Goal: Task Accomplishment & Management: Complete application form

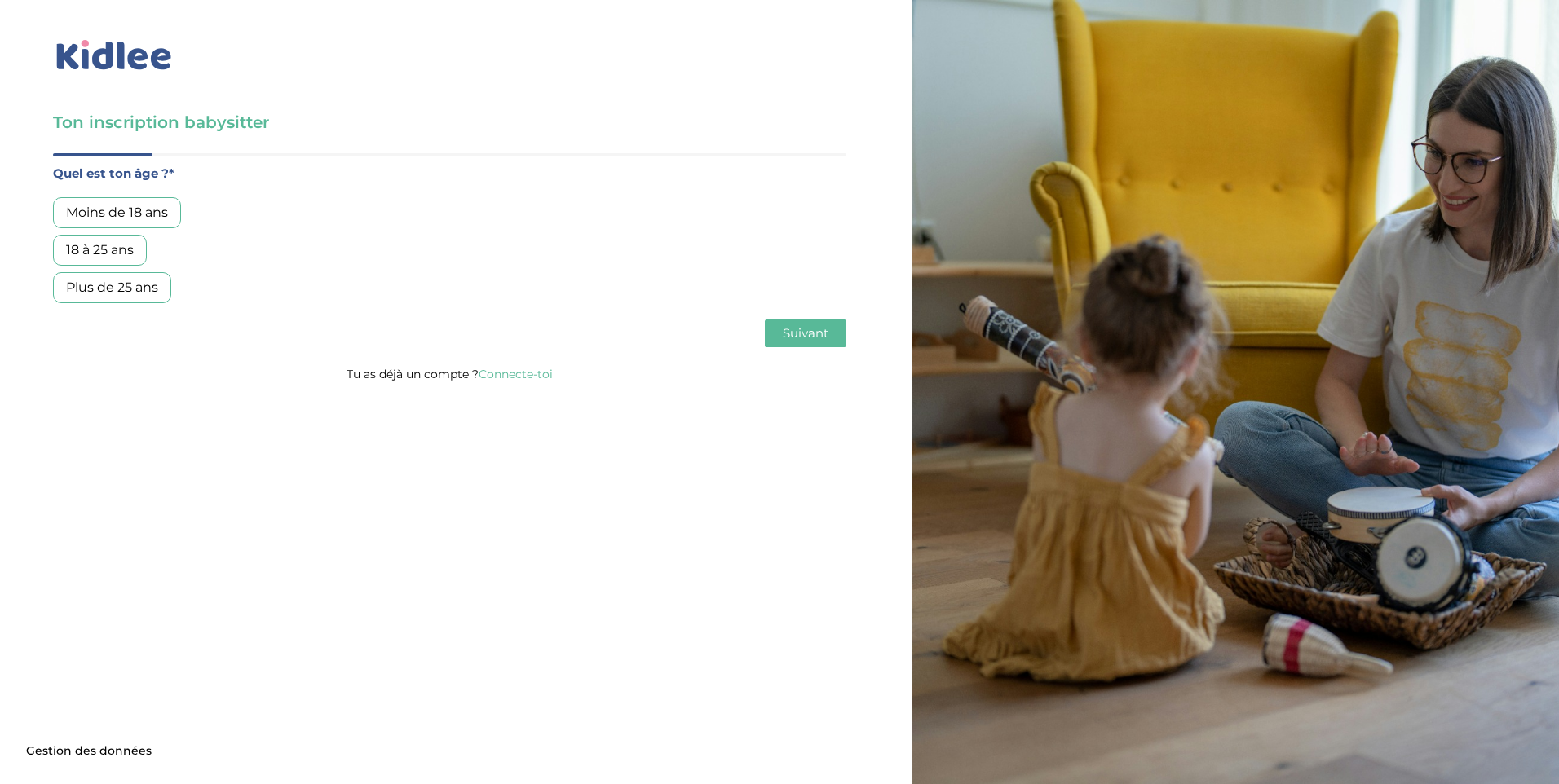
click at [121, 251] on div "18 à 25 ans" at bounding box center [99, 250] width 93 height 31
click at [816, 330] on span "Suivant" at bounding box center [805, 333] width 46 height 15
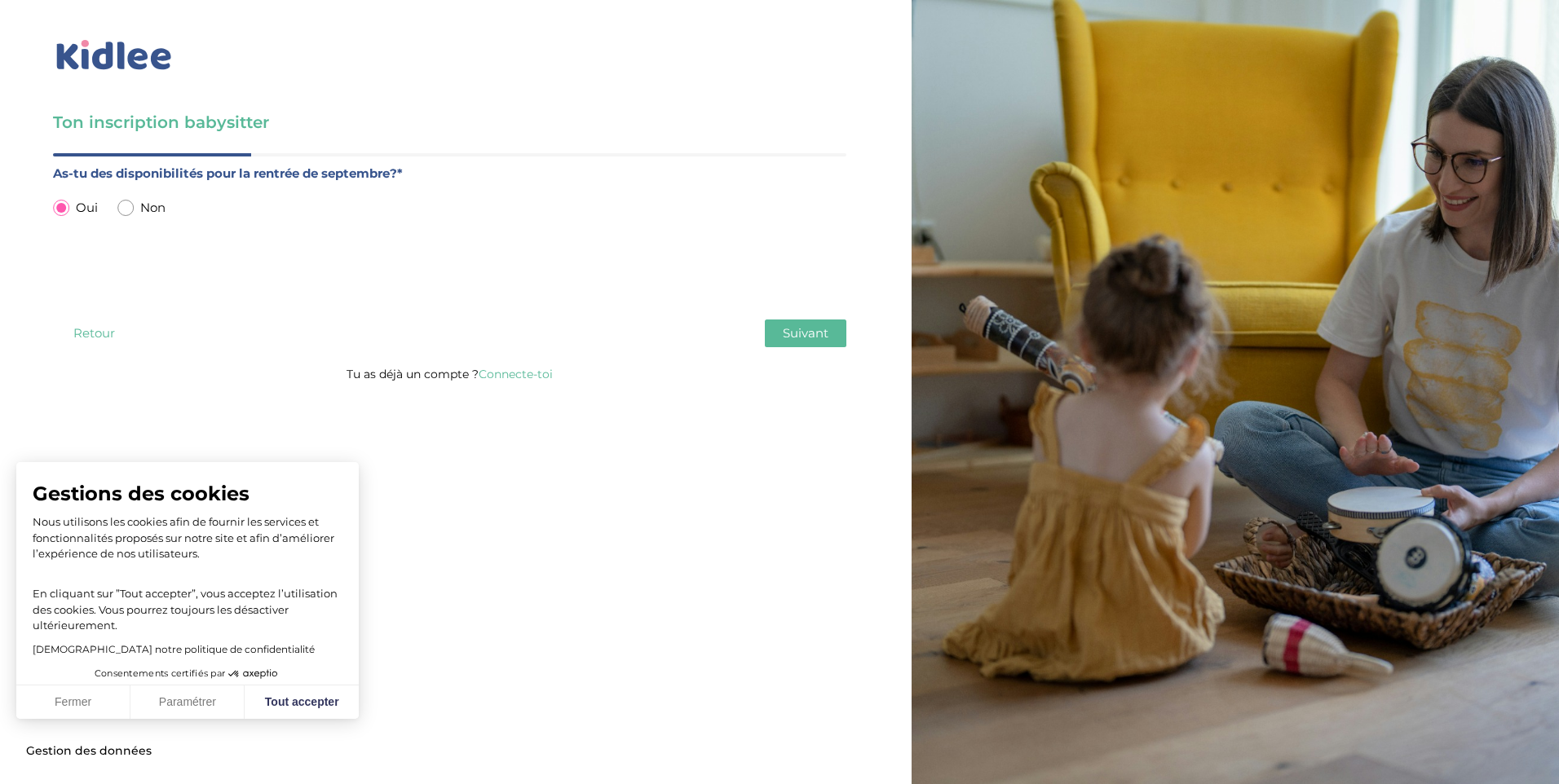
click at [821, 325] on span "Suivant" at bounding box center [805, 333] width 46 height 15
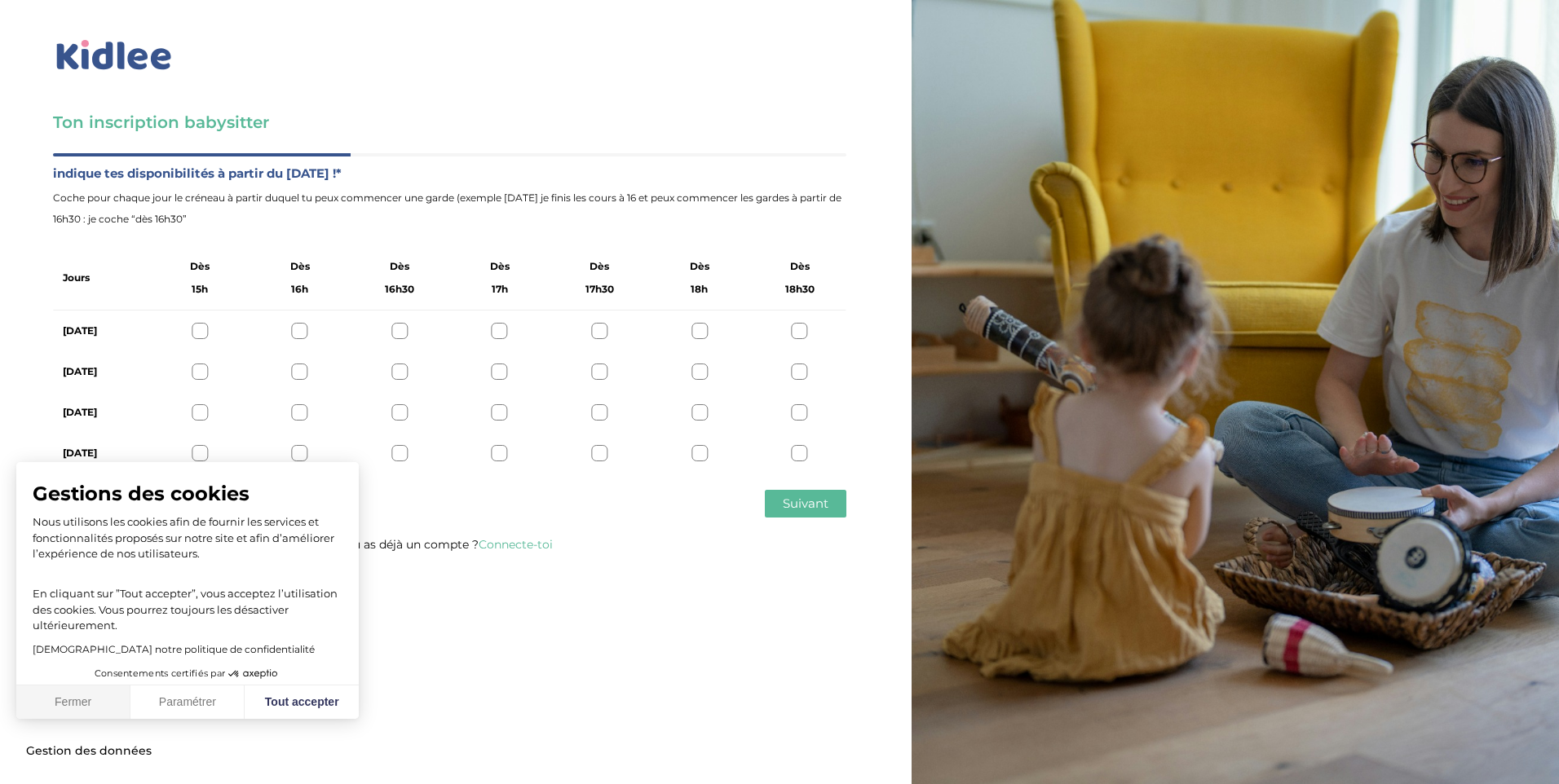
click at [90, 705] on button "Fermer" at bounding box center [73, 703] width 115 height 34
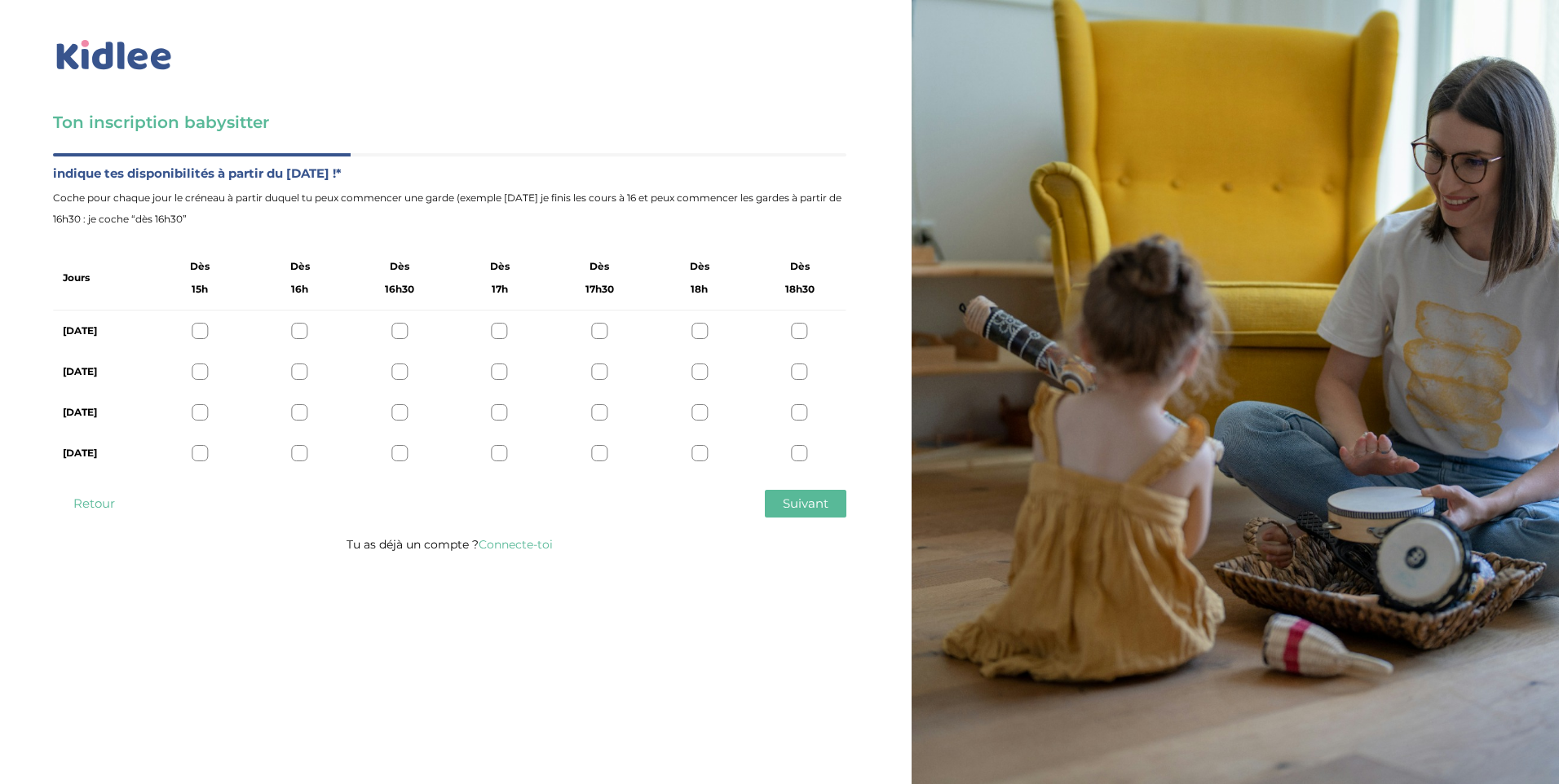
click at [502, 328] on div at bounding box center [499, 330] width 16 height 16
click at [596, 332] on div at bounding box center [599, 330] width 16 height 16
click at [601, 366] on div at bounding box center [599, 372] width 16 height 16
click at [598, 412] on div at bounding box center [599, 412] width 16 height 16
click at [597, 453] on div at bounding box center [599, 453] width 16 height 16
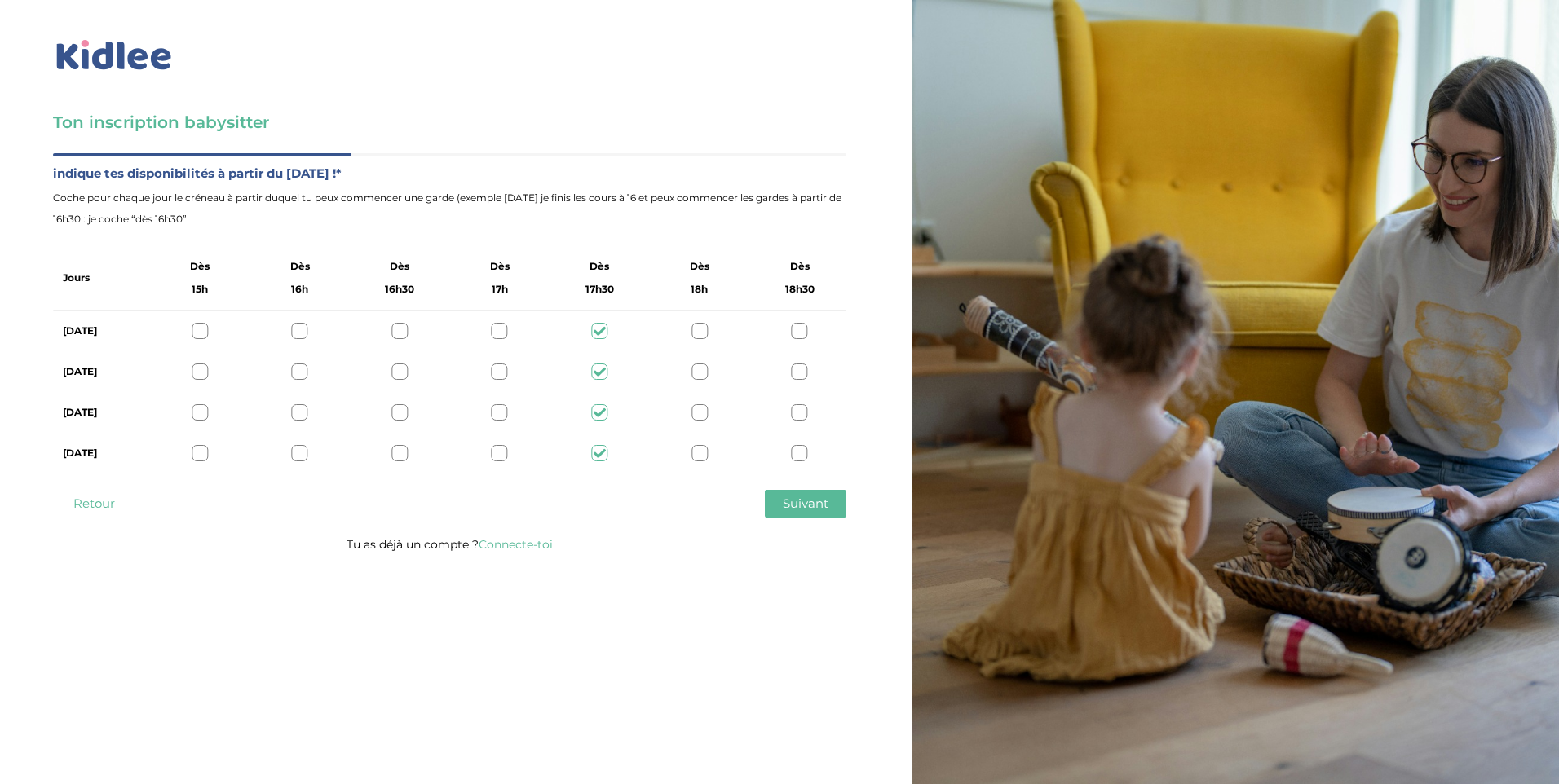
click at [799, 507] on span "Suivant" at bounding box center [805, 503] width 46 height 15
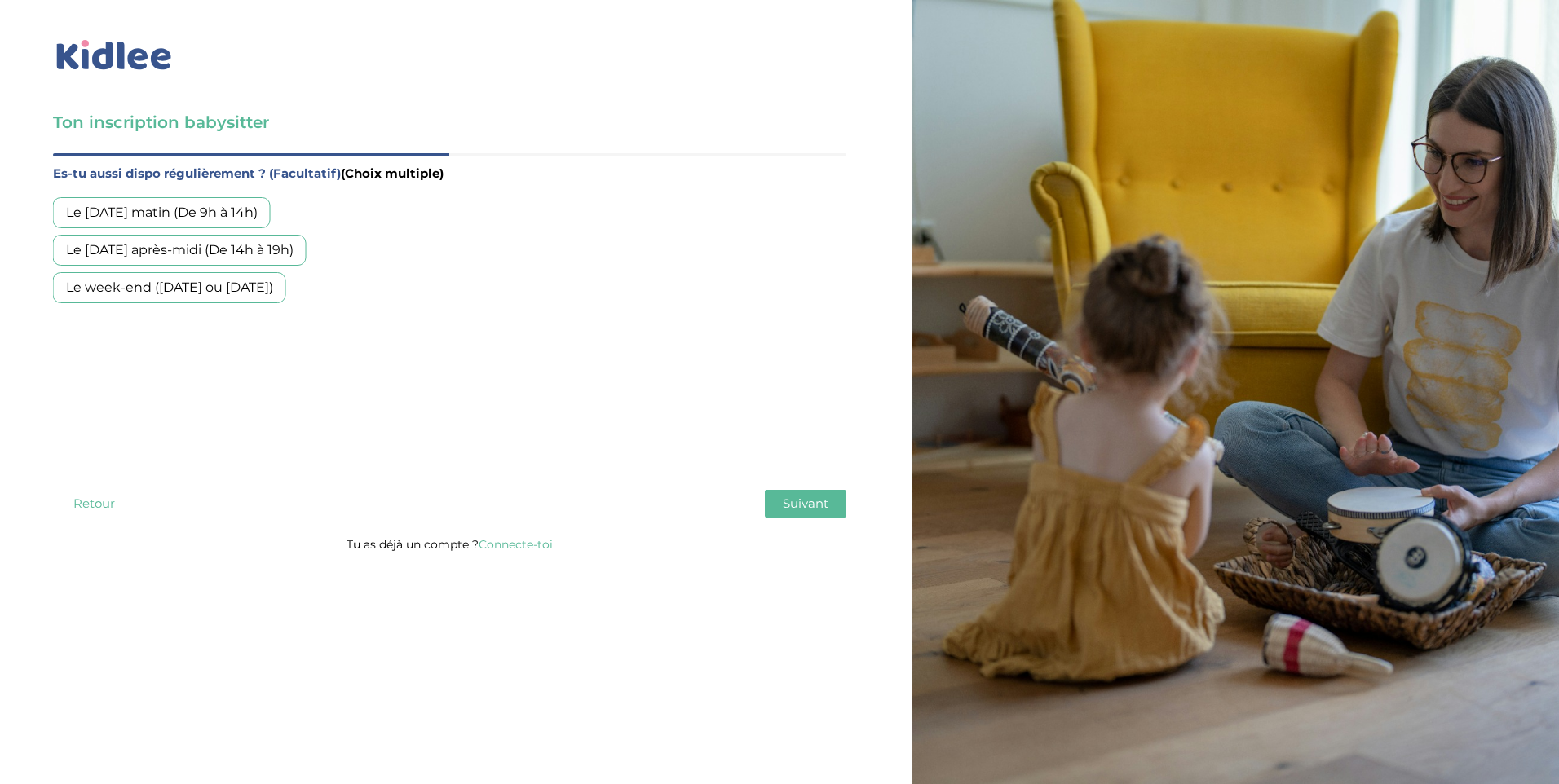
click at [790, 497] on span "Suivant" at bounding box center [805, 503] width 46 height 15
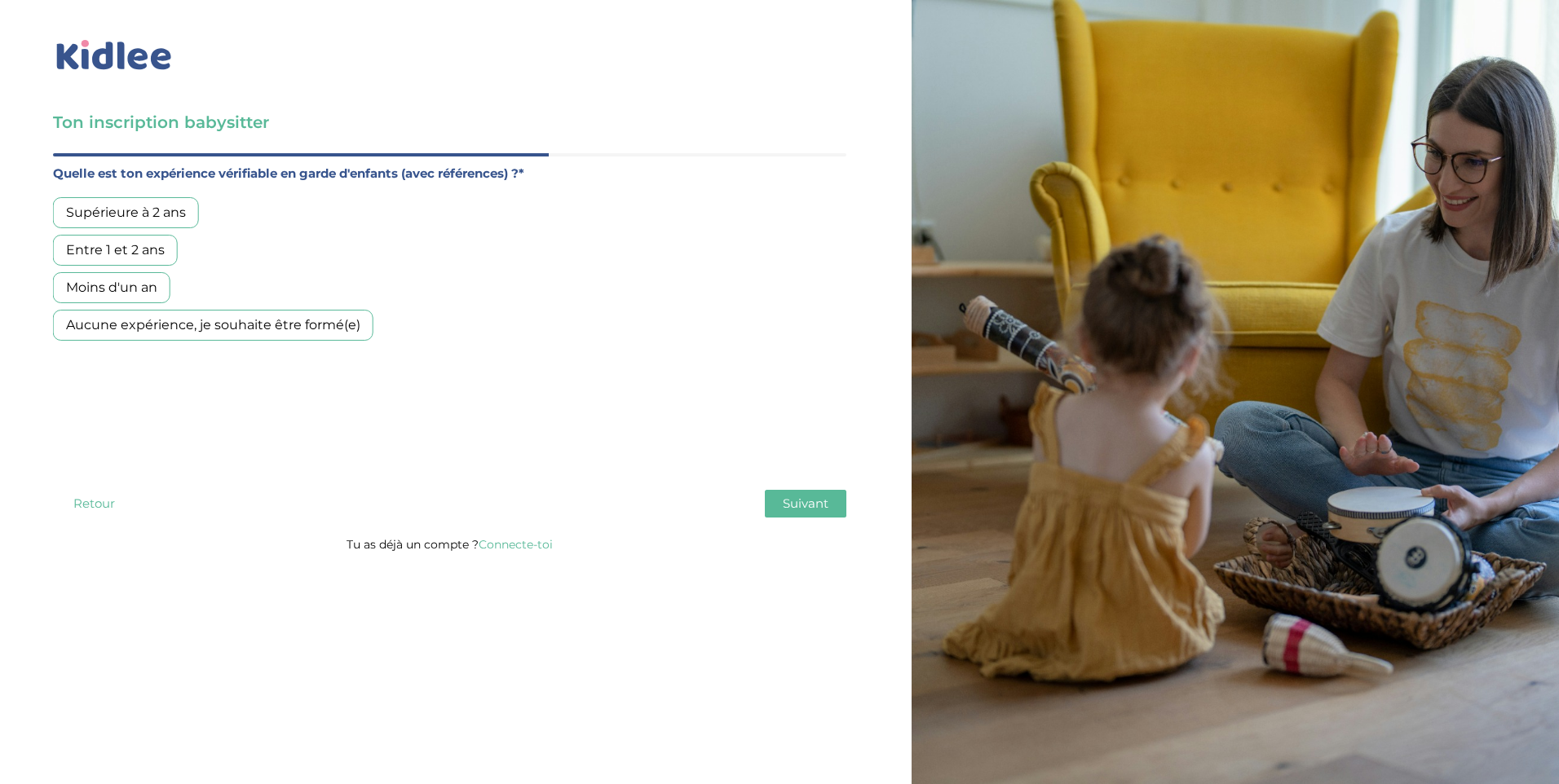
click at [198, 328] on div "Aucune expérience, je souhaite être formé(e)" at bounding box center [213, 325] width 321 height 31
click at [818, 504] on span "Suivant" at bounding box center [805, 503] width 46 height 15
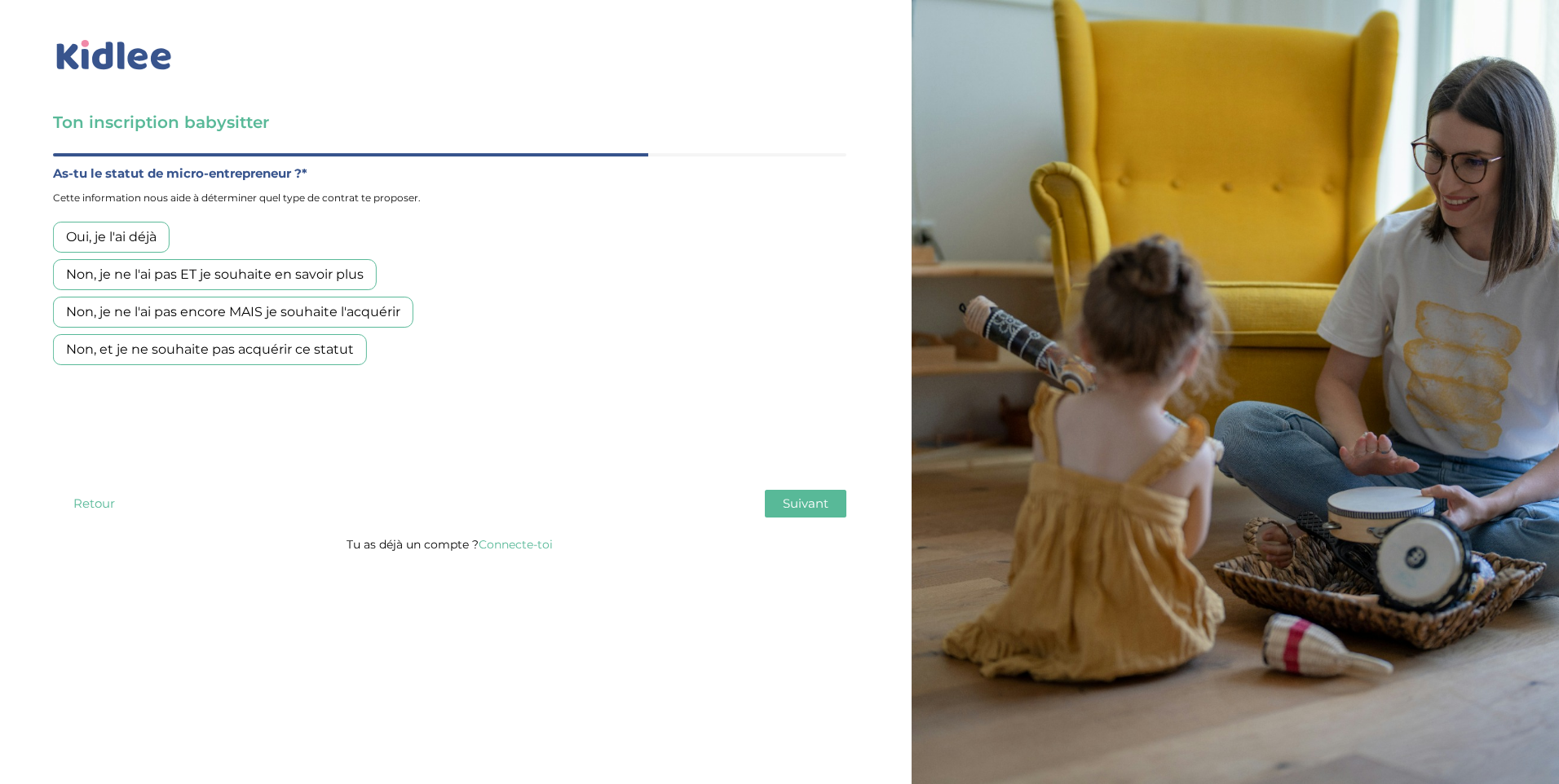
click at [280, 270] on div "Non, je ne l'ai pas ET je souhaite en savoir plus" at bounding box center [214, 275] width 323 height 31
click at [799, 509] on span "Suivant" at bounding box center [805, 503] width 46 height 15
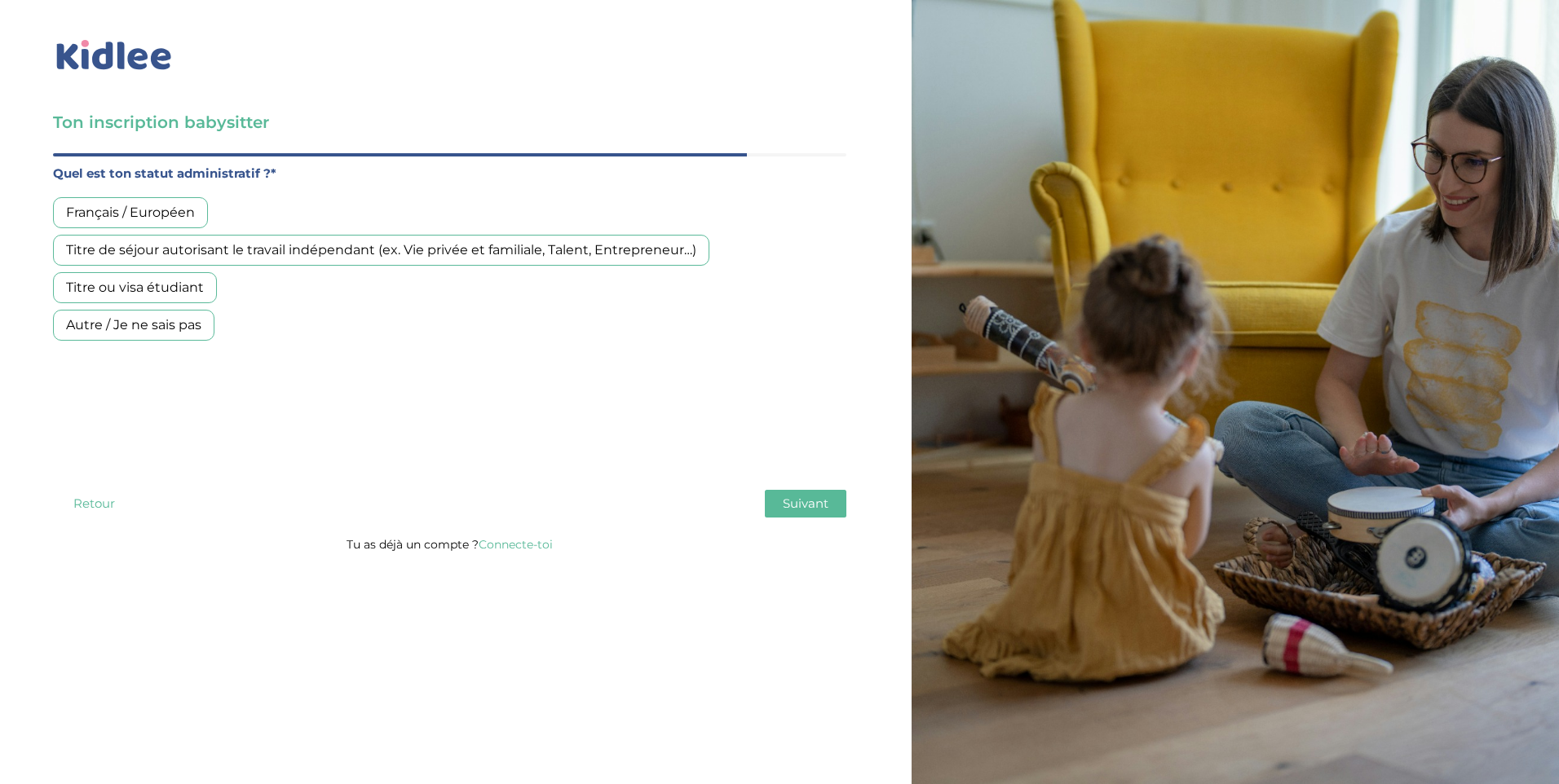
click at [147, 205] on div "Français / Européen" at bounding box center [130, 213] width 155 height 31
click at [811, 496] on span "Suivant" at bounding box center [805, 503] width 46 height 15
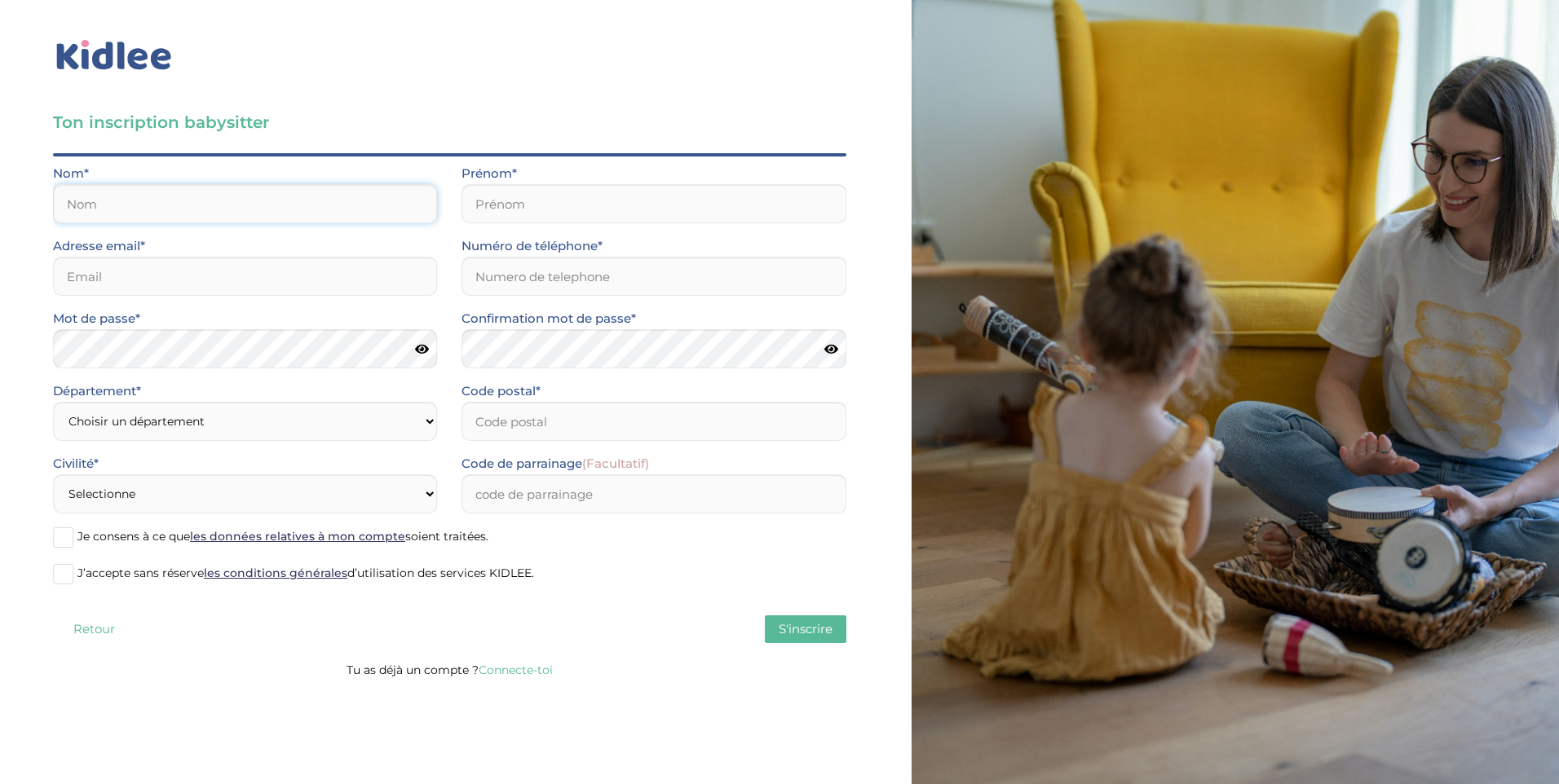
click at [203, 204] on input "text" at bounding box center [244, 204] width 384 height 39
type input "GICQUIAUD"
type input "Ash"
type input "[EMAIL_ADDRESS][DOMAIN_NAME]"
type input "0763096601"
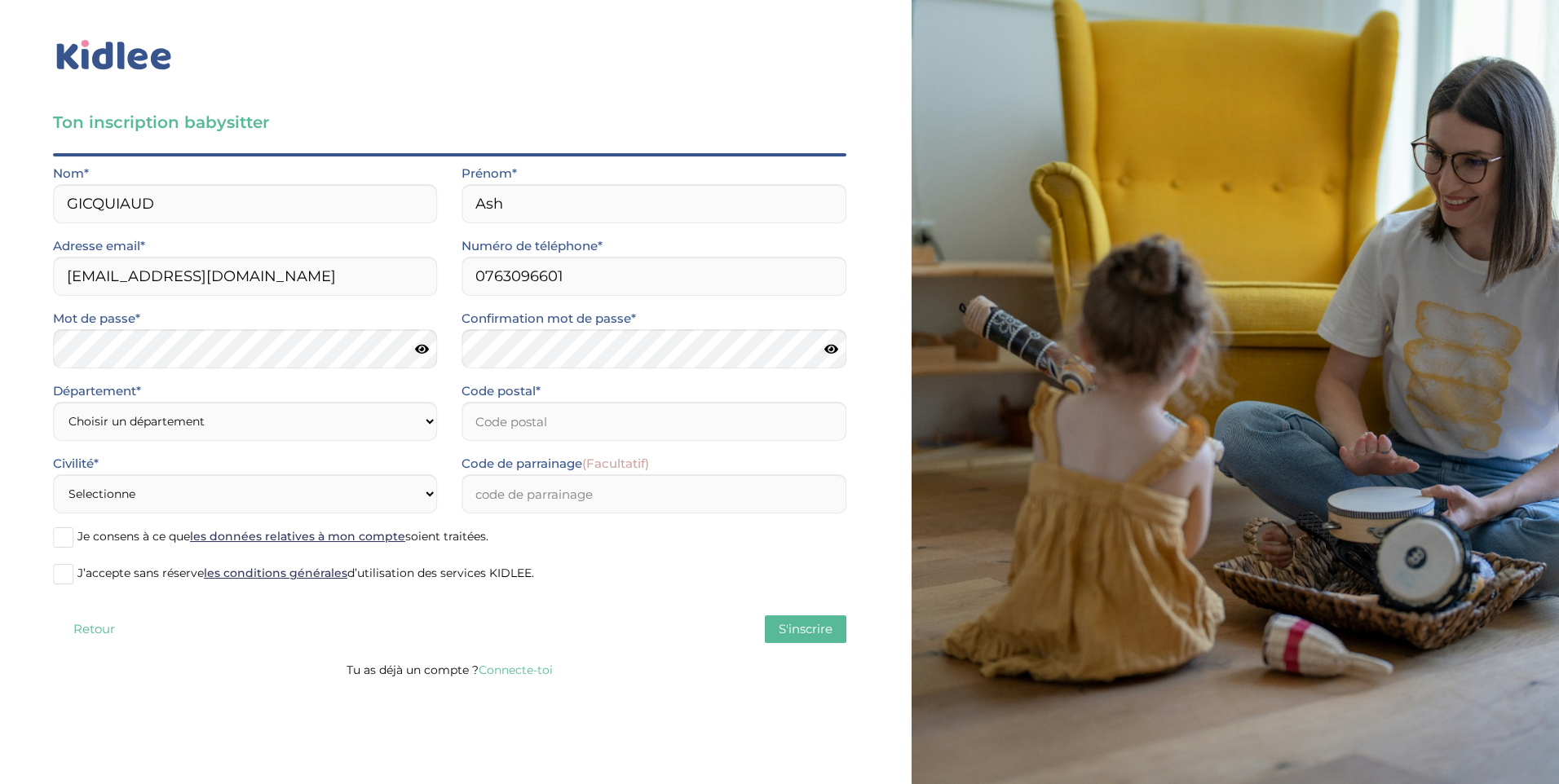
click at [421, 350] on icon at bounding box center [422, 350] width 14 height 12
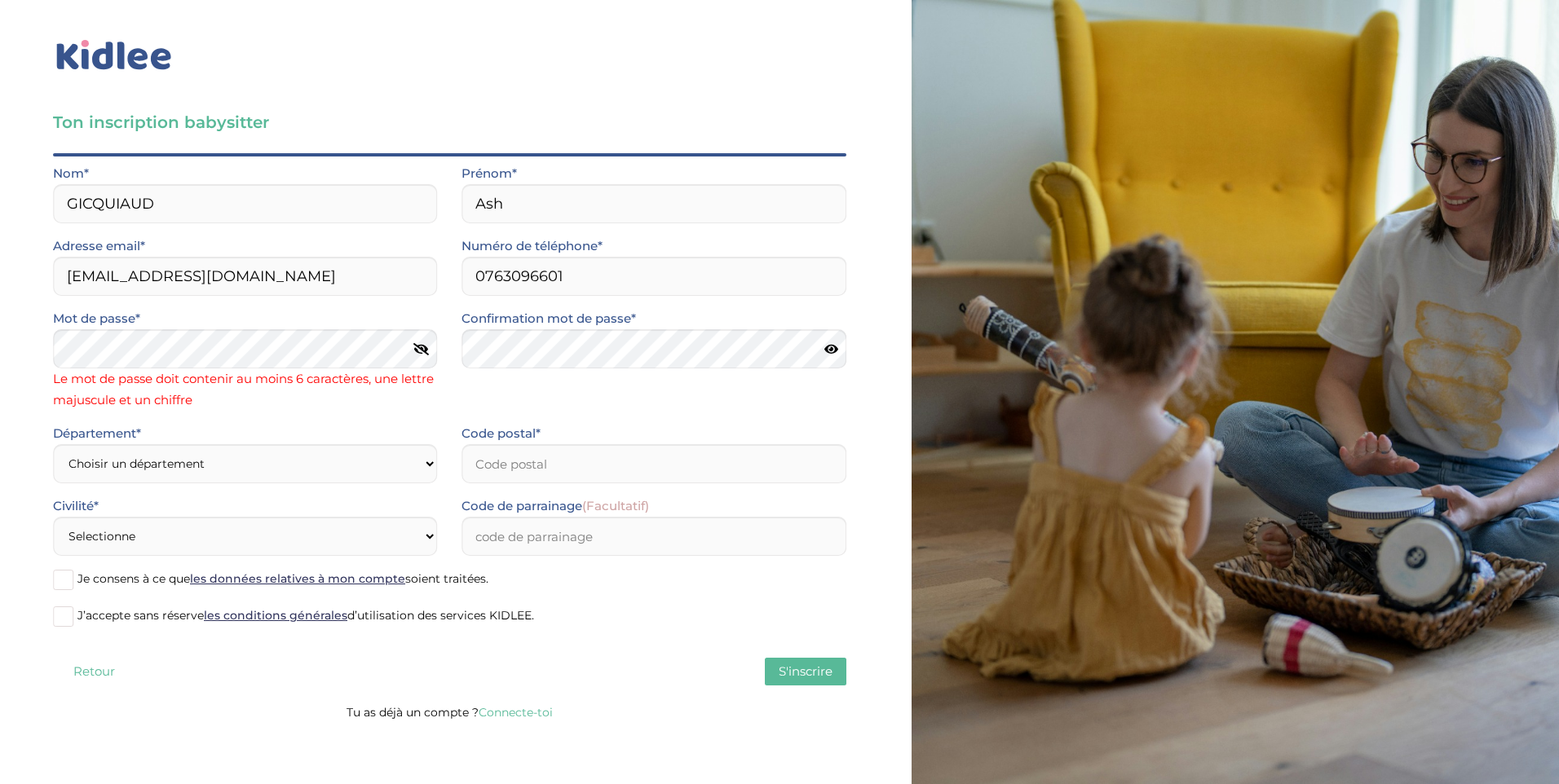
click at [419, 347] on icon at bounding box center [421, 350] width 15 height 12
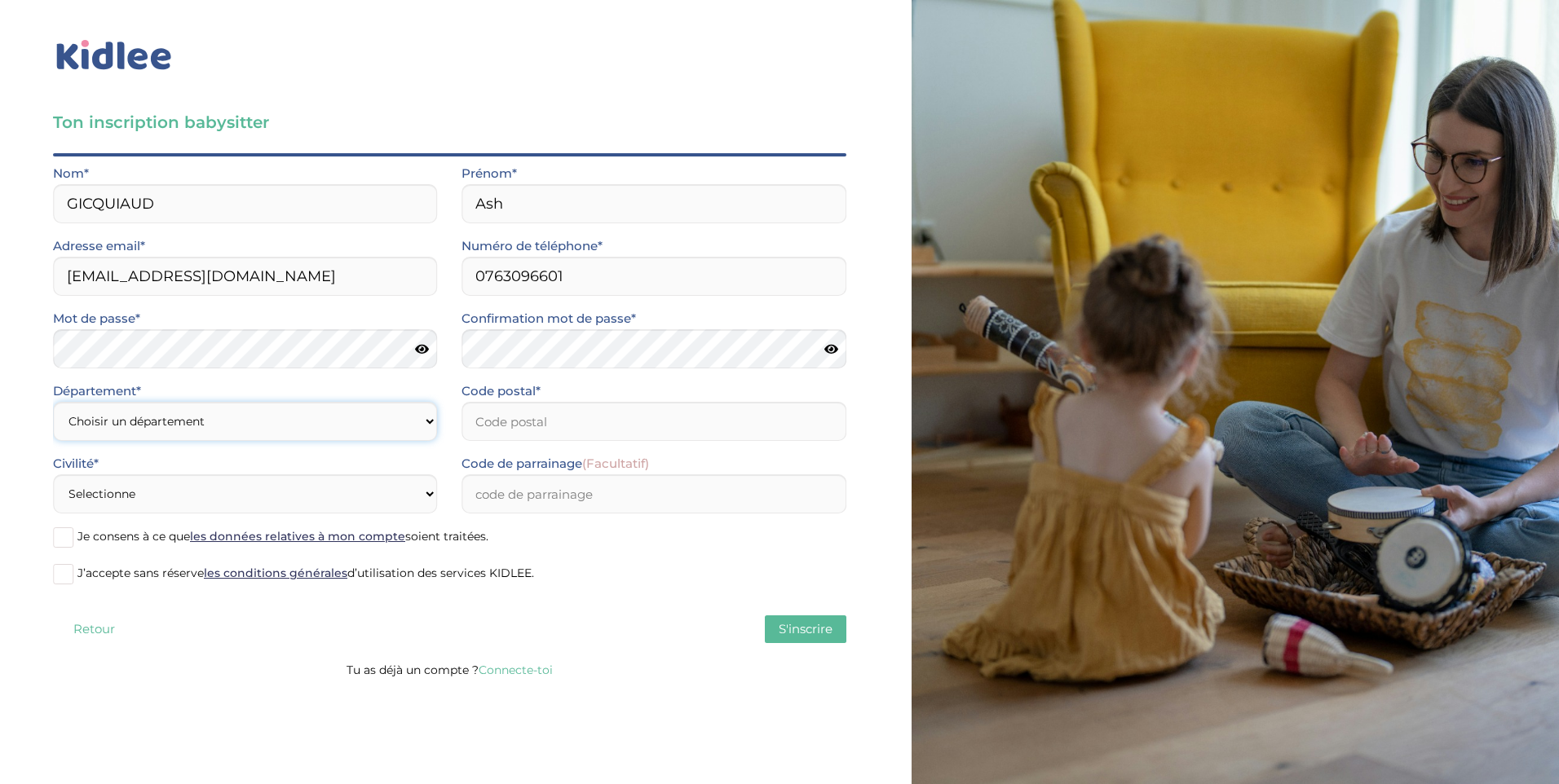
click at [415, 419] on select "Choisir un département Paris (75) Hauts-de-Seine (92) Yvelines (78) Val-de-Marn…" at bounding box center [244, 422] width 384 height 39
select select "77"
click at [53, 402] on select "Choisir un département Paris (75) Hauts-de-Seine (92) Yvelines (78) Val-de-Marn…" at bounding box center [244, 422] width 384 height 39
click at [547, 424] on input "Code postal*" at bounding box center [653, 422] width 384 height 39
type input "77000"
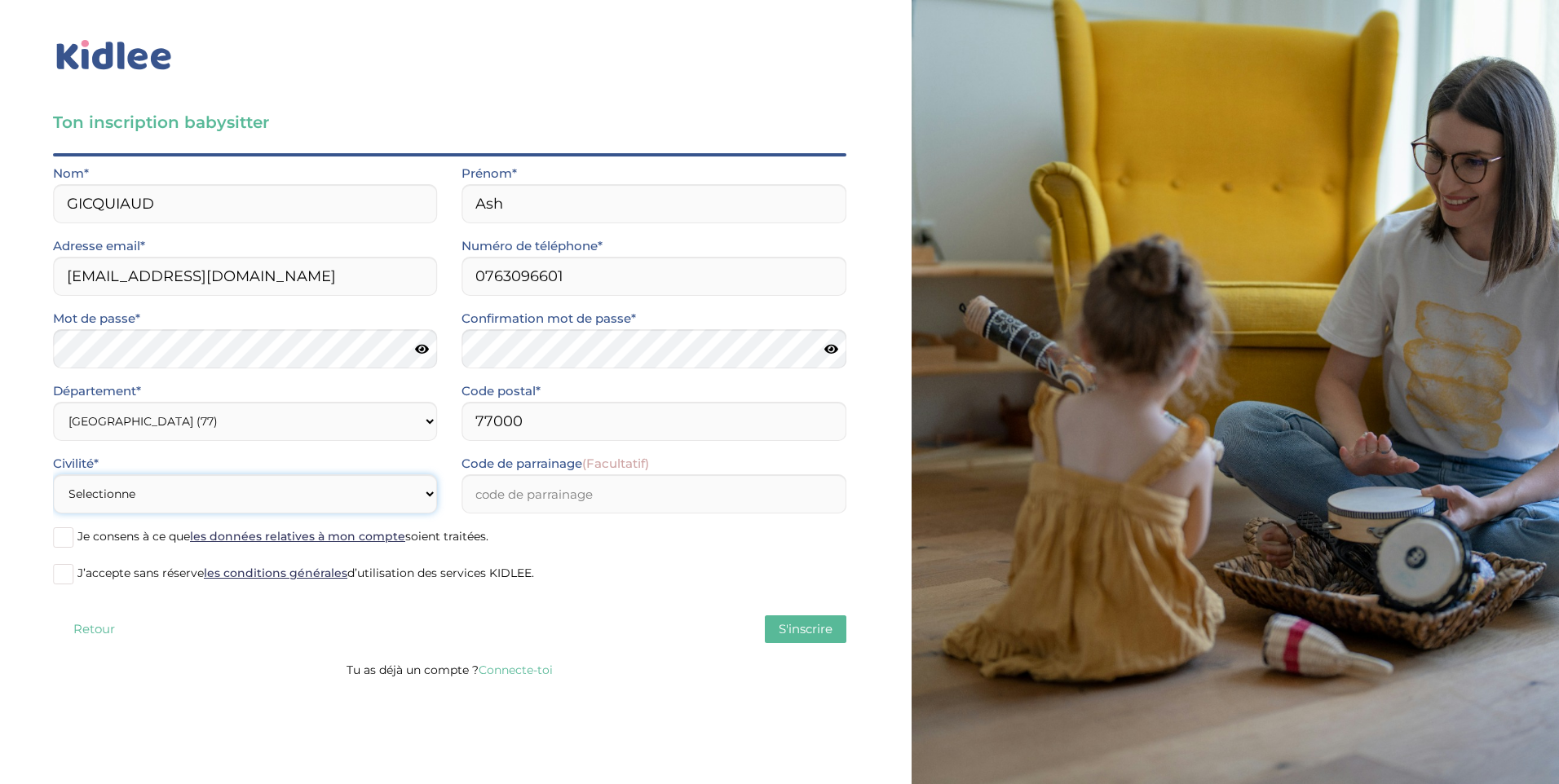
click at [429, 490] on select "Selectionne Mr Mme" at bounding box center [244, 494] width 384 height 39
select select "1"
click at [53, 474] on select "Selectionne Mr Mme" at bounding box center [244, 494] width 384 height 39
click at [74, 539] on label "Je consens à ce que les données relatives à mon compte soient traitées." at bounding box center [449, 538] width 794 height 25
click at [0, 0] on input "Je consens à ce que les données relatives à mon compte soient traitées." at bounding box center [0, 0] width 0 height 0
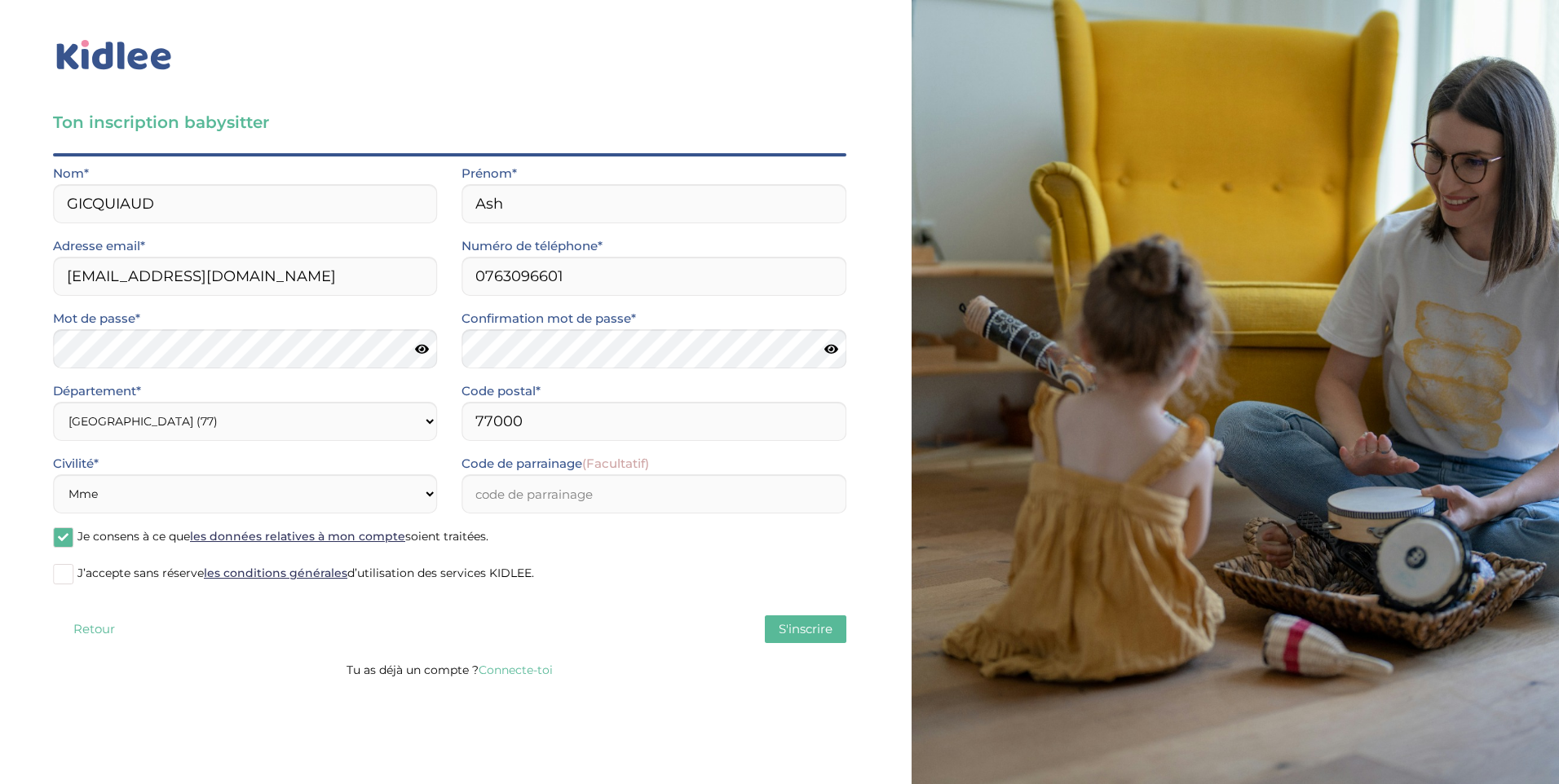
click at [72, 575] on span at bounding box center [63, 574] width 20 height 20
click at [0, 0] on input "J’accepte sans réserve les conditions générales d’utilisation des services KIDL…" at bounding box center [0, 0] width 0 height 0
click at [816, 625] on span "S'inscrire" at bounding box center [805, 629] width 53 height 15
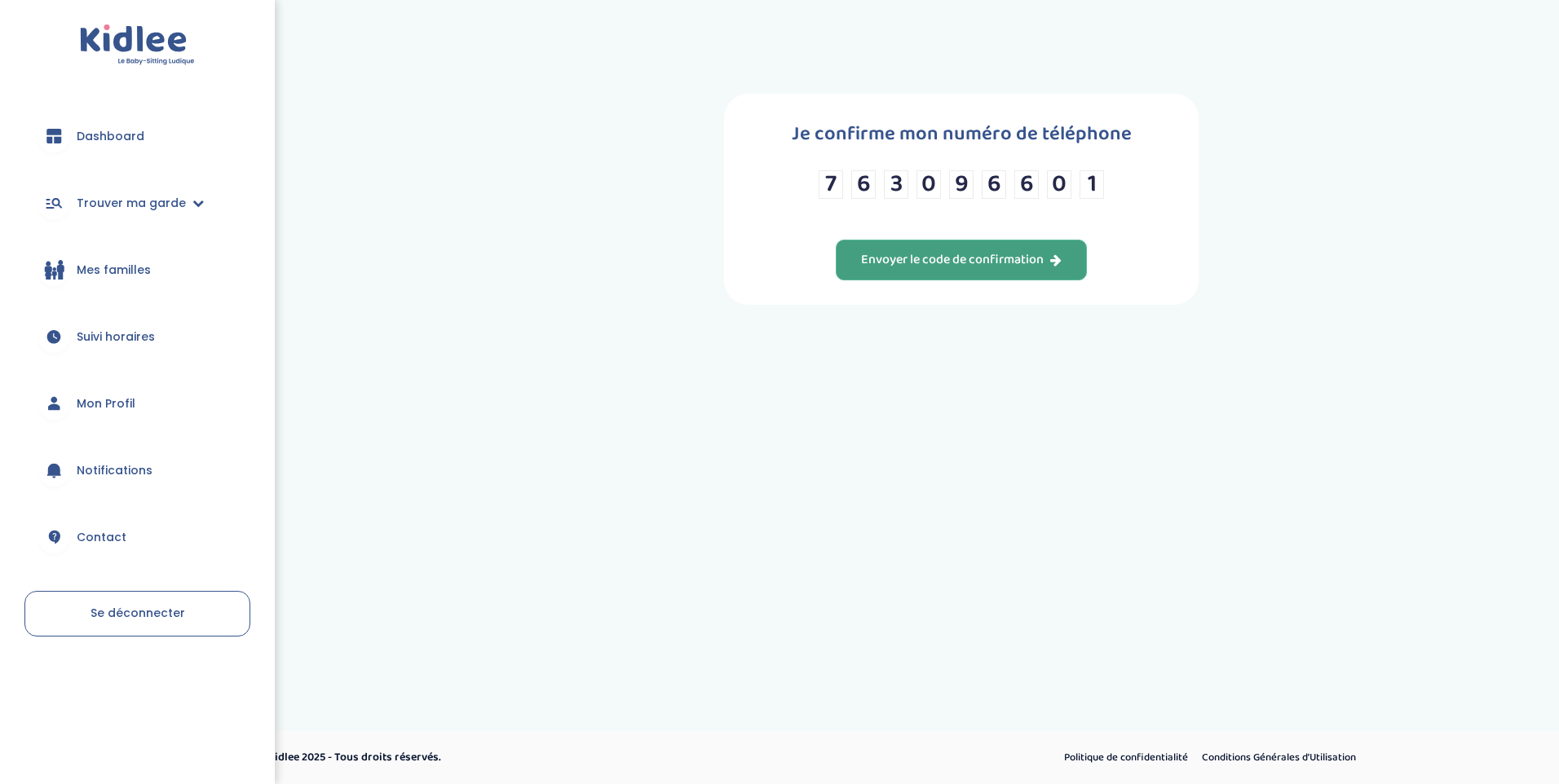
click at [944, 260] on div "Envoyer le code de confirmation" at bounding box center [962, 260] width 200 height 19
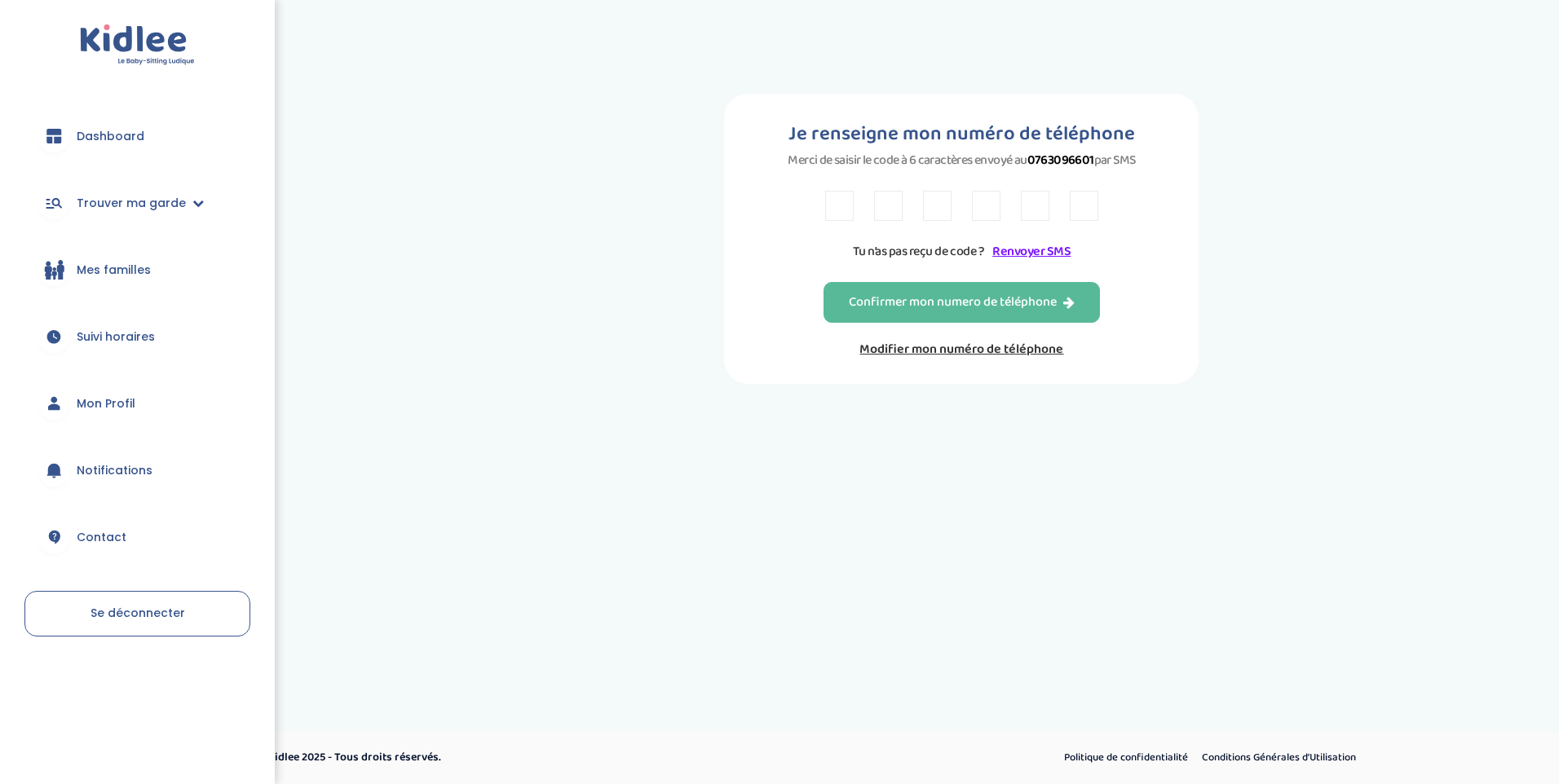
click at [840, 213] on input "text" at bounding box center [839, 206] width 29 height 31
type input "K"
type input "8"
type input "T"
type input "B"
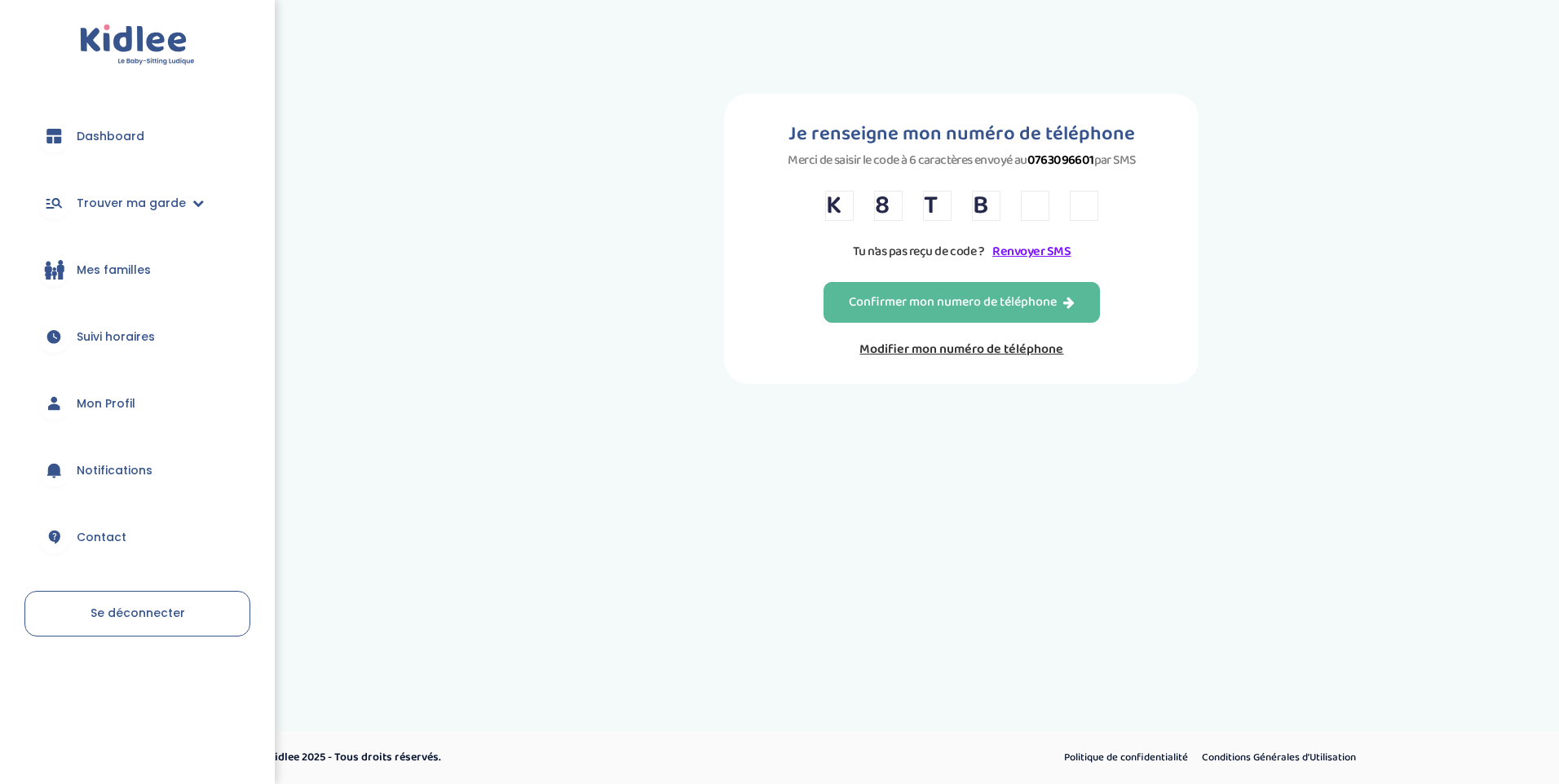
type input "3"
type input "B"
click at [900, 304] on div "Confirmer mon numero de téléphone" at bounding box center [962, 303] width 226 height 19
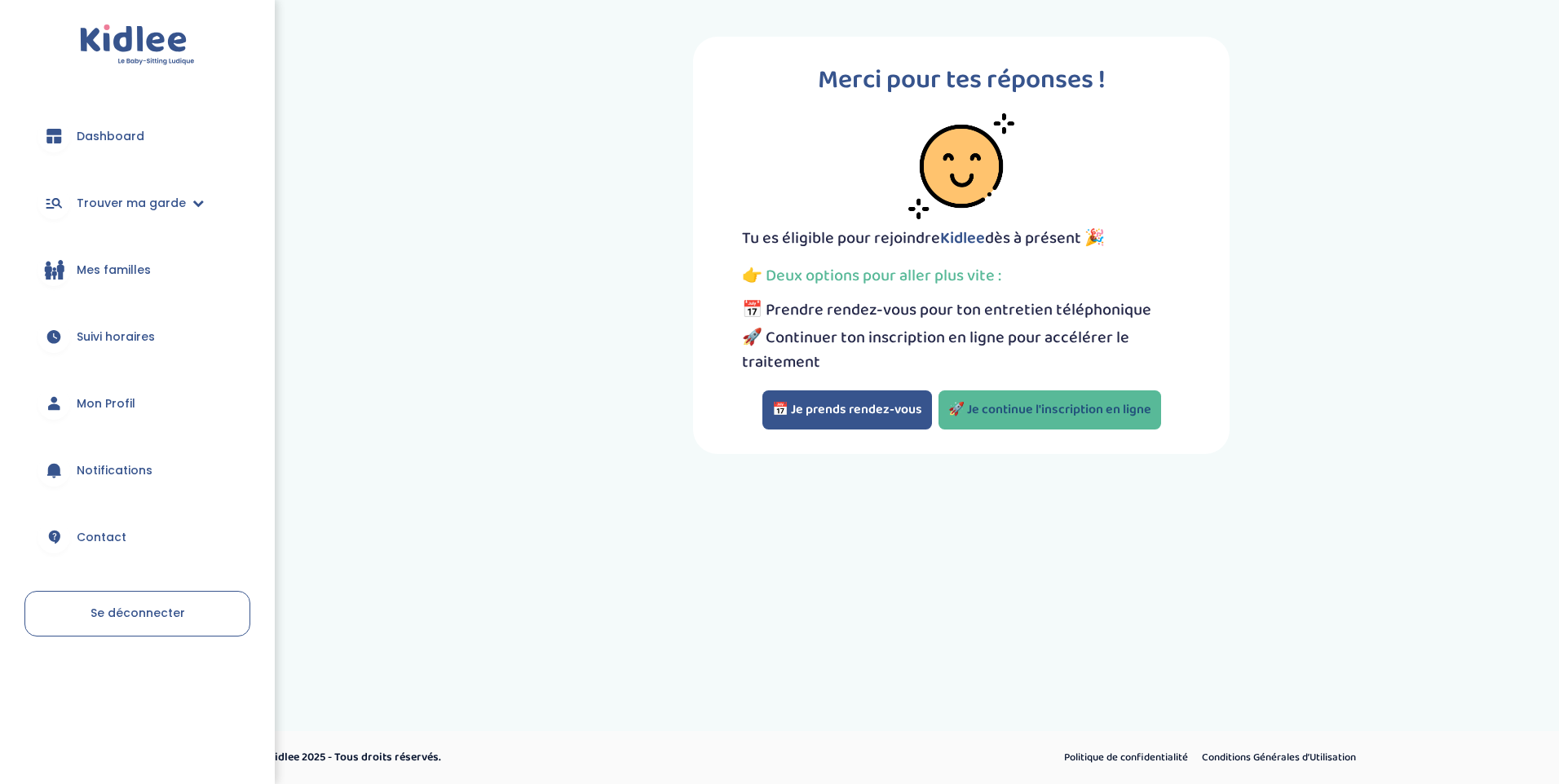
click at [1016, 419] on link "🚀 Je continue l'inscription en ligne" at bounding box center [1050, 410] width 222 height 39
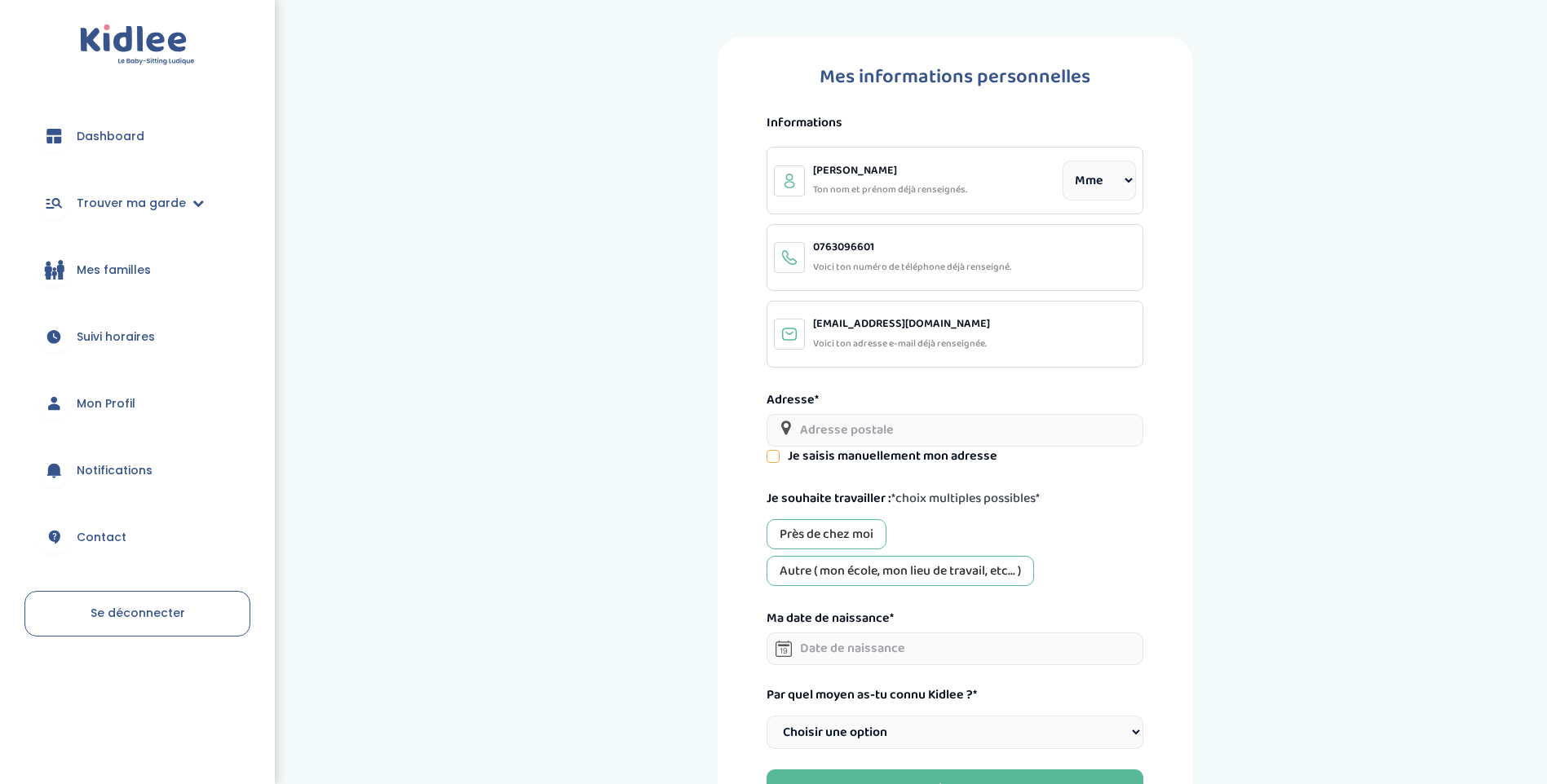
select select "1"
click at [864, 423] on input "text" at bounding box center [955, 430] width 377 height 32
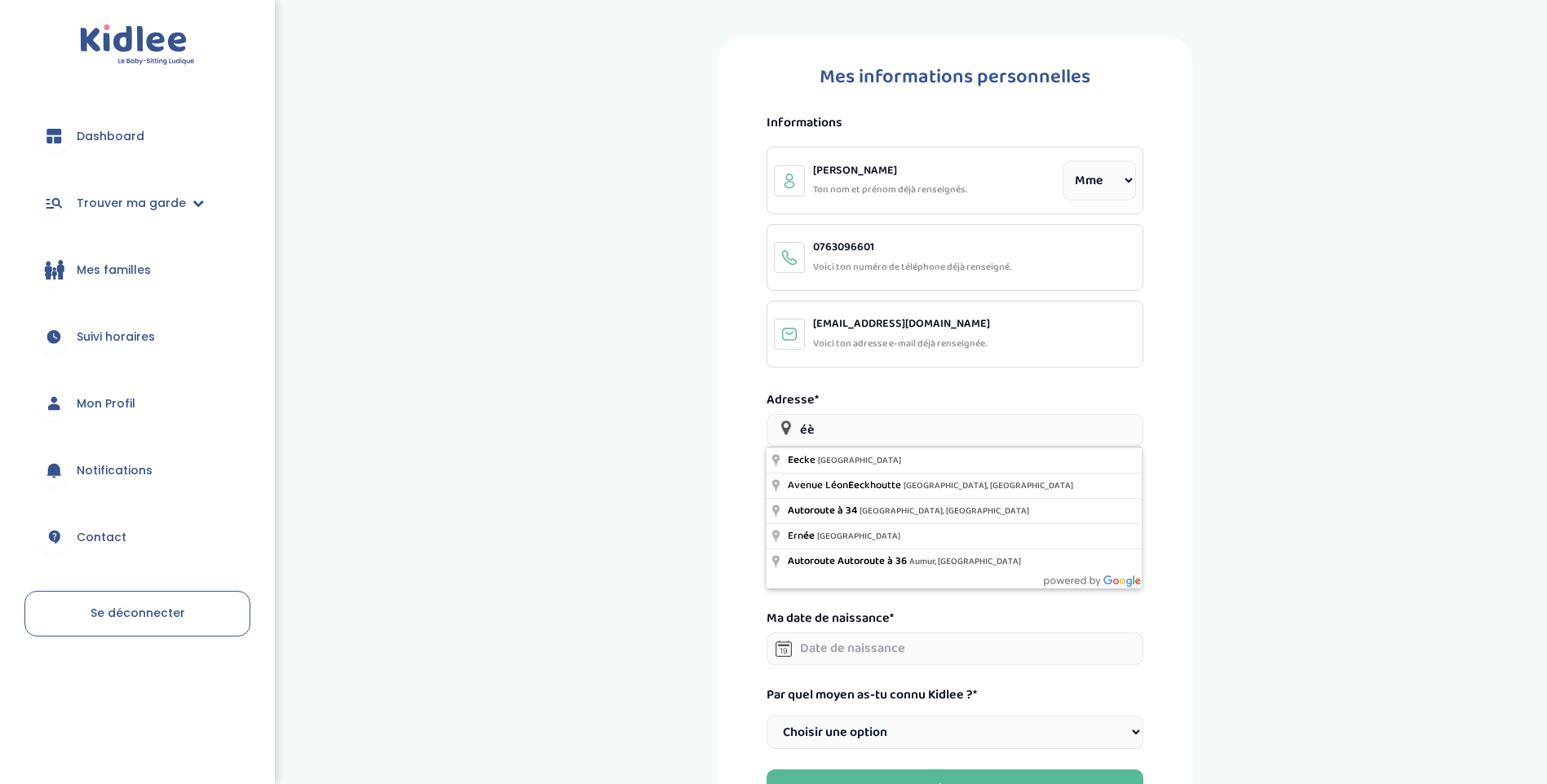
type input "é"
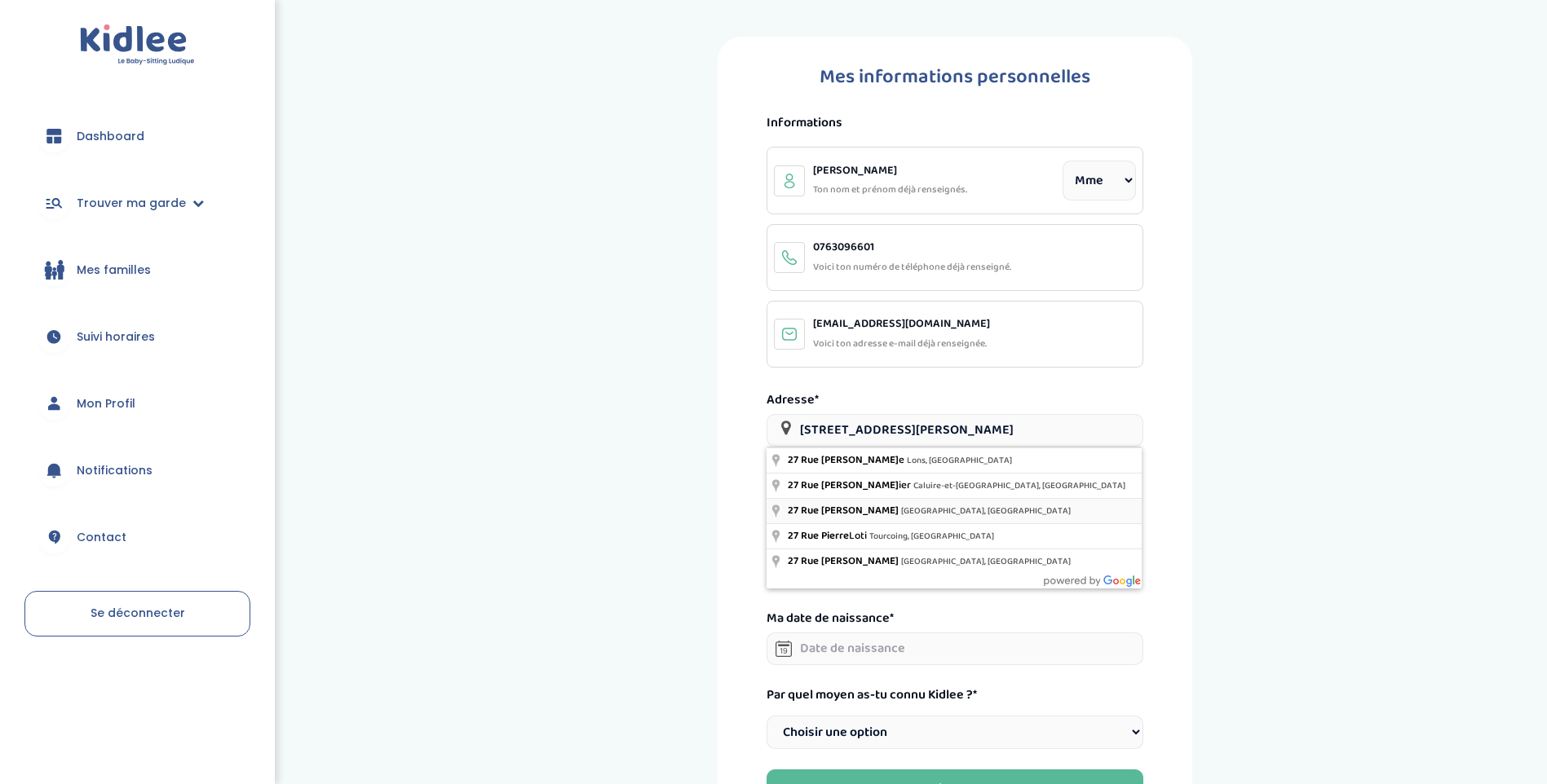
type input "27 Rue Pierre Brun, Melun, France"
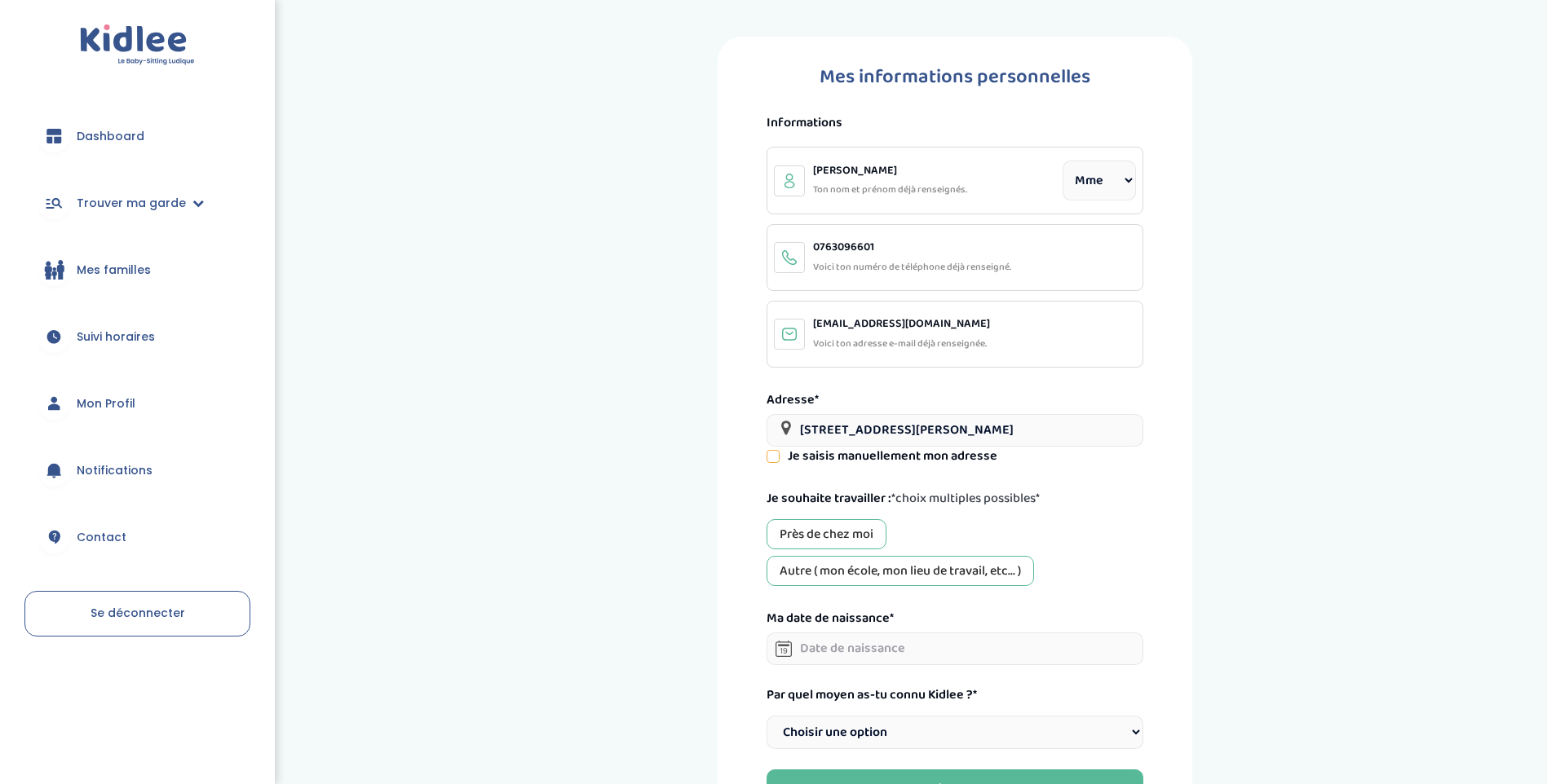
click at [830, 530] on div "Près de chez moi" at bounding box center [826, 535] width 120 height 31
click at [854, 650] on input "text" at bounding box center [955, 649] width 377 height 32
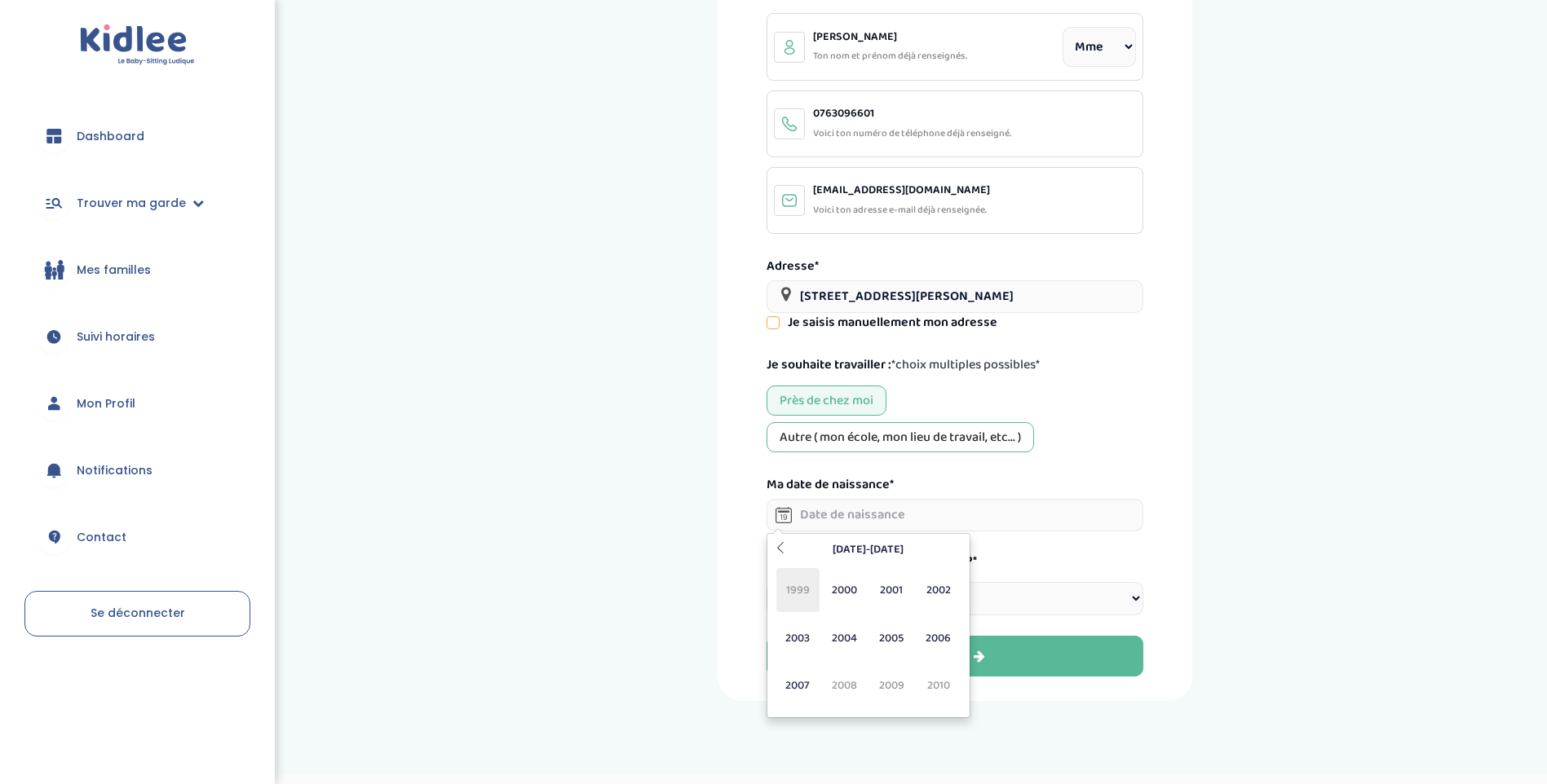
scroll to position [163, 0]
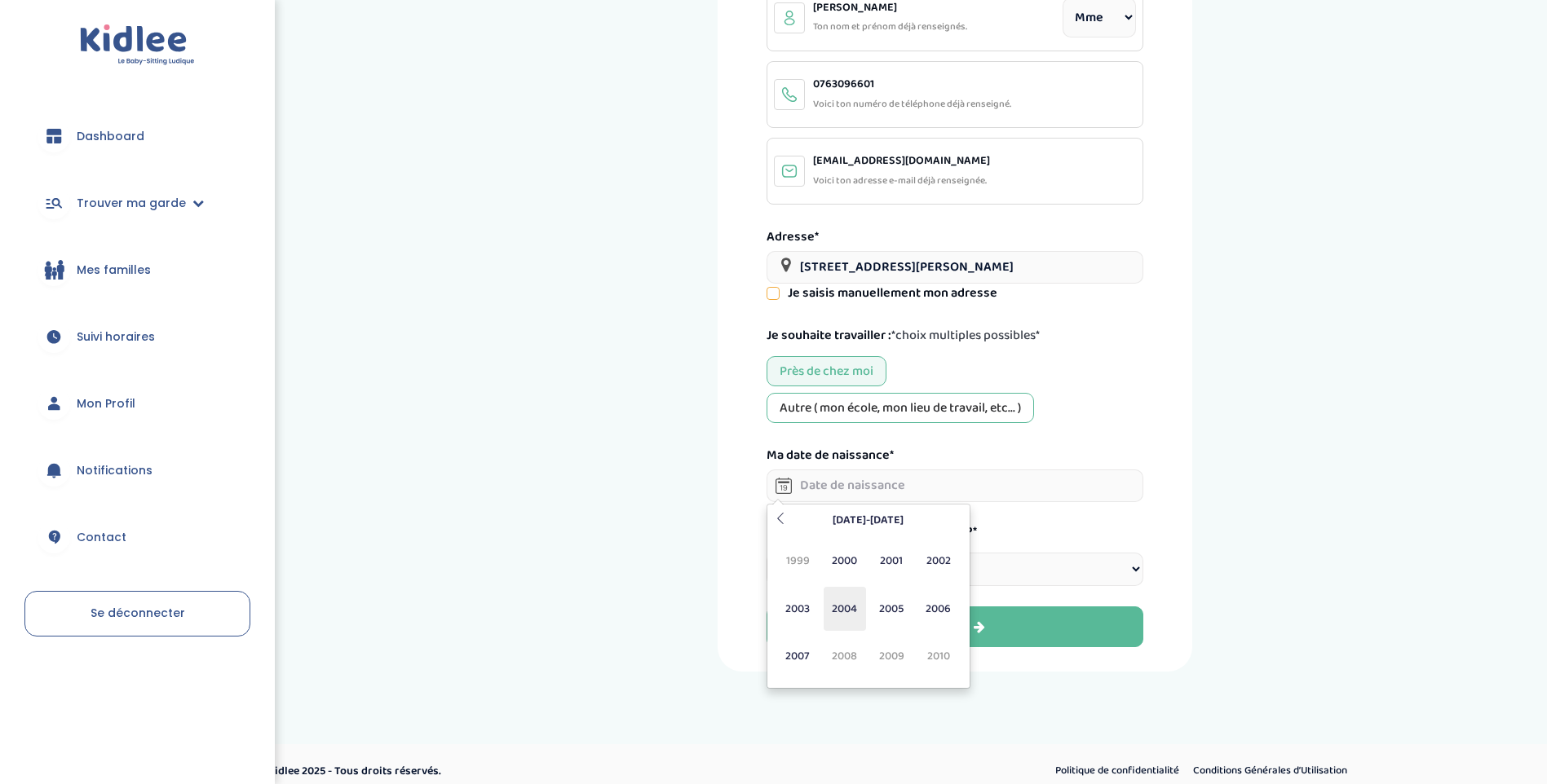
click at [831, 594] on span "2004" at bounding box center [844, 609] width 43 height 44
click at [802, 606] on span "Mai" at bounding box center [798, 609] width 43 height 44
click at [814, 642] on td "17" at bounding box center [810, 647] width 29 height 25
type input "17-05-2004"
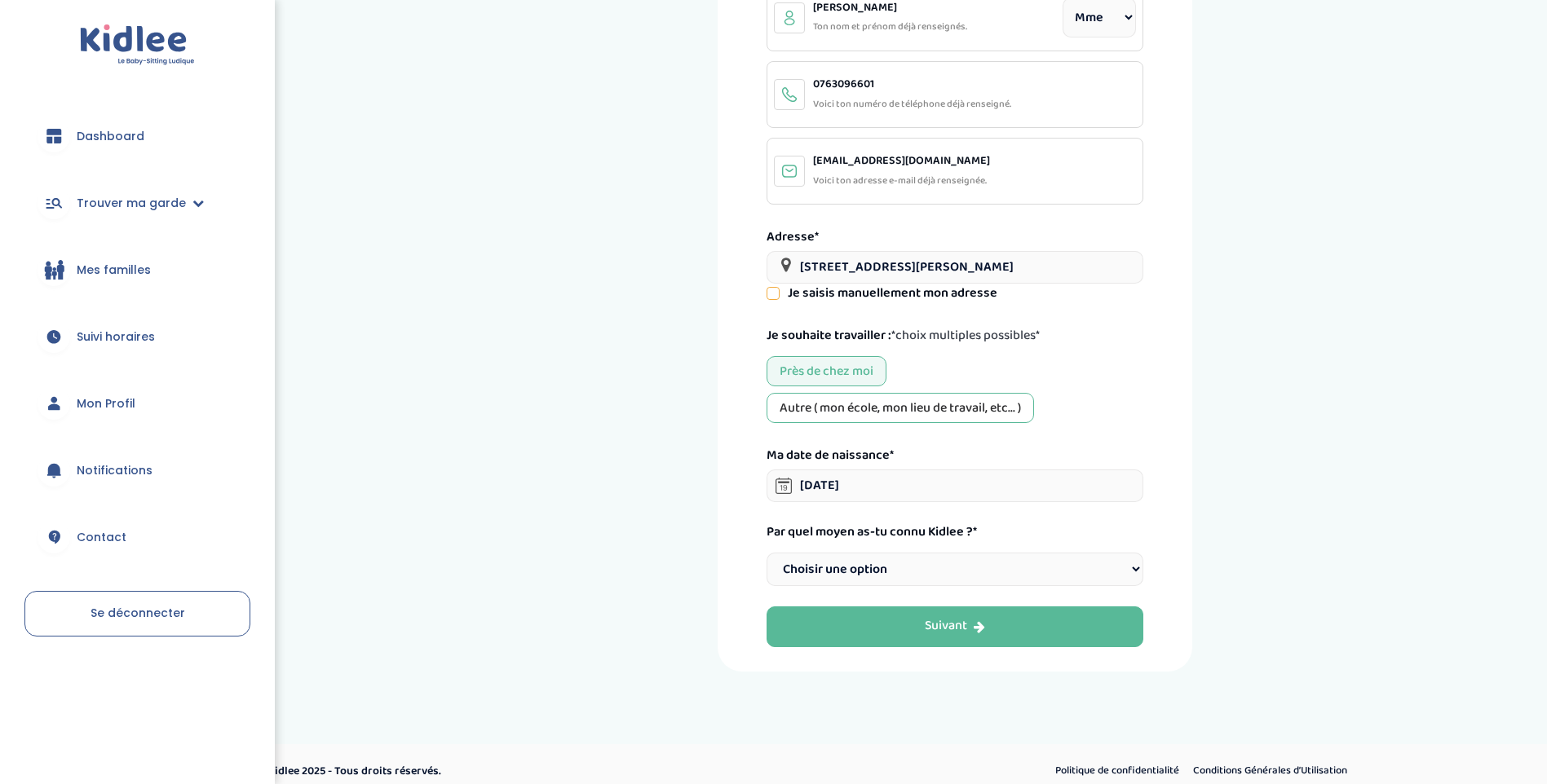
click at [911, 568] on select "Choisir une option Bouche à Oreille Google Plateforme Gens de confiance Faceboo…" at bounding box center [955, 568] width 377 height 33
select select "6"
click at [766, 552] on select "Choisir une option Bouche à Oreille Google Plateforme Gens de confiance Faceboo…" at bounding box center [955, 568] width 377 height 33
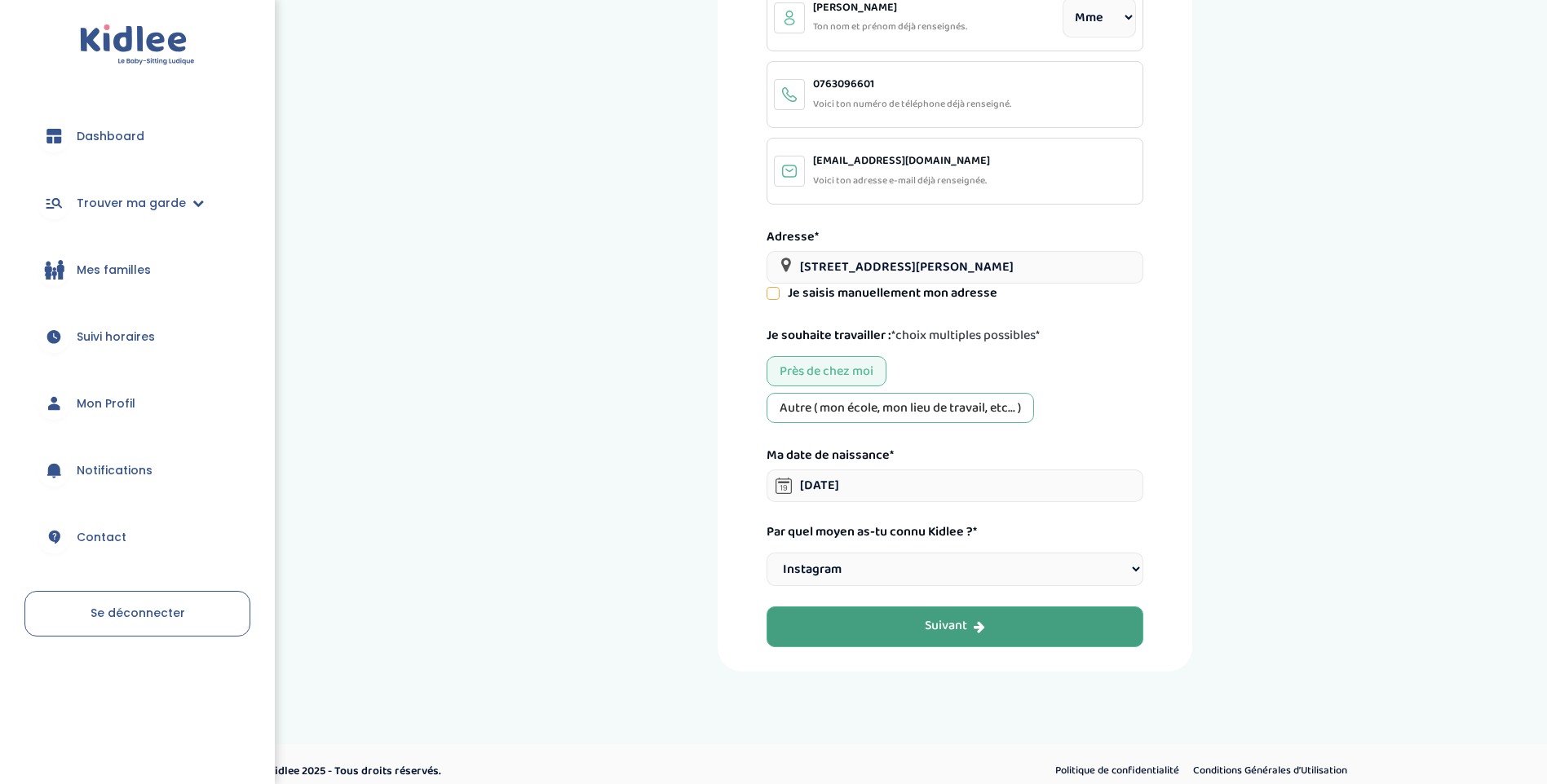
click at [971, 622] on div "Suivant" at bounding box center [955, 626] width 60 height 19
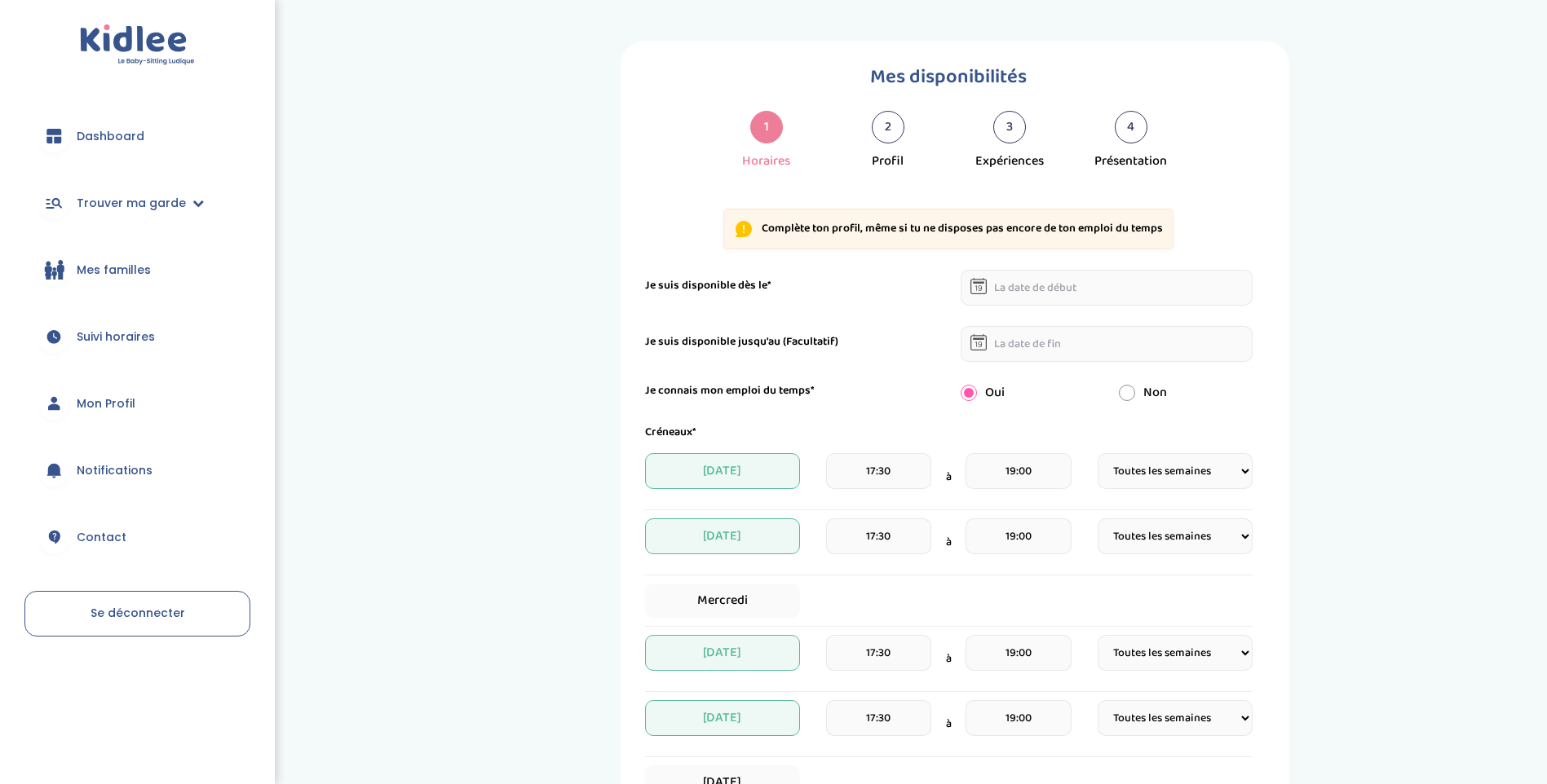
select select "1"
click at [1002, 285] on input "text" at bounding box center [1107, 288] width 292 height 36
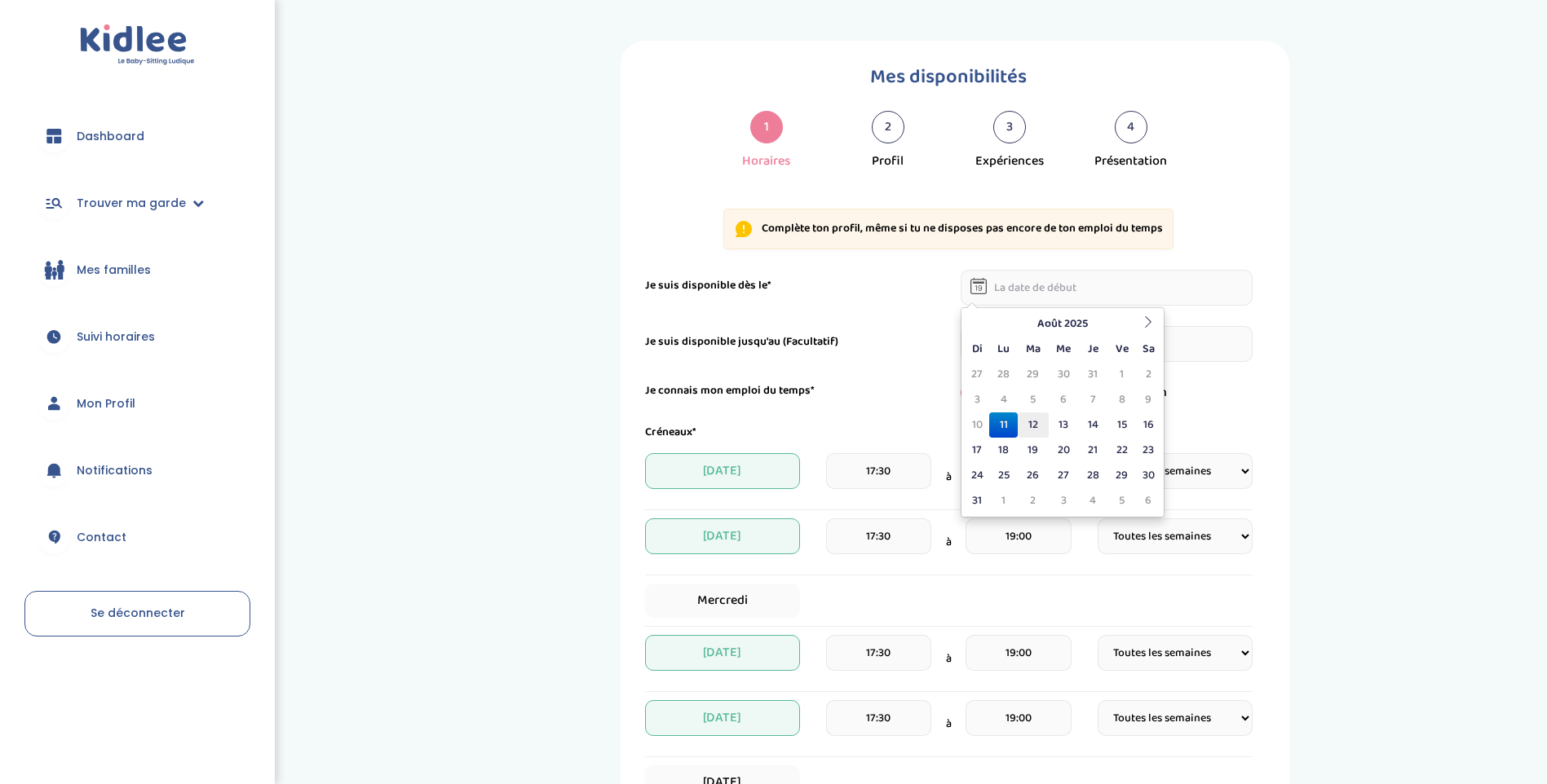
click at [1029, 419] on td "12" at bounding box center [1033, 425] width 31 height 25
type input "[DATE]"
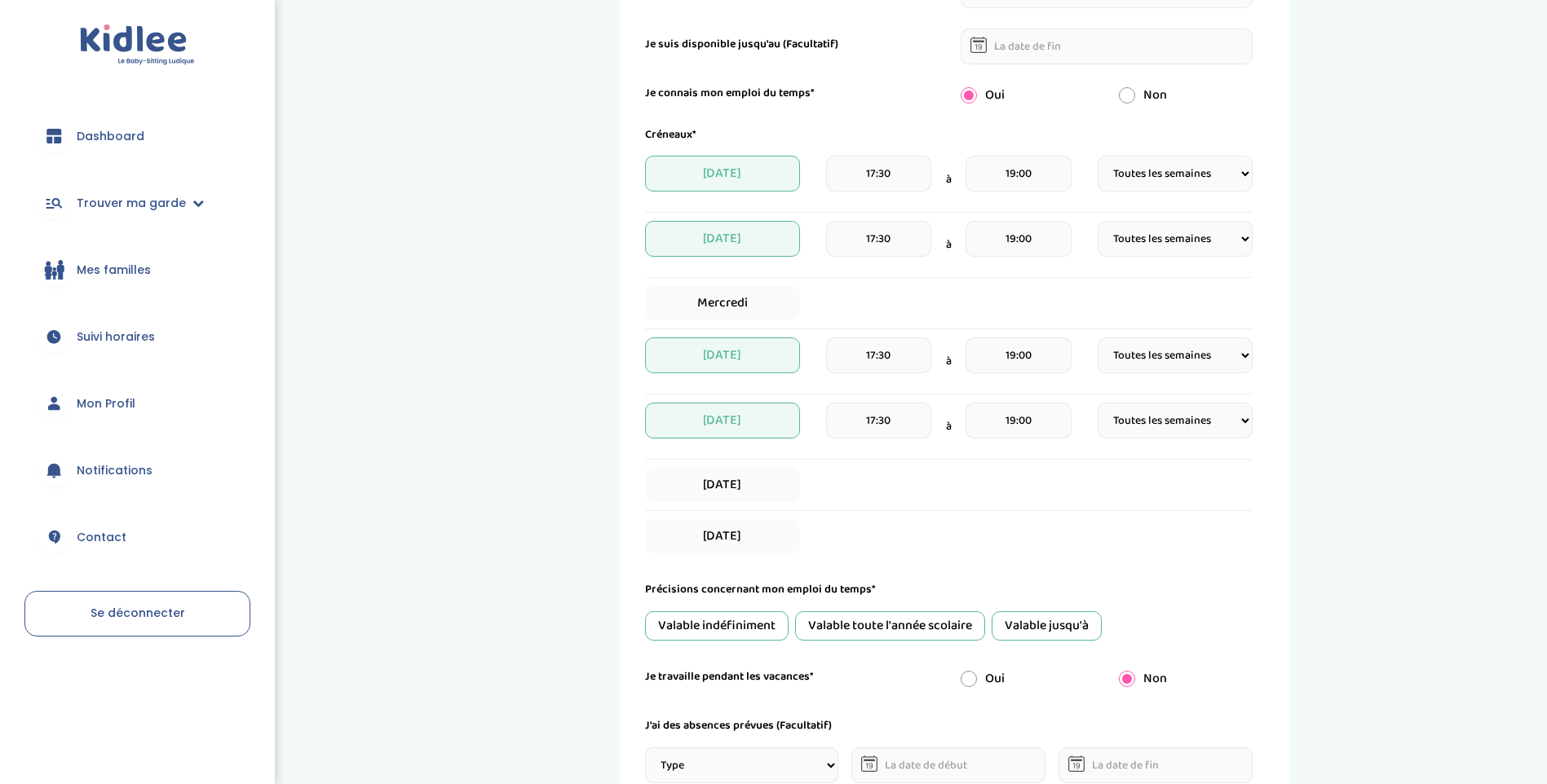
scroll to position [326, 0]
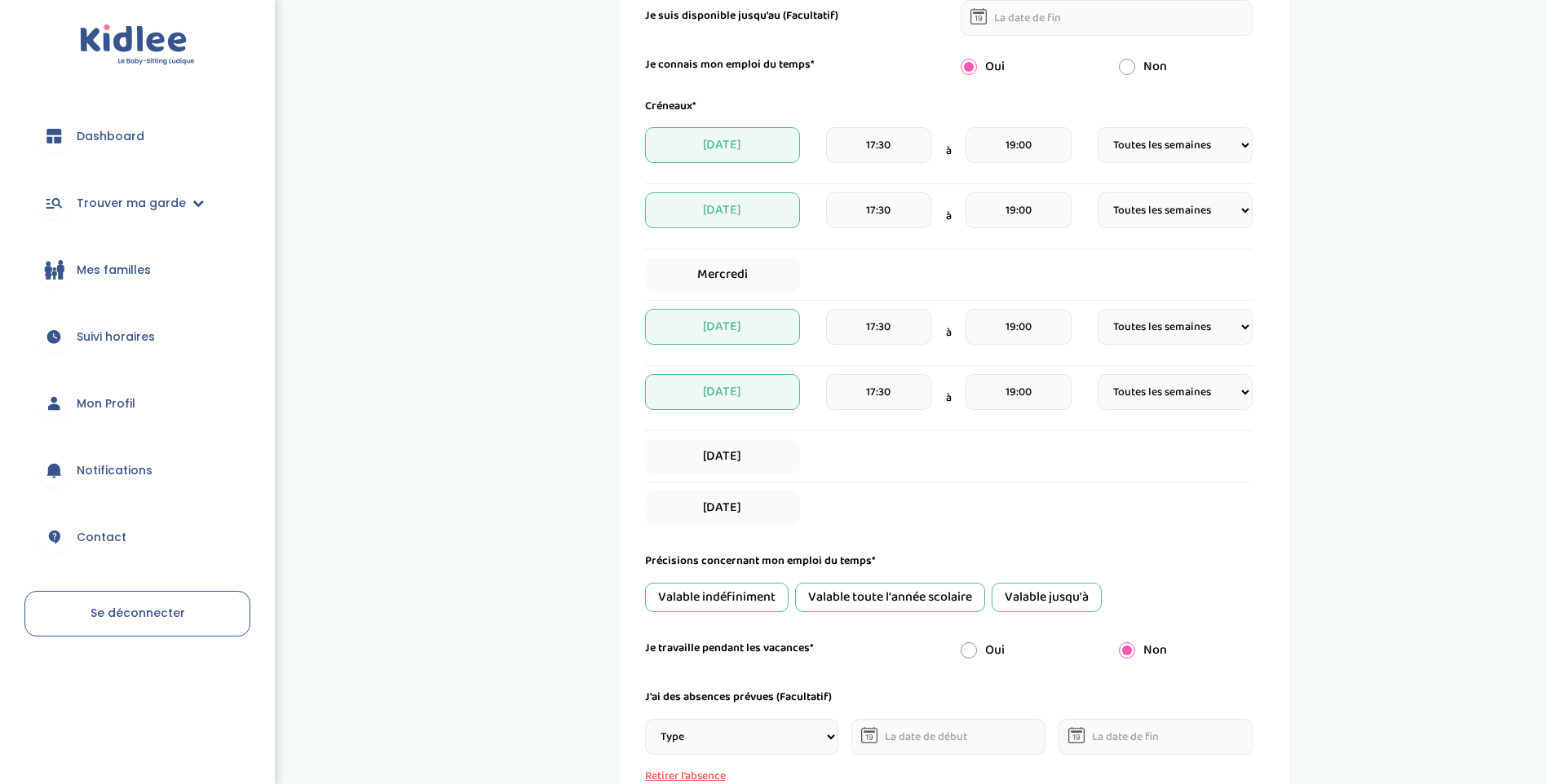
click at [1026, 596] on div "Valable jusqu'à" at bounding box center [1046, 597] width 110 height 30
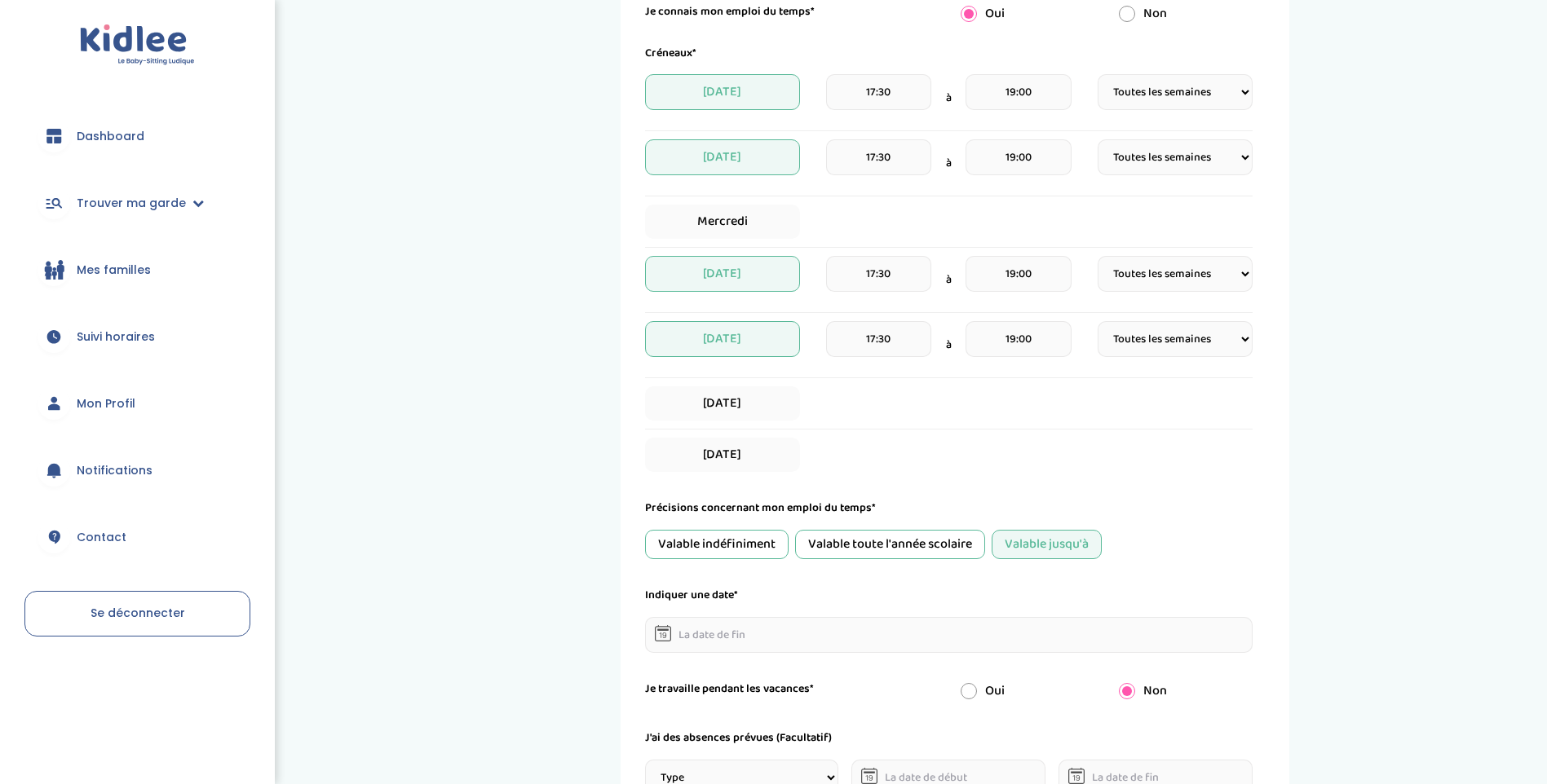
scroll to position [407, 0]
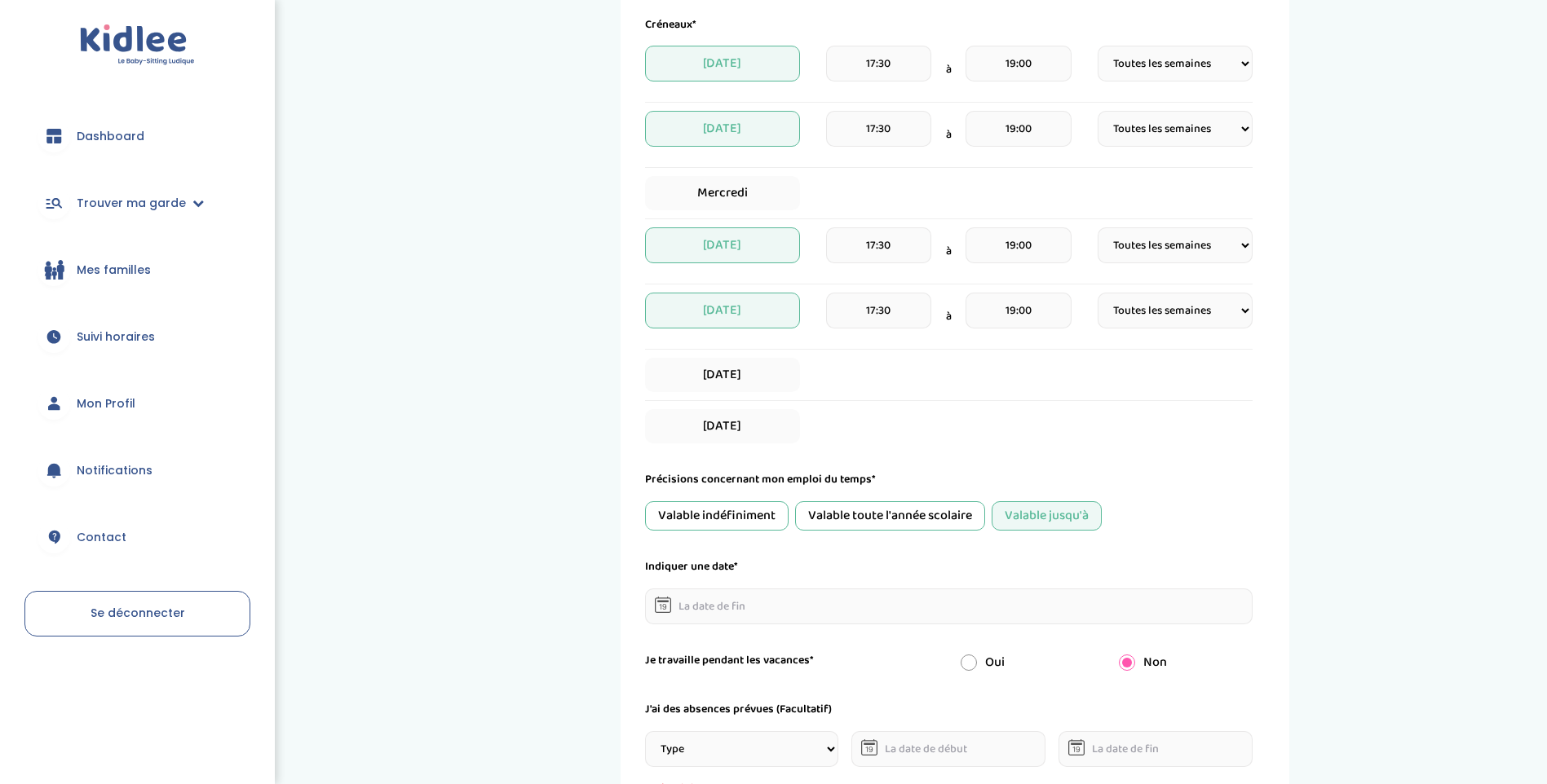
click at [776, 608] on input "text" at bounding box center [949, 607] width 608 height 36
click at [832, 642] on icon at bounding box center [832, 640] width 11 height 11
click at [832, 641] on icon at bounding box center [832, 640] width 11 height 11
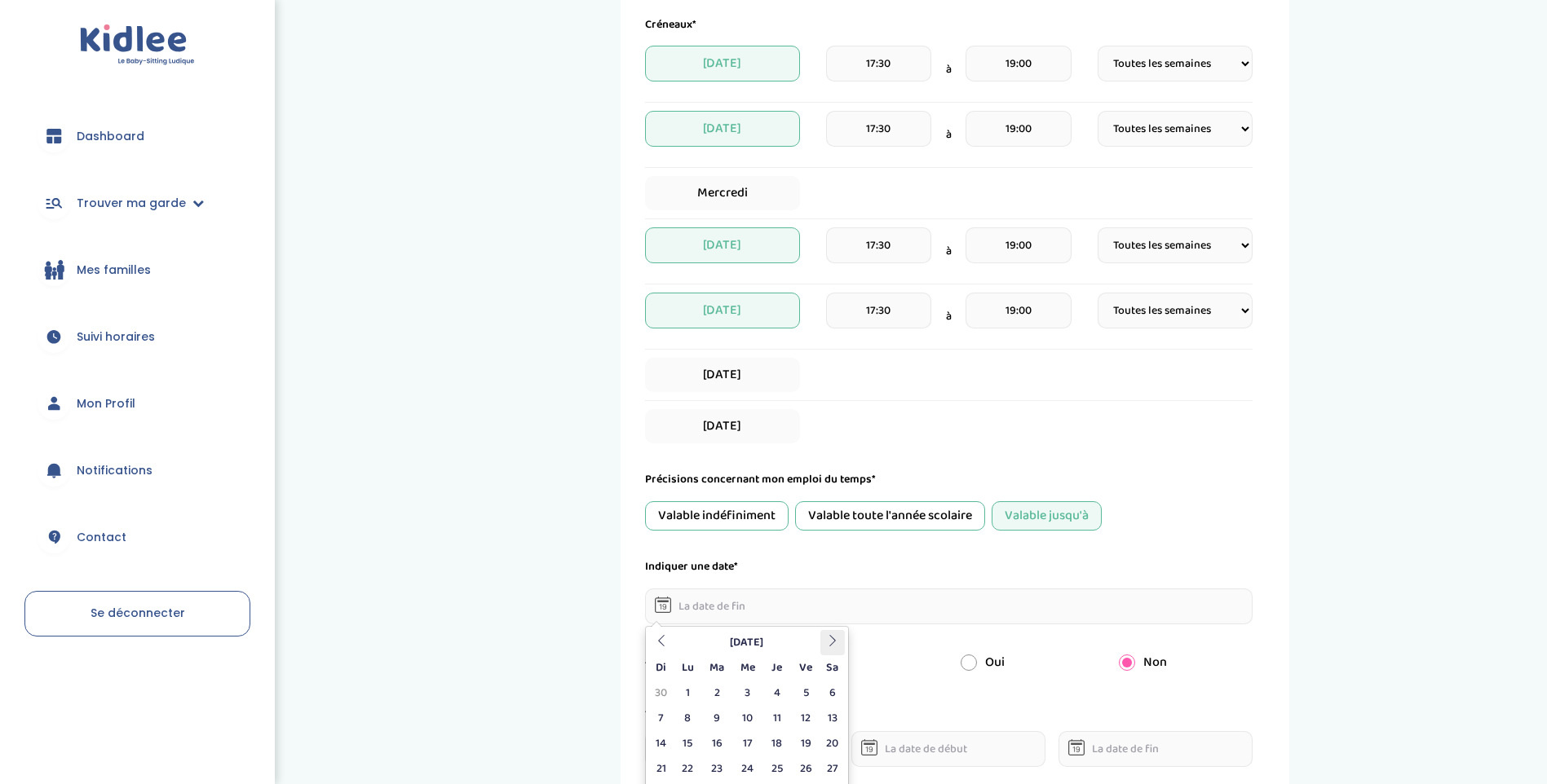
click at [832, 641] on icon at bounding box center [832, 640] width 11 height 11
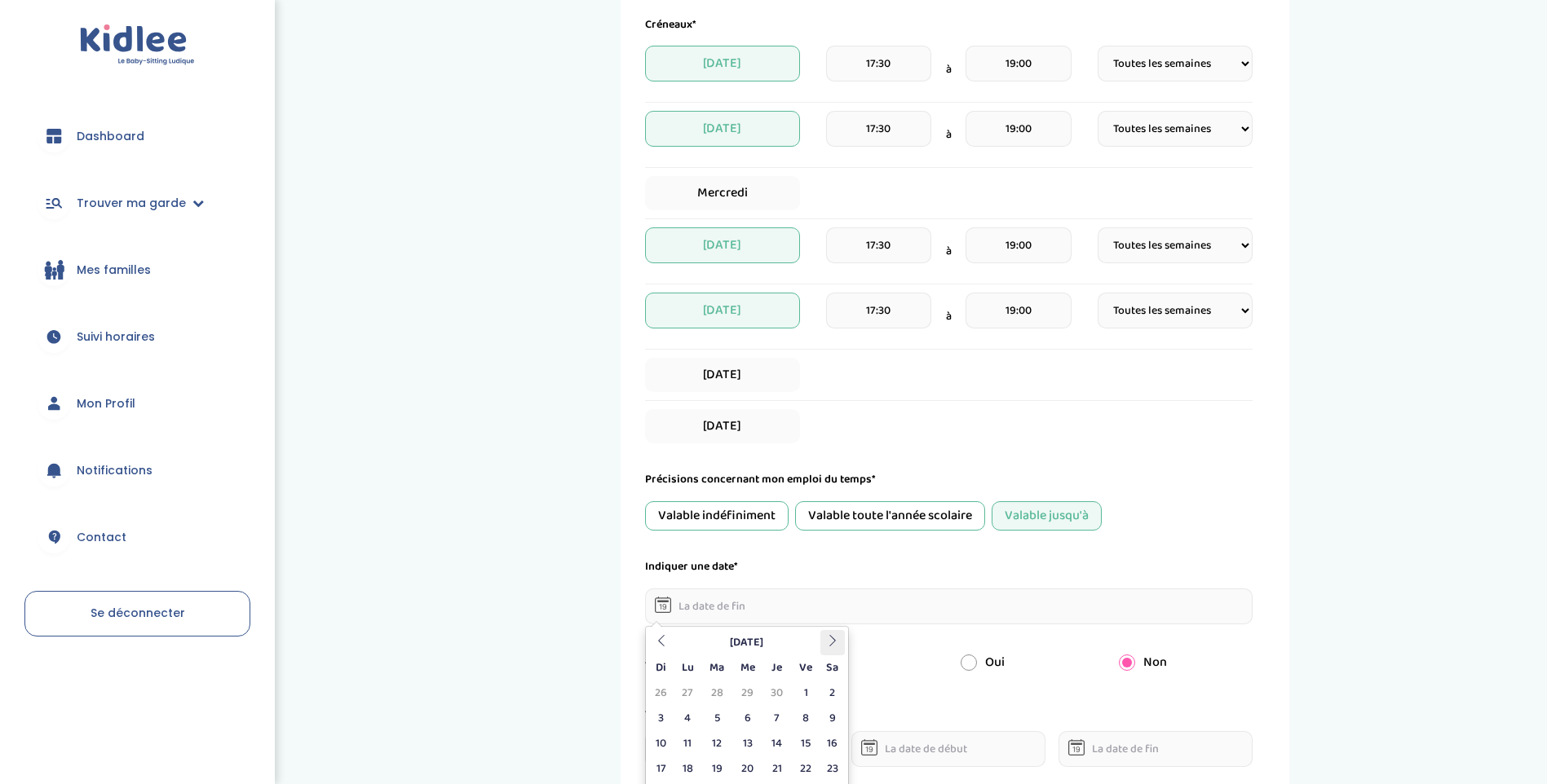
click at [832, 641] on icon at bounding box center [832, 640] width 11 height 11
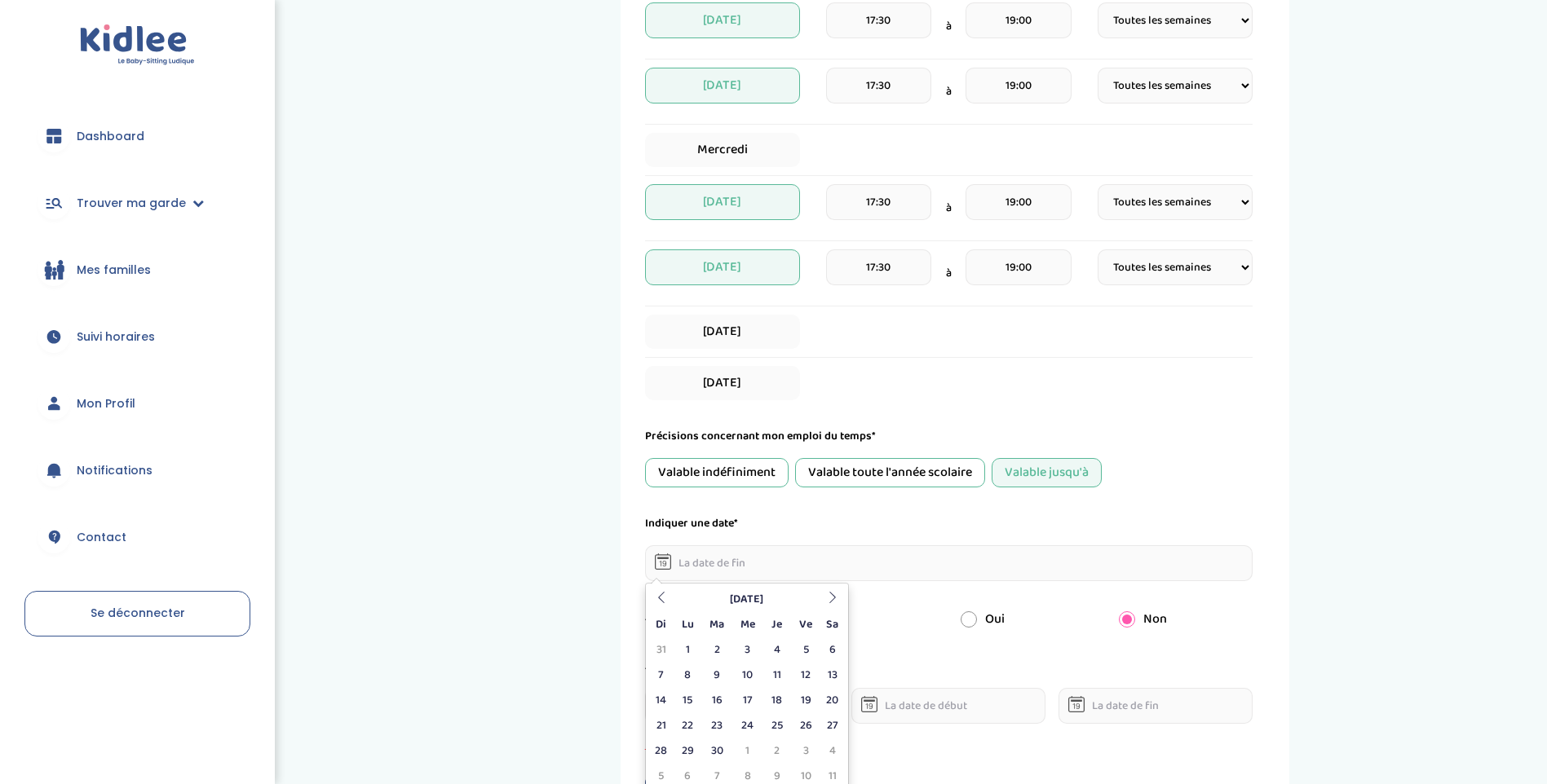
scroll to position [489, 0]
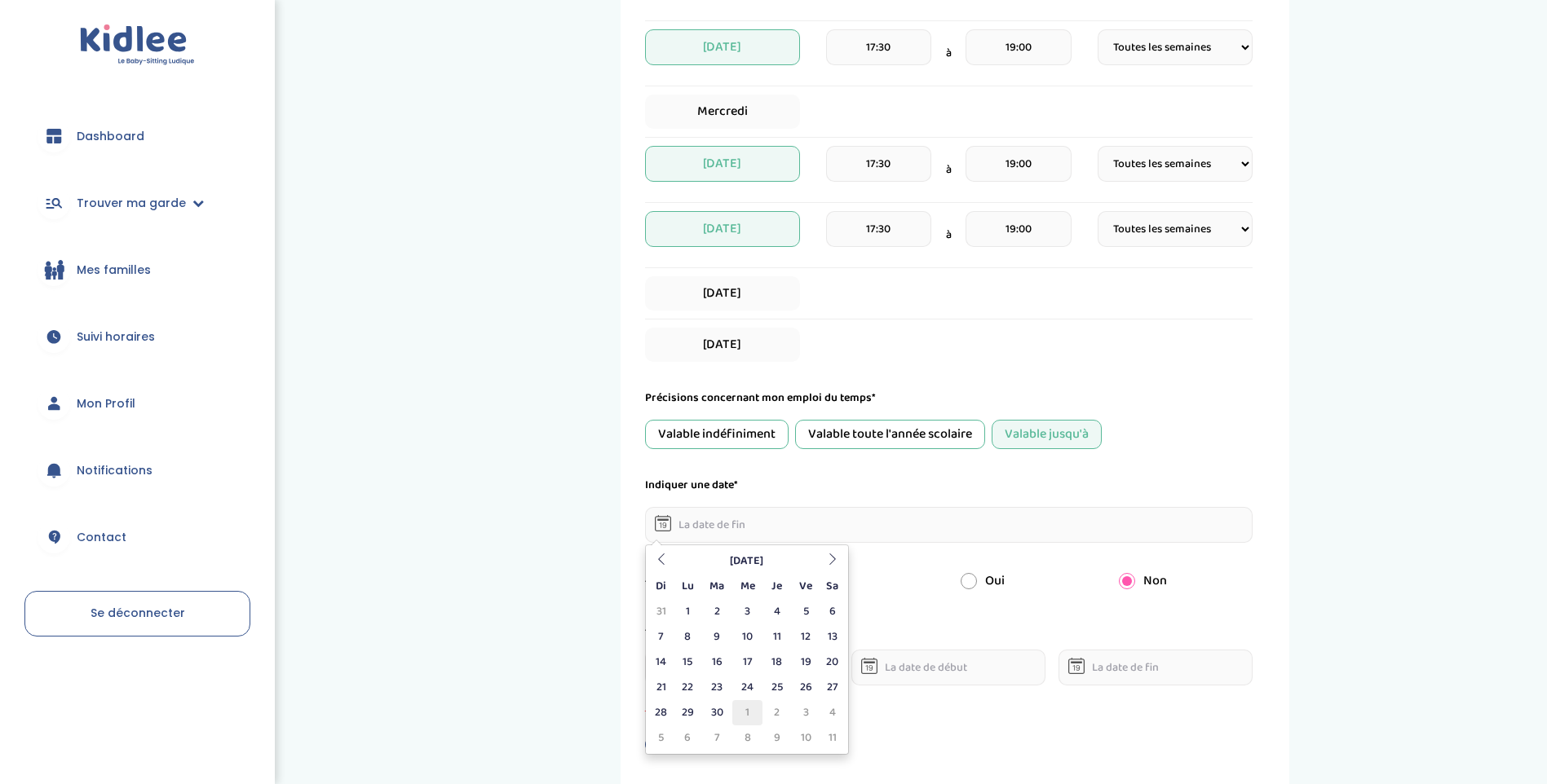
click at [737, 708] on td "1" at bounding box center [748, 713] width 31 height 25
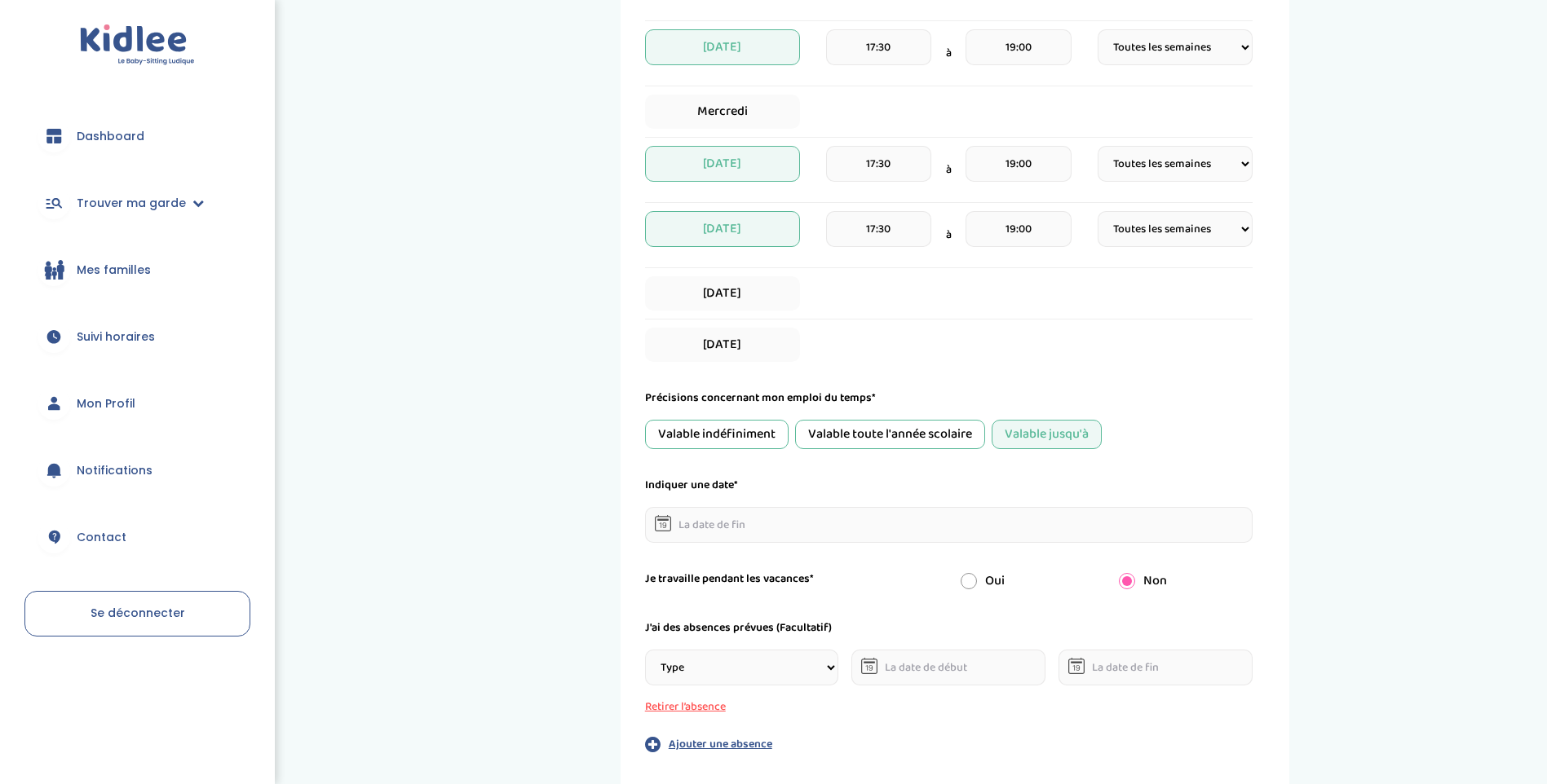
type input "[DATE]"
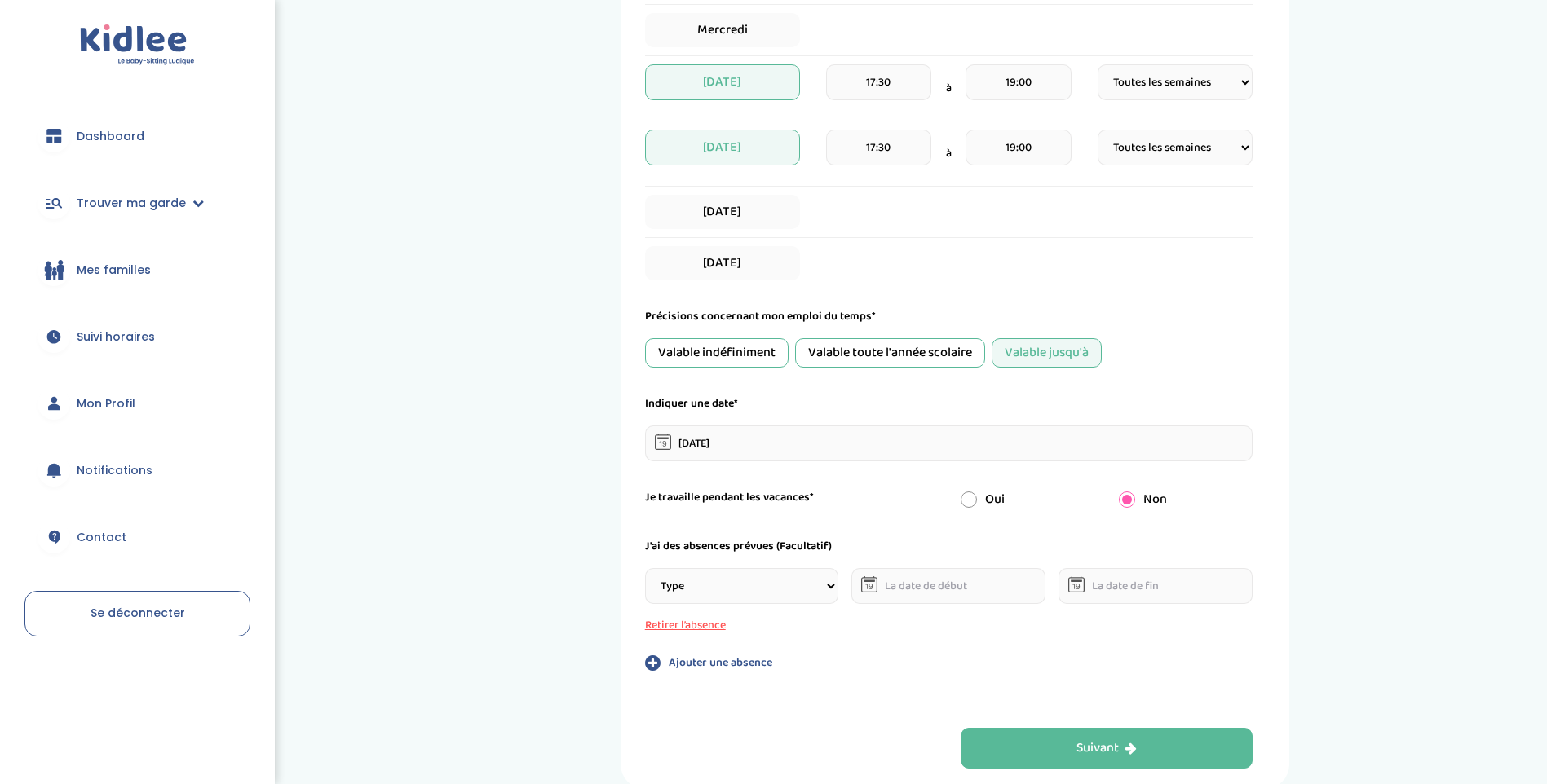
click at [963, 502] on input "radio" at bounding box center [968, 499] width 16 height 16
radio input "true"
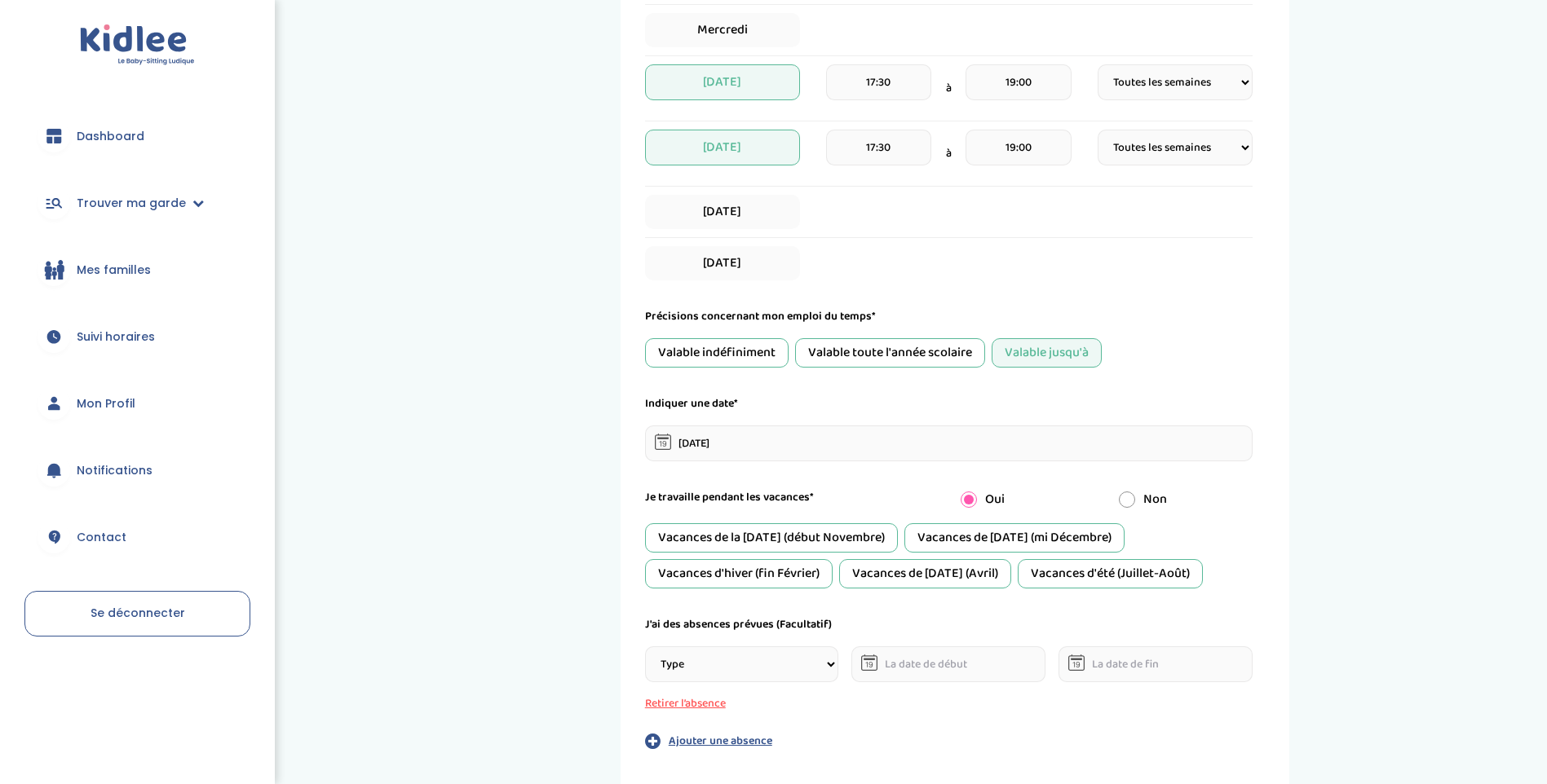
click at [1124, 495] on input "radio" at bounding box center [1126, 499] width 16 height 16
radio input "true"
radio input "false"
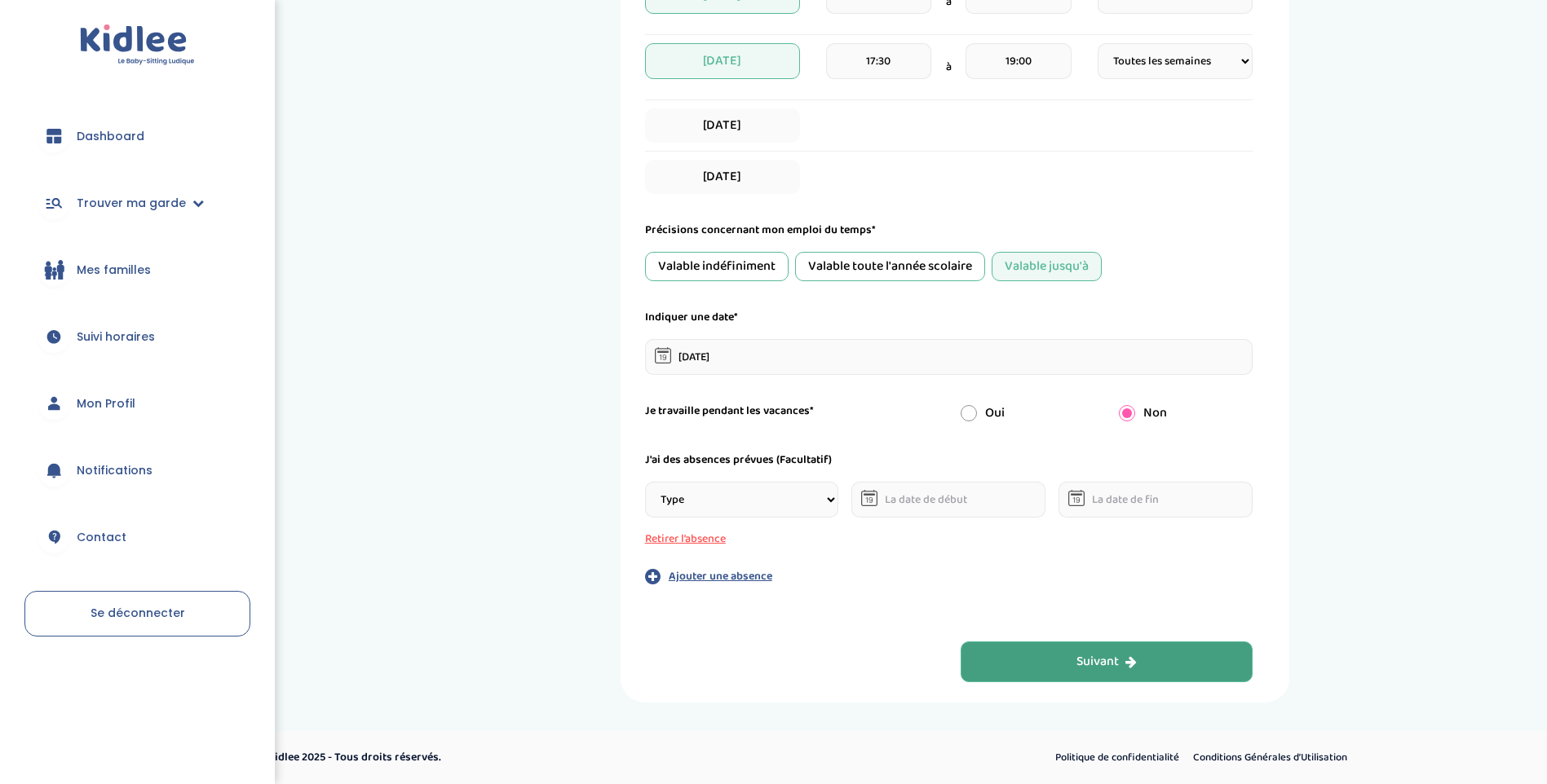
click at [1092, 663] on div "Suivant" at bounding box center [1106, 663] width 60 height 19
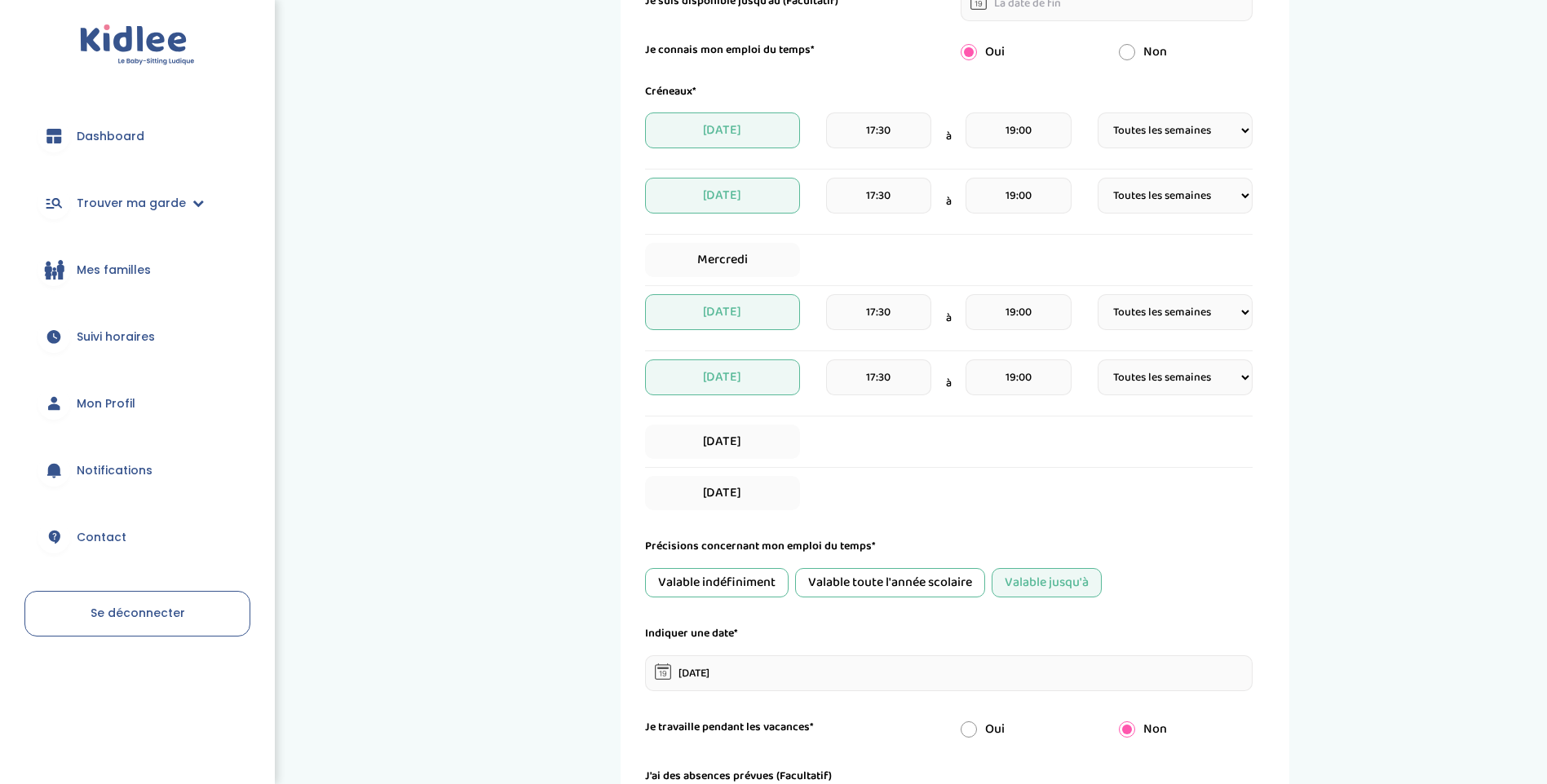
scroll to position [61, 0]
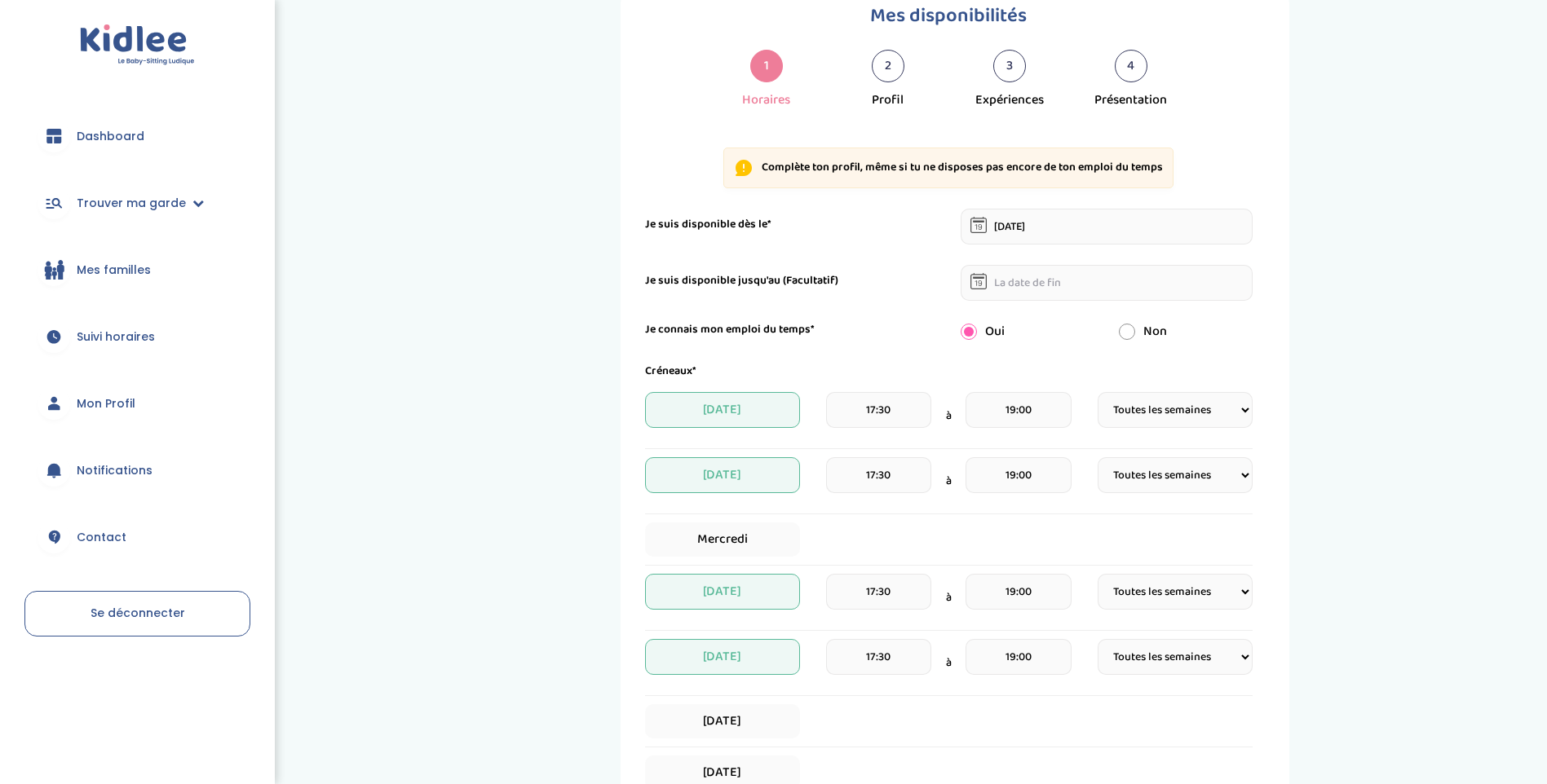
click at [1207, 407] on select "Fréquence Toutes les semaines Toutes les 2 semaines Tous les mois" at bounding box center [1174, 410] width 155 height 36
click at [1097, 392] on select "Fréquence Toutes les semaines Toutes les 2 semaines Tous les mois" at bounding box center [1174, 410] width 155 height 36
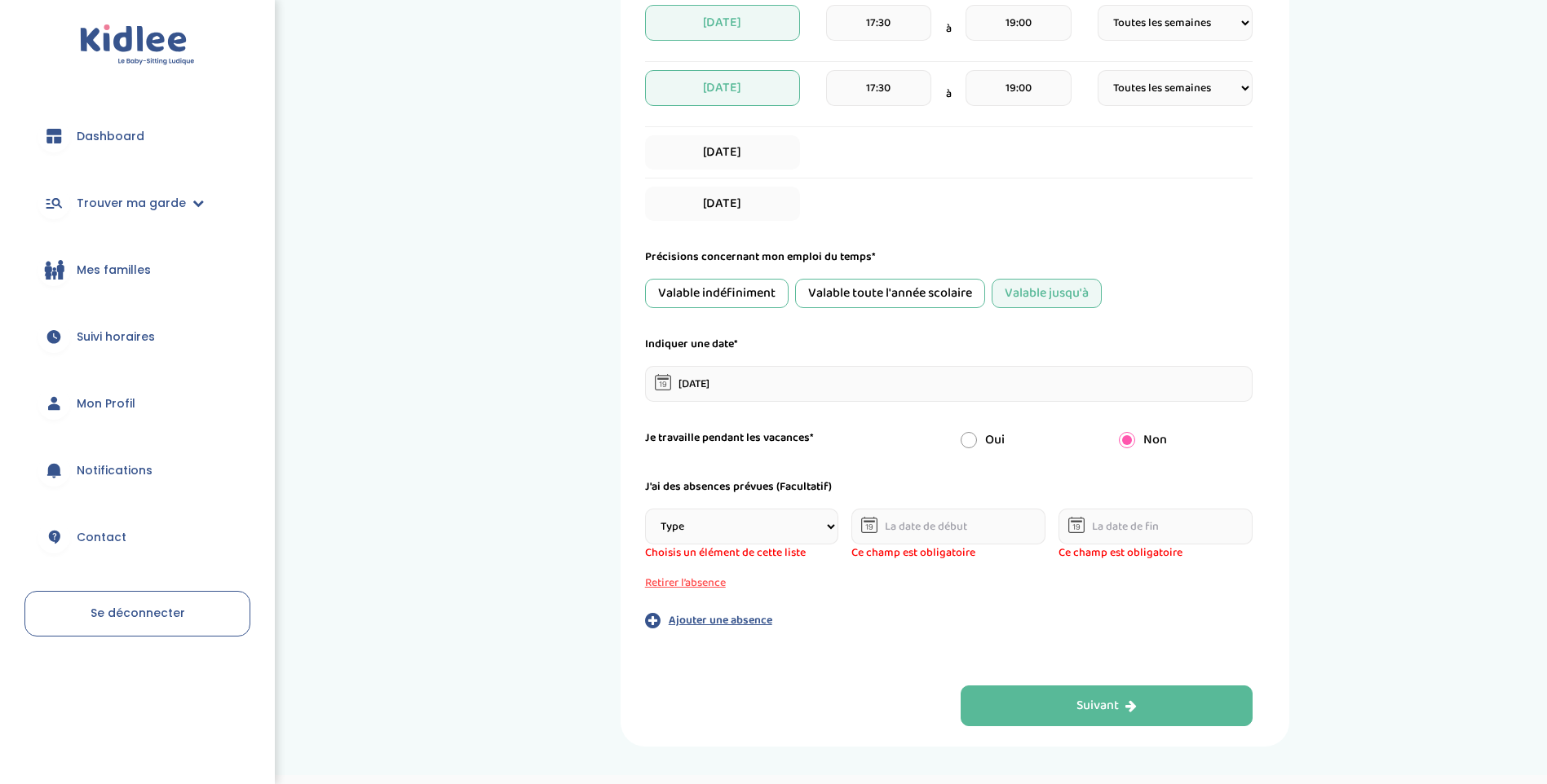
scroll to position [632, 0]
click at [709, 578] on button "Retirer l’absence" at bounding box center [742, 581] width 194 height 17
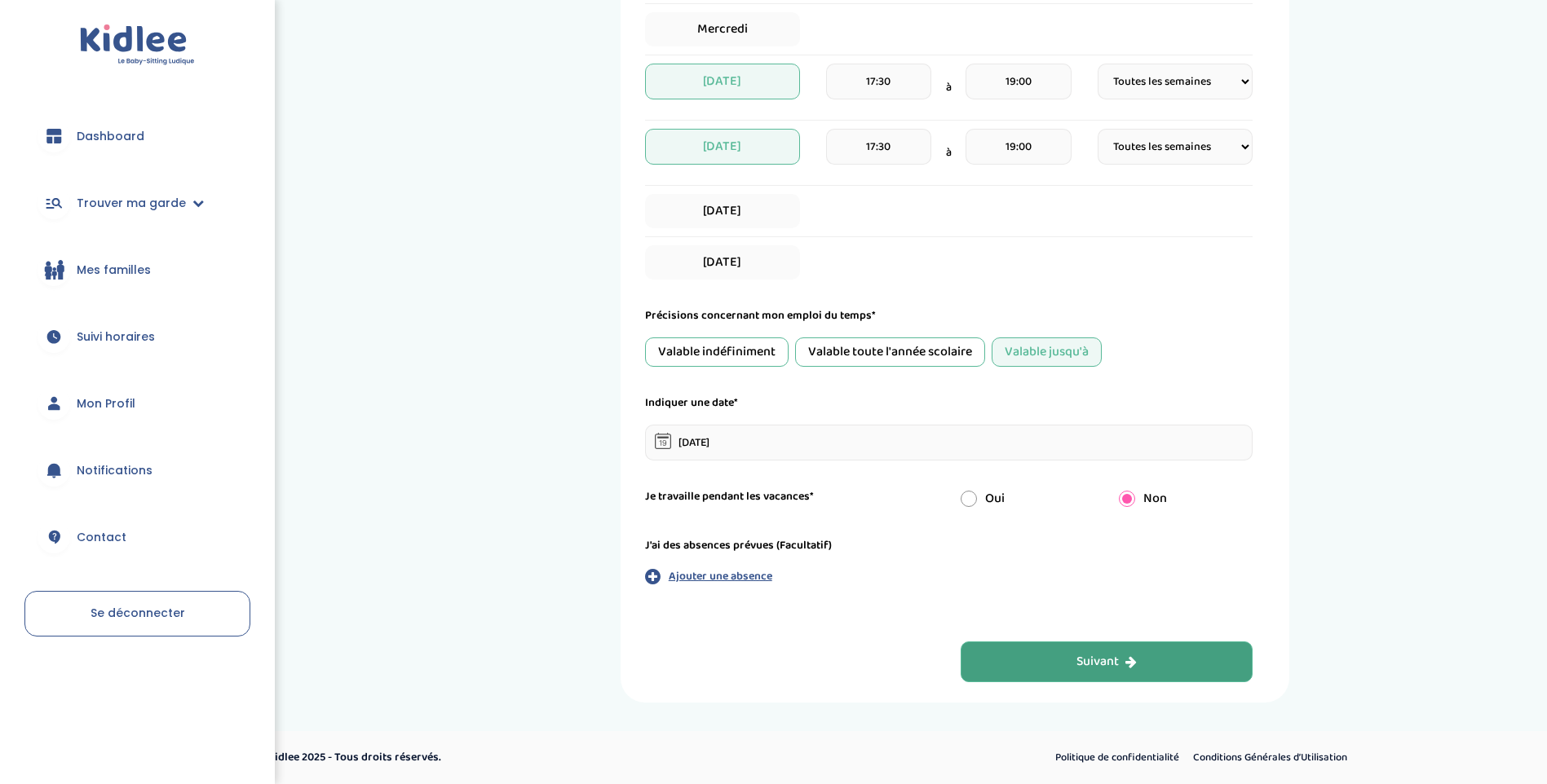
click at [1077, 658] on div "Suivant" at bounding box center [1106, 663] width 60 height 19
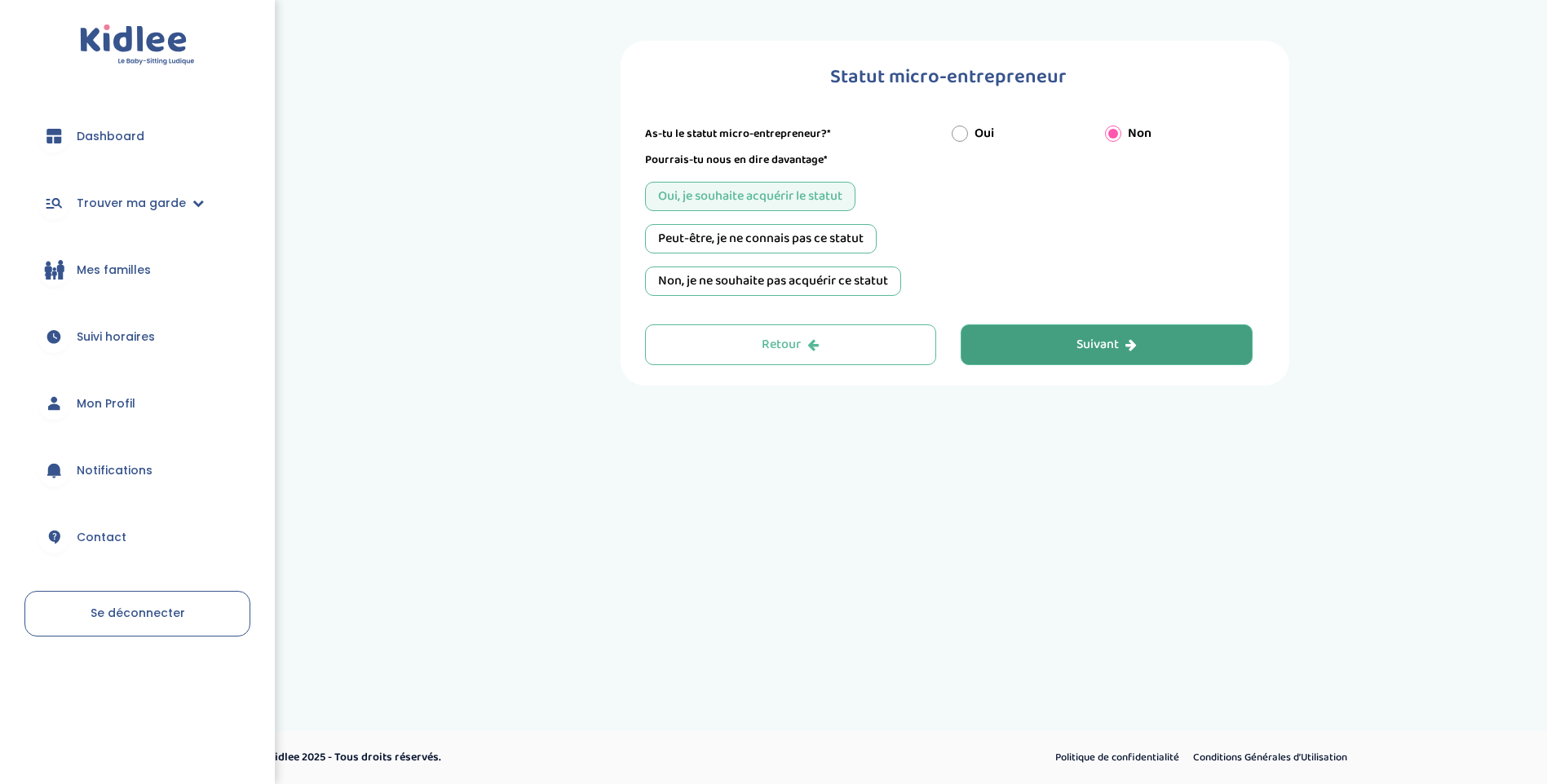
scroll to position [0, 0]
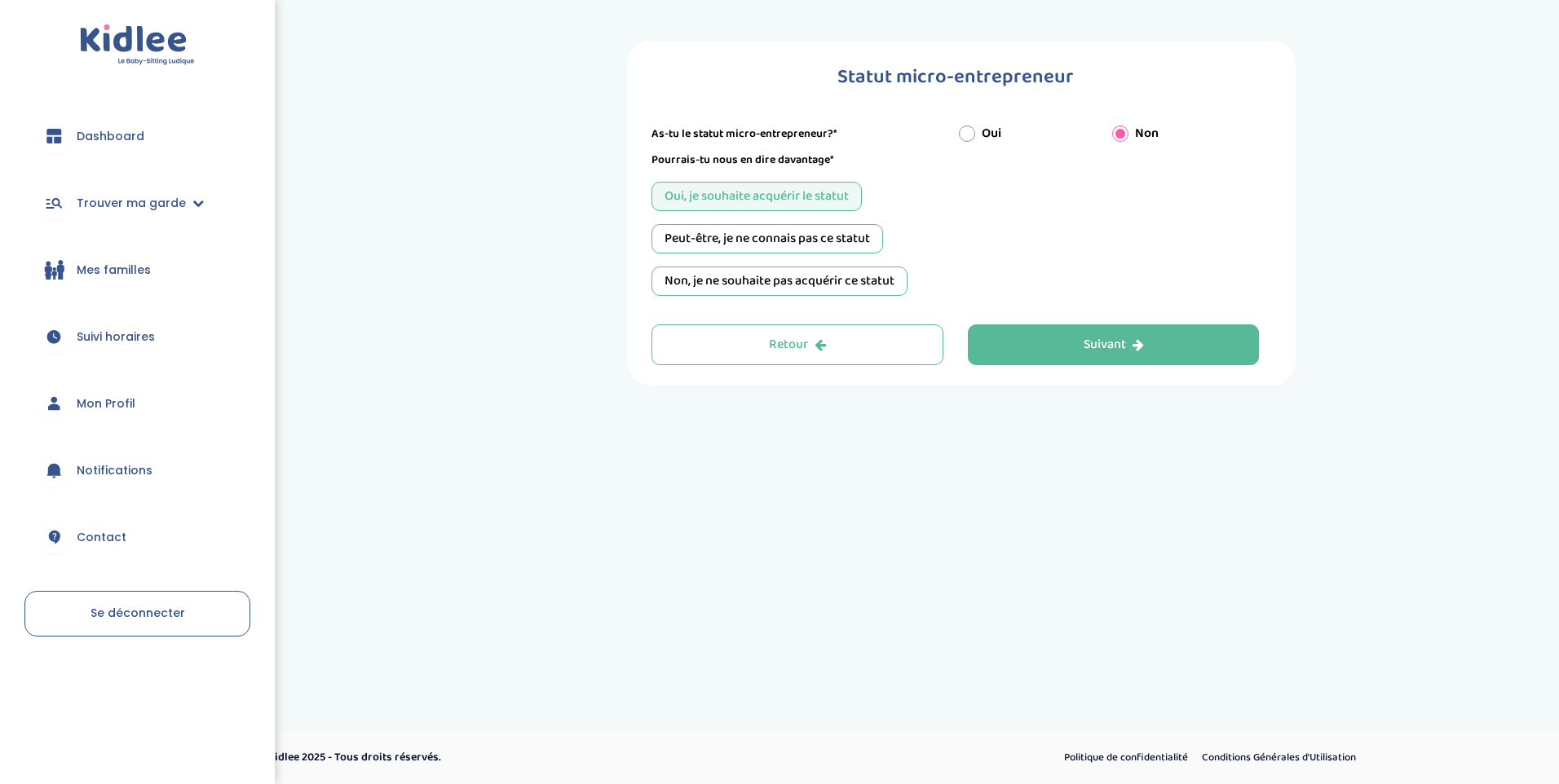
click at [826, 233] on div "Peut-être, je ne connais pas ce statut" at bounding box center [767, 238] width 232 height 30
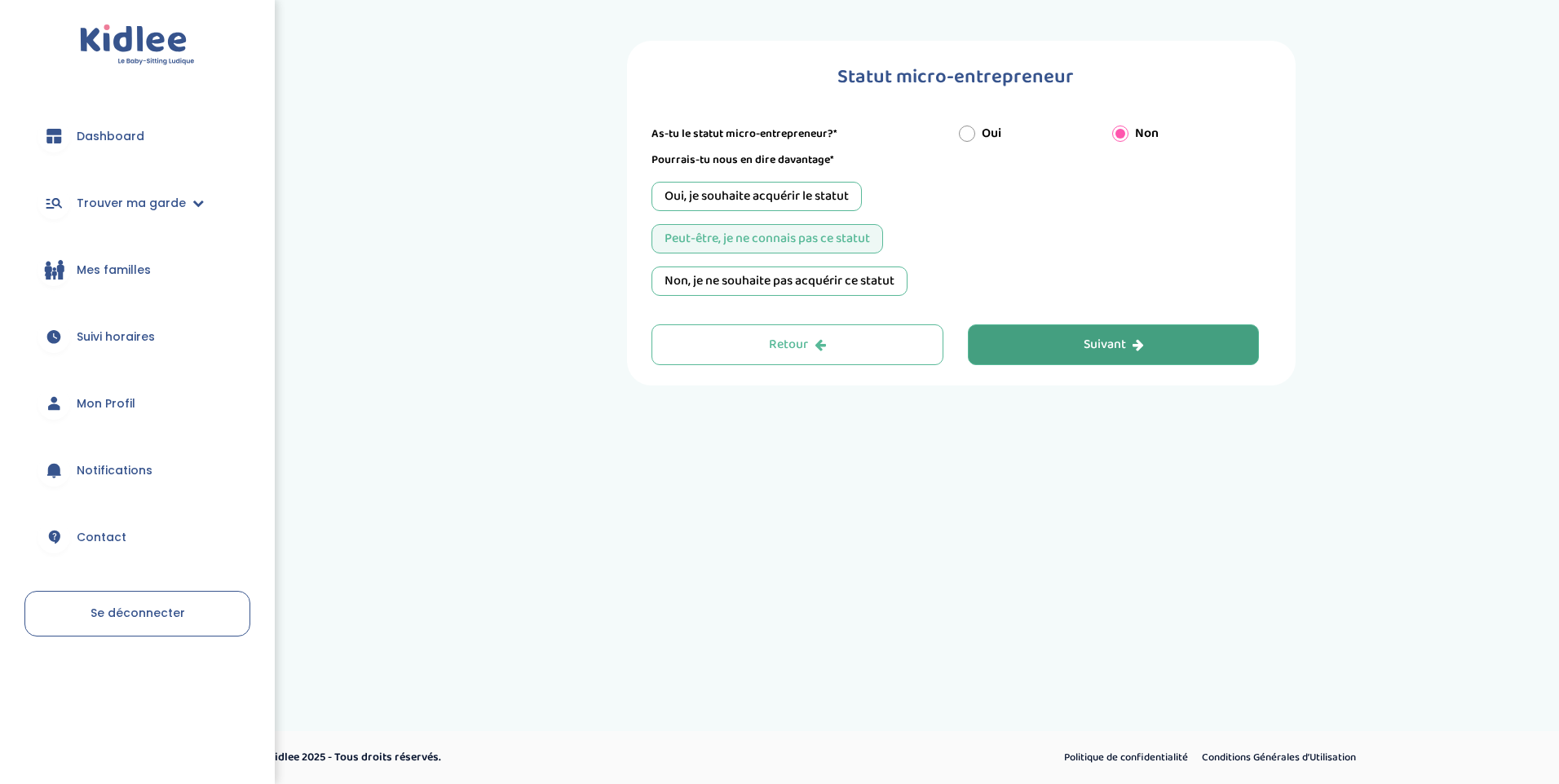
click at [1108, 344] on div "Suivant" at bounding box center [1113, 345] width 60 height 19
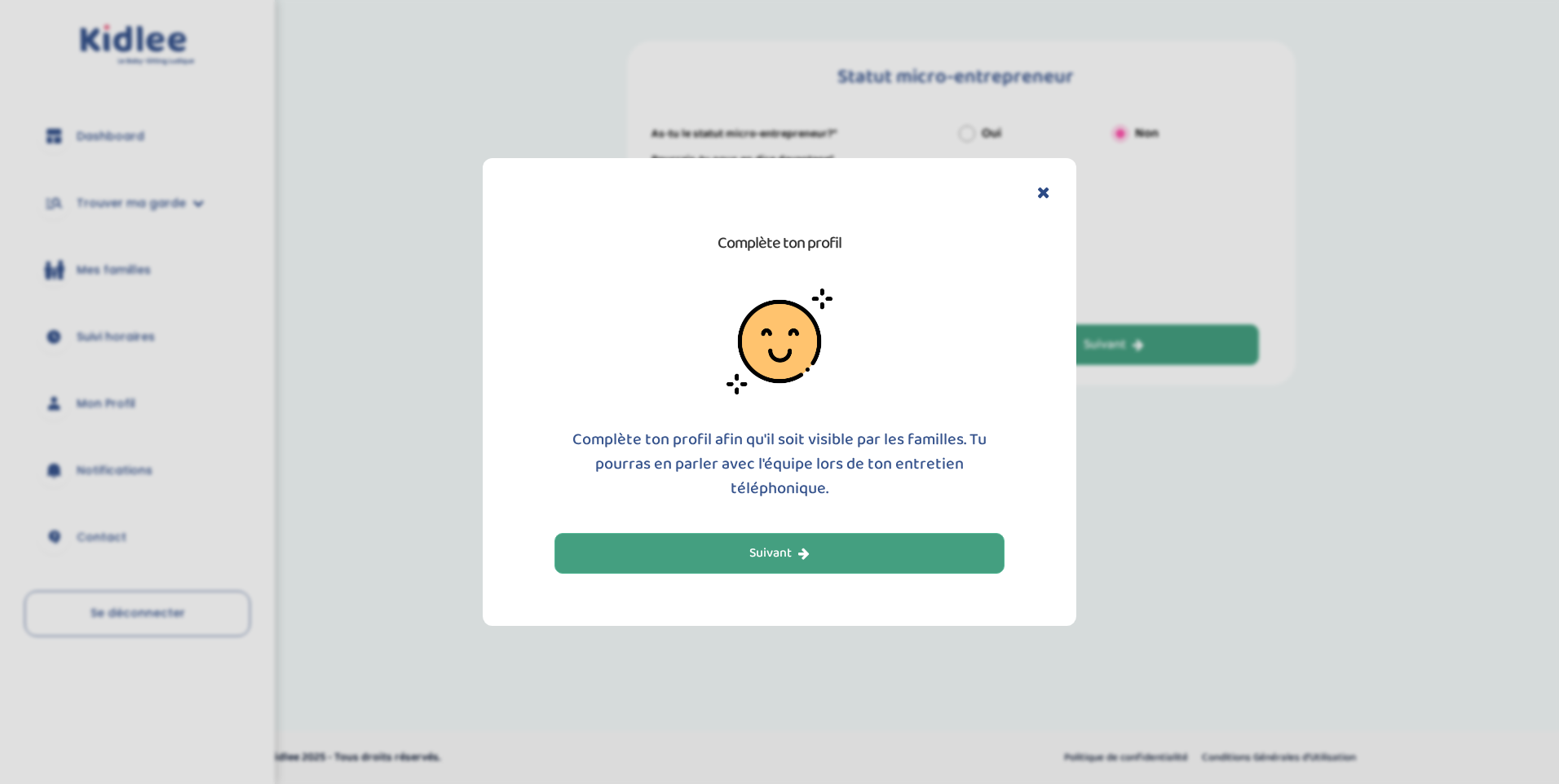
click at [827, 546] on button "Suivant" at bounding box center [779, 553] width 450 height 41
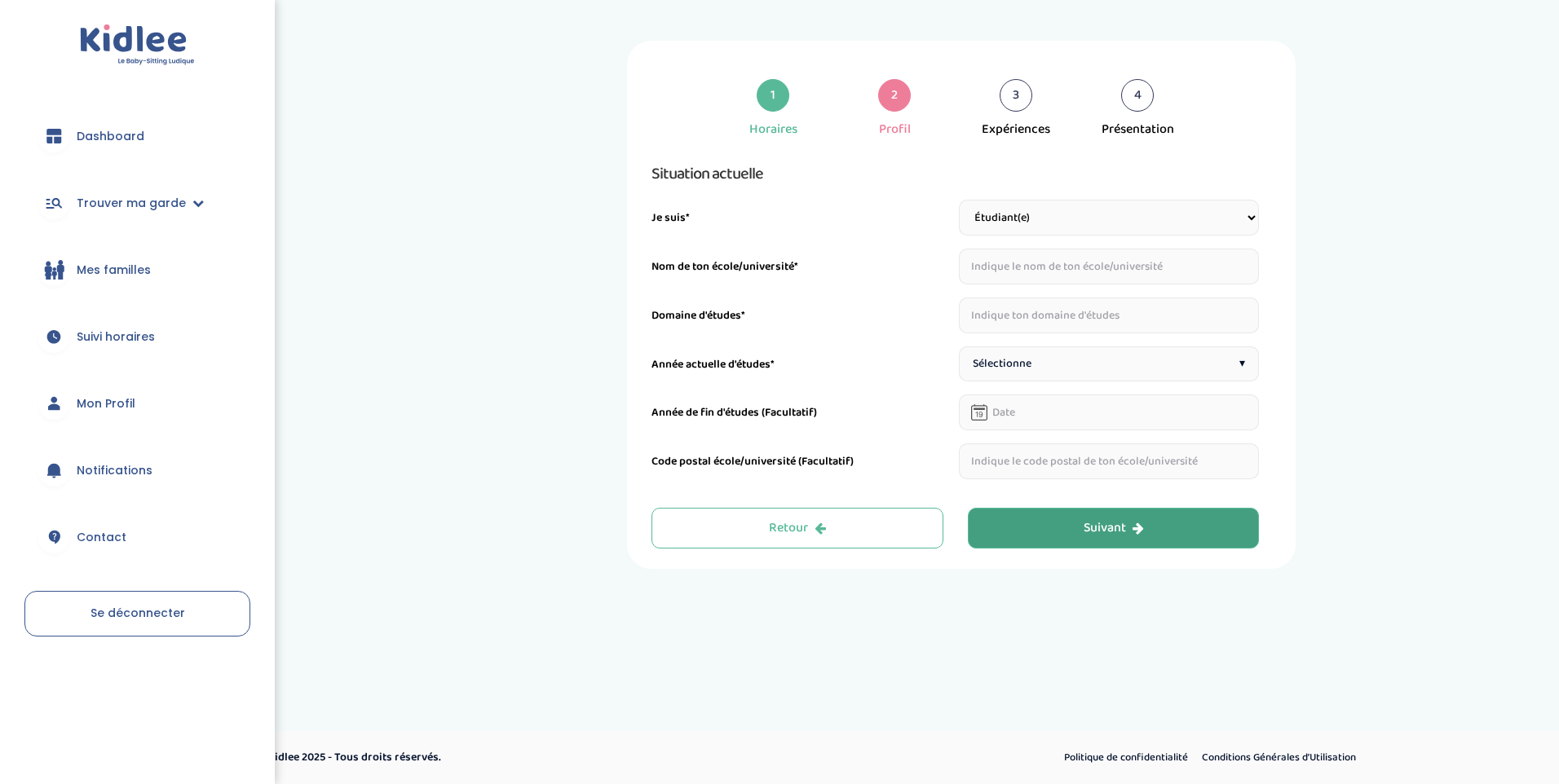
click at [1030, 218] on select "Étudiant(e) Salarié Professionnel(le) de la petite enfance Retraité(e) En reche…" at bounding box center [1109, 217] width 301 height 36
select select "5"
click at [959, 199] on select "Étudiant(e) Salarié Professionnel(le) de la petite enfance Retraité(e) En reche…" at bounding box center [1109, 217] width 301 height 36
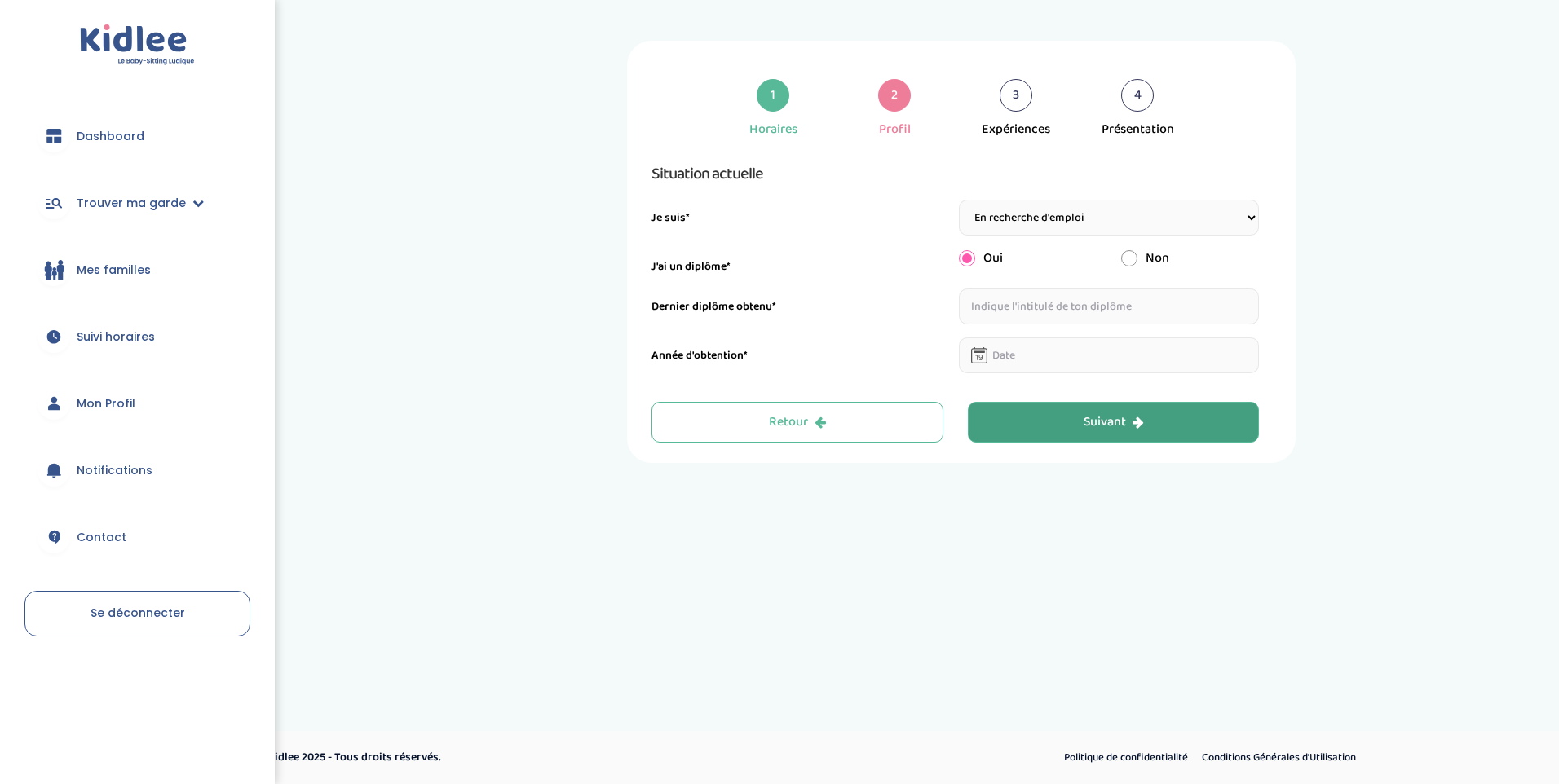
click at [1006, 312] on input "text" at bounding box center [1109, 306] width 301 height 36
type input "baccalauréat"
click at [1018, 355] on input "text" at bounding box center [1109, 356] width 301 height 36
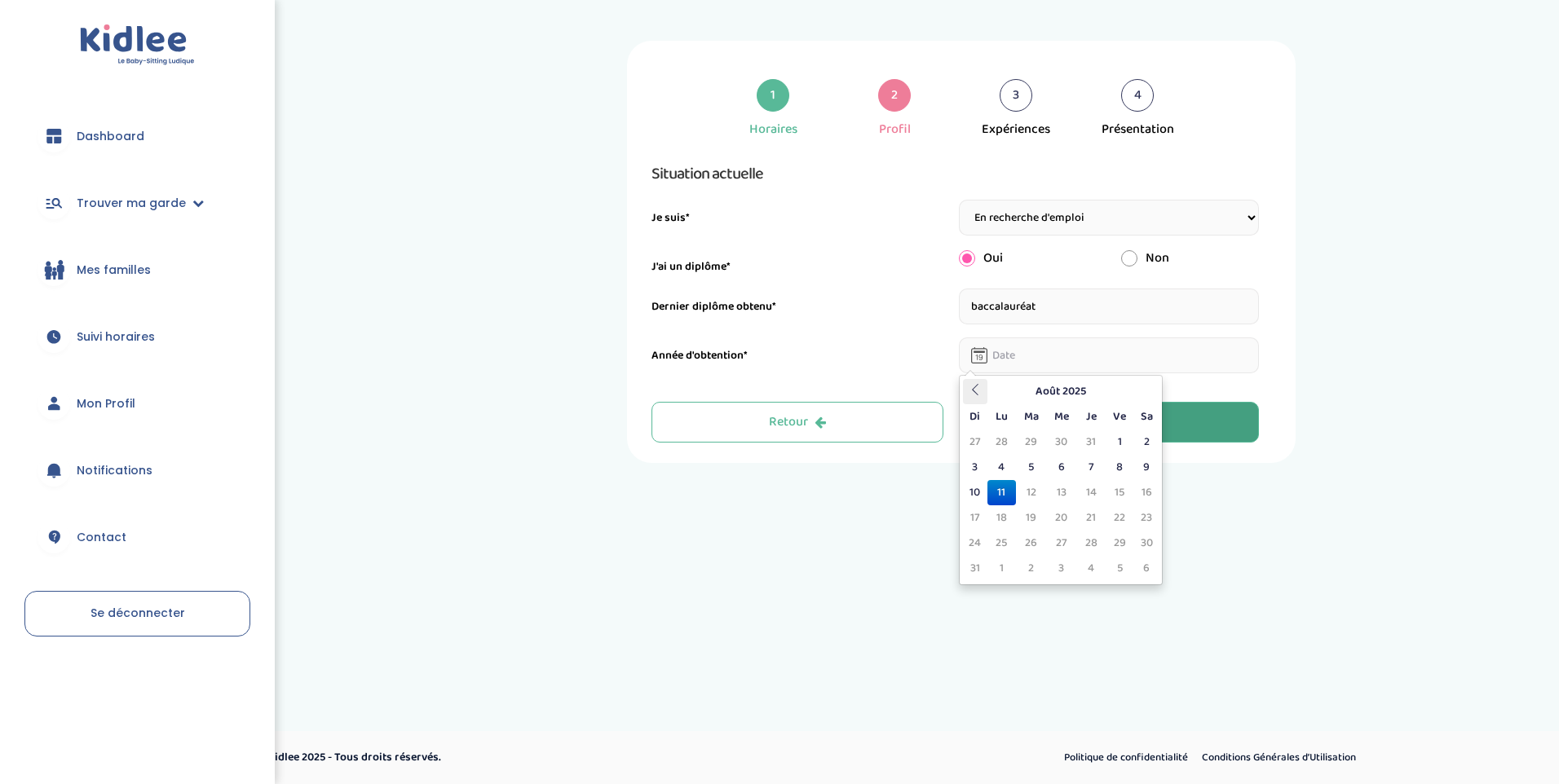
click at [966, 389] on th at bounding box center [975, 392] width 25 height 25
click at [969, 391] on icon at bounding box center [974, 389] width 11 height 11
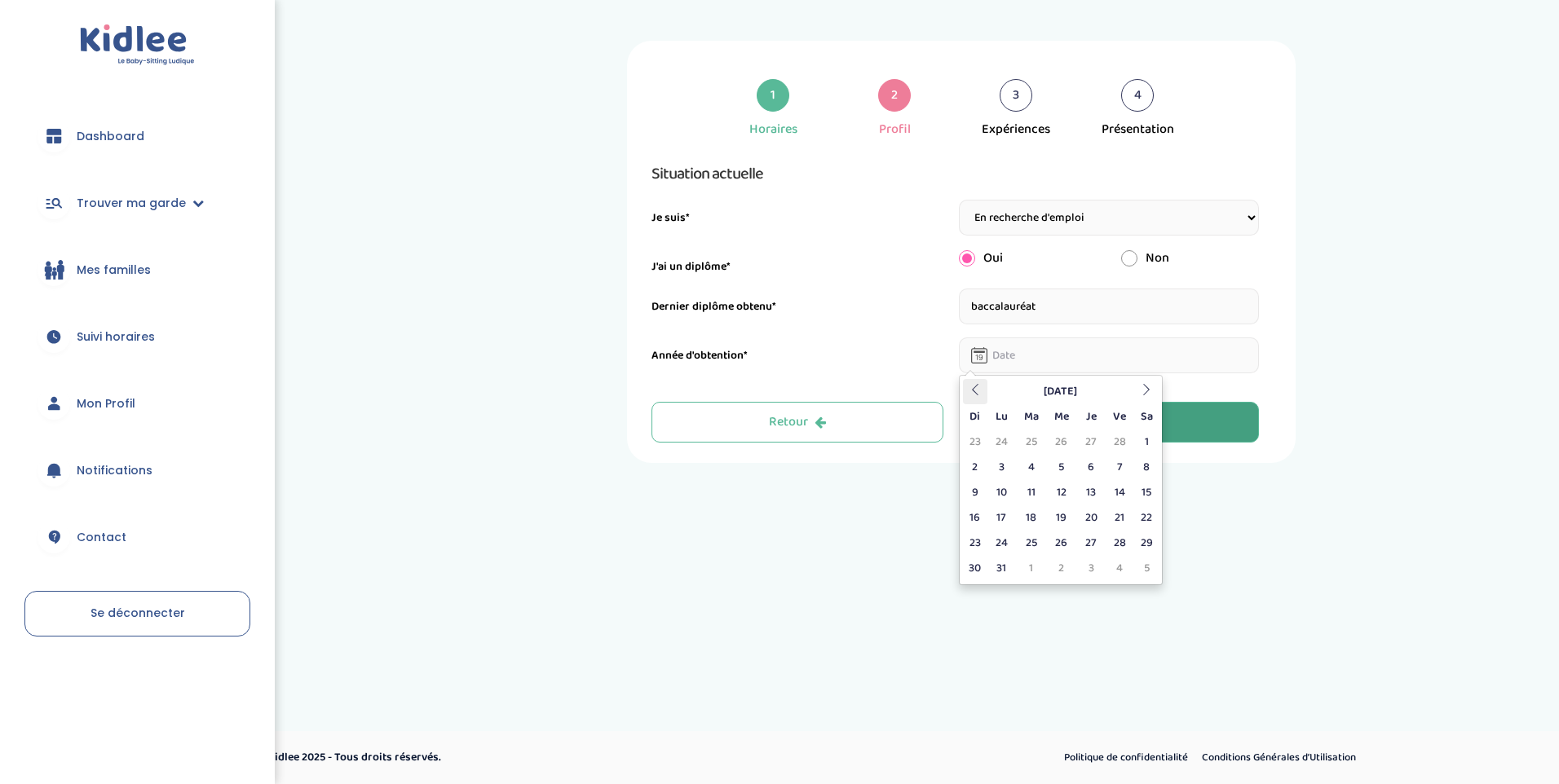
click at [969, 391] on icon at bounding box center [974, 389] width 11 height 11
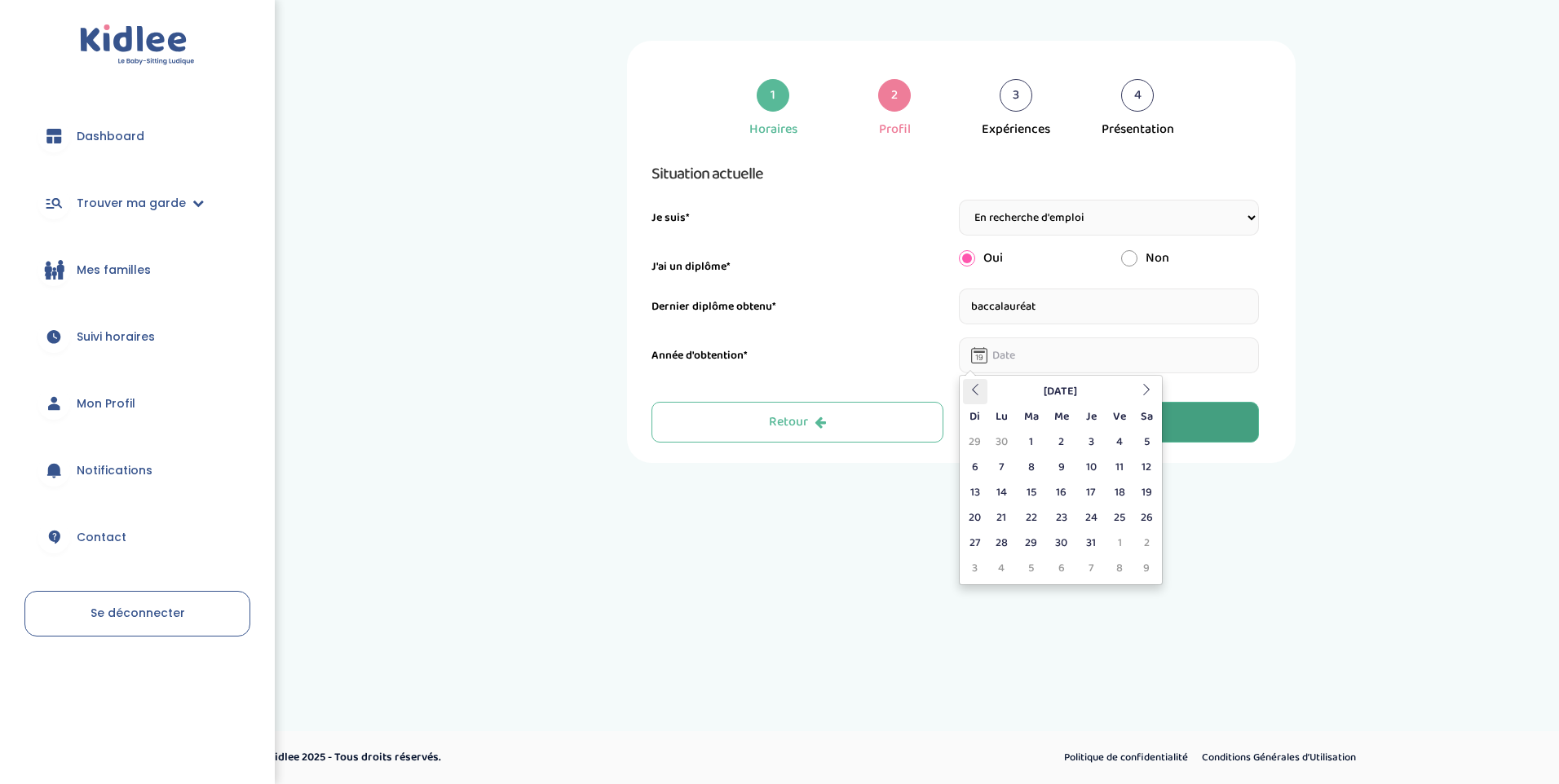
click at [969, 391] on icon at bounding box center [974, 389] width 11 height 11
click at [967, 391] on th at bounding box center [975, 392] width 25 height 25
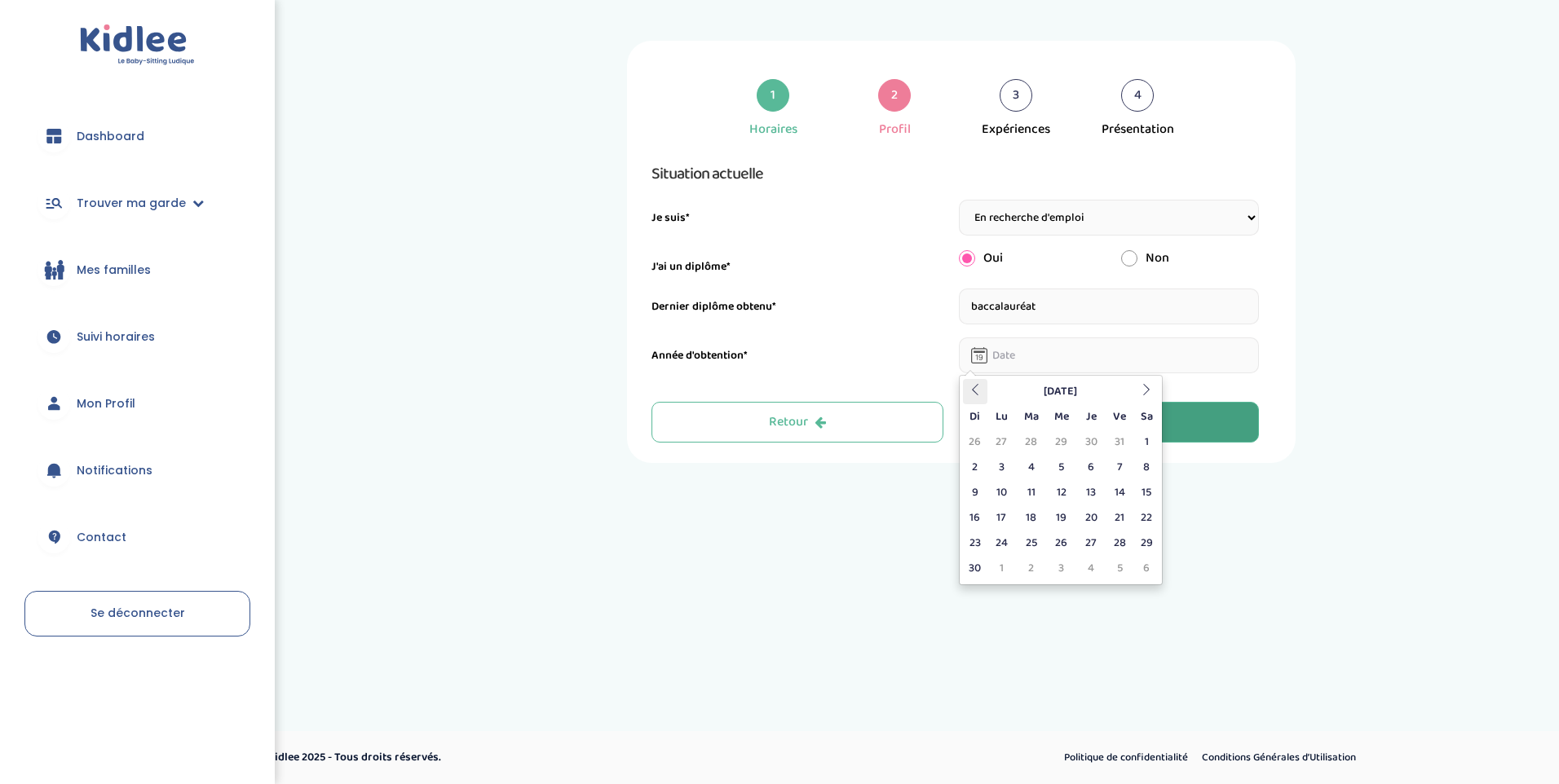
click at [967, 391] on th at bounding box center [975, 392] width 25 height 25
click at [966, 392] on th at bounding box center [975, 392] width 25 height 25
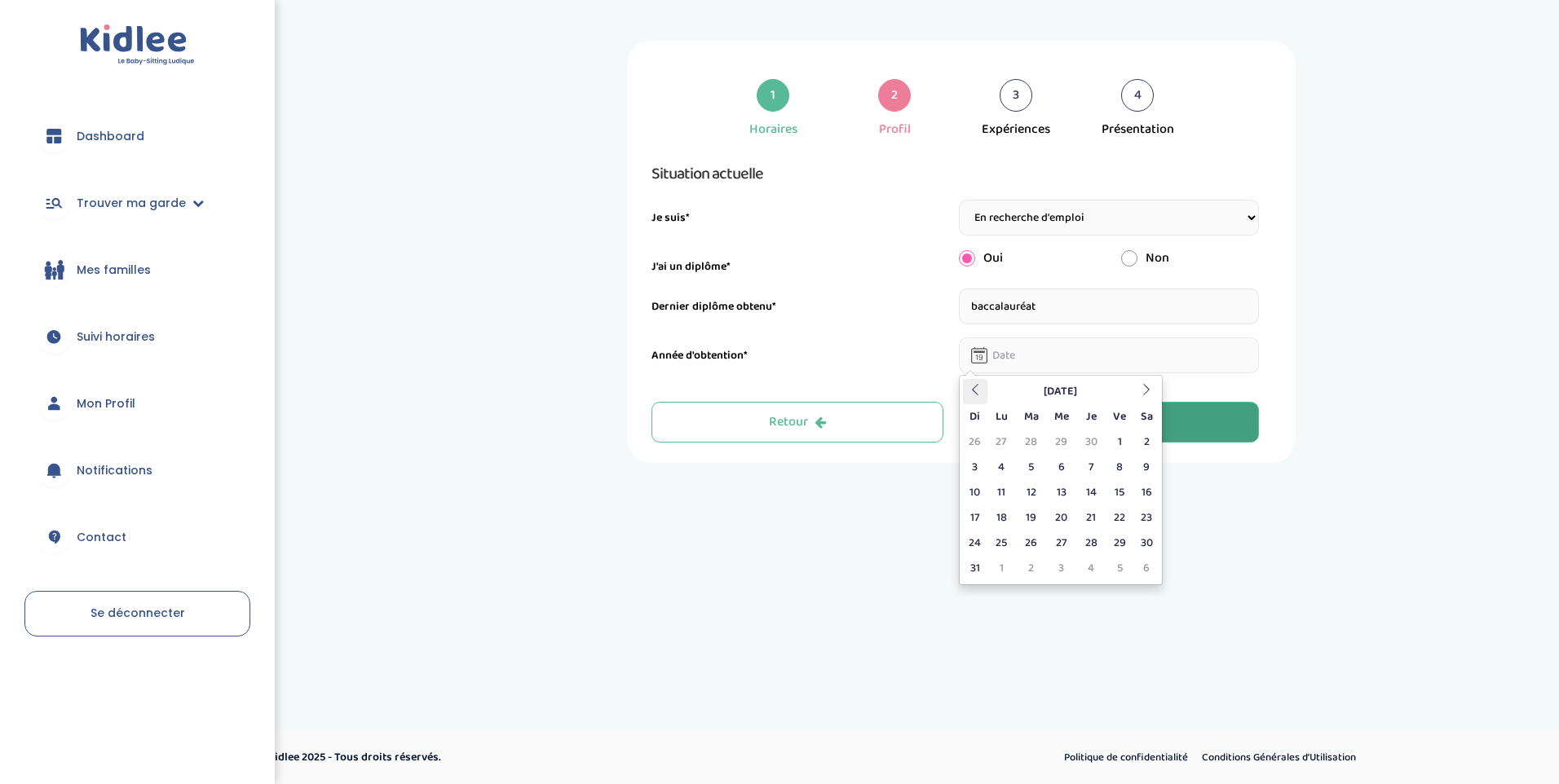
click at [966, 392] on th at bounding box center [975, 392] width 25 height 25
click at [966, 393] on th at bounding box center [975, 392] width 25 height 25
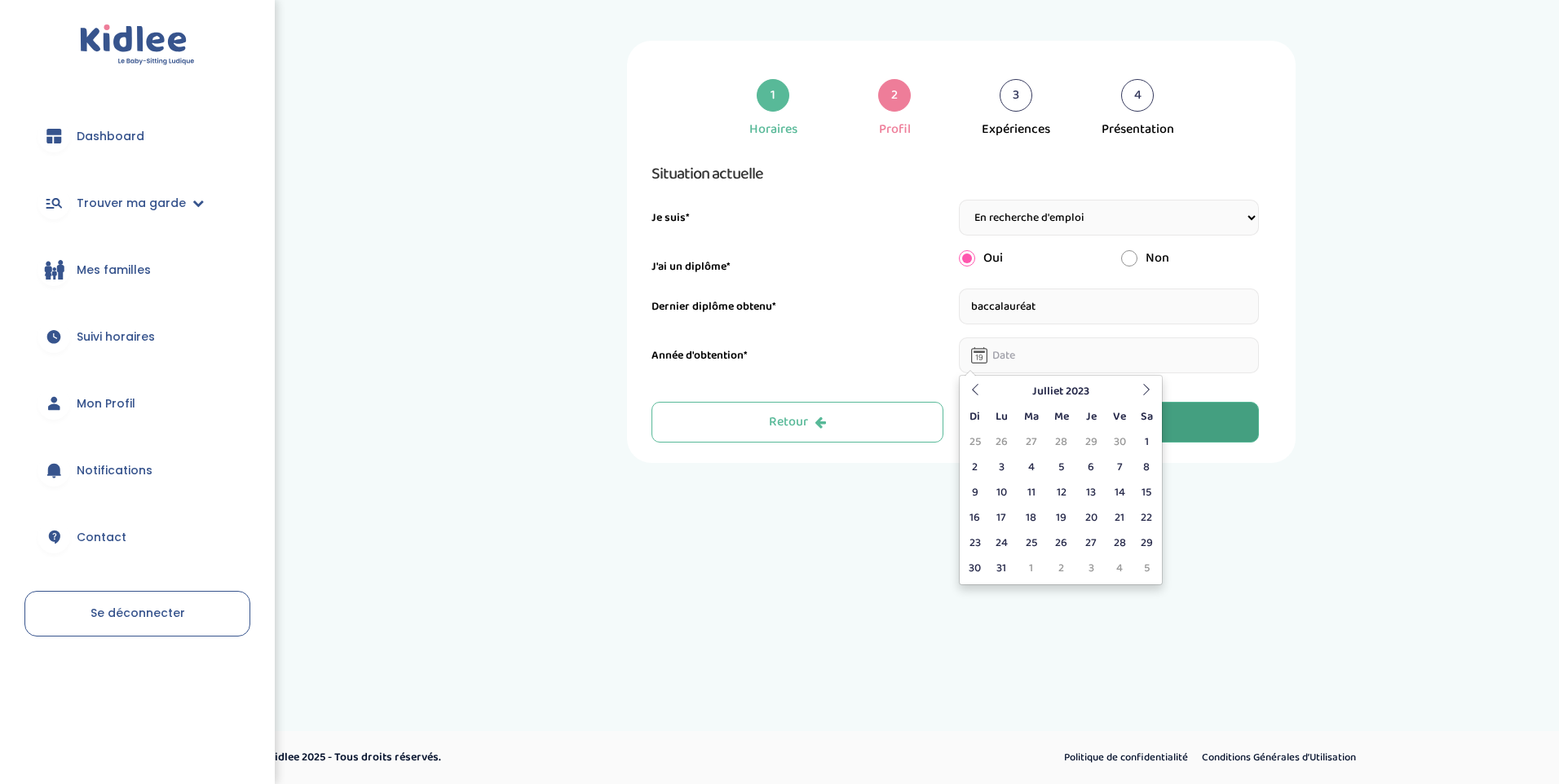
click at [1000, 357] on input "text" at bounding box center [1109, 356] width 301 height 36
click at [970, 386] on icon at bounding box center [974, 389] width 11 height 11
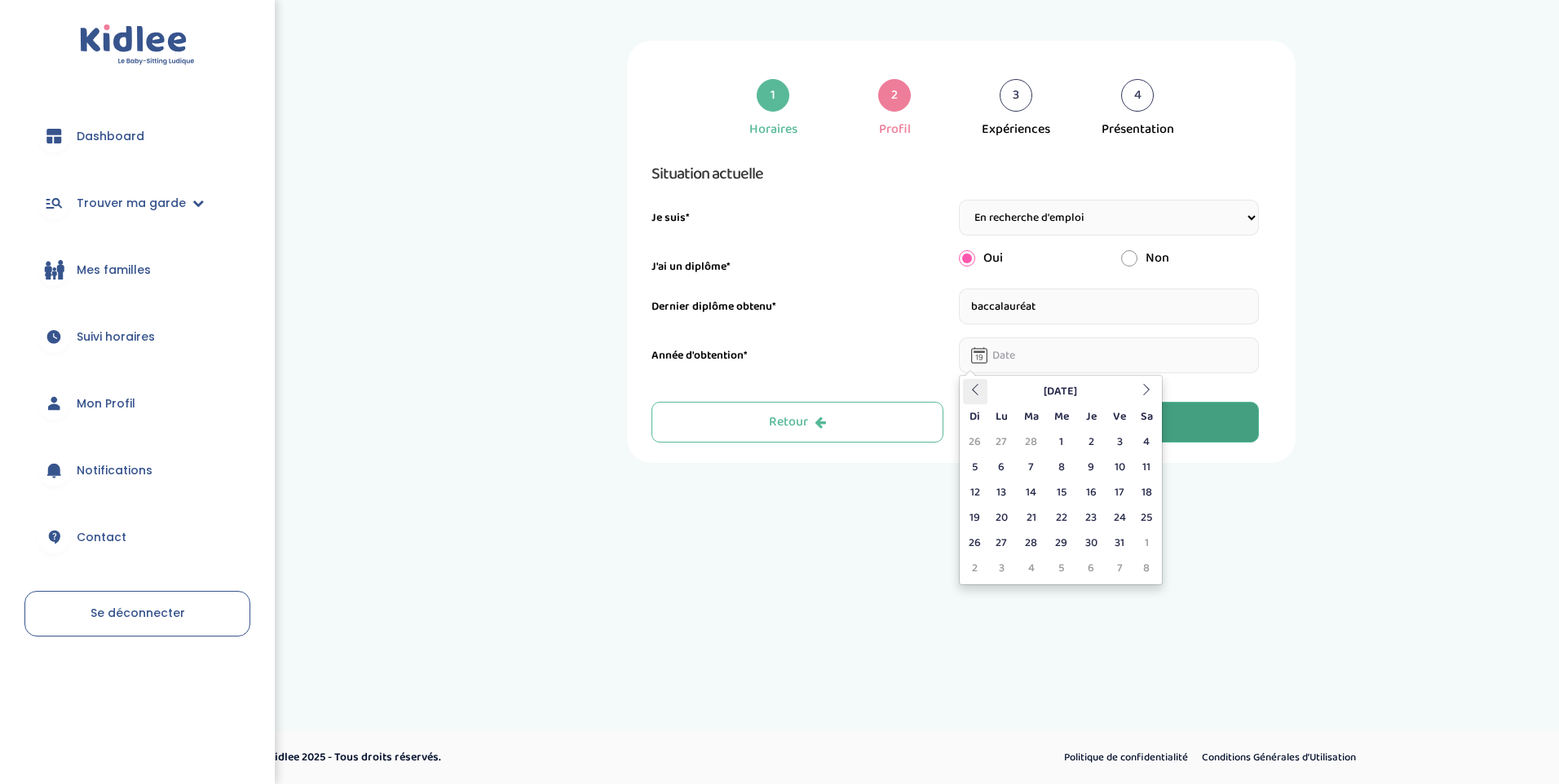
click at [970, 386] on icon at bounding box center [974, 389] width 11 height 11
click at [967, 386] on th at bounding box center [975, 392] width 25 height 25
click at [967, 387] on th at bounding box center [975, 392] width 25 height 25
click at [967, 387] on th at bounding box center [975, 392] width 25 height 25
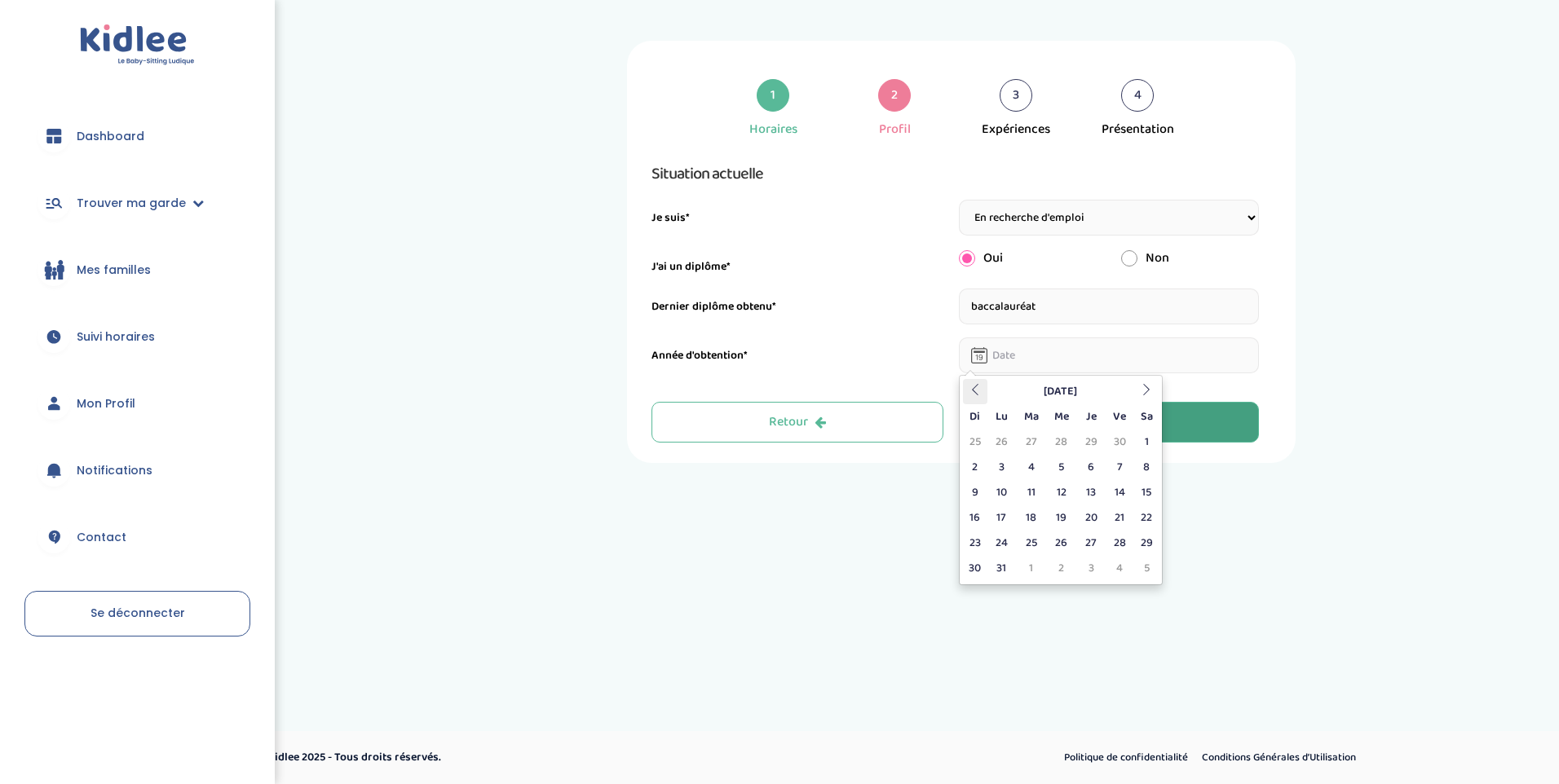
click at [967, 387] on th at bounding box center [975, 392] width 25 height 25
click at [1147, 387] on icon at bounding box center [1146, 389] width 11 height 11
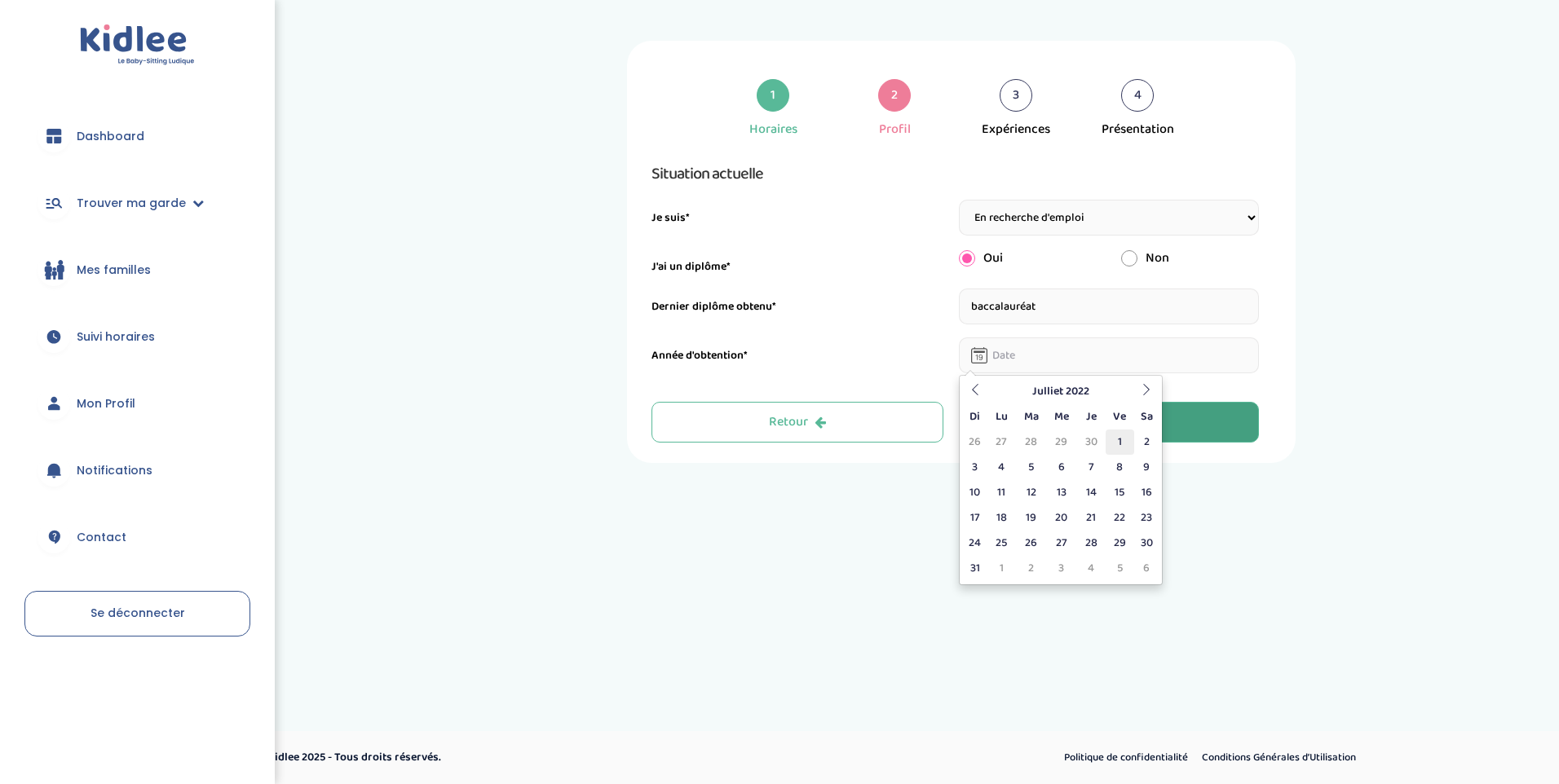
click at [1115, 435] on td "1" at bounding box center [1120, 442] width 29 height 25
type input "01-07-2022"
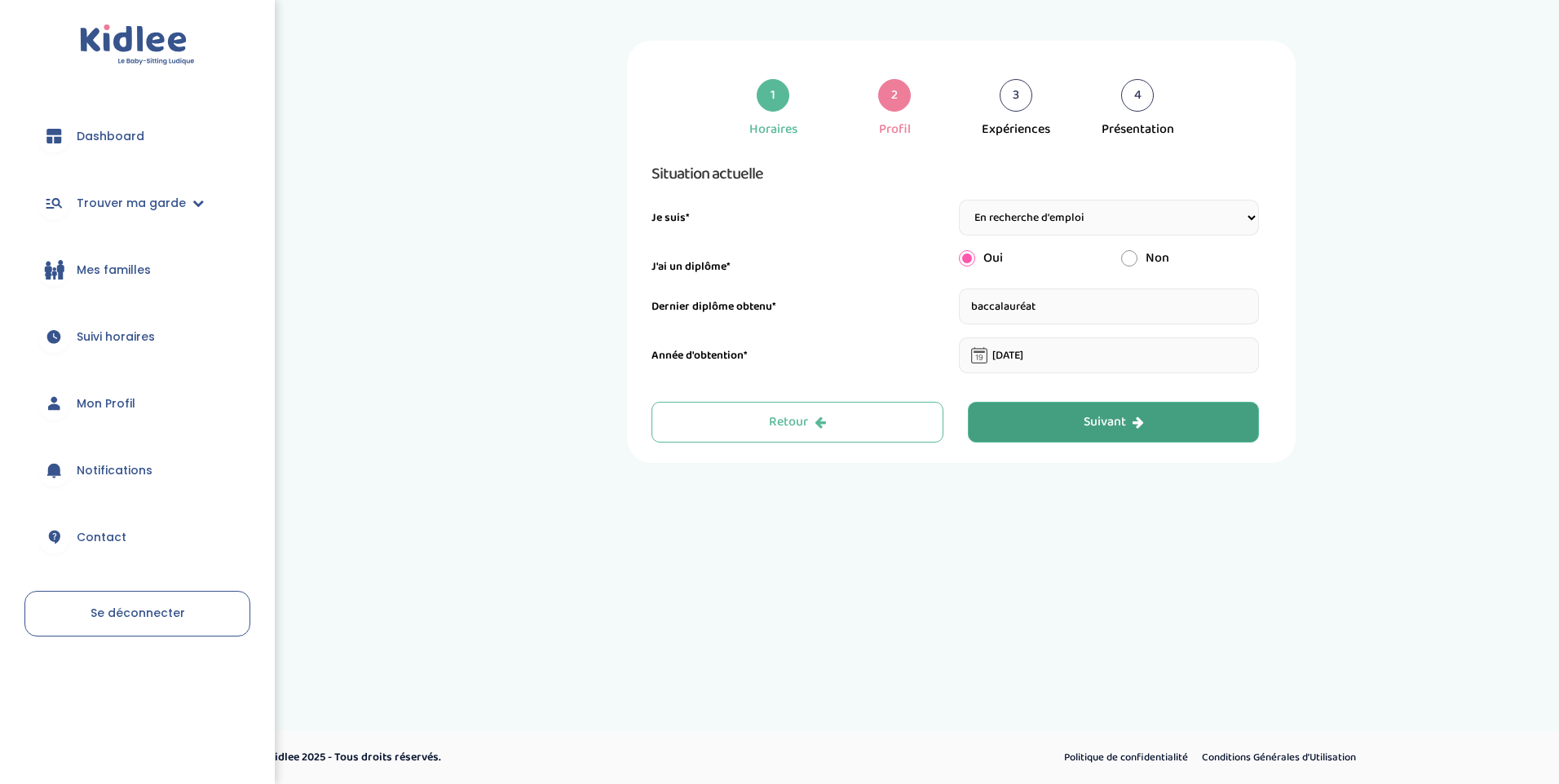
click at [1102, 428] on div "Suivant" at bounding box center [1113, 423] width 60 height 19
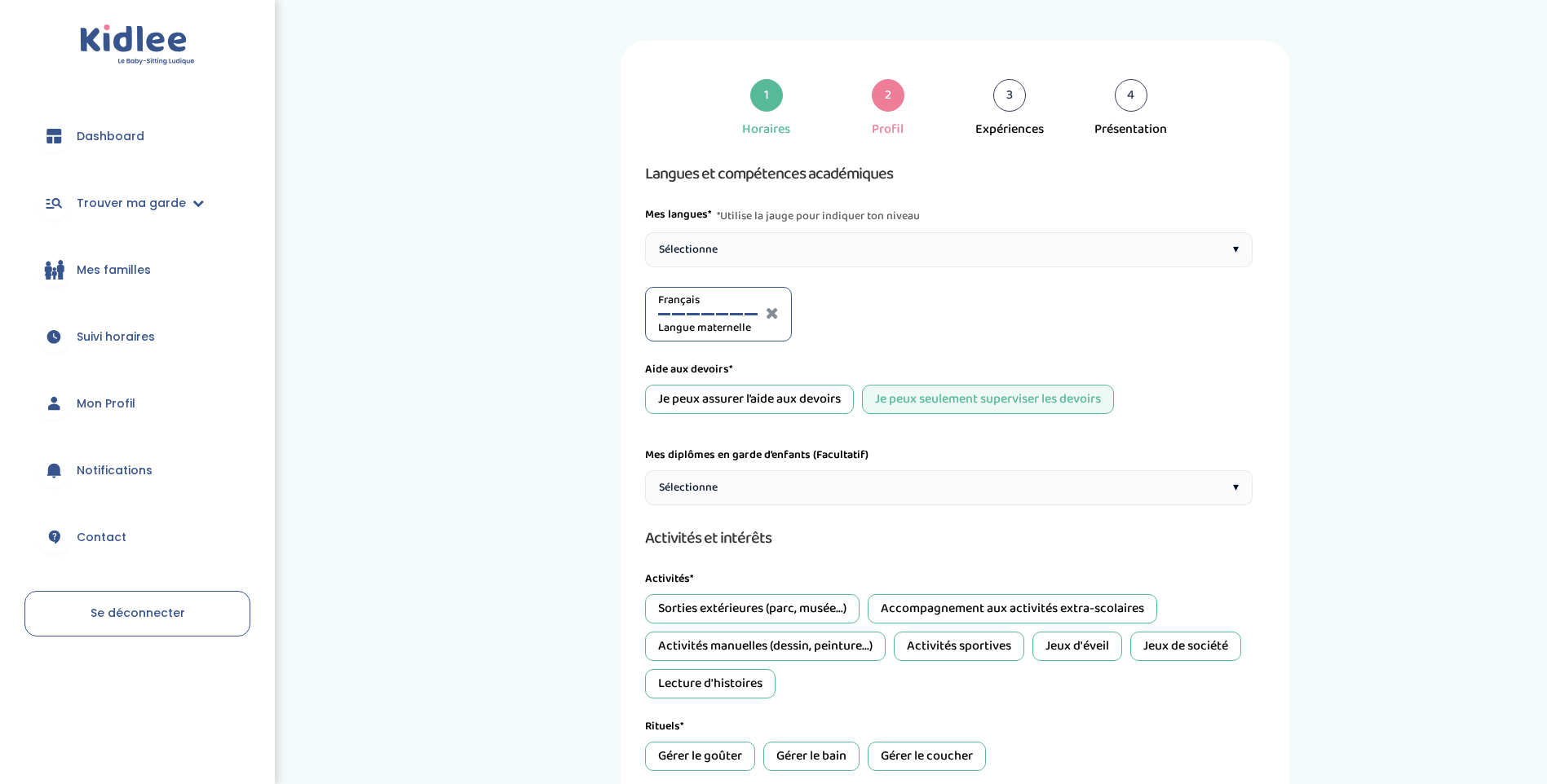
click at [779, 239] on div "Sélectionne ▾" at bounding box center [949, 249] width 608 height 35
click at [902, 314] on div at bounding box center [905, 314] width 13 height 3
click at [889, 313] on div at bounding box center [890, 314] width 13 height 3
click at [771, 406] on div "Je peux assurer l’aide aux devoirs" at bounding box center [749, 400] width 209 height 30
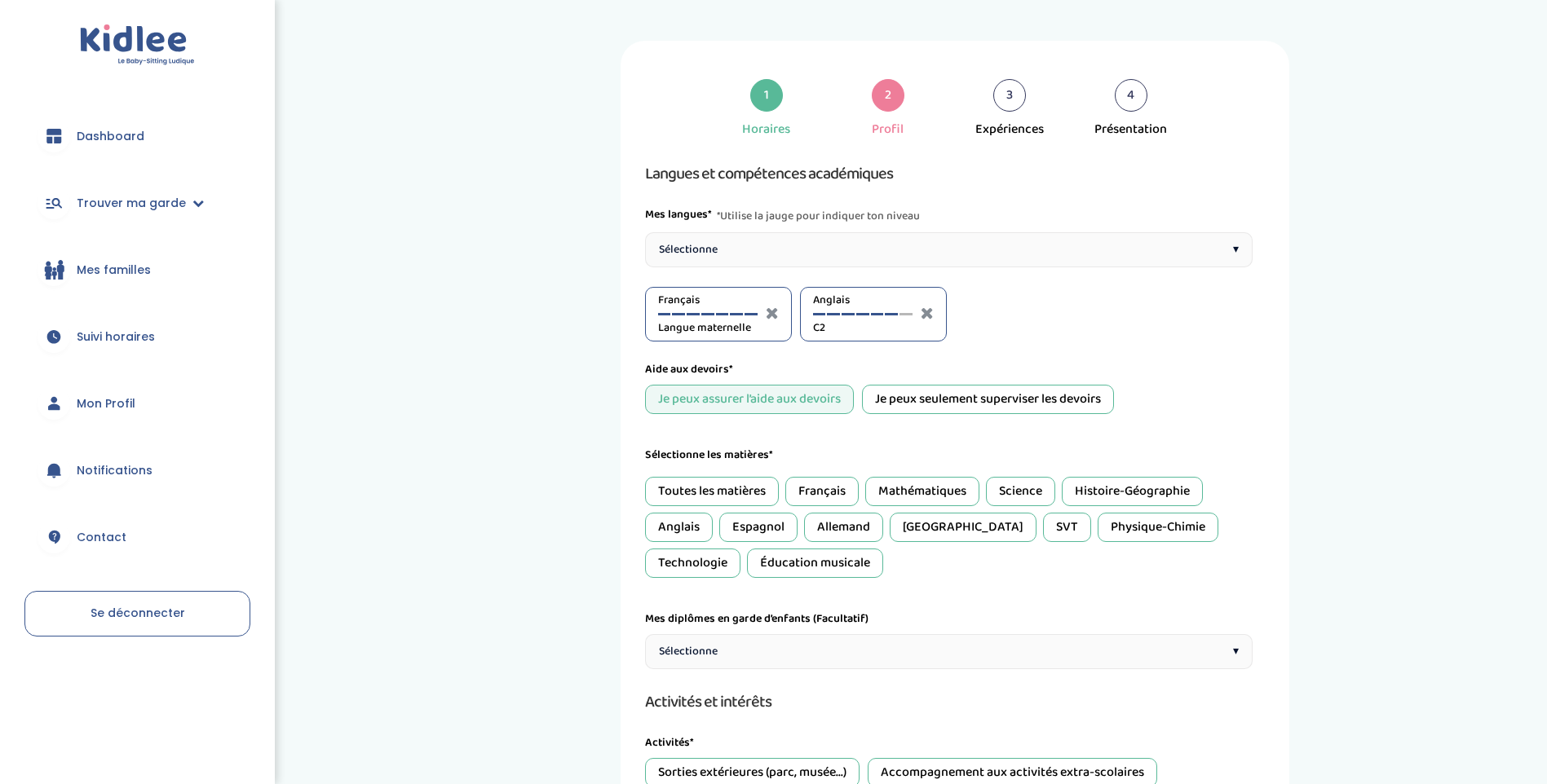
click at [831, 497] on div "Français" at bounding box center [821, 491] width 73 height 30
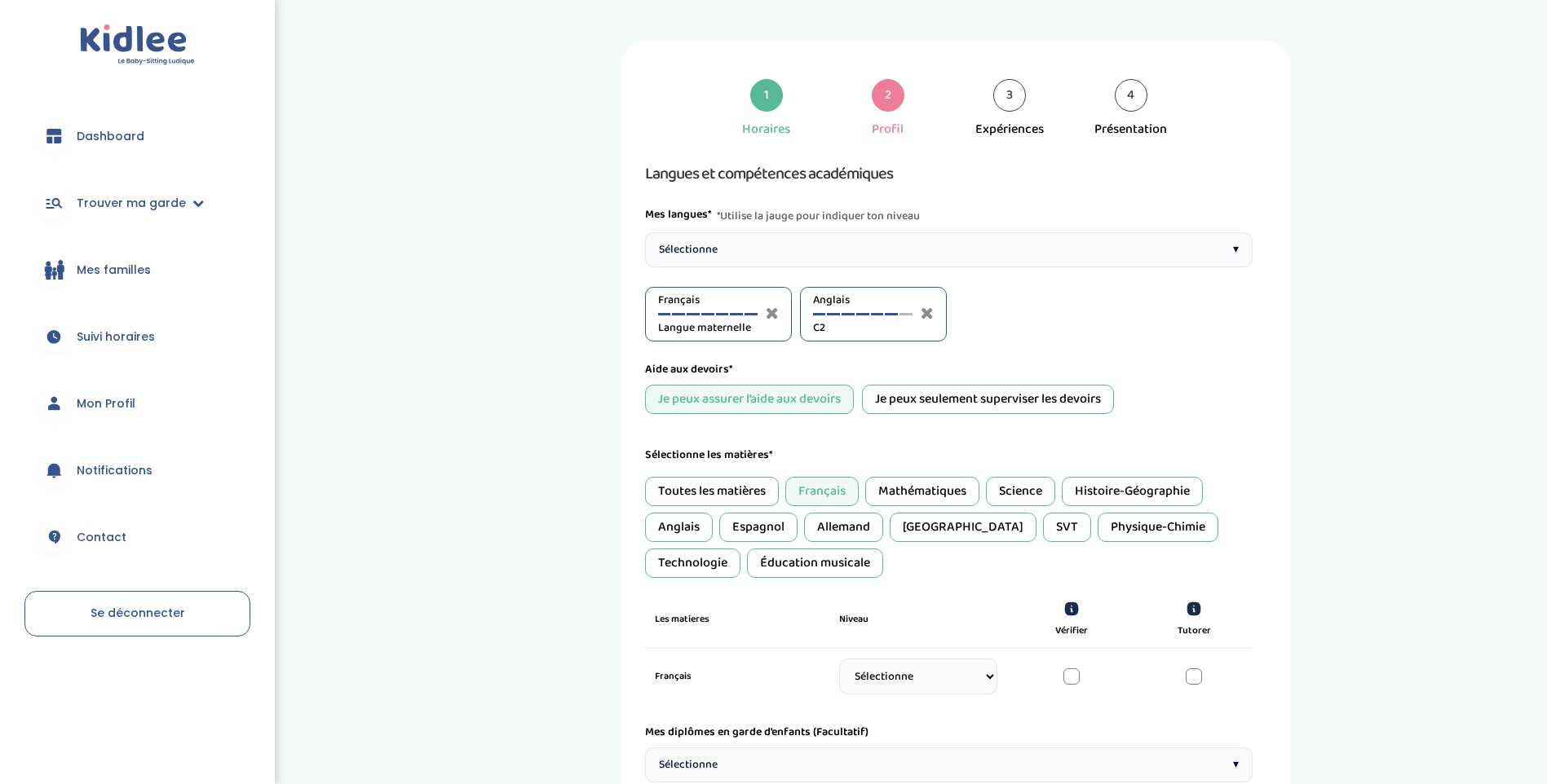
click at [693, 524] on div "Anglais" at bounding box center [679, 527] width 68 height 30
click at [926, 488] on div "Mathématiques" at bounding box center [922, 491] width 115 height 30
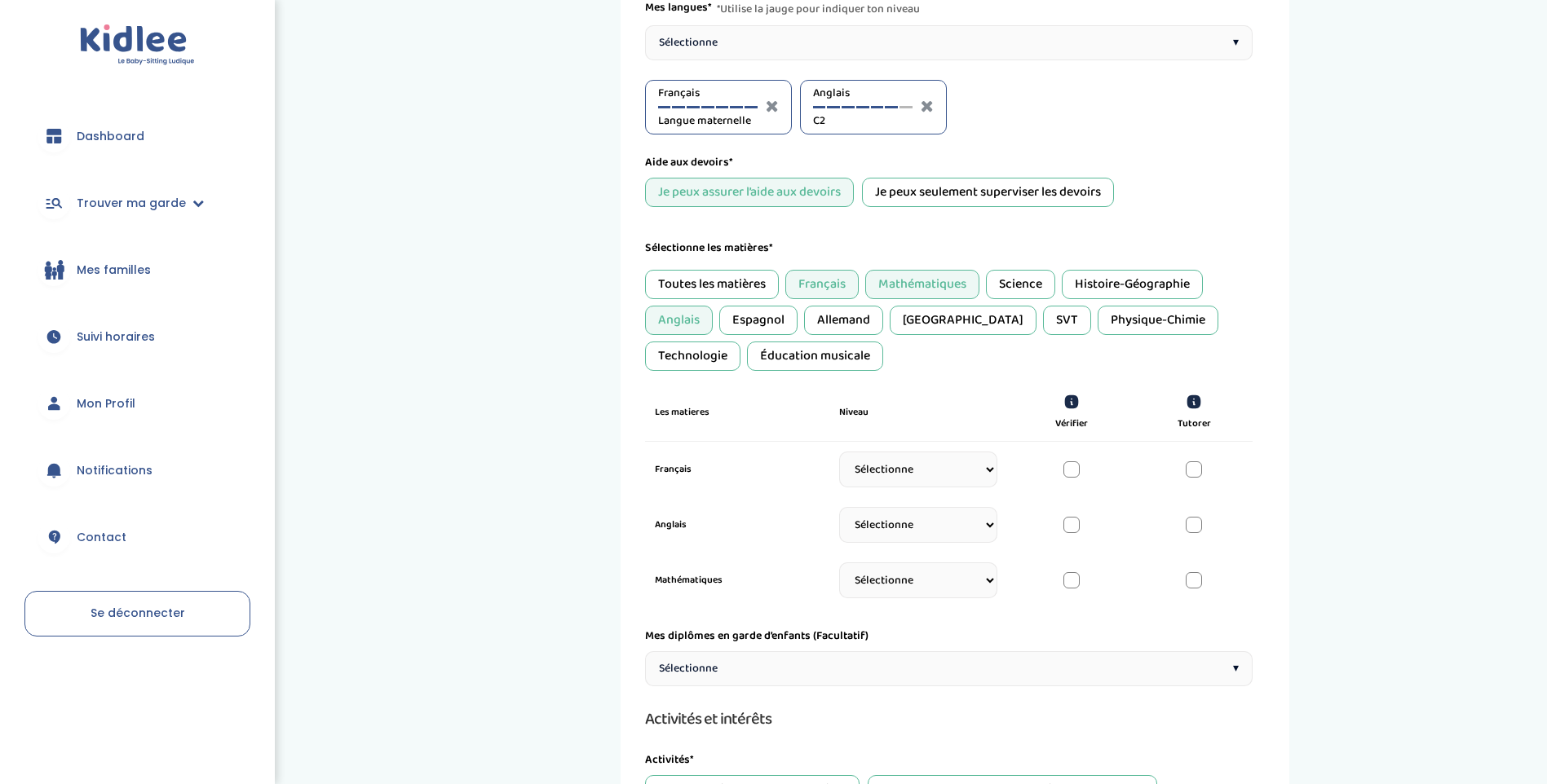
scroll to position [244, 0]
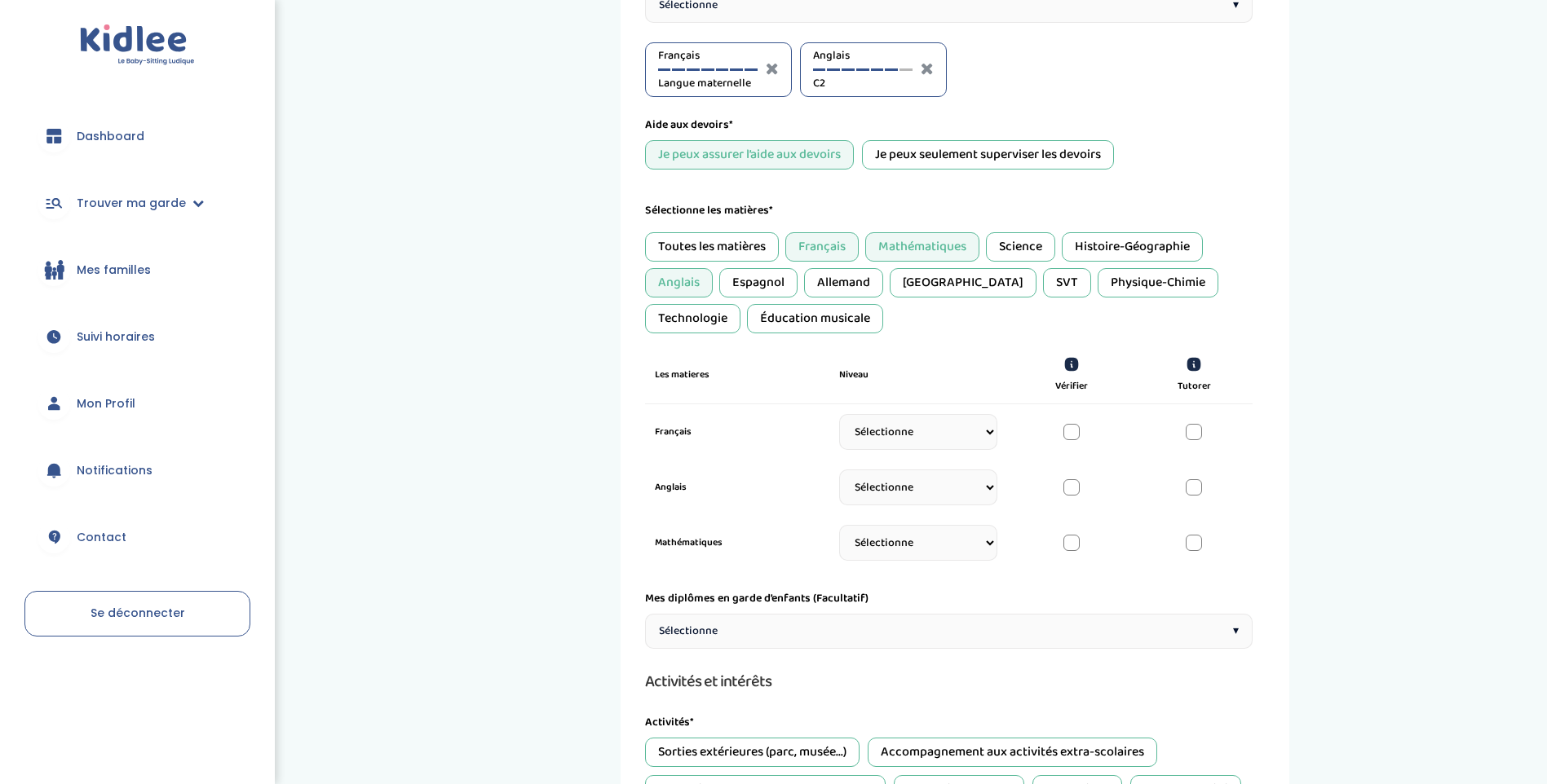
click at [977, 433] on select "Sélectionne CP CE1 CE2 CM1 CM2 6eme 5eme 4eme 3eme Seconde Prémière Terminale" at bounding box center [918, 432] width 158 height 36
click at [926, 157] on div "Je peux seulement superviser les devoirs" at bounding box center [988, 154] width 252 height 30
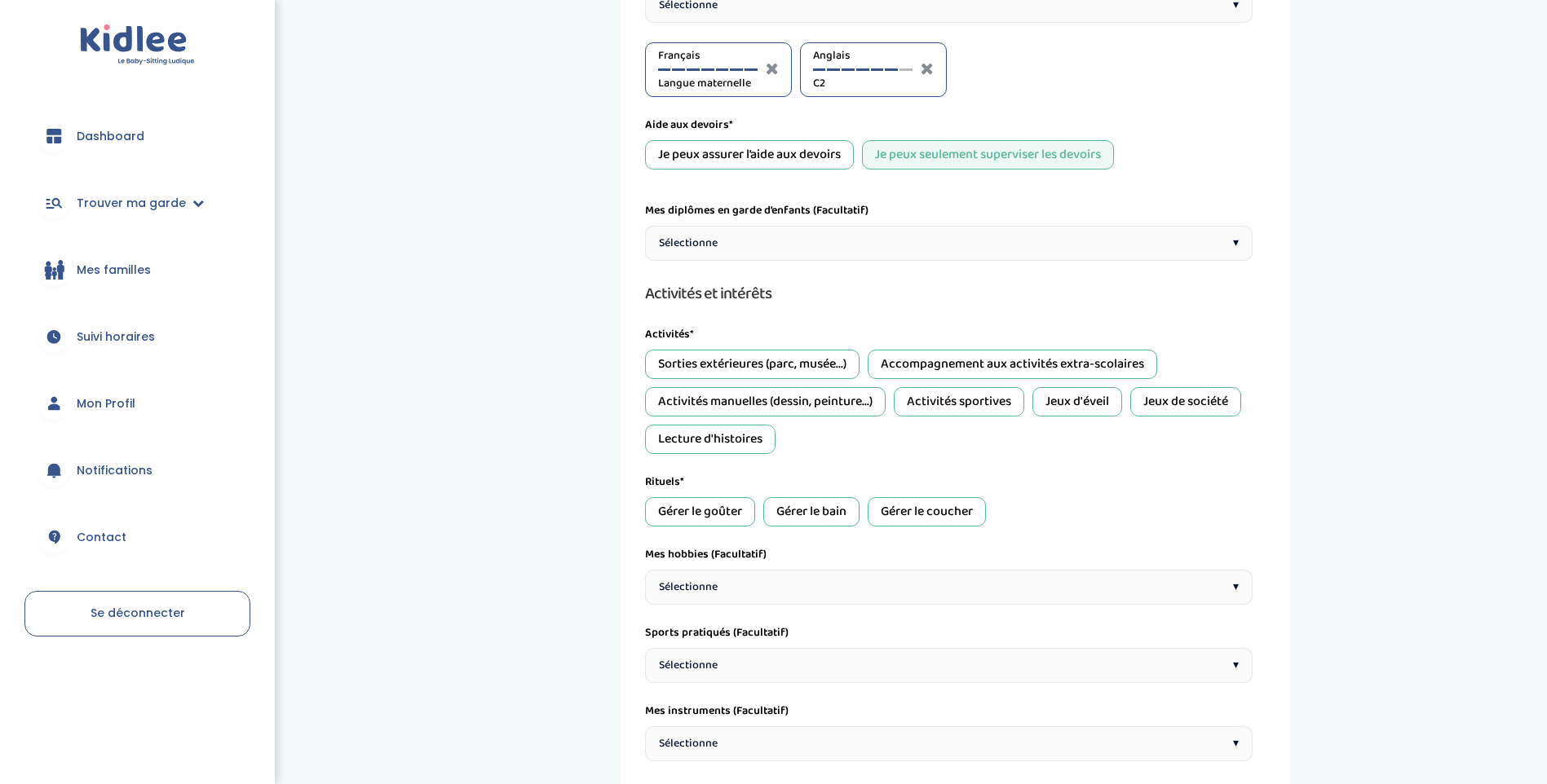
click at [792, 236] on div "Sélectionne ▾" at bounding box center [949, 243] width 608 height 35
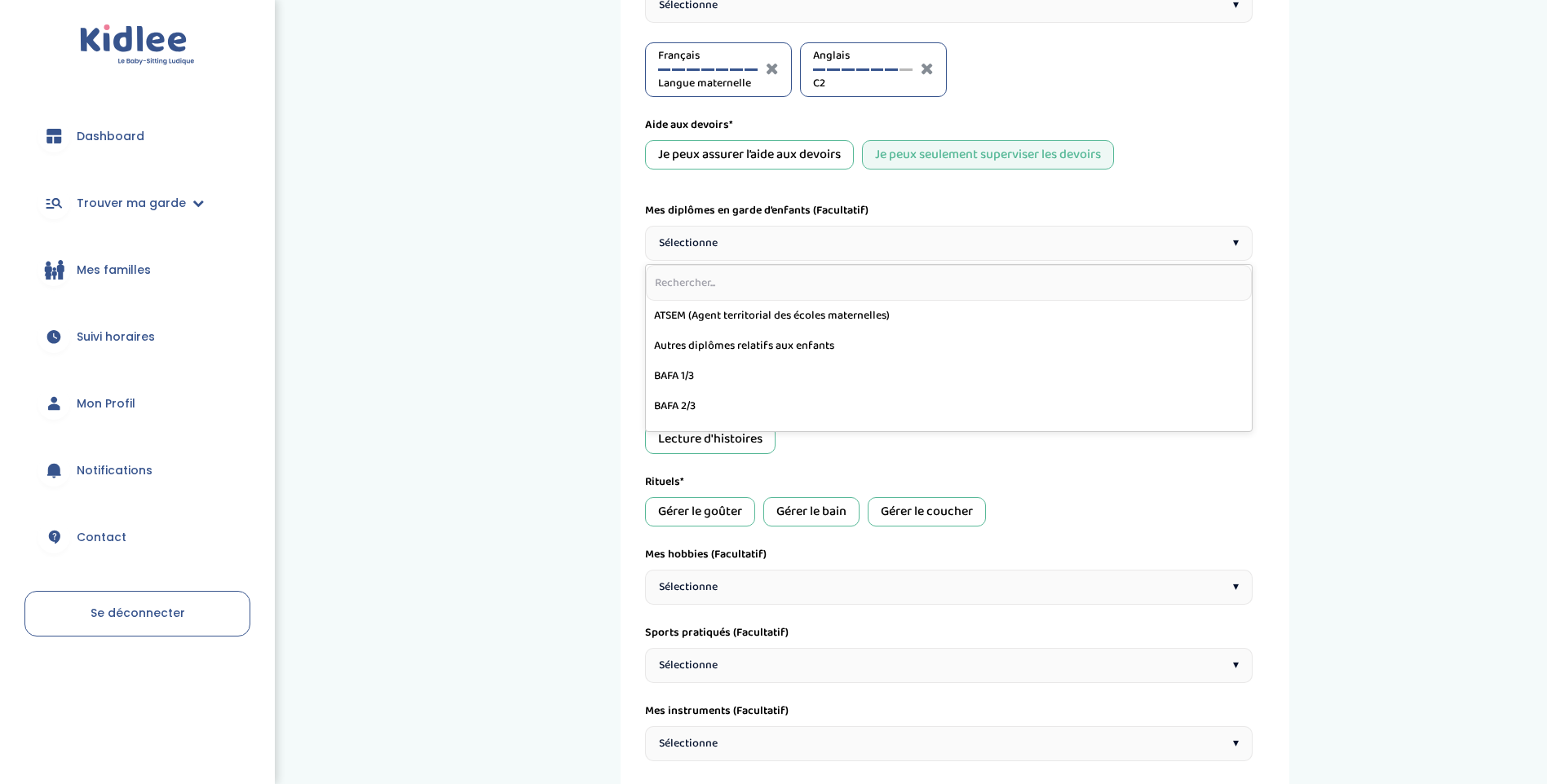
click at [1345, 251] on div "1 Horaires 2 Profil 3 Expériences 4 Présentation Indique nous ta situation admi…" at bounding box center [954, 323] width 1160 height 1055
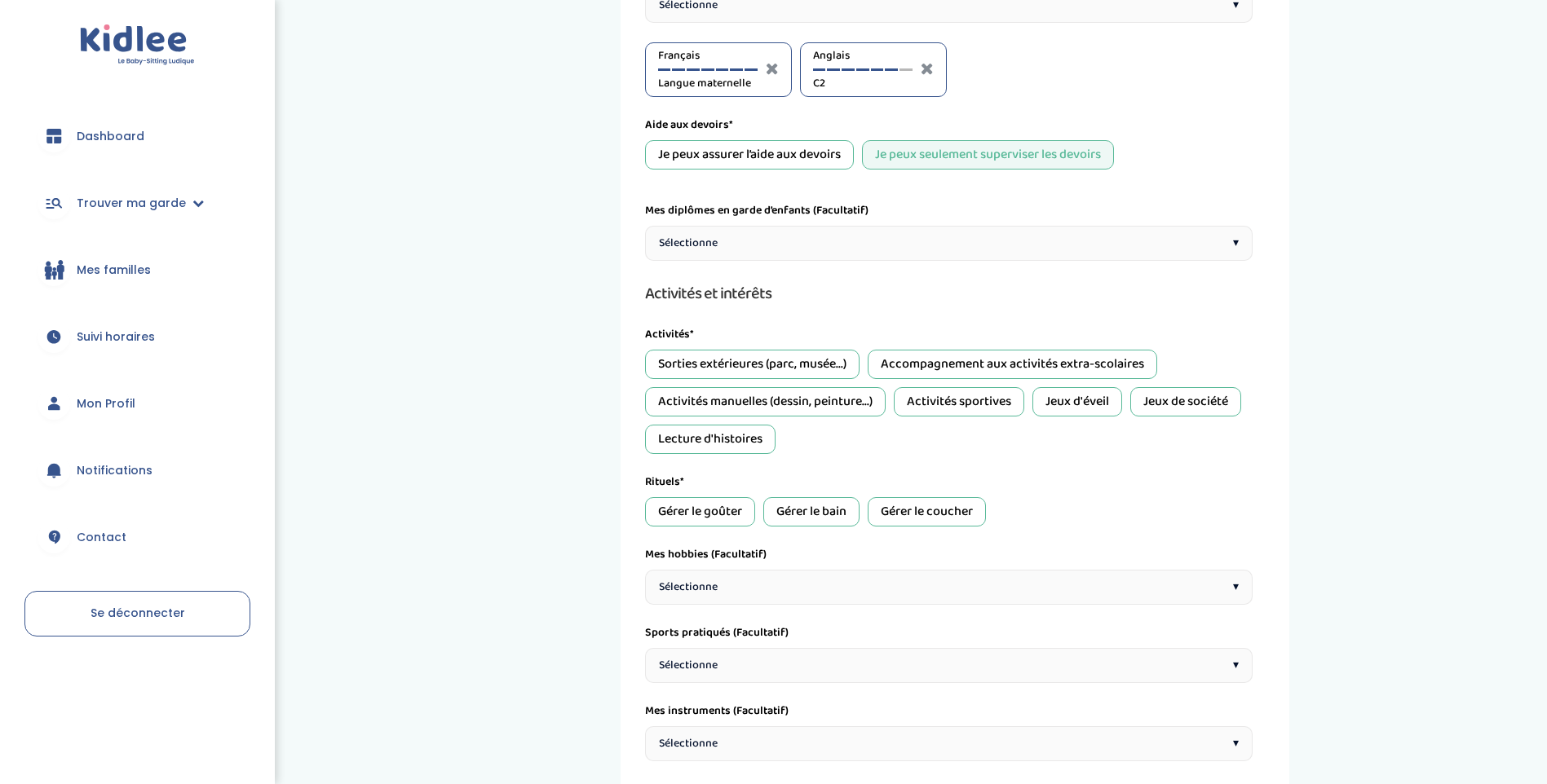
scroll to position [326, 0]
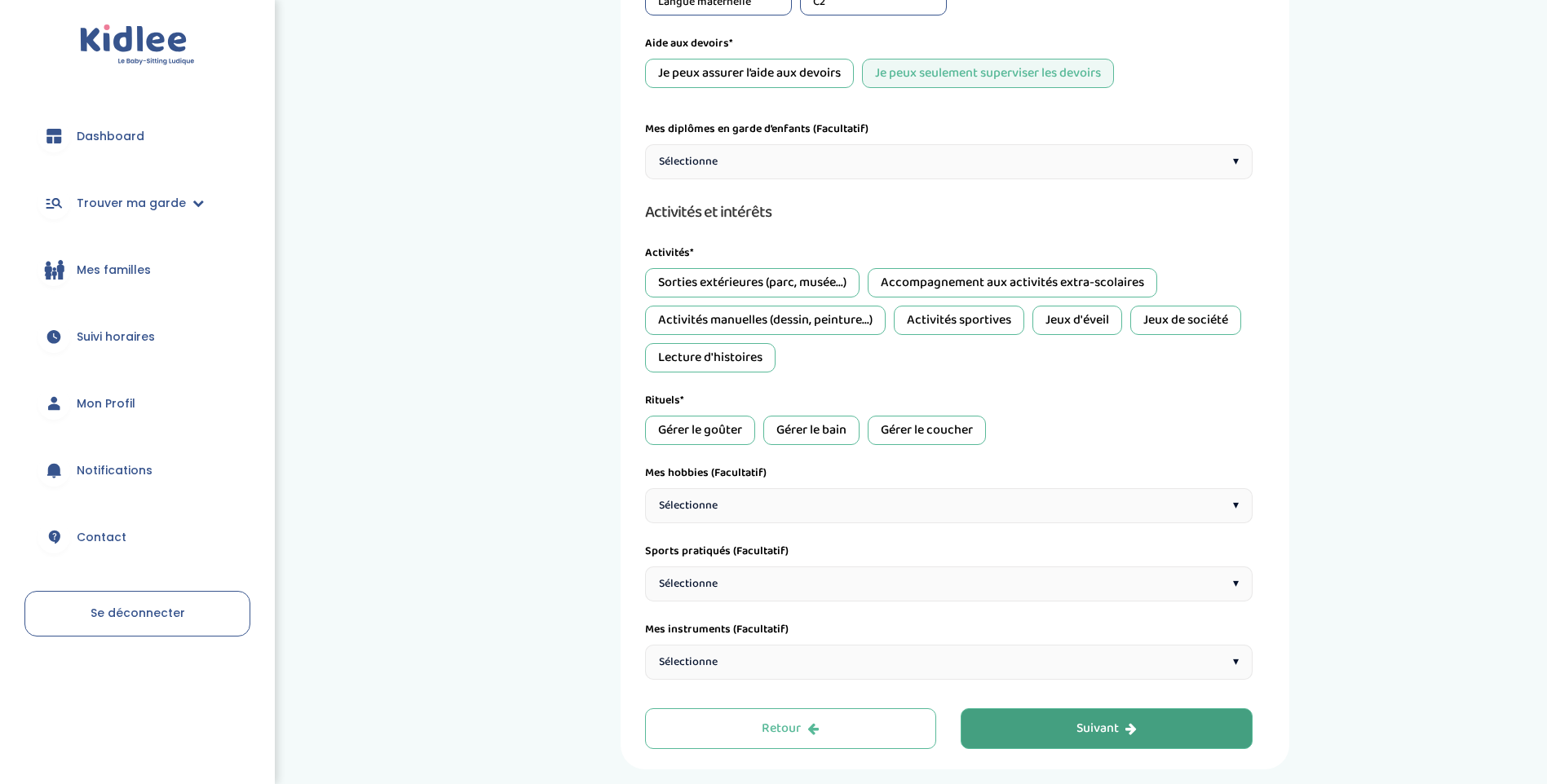
click at [923, 311] on div "Activités sportives" at bounding box center [959, 320] width 131 height 30
click at [1068, 311] on div "Jeux d'éveil" at bounding box center [1077, 320] width 90 height 30
click at [1194, 310] on div "Jeux de société" at bounding box center [1185, 320] width 111 height 30
click at [845, 317] on div "Activités manuelles (dessin, peinture...)" at bounding box center [765, 320] width 240 height 30
click at [779, 283] on div "Sorties extérieures (parc, musée...)" at bounding box center [752, 283] width 215 height 30
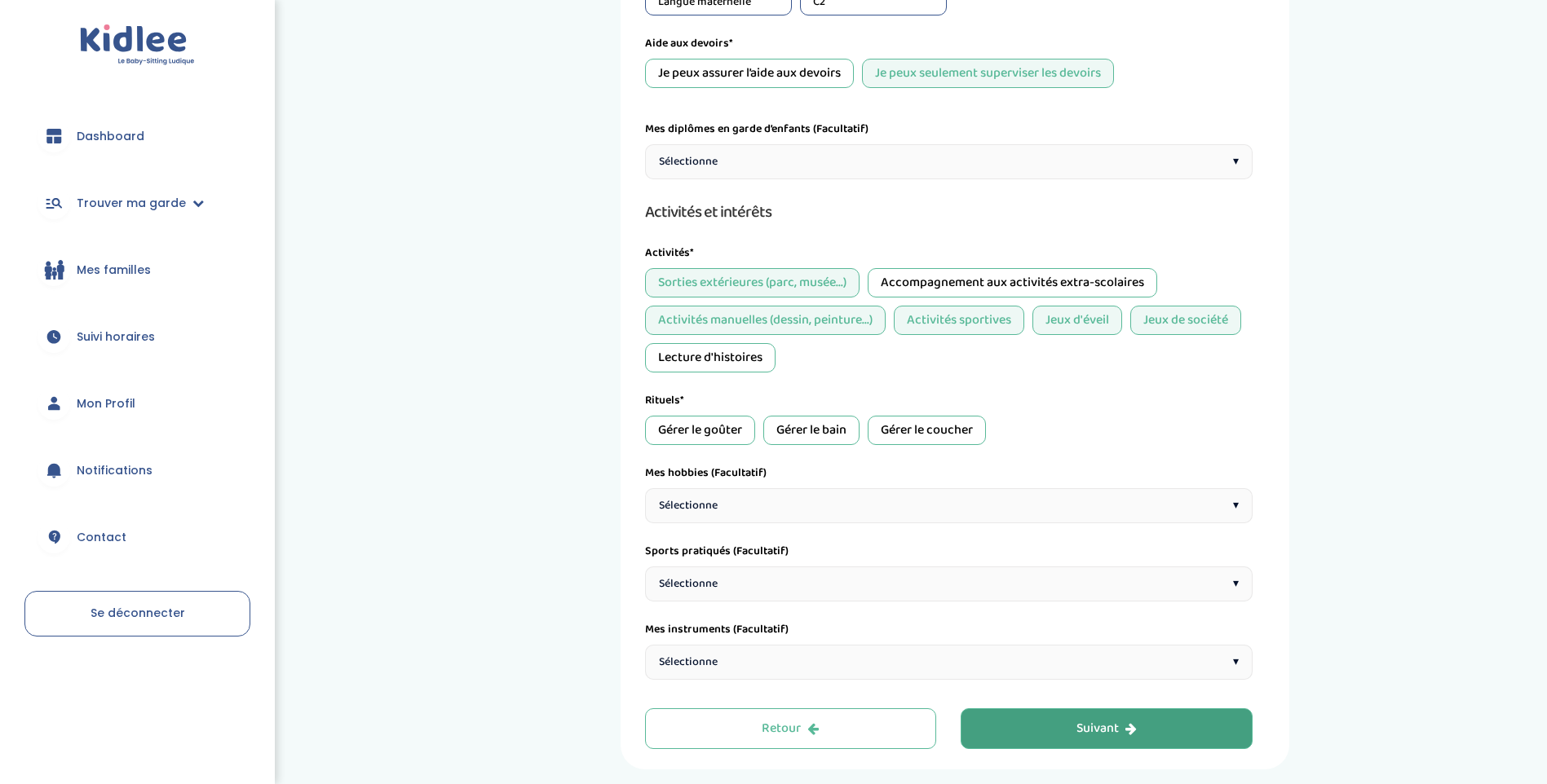
click at [910, 281] on div "Accompagnement aux activités extra-scolaires" at bounding box center [1012, 283] width 289 height 30
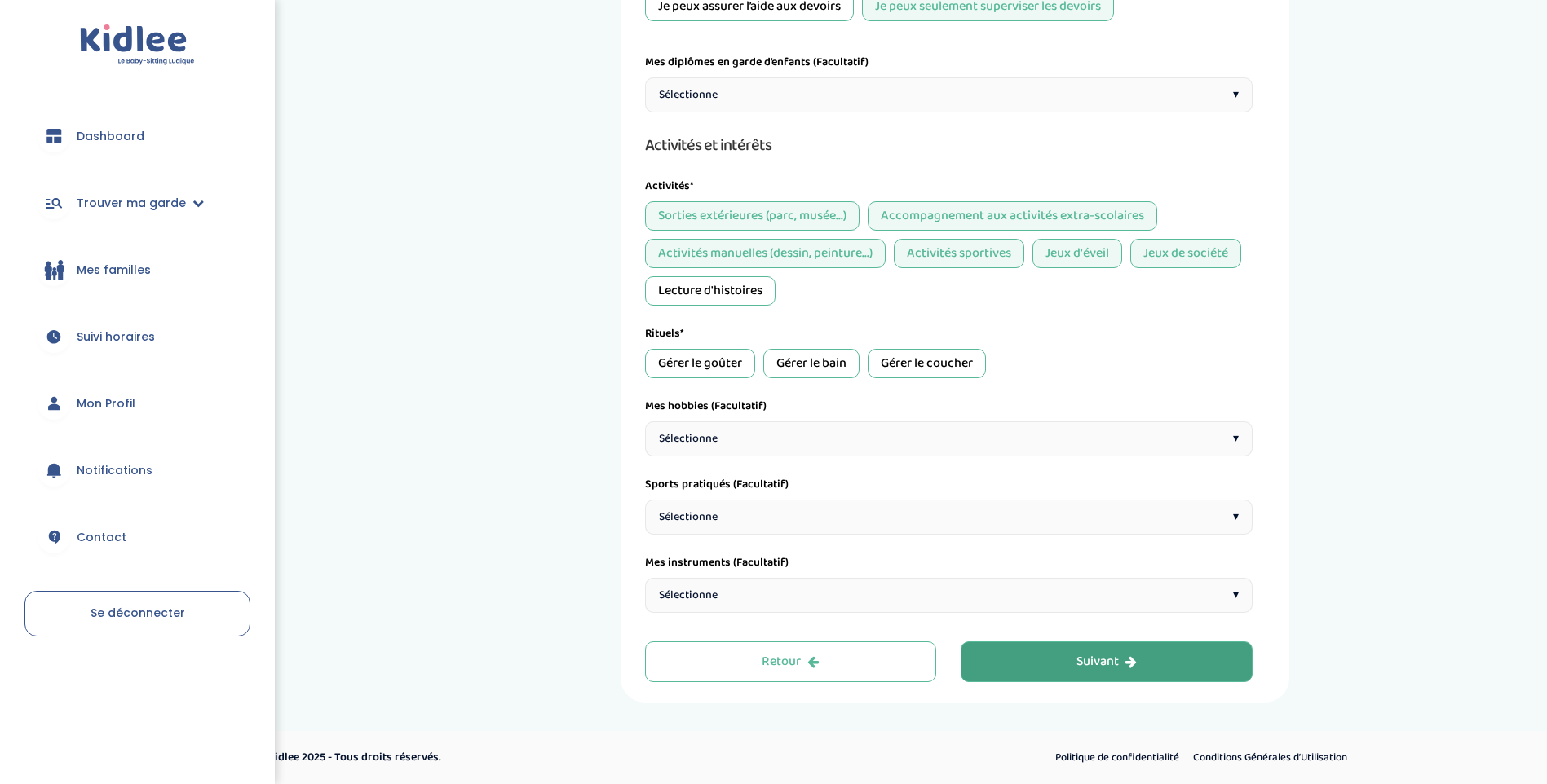
click at [723, 356] on div "Gérer le goûter" at bounding box center [700, 363] width 110 height 30
click at [894, 317] on div "Langues et compétences académiques Mes langues* *Utilise la jauge pour indiquer…" at bounding box center [949, 190] width 608 height 845
click at [933, 370] on div "Gérer le coucher" at bounding box center [926, 363] width 118 height 30
drag, startPoint x: 933, startPoint y: 370, endPoint x: 897, endPoint y: 428, distance: 68.3
click at [896, 427] on div "Sélectionne ▾" at bounding box center [949, 439] width 608 height 35
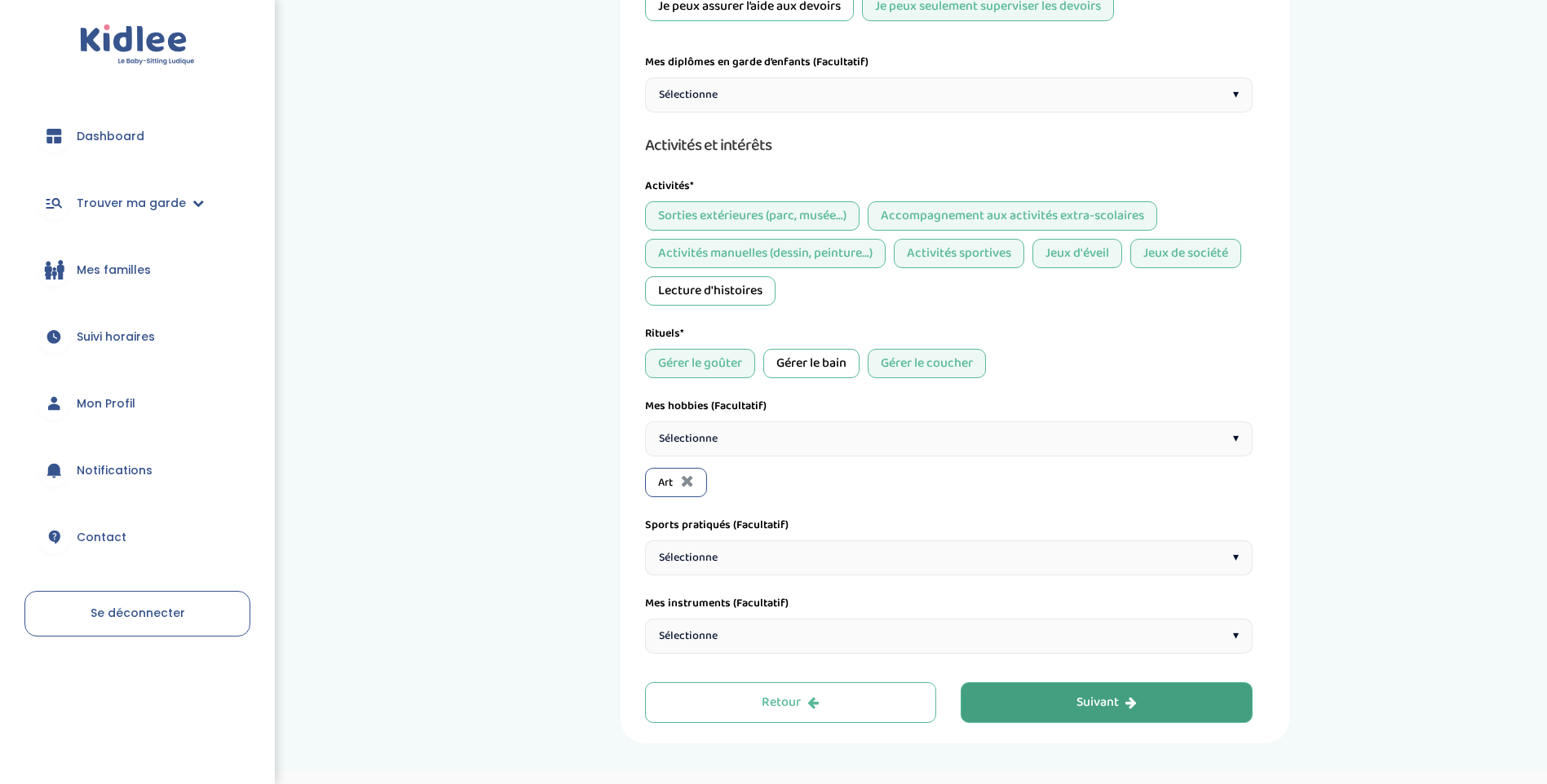
click at [945, 436] on div "Sélectionne ▾" at bounding box center [949, 439] width 608 height 35
click at [869, 442] on div "Sélectionne ▾" at bounding box center [949, 439] width 608 height 35
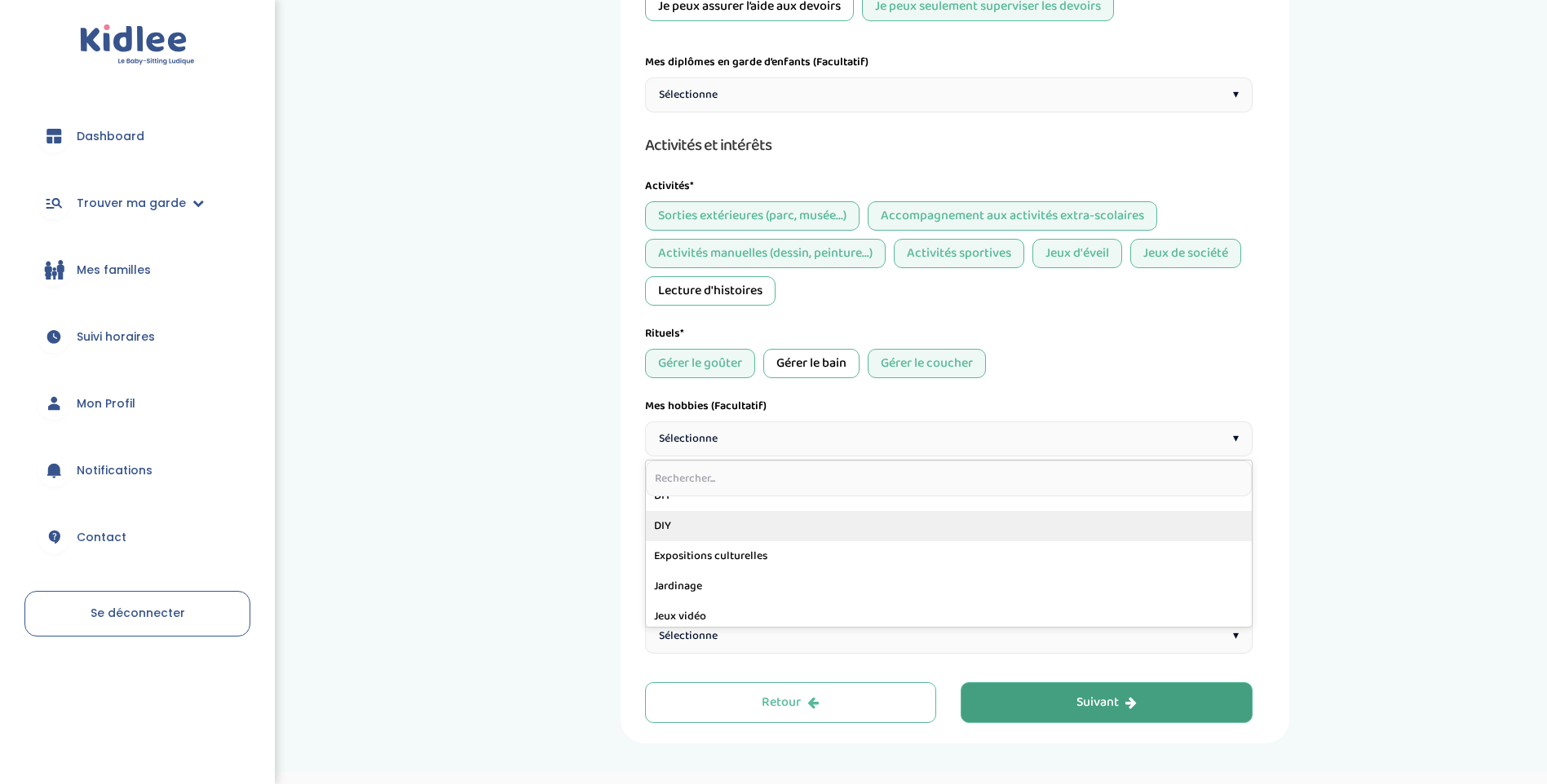
scroll to position [489, 0]
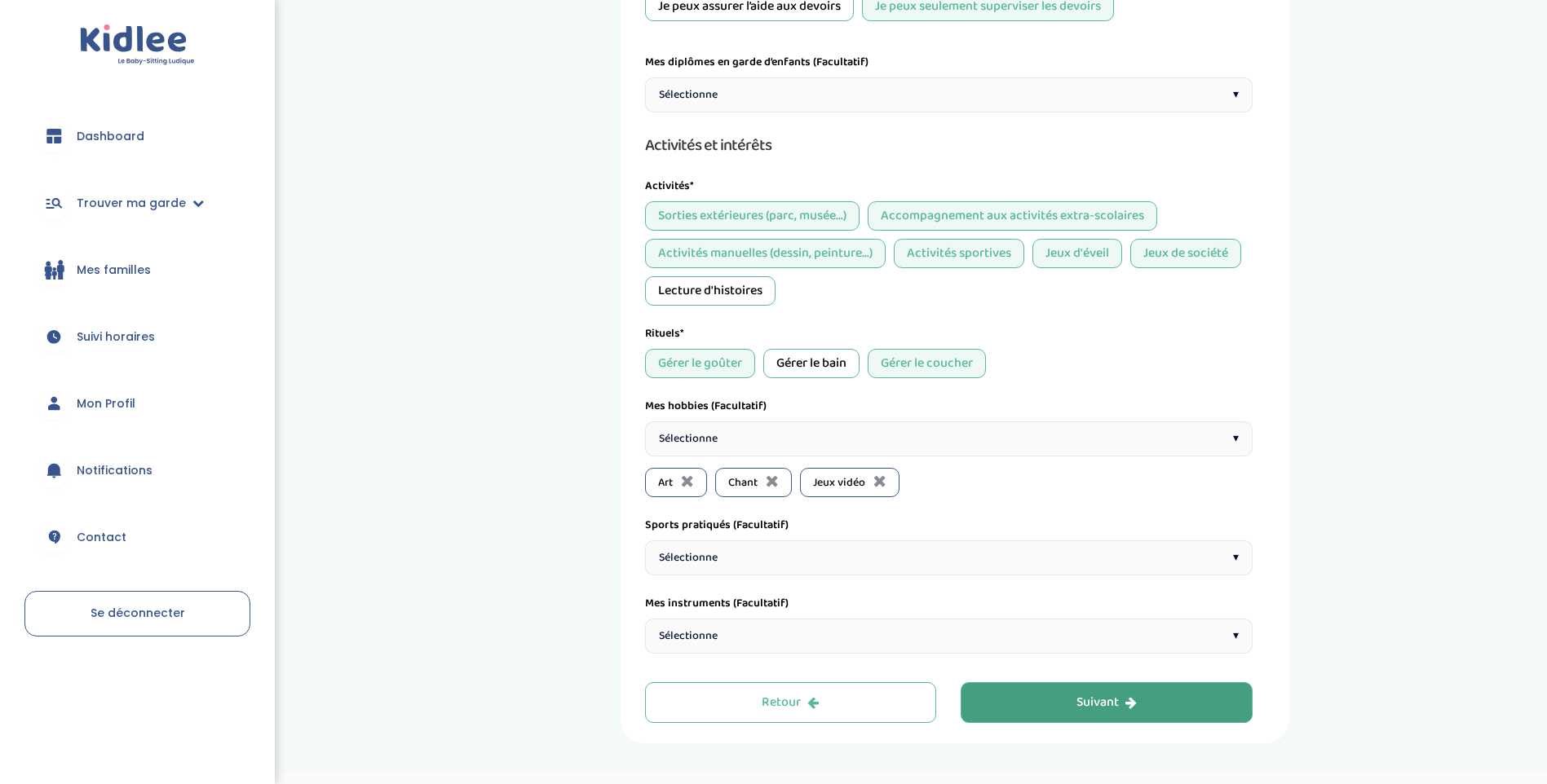
click at [895, 441] on div "Sélectionne ▾" at bounding box center [949, 439] width 608 height 35
click at [859, 435] on div "Sélectionne ▾" at bounding box center [949, 439] width 608 height 35
click at [837, 432] on div "Sélectionne ▾" at bounding box center [949, 439] width 608 height 35
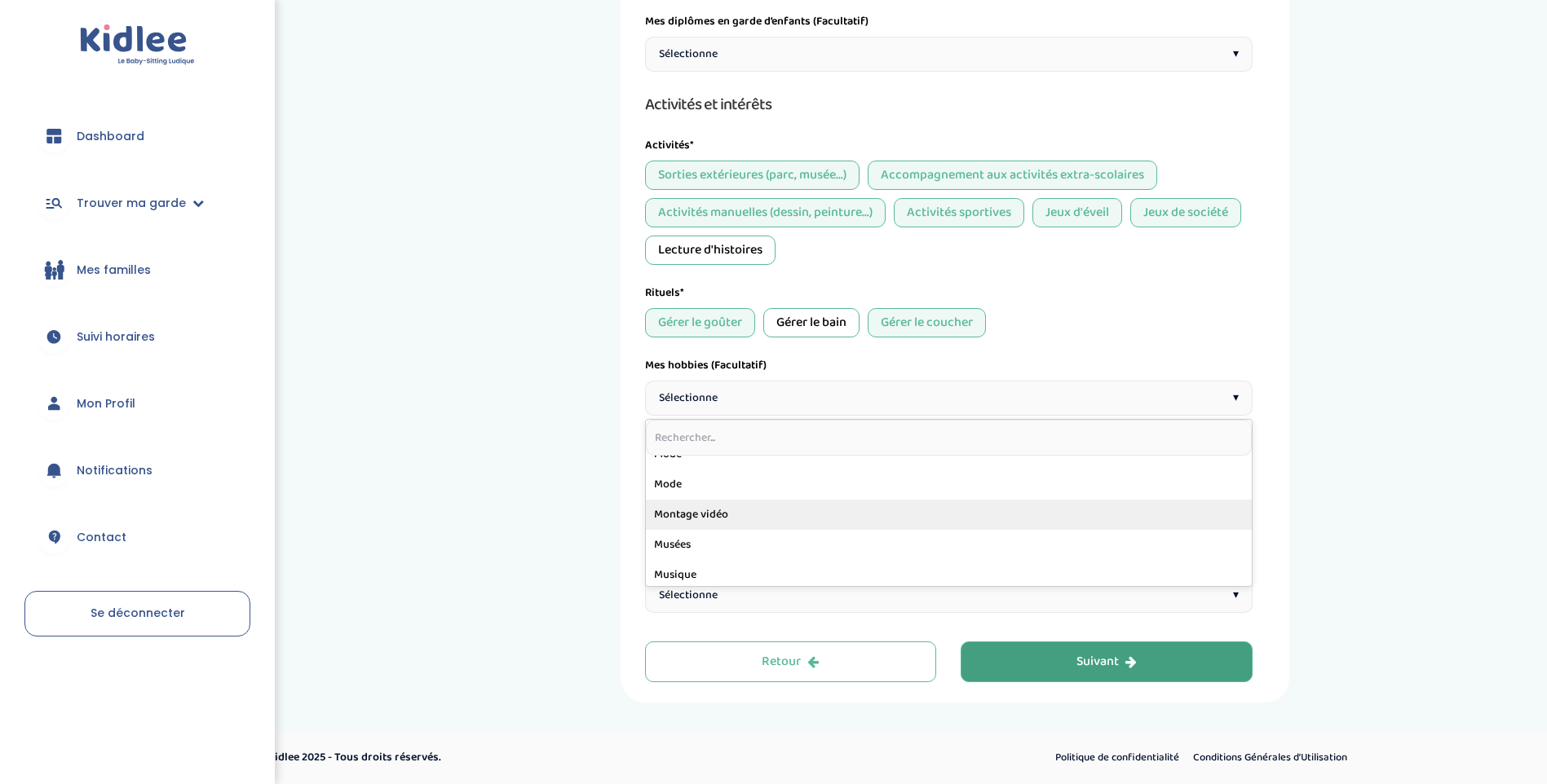
scroll to position [530, 0]
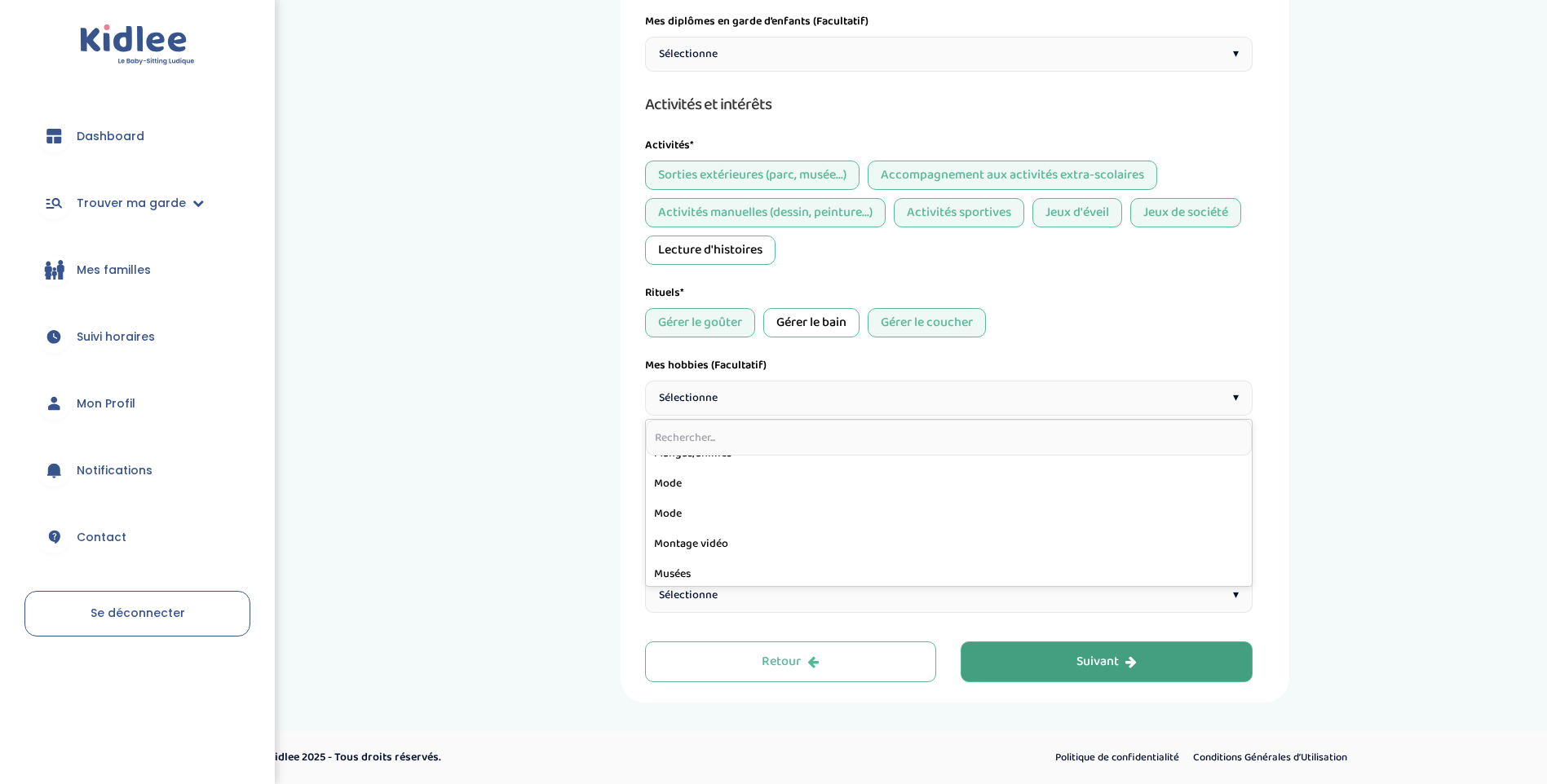
click at [582, 436] on div "1 Horaires 2 Profil 3 Expériences 4 Présentation Indique nous ta situation admi…" at bounding box center [954, 154] width 1160 height 1095
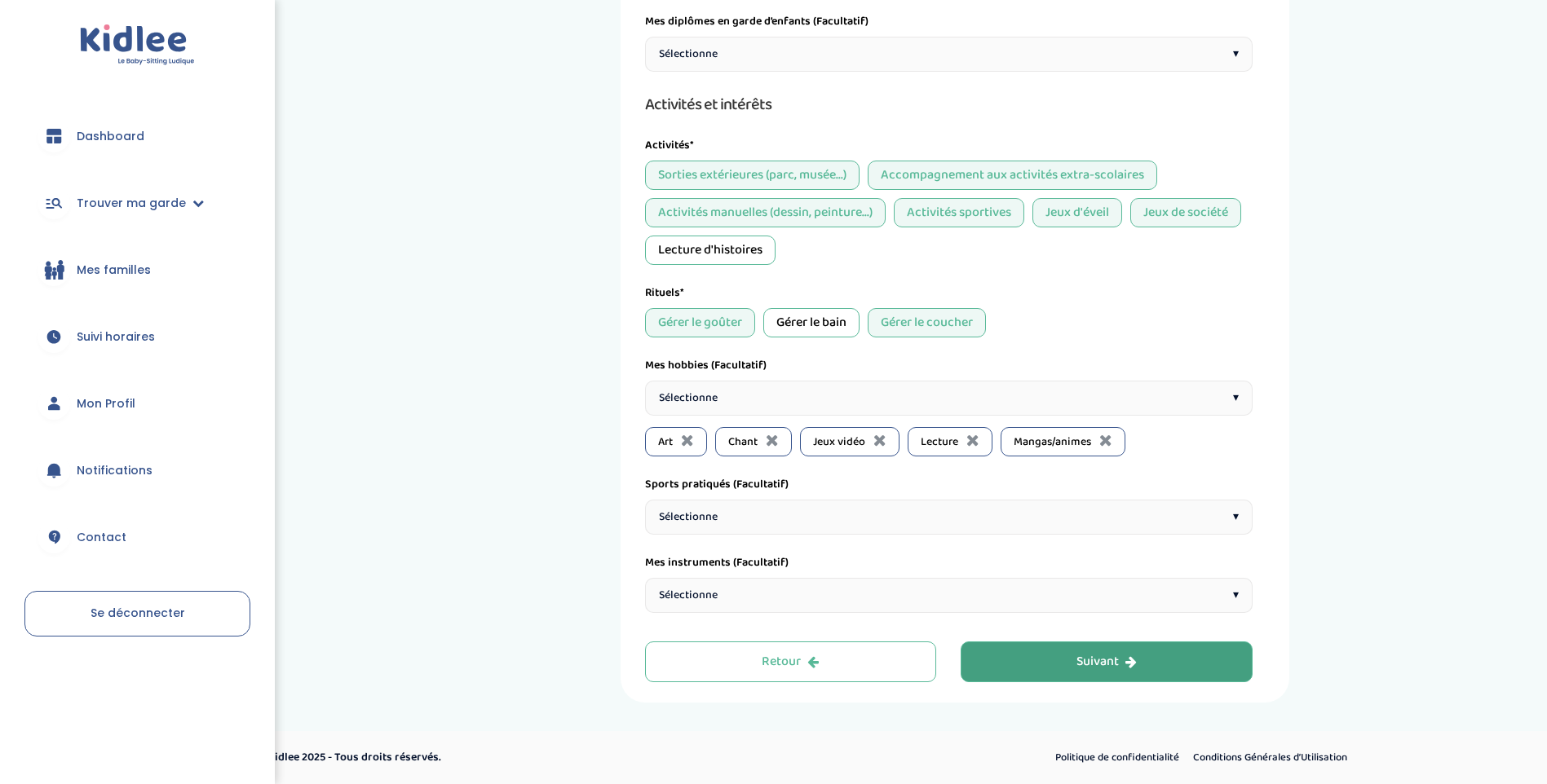
click at [743, 521] on div "Sélectionne ▾" at bounding box center [949, 517] width 608 height 35
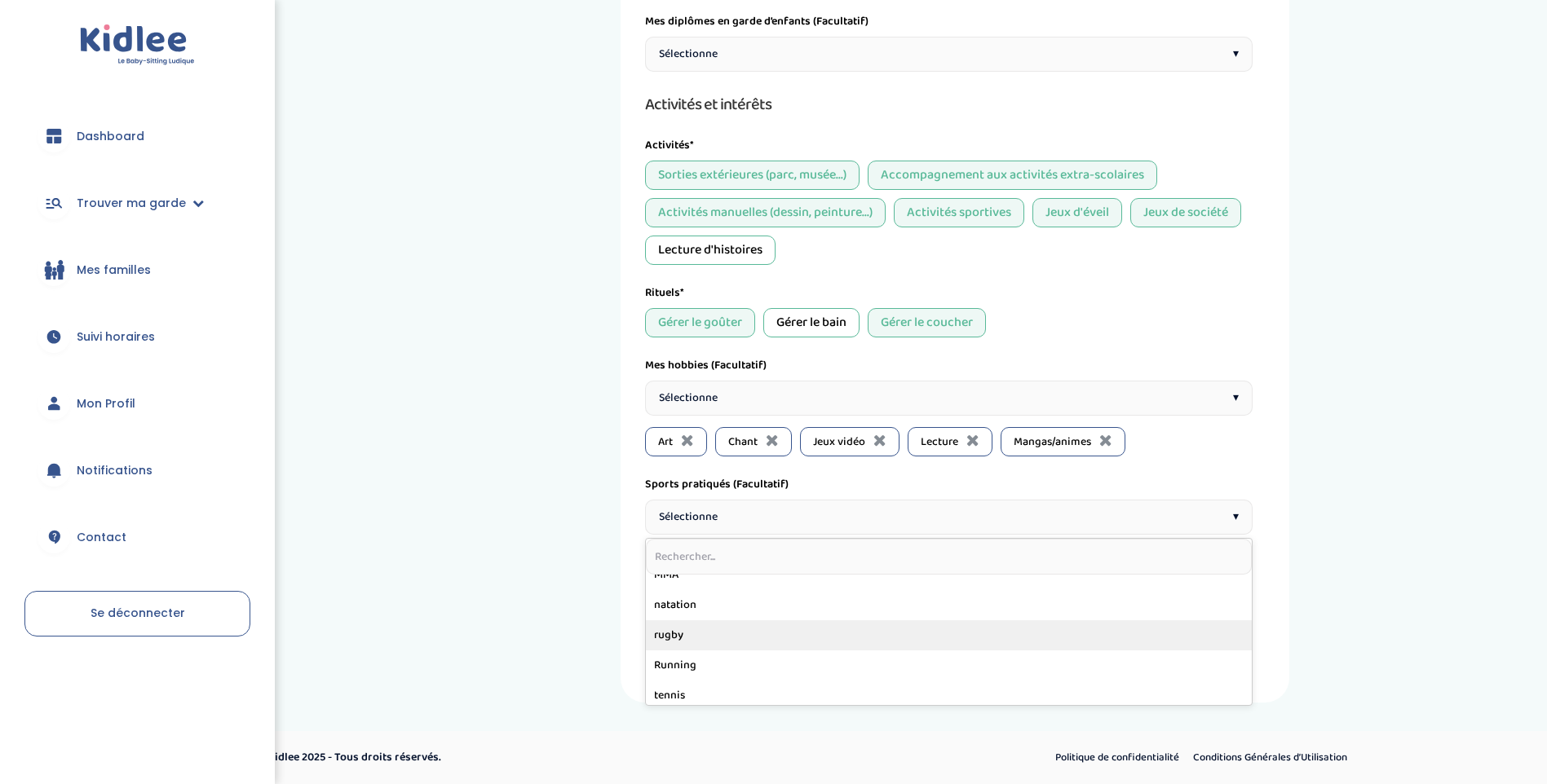
scroll to position [489, 0]
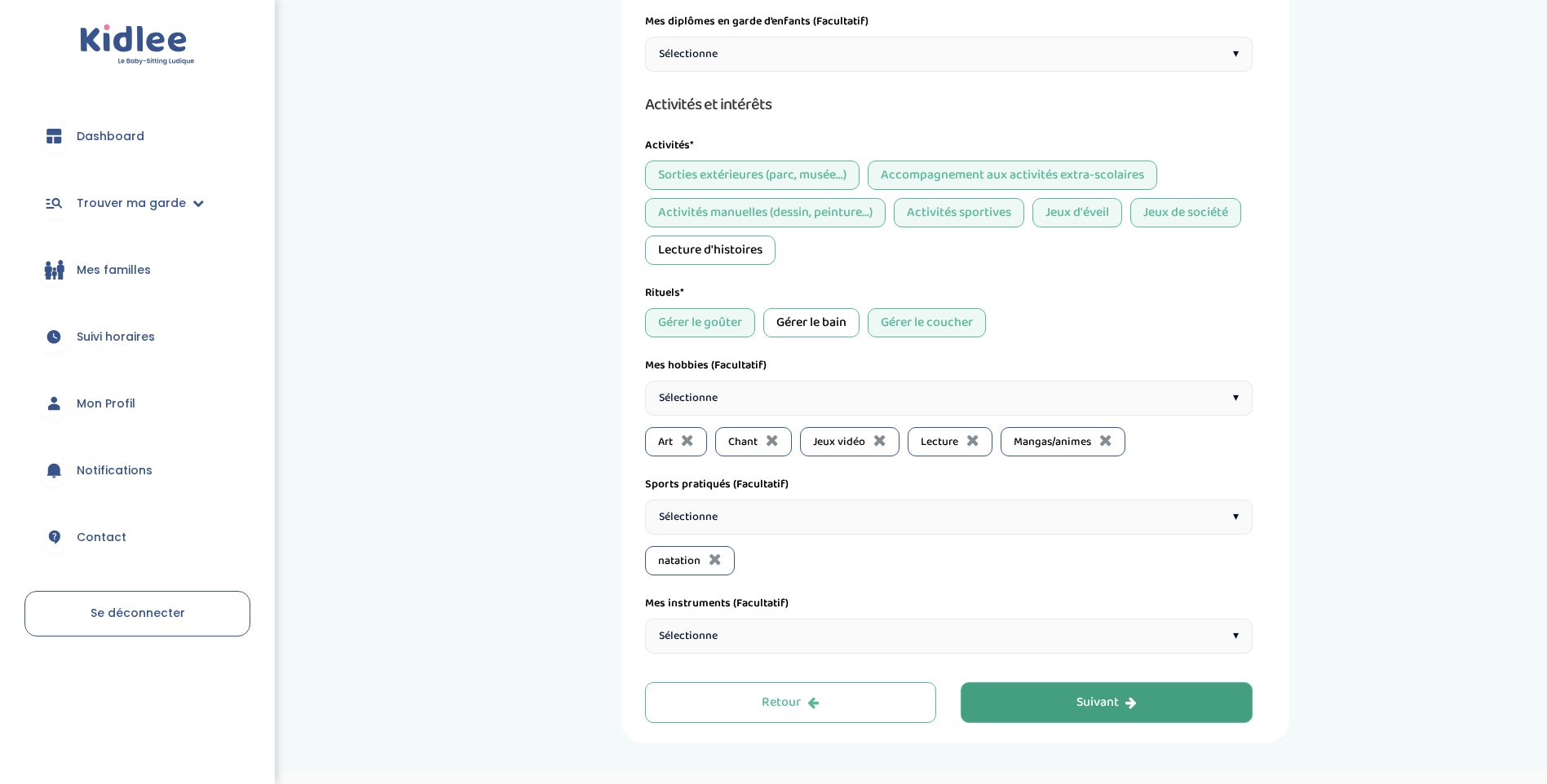
click at [788, 507] on div "Sélectionne ▾" at bounding box center [949, 517] width 608 height 35
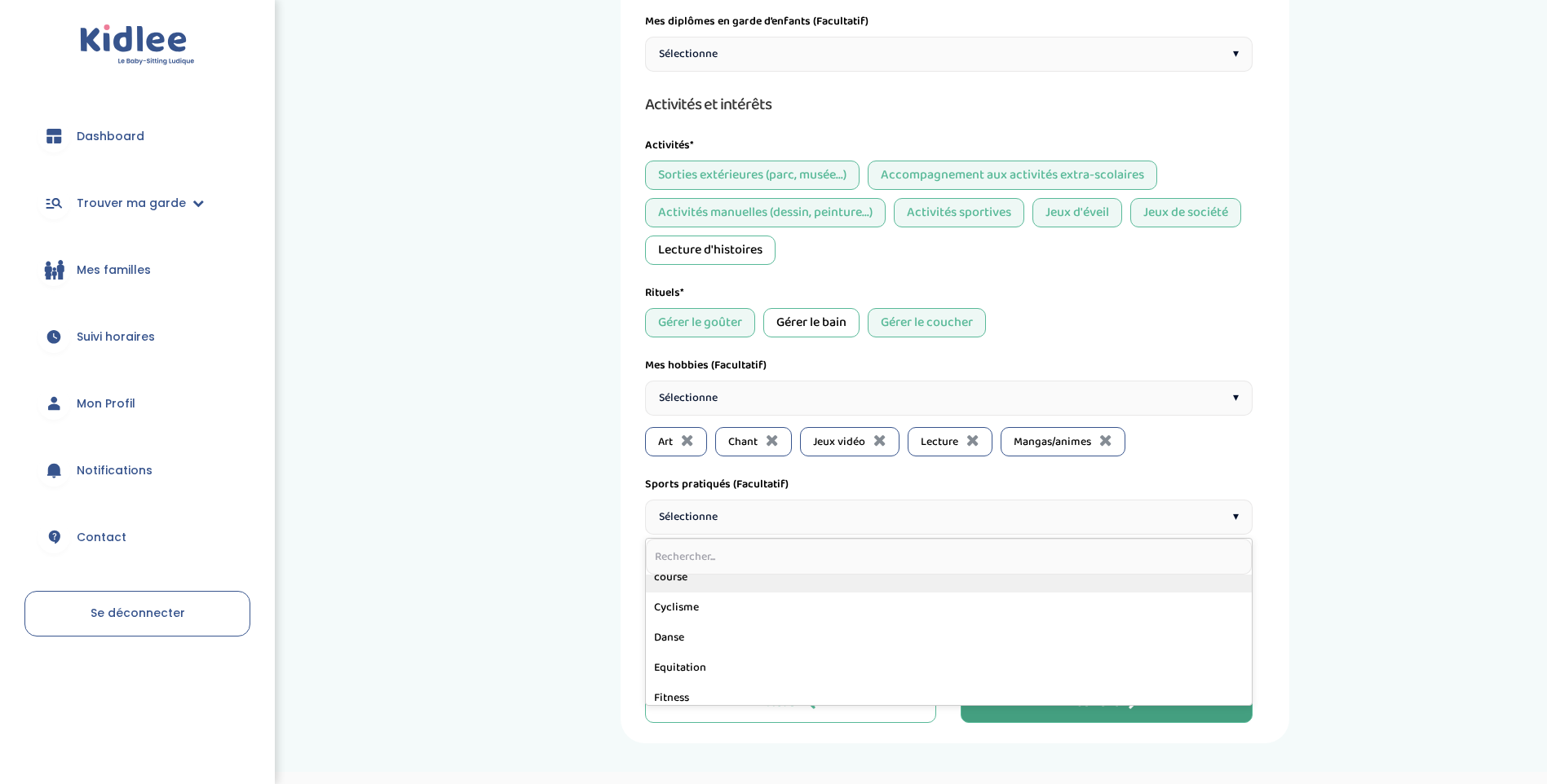
scroll to position [244, 0]
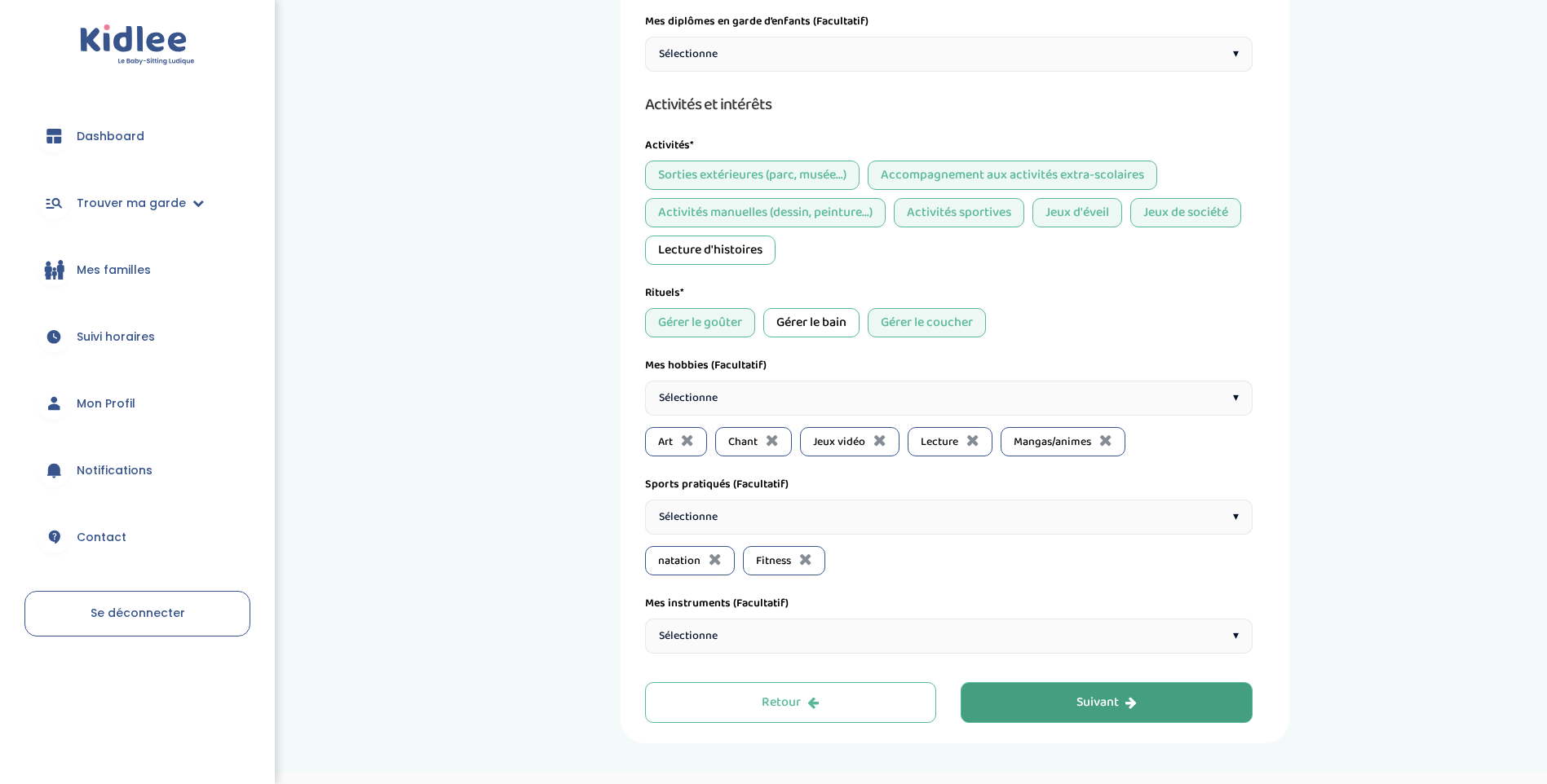
click at [761, 512] on div "Sélectionne ▾" at bounding box center [949, 517] width 608 height 35
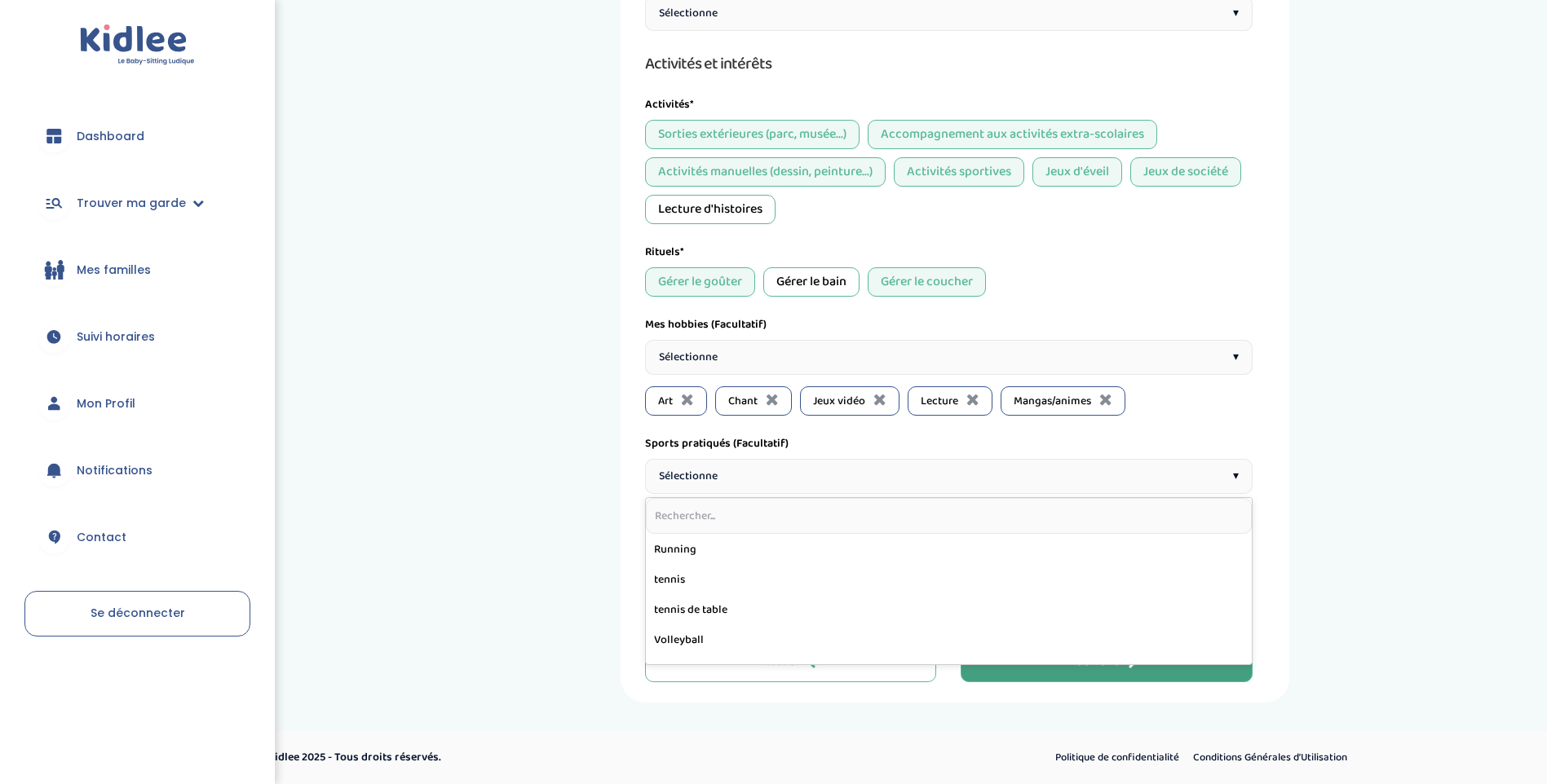
scroll to position [461, 0]
click at [744, 522] on input "text" at bounding box center [949, 516] width 606 height 36
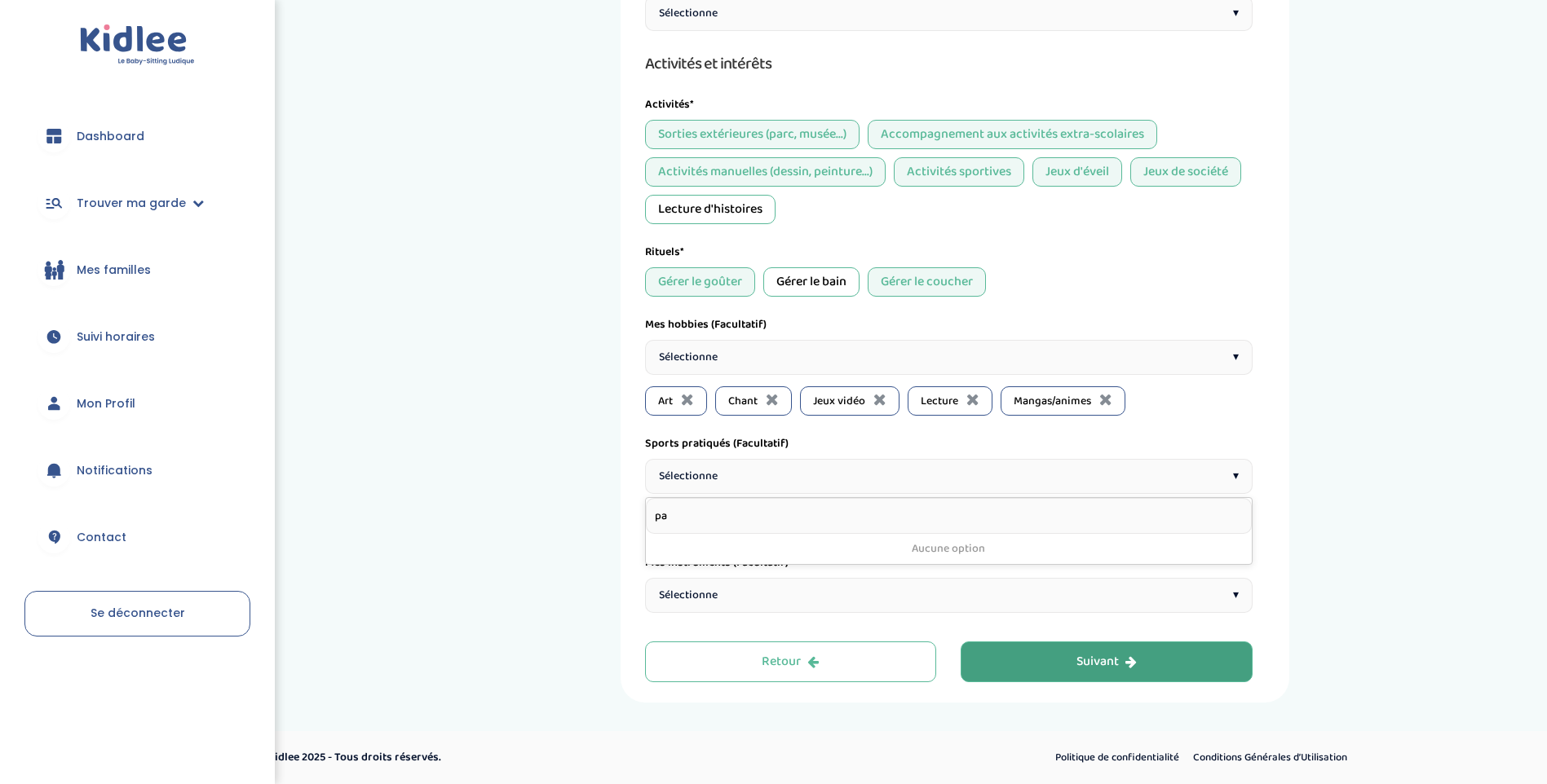
type input "p"
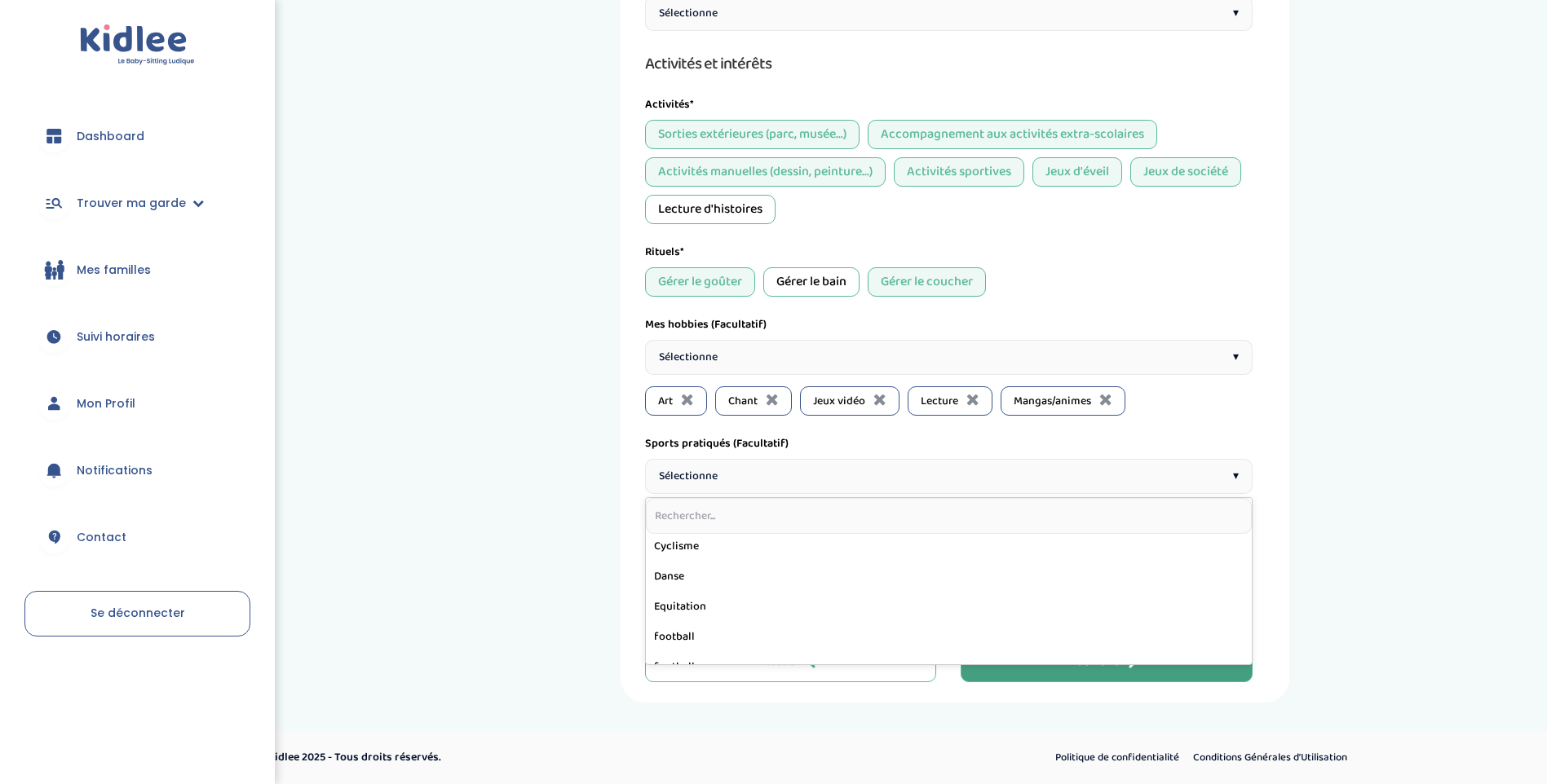
scroll to position [244, 0]
click at [550, 564] on div "1 Horaires 2 Profil 3 Expériences 4 Présentation Indique nous ta situation admi…" at bounding box center [954, 134] width 1160 height 1136
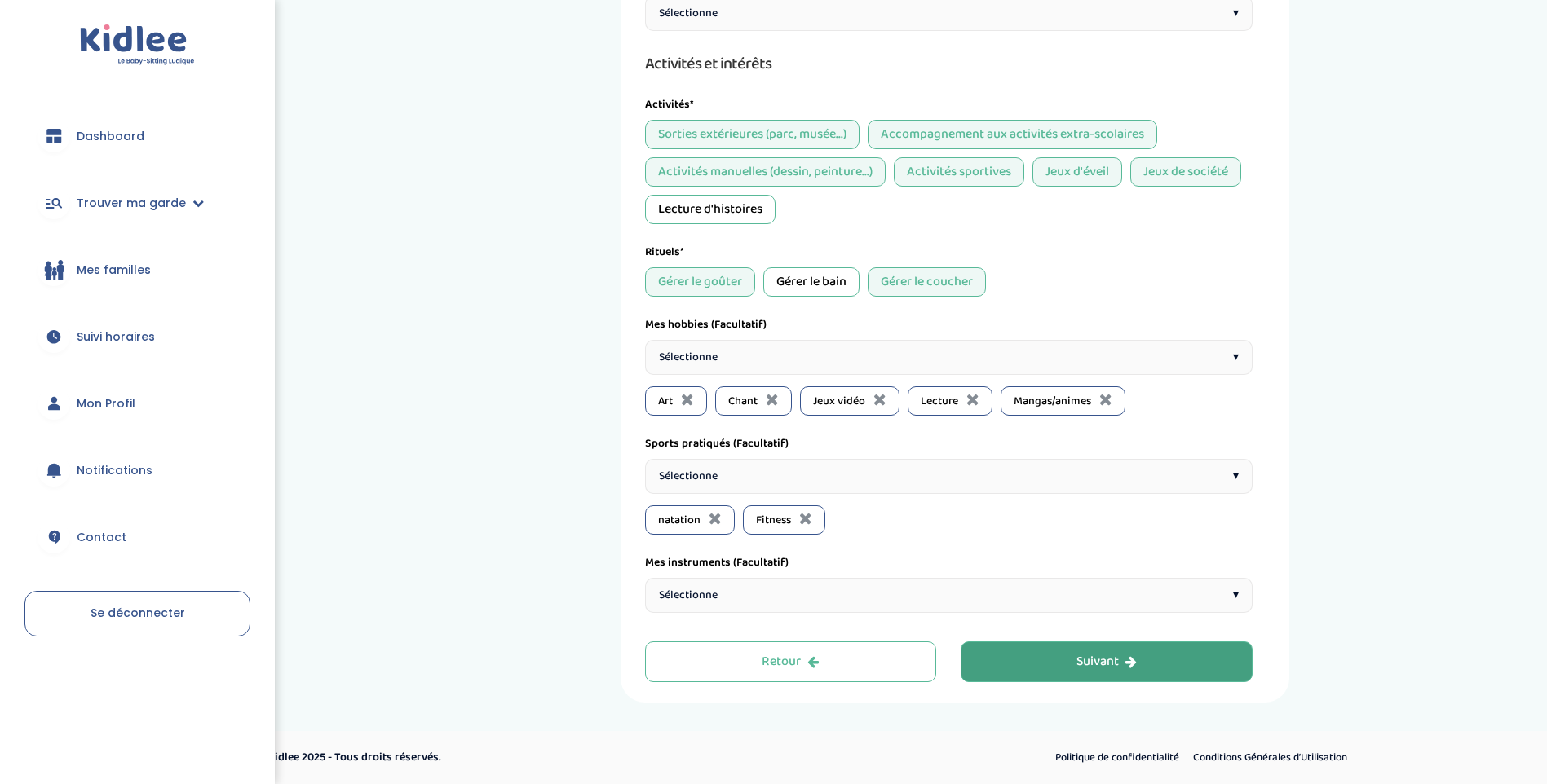
click at [813, 468] on div "Sélectionne ▾" at bounding box center [949, 476] width 608 height 35
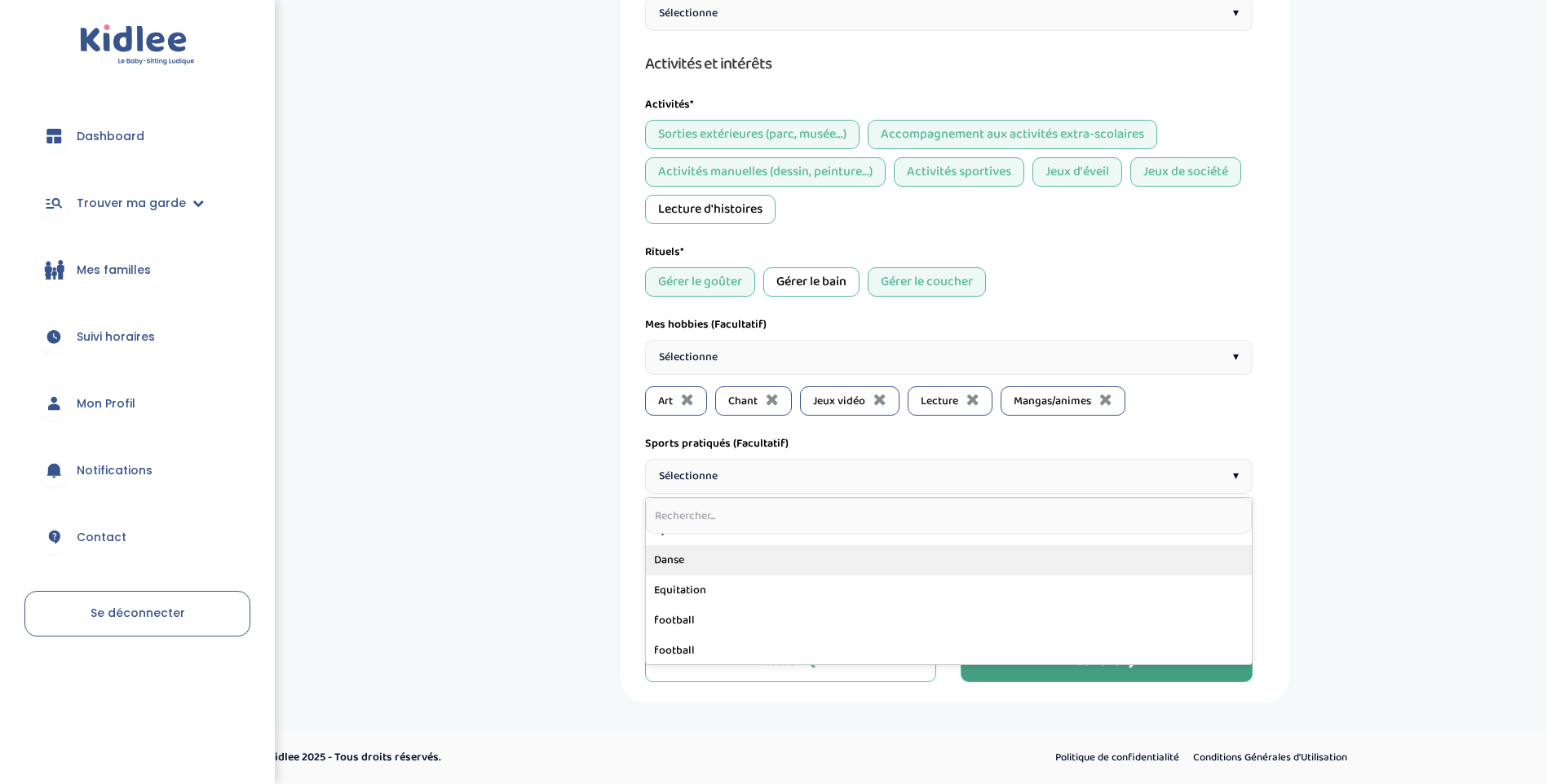
scroll to position [163, 0]
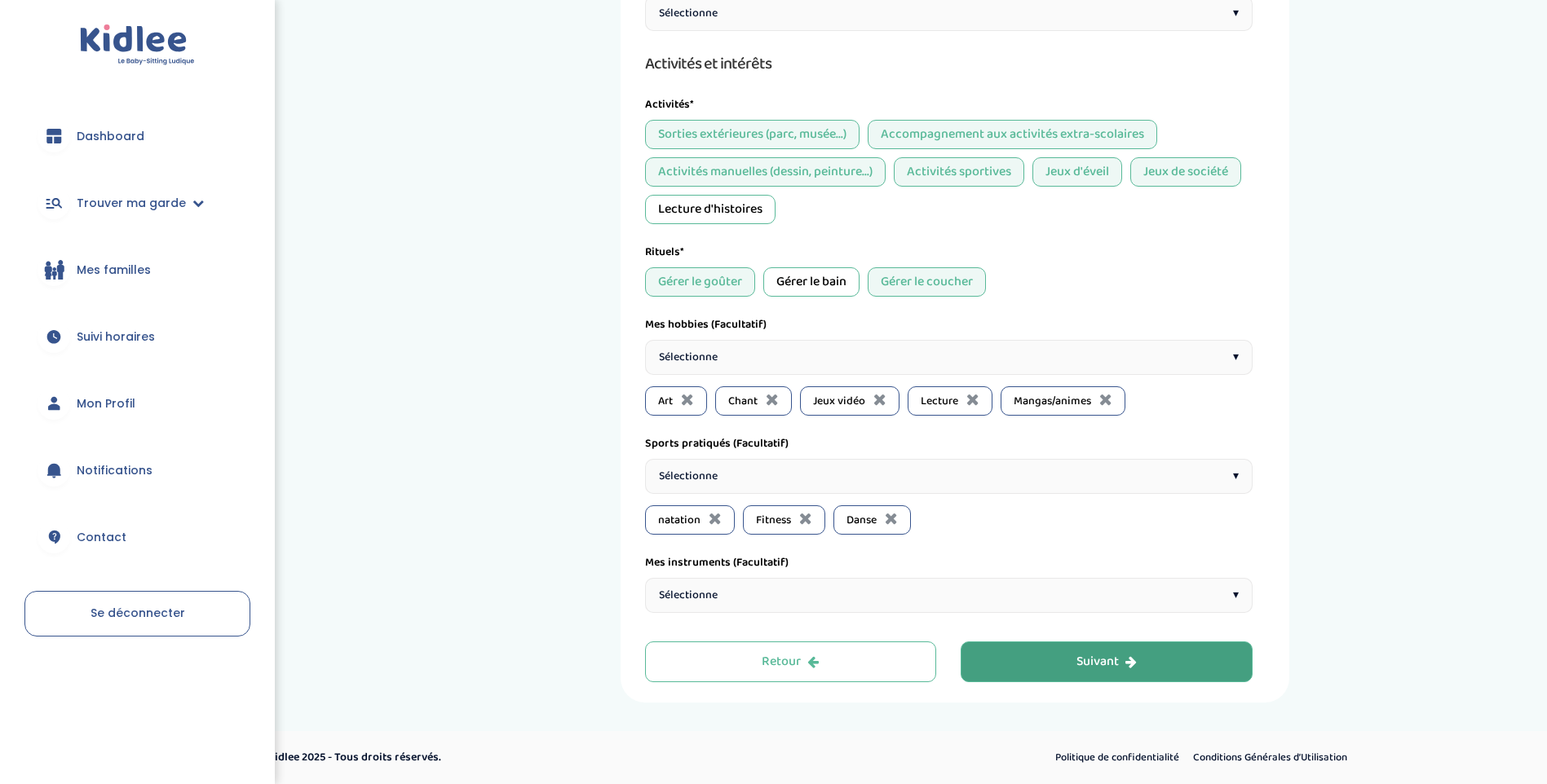
click at [1031, 654] on button "Suivant" at bounding box center [1107, 662] width 292 height 41
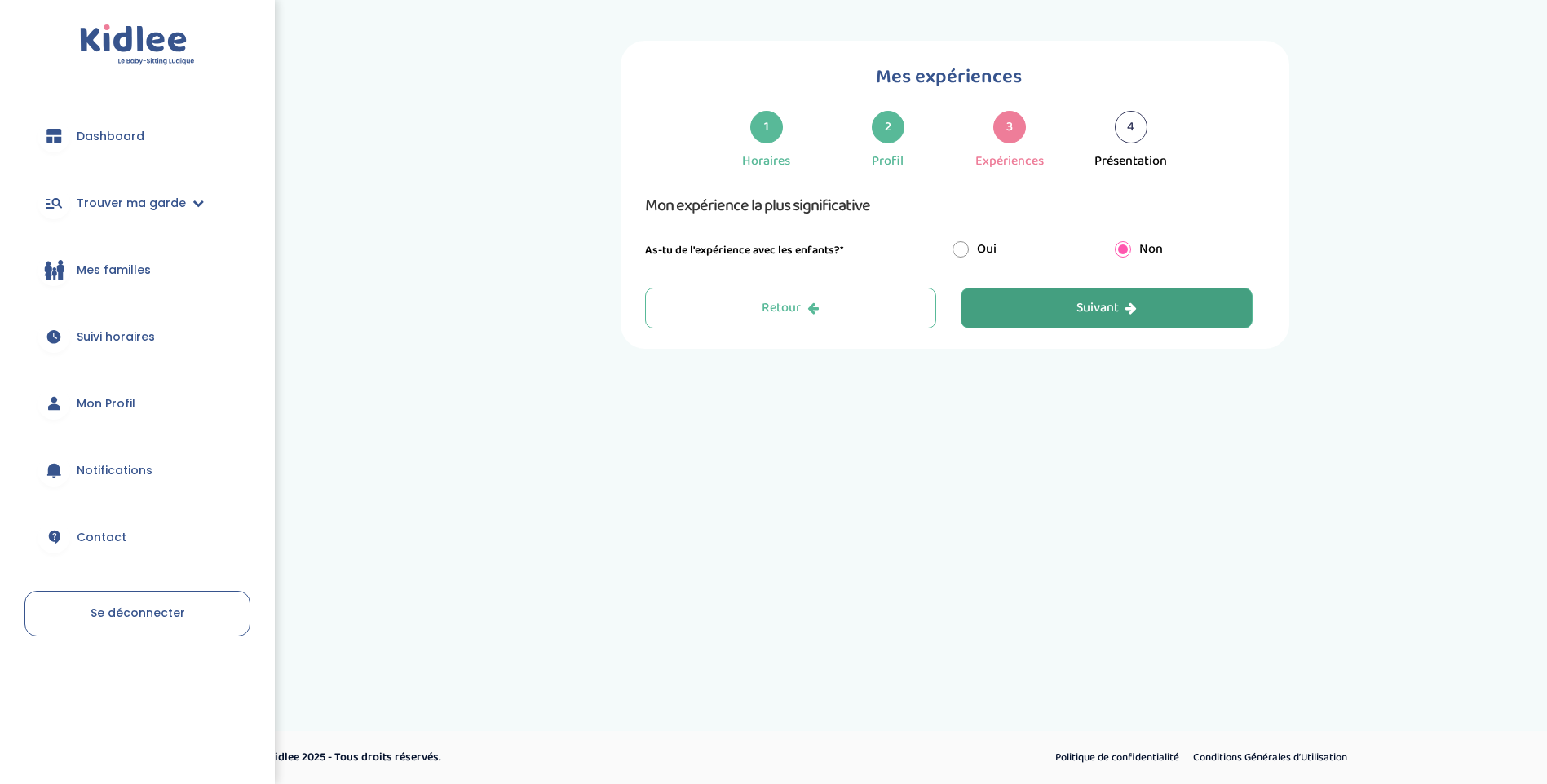
scroll to position [0, 0]
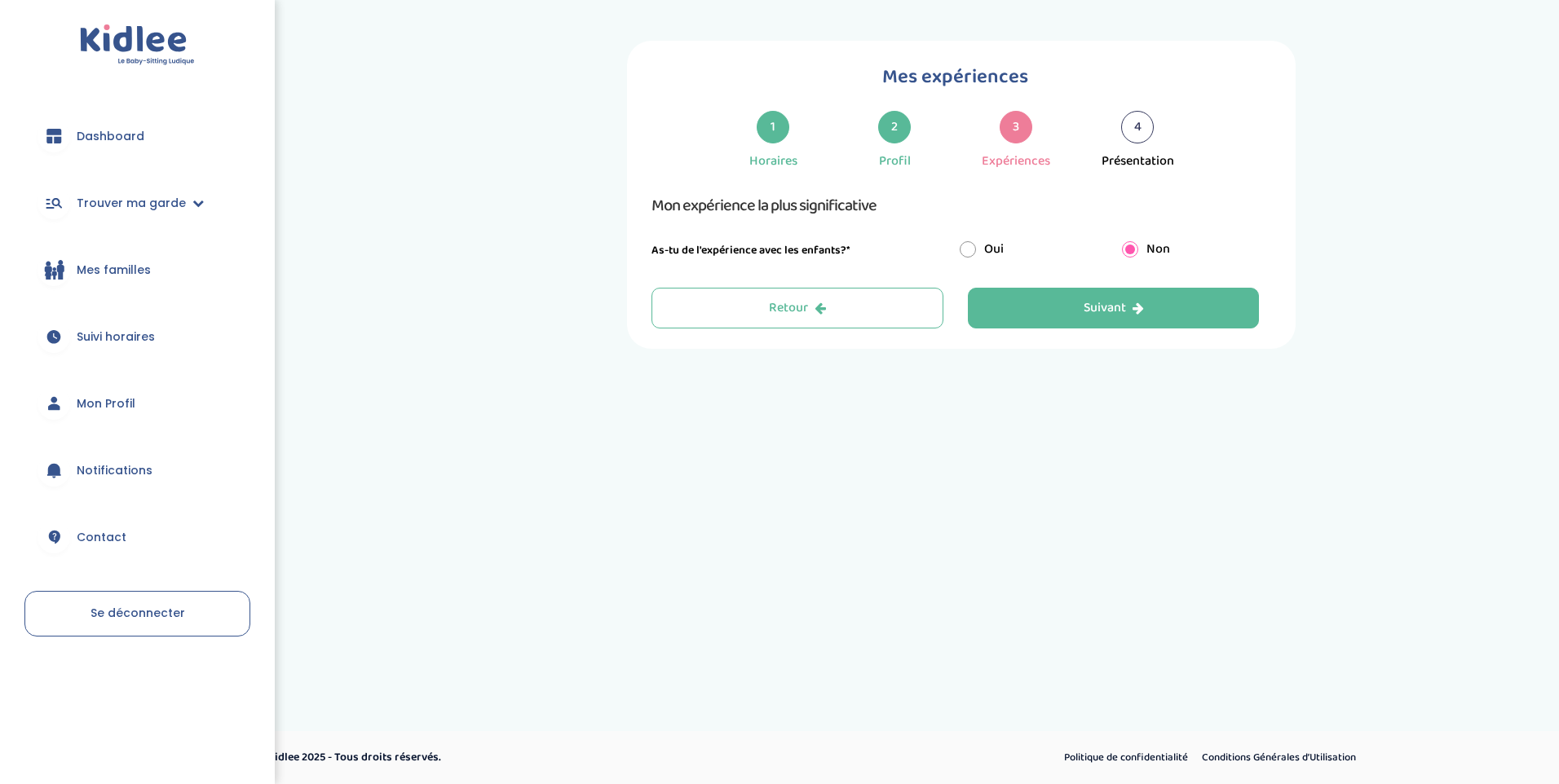
click at [968, 251] on input "radio" at bounding box center [967, 249] width 16 height 16
radio input "true"
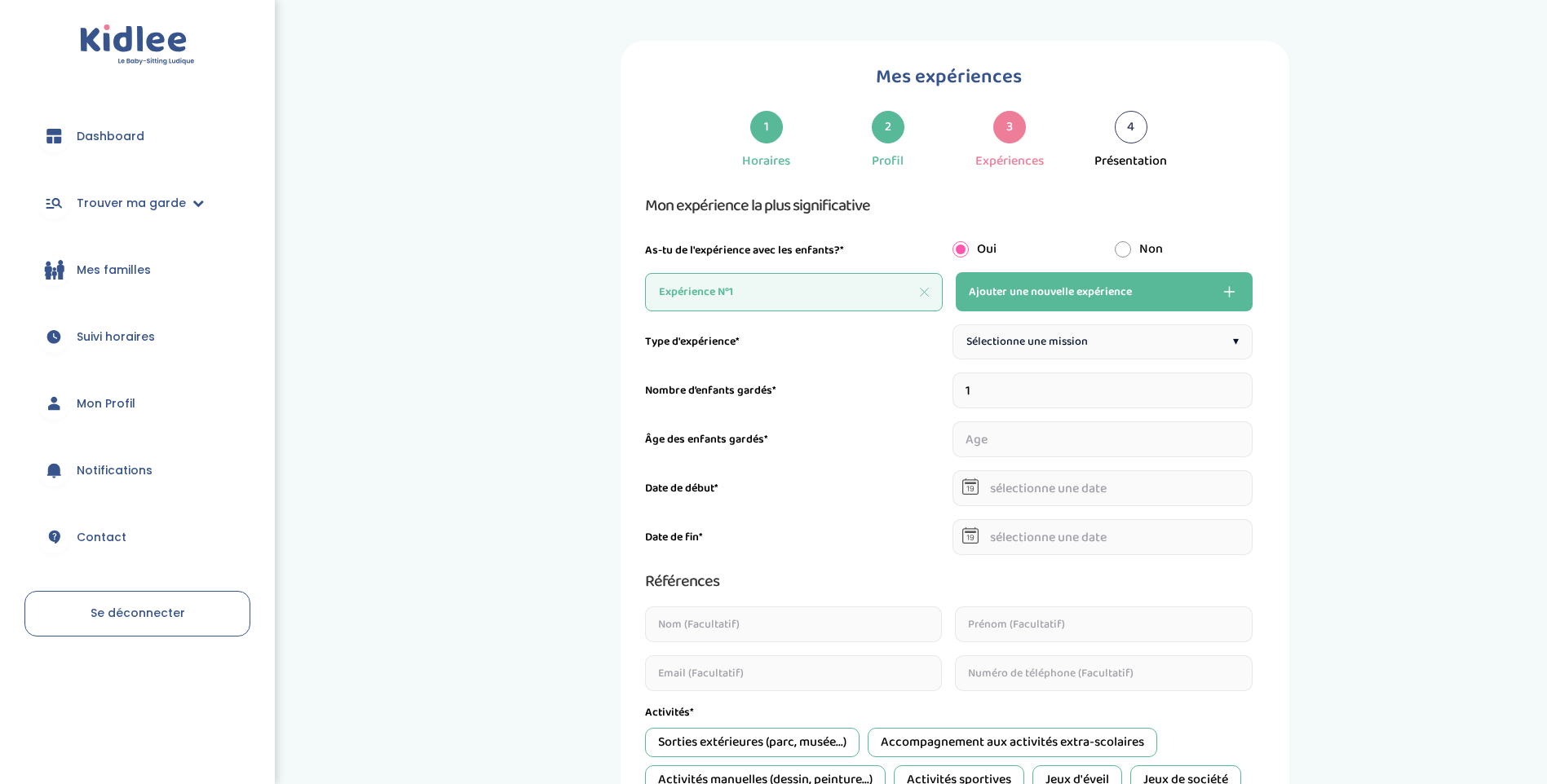
click at [1065, 337] on span "Sélectionne une mission" at bounding box center [1027, 342] width 121 height 17
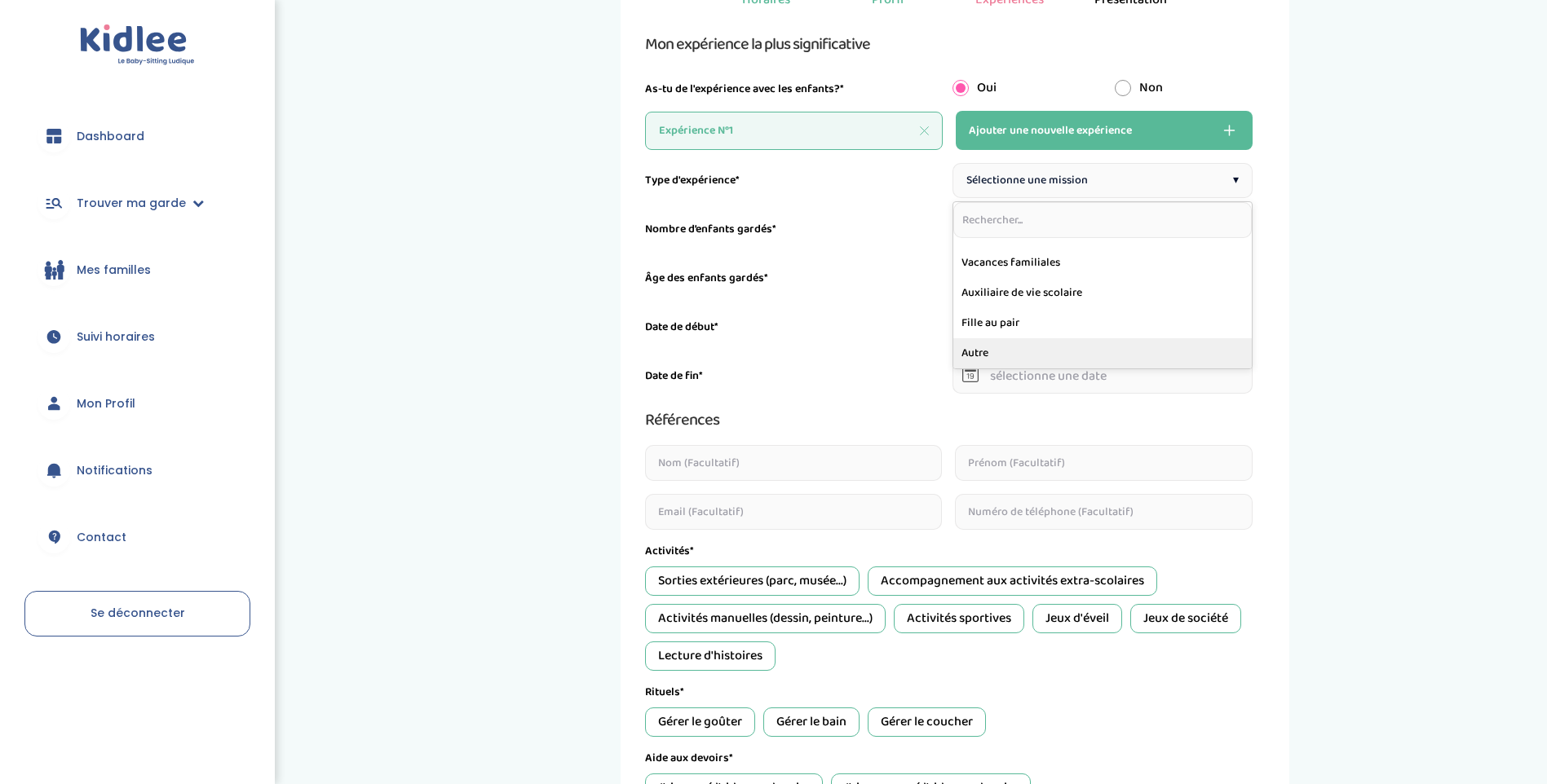
scroll to position [163, 0]
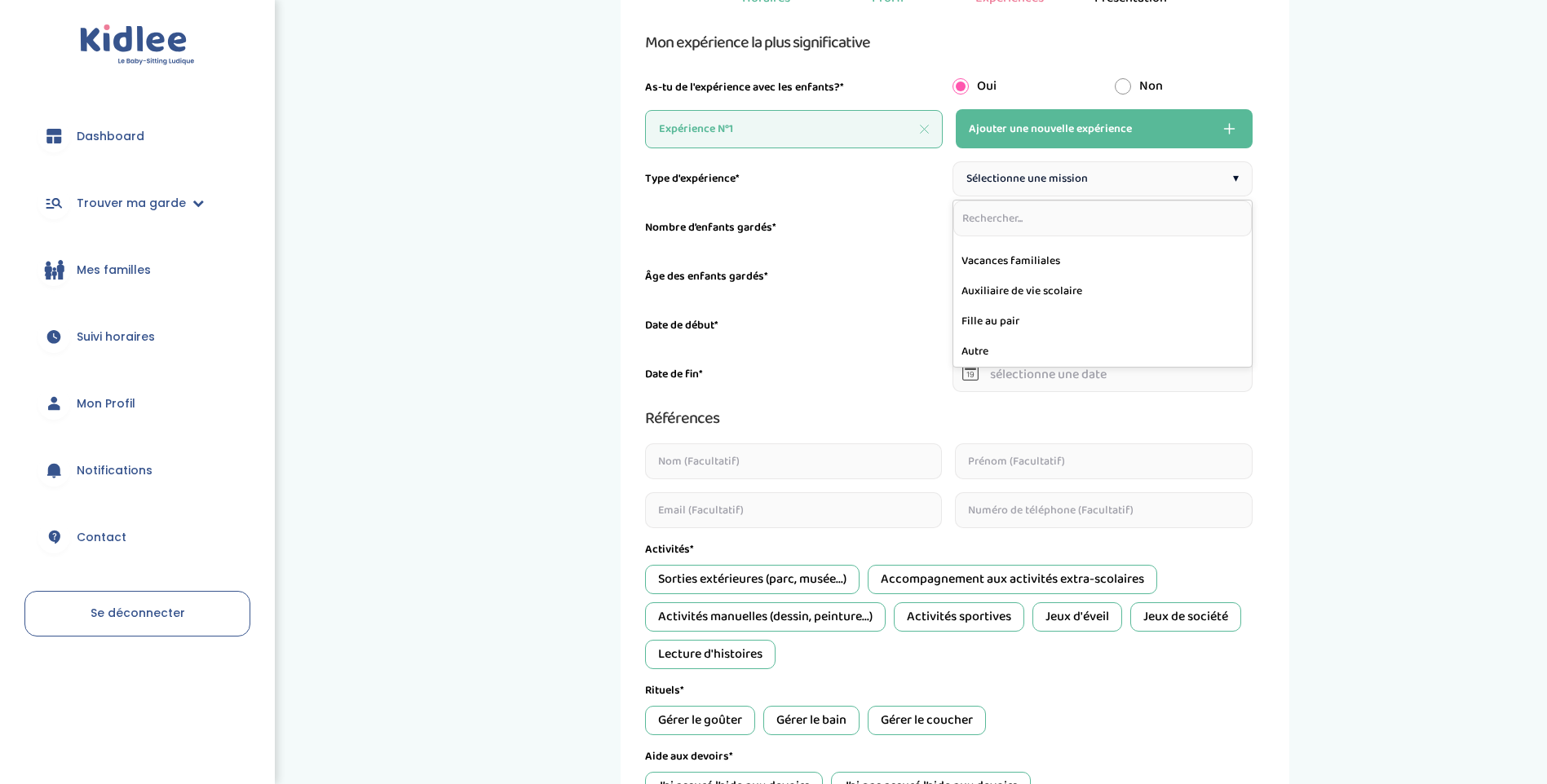
click at [1119, 87] on input "radio" at bounding box center [1122, 86] width 16 height 16
radio input "true"
radio input "false"
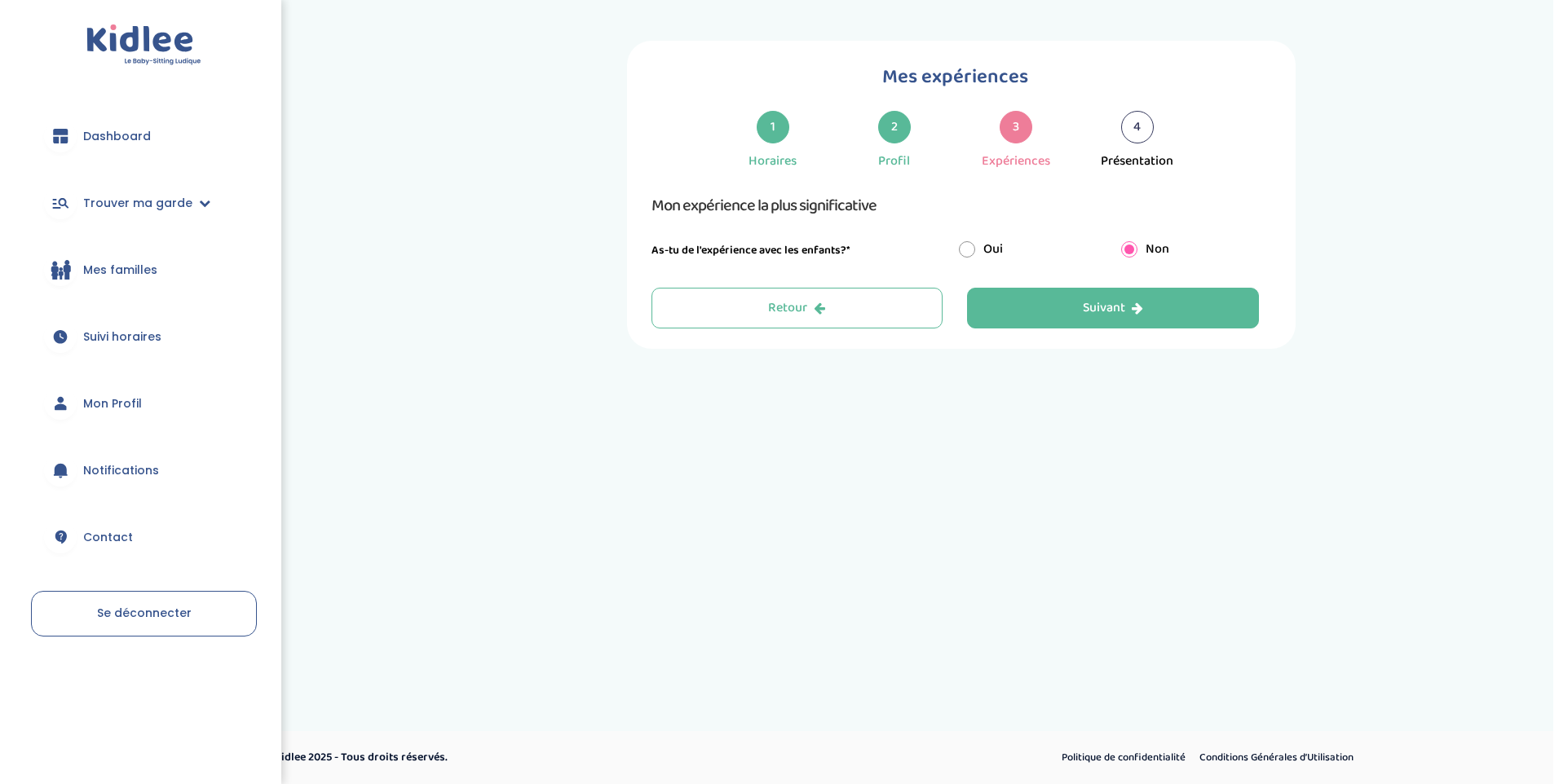
scroll to position [0, 0]
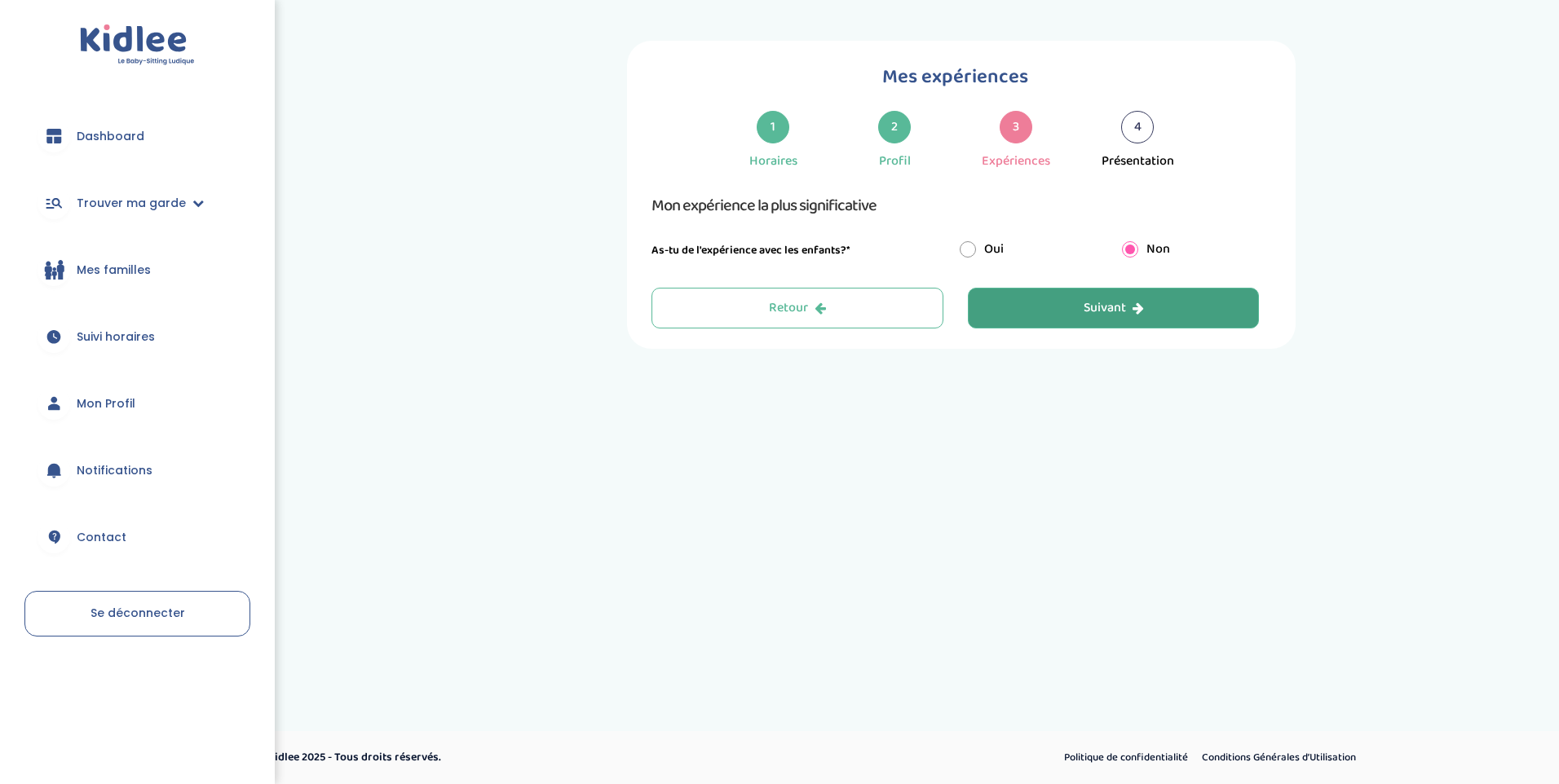
click at [1068, 294] on button "Suivant" at bounding box center [1113, 308] width 292 height 41
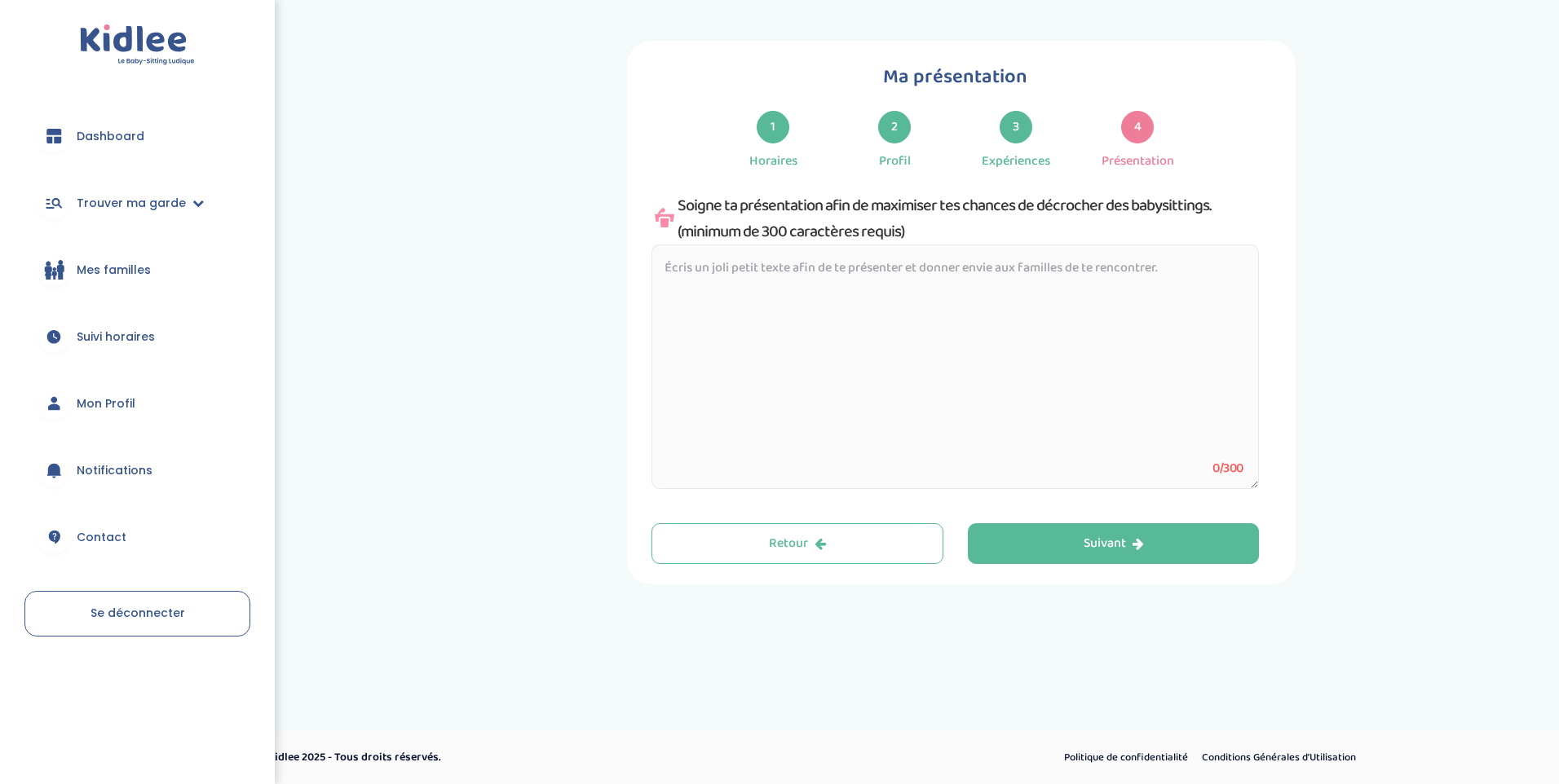
click at [783, 262] on textarea at bounding box center [956, 367] width 608 height 244
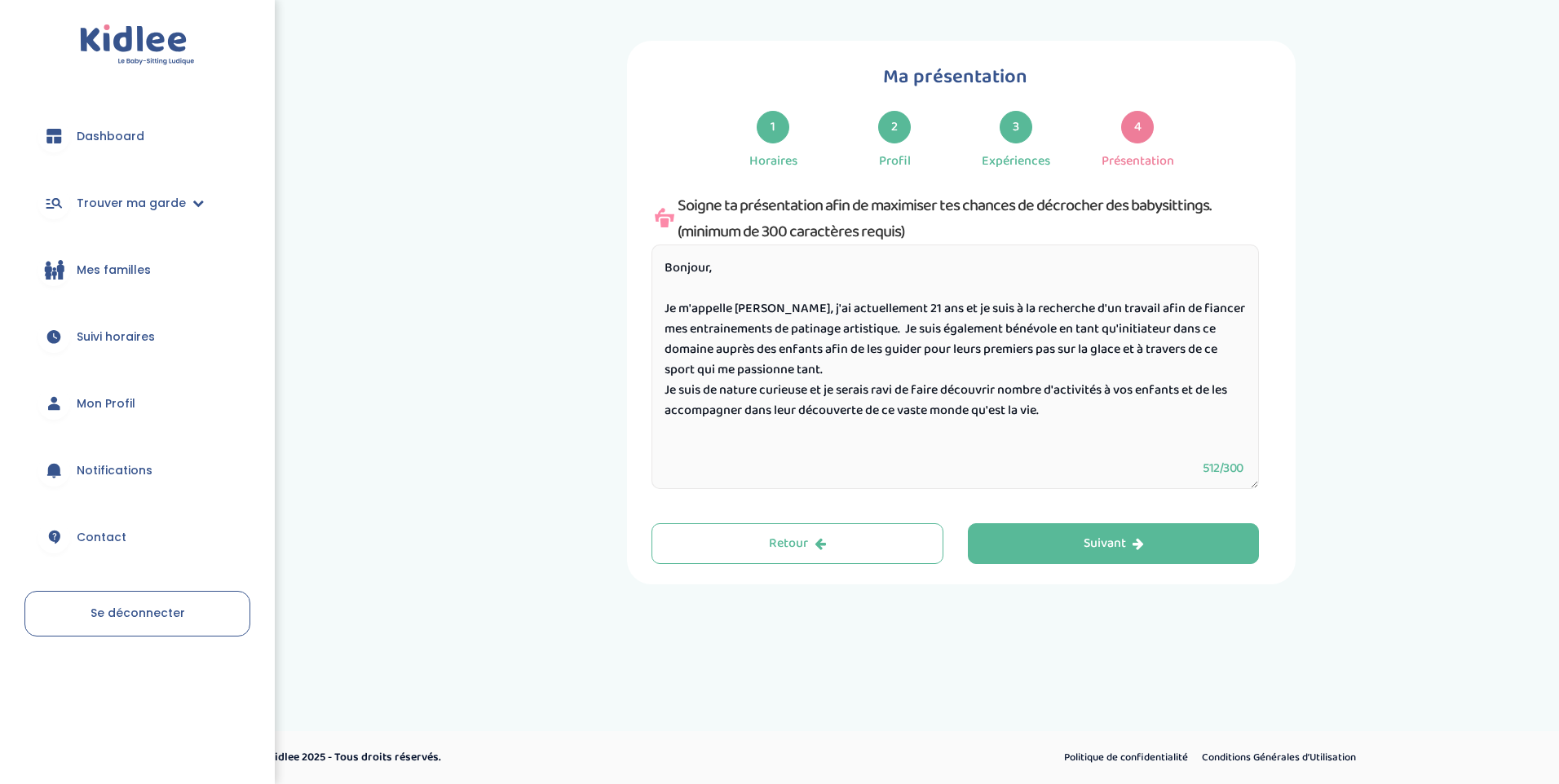
drag, startPoint x: 1133, startPoint y: 350, endPoint x: 1136, endPoint y: 364, distance: 14.3
click at [1136, 364] on textarea "Bonjour, Je m'appelle Ash, j'ai actuellement 21 ans et je suis à la recherche d…" at bounding box center [956, 367] width 608 height 244
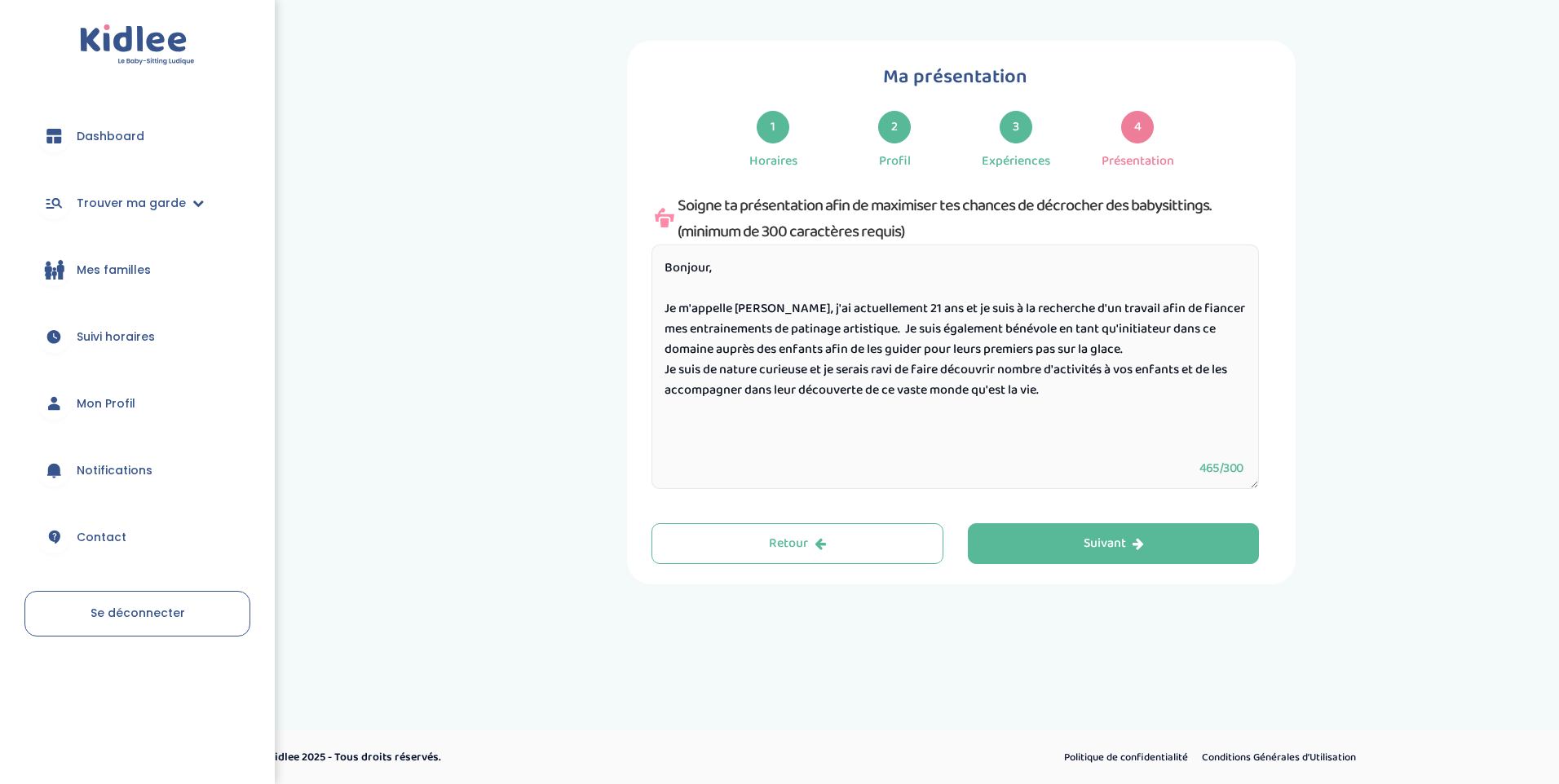
click at [1067, 395] on textarea "Bonjour, Je m'appelle Ash, j'ai actuellement 21 ans et je suis à la recherche d…" at bounding box center [956, 367] width 608 height 244
drag, startPoint x: 1043, startPoint y: 410, endPoint x: 1027, endPoint y: 458, distance: 50.6
click at [1027, 458] on textarea "Bonjour, Je m'appelle Ash, j'ai actuellement 21 ans et je suis à la recherche d…" at bounding box center [956, 367] width 608 height 244
click at [1055, 412] on textarea "Bonjour, Je m'appelle Ash, j'ai actuellement 21 ans et je suis à la recherche d…" at bounding box center [956, 367] width 608 height 244
click at [1202, 412] on textarea "Bonjour, Je m'appelle Ash, j'ai actuellement 21 ans et je suis à la recherche d…" at bounding box center [956, 367] width 608 height 244
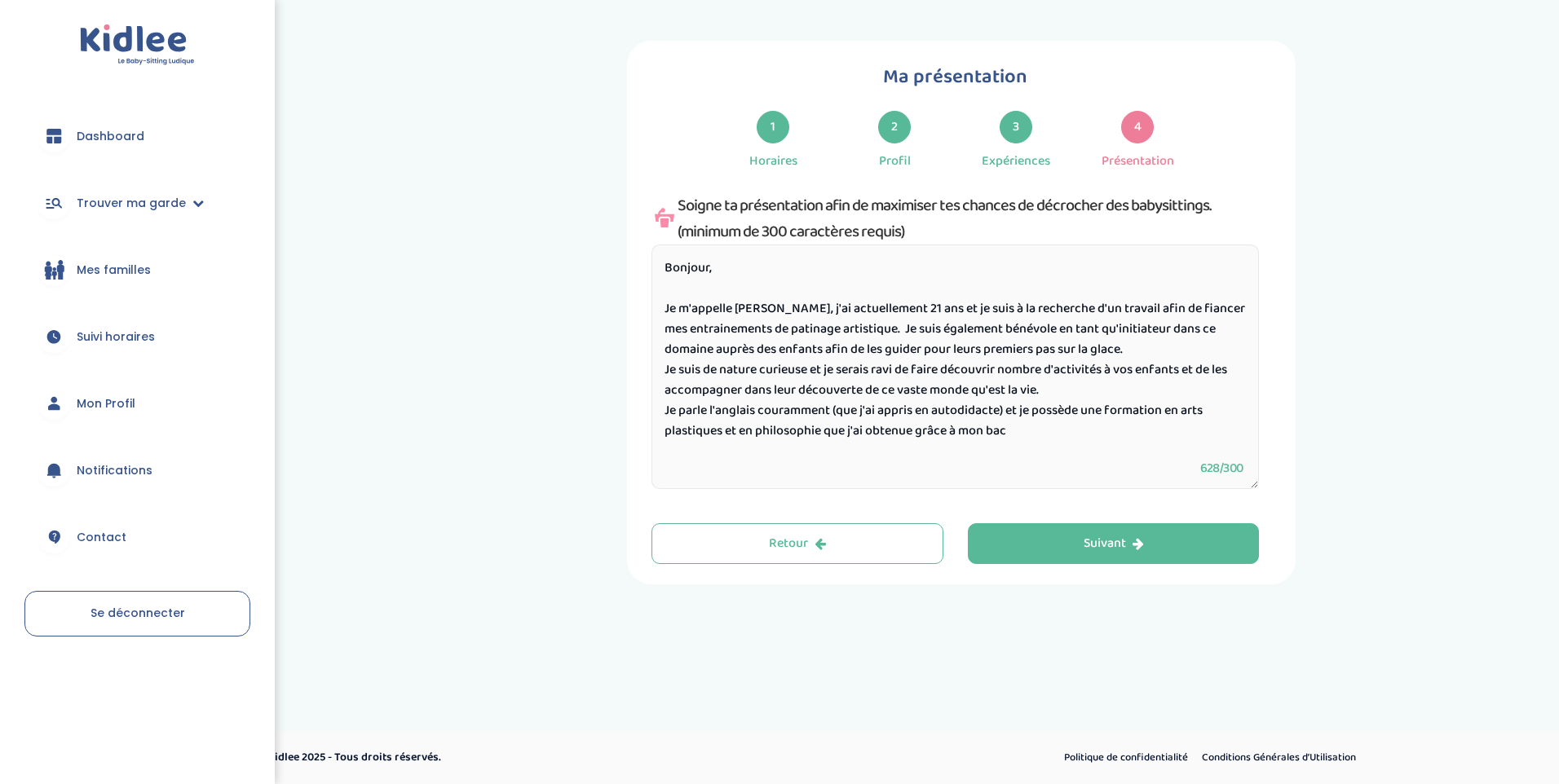
click at [1019, 429] on textarea "Bonjour, Je m'appelle Ash, j'ai actuellement 21 ans et je suis à la recherche d…" at bounding box center [956, 367] width 608 height 244
click at [1040, 427] on textarea "Bonjour, Je m'appelle Ash, j'ai actuellement 21 ans et je suis à la recherche d…" at bounding box center [956, 367] width 608 height 244
click at [1039, 431] on textarea "Bonjour, Je m'appelle Ash, j'ai actuellement 21 ans et je suis à la recherche d…" at bounding box center [956, 367] width 608 height 244
drag, startPoint x: 1016, startPoint y: 433, endPoint x: 1063, endPoint y: 426, distance: 47.5
click at [1063, 426] on textarea "Bonjour, Je m'appelle Ash, j'ai actuellement 21 ans et je suis à la recherche d…" at bounding box center [956, 367] width 608 height 244
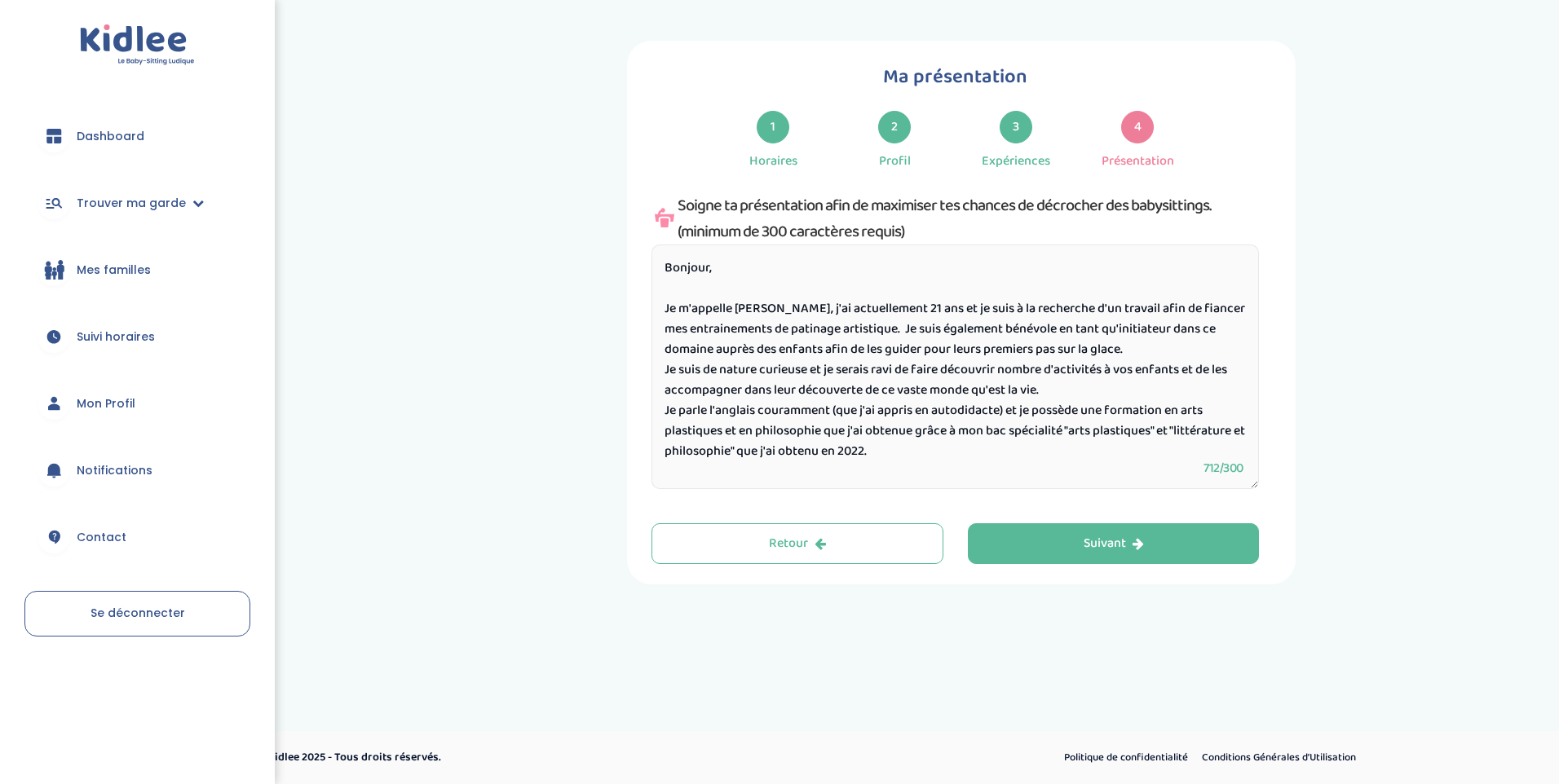
drag, startPoint x: 659, startPoint y: 407, endPoint x: 900, endPoint y: 443, distance: 243.7
click at [900, 443] on textarea "Bonjour, Je m'appelle Ash, j'ai actuellement 21 ans et je suis à la recherche d…" at bounding box center [956, 367] width 608 height 244
click at [1139, 344] on textarea "Bonjour, Je m'appelle Ash, j'ai actuellement 21 ans et je suis à la recherche d…" at bounding box center [956, 367] width 608 height 244
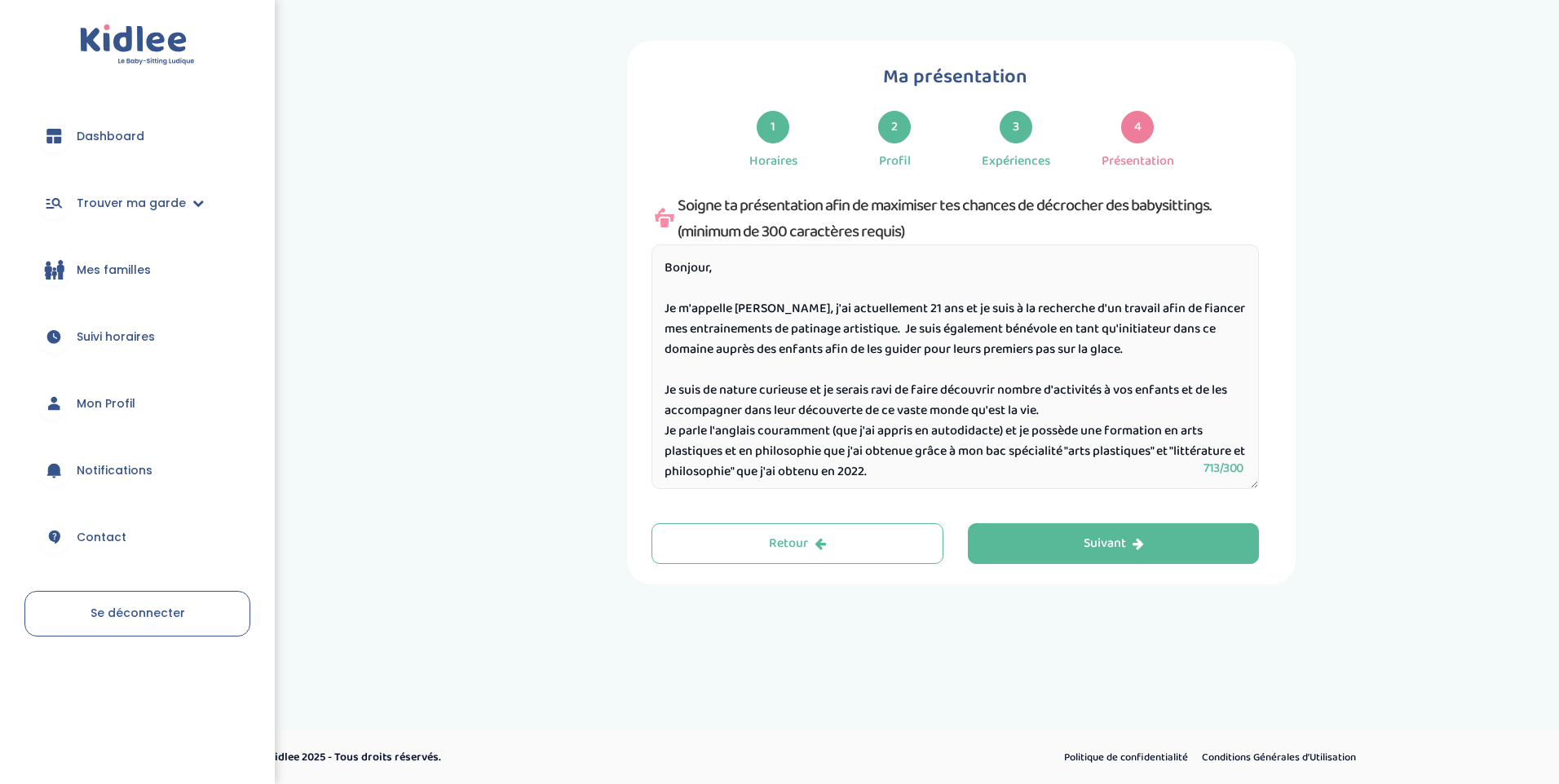
paste textarea "Je parle l'anglais couramment (que j'ai appris en autodidacte) et je possède un…"
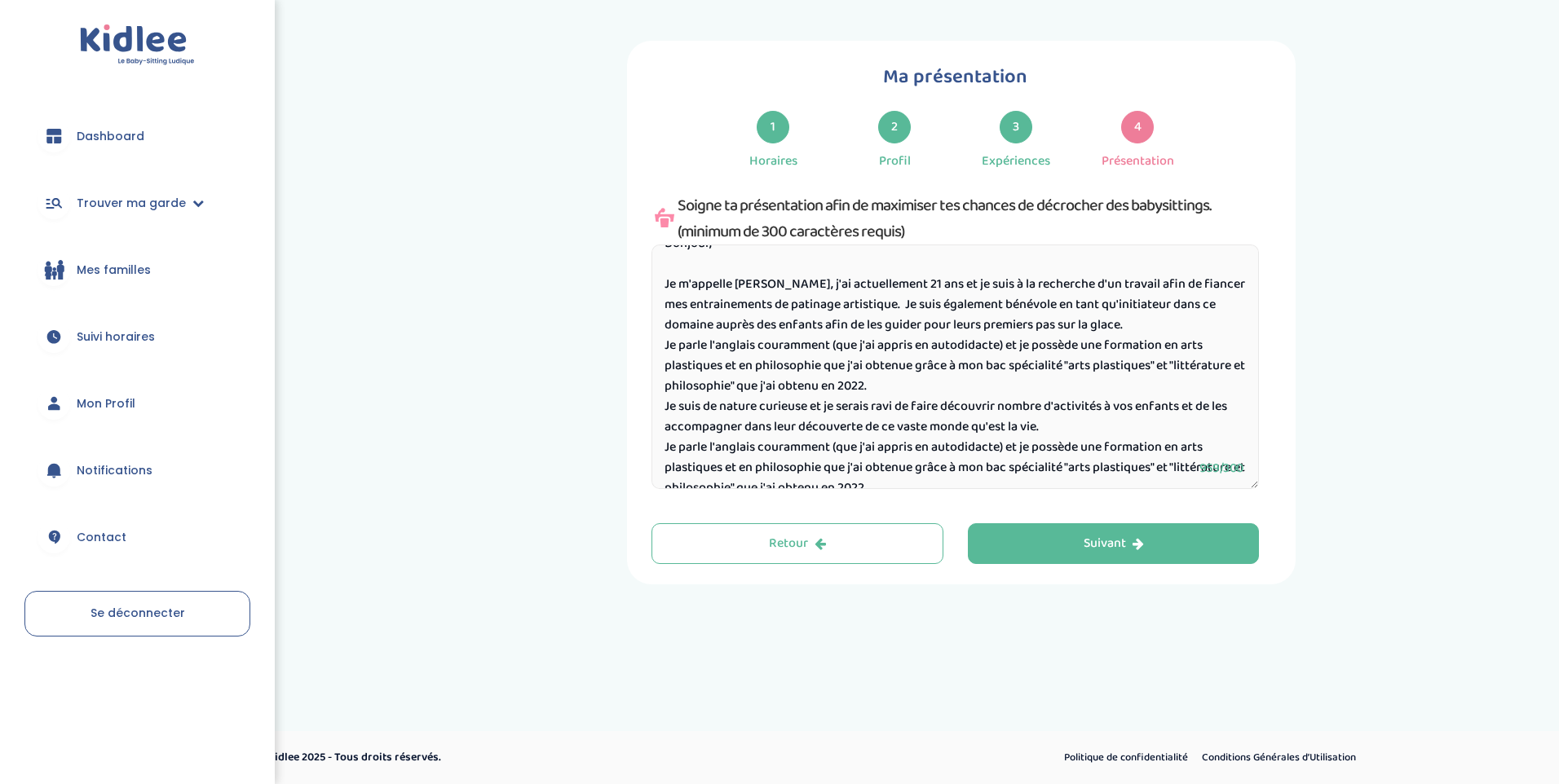
scroll to position [47, 0]
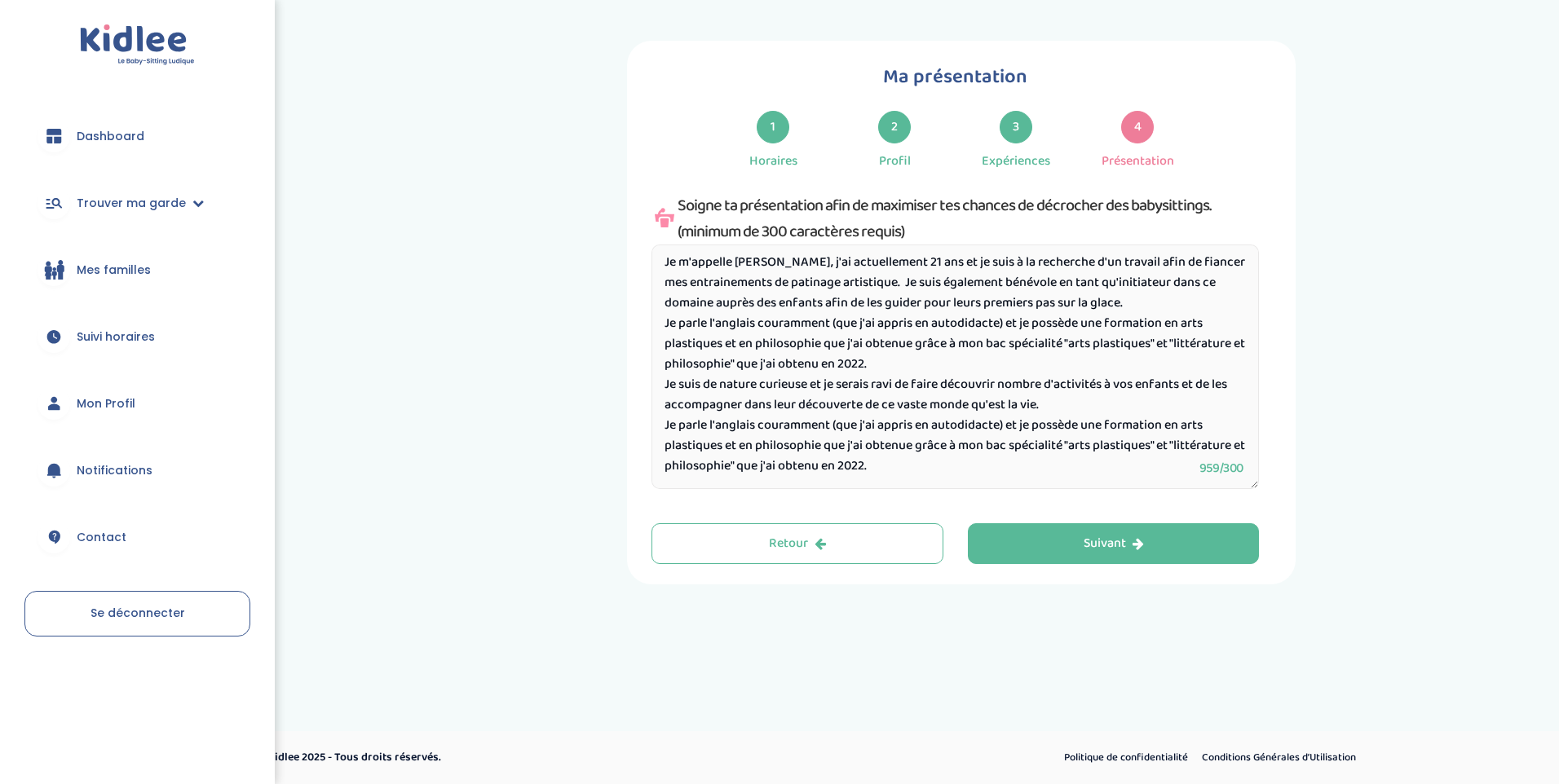
drag, startPoint x: 663, startPoint y: 420, endPoint x: 1051, endPoint y: 467, distance: 390.8
click at [1051, 467] on textarea "Bonjour, Je m'appelle Ash, j'ai actuellement 21 ans et je suis à la recherche d…" at bounding box center [956, 367] width 608 height 244
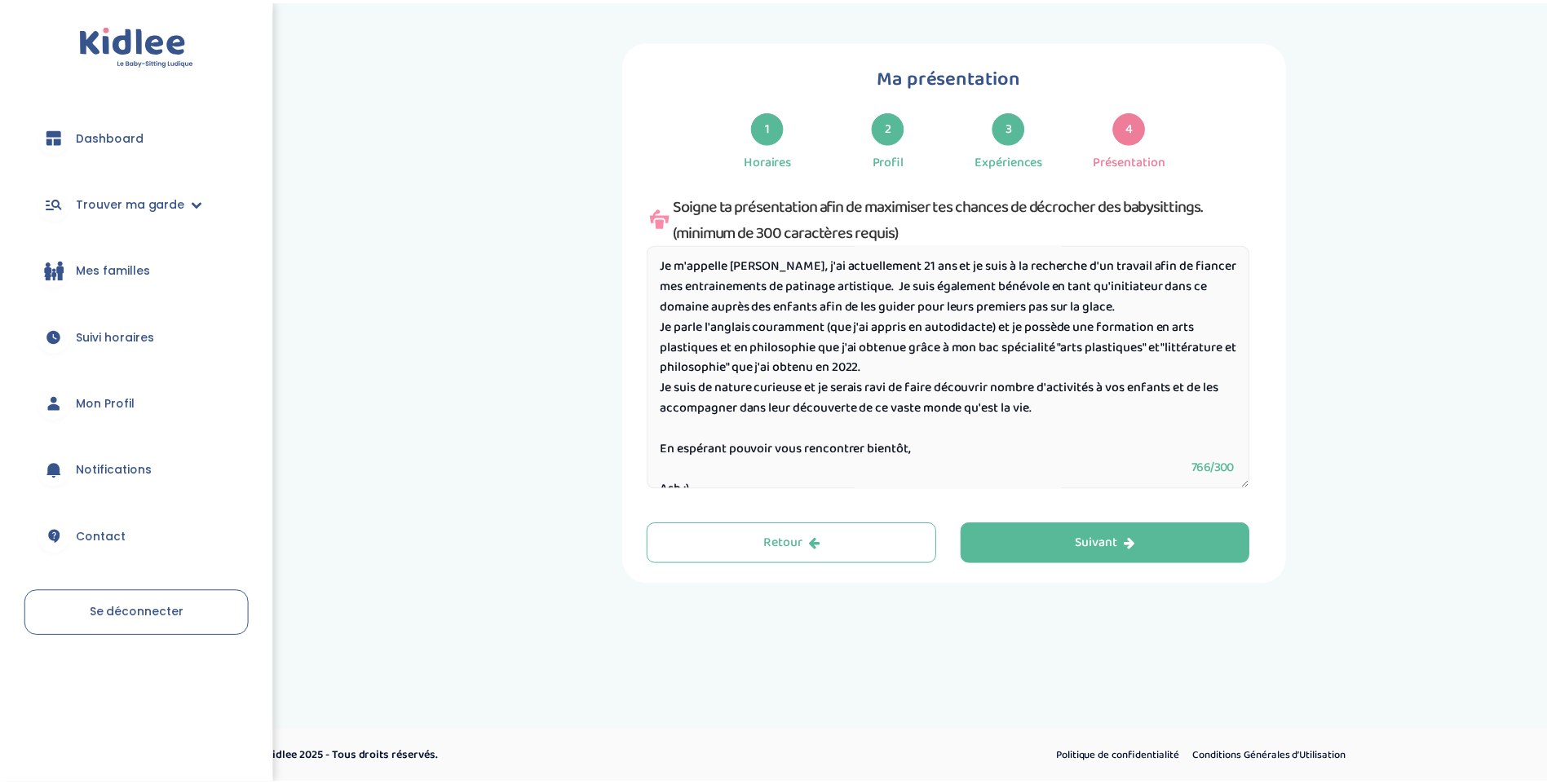
scroll to position [67, 0]
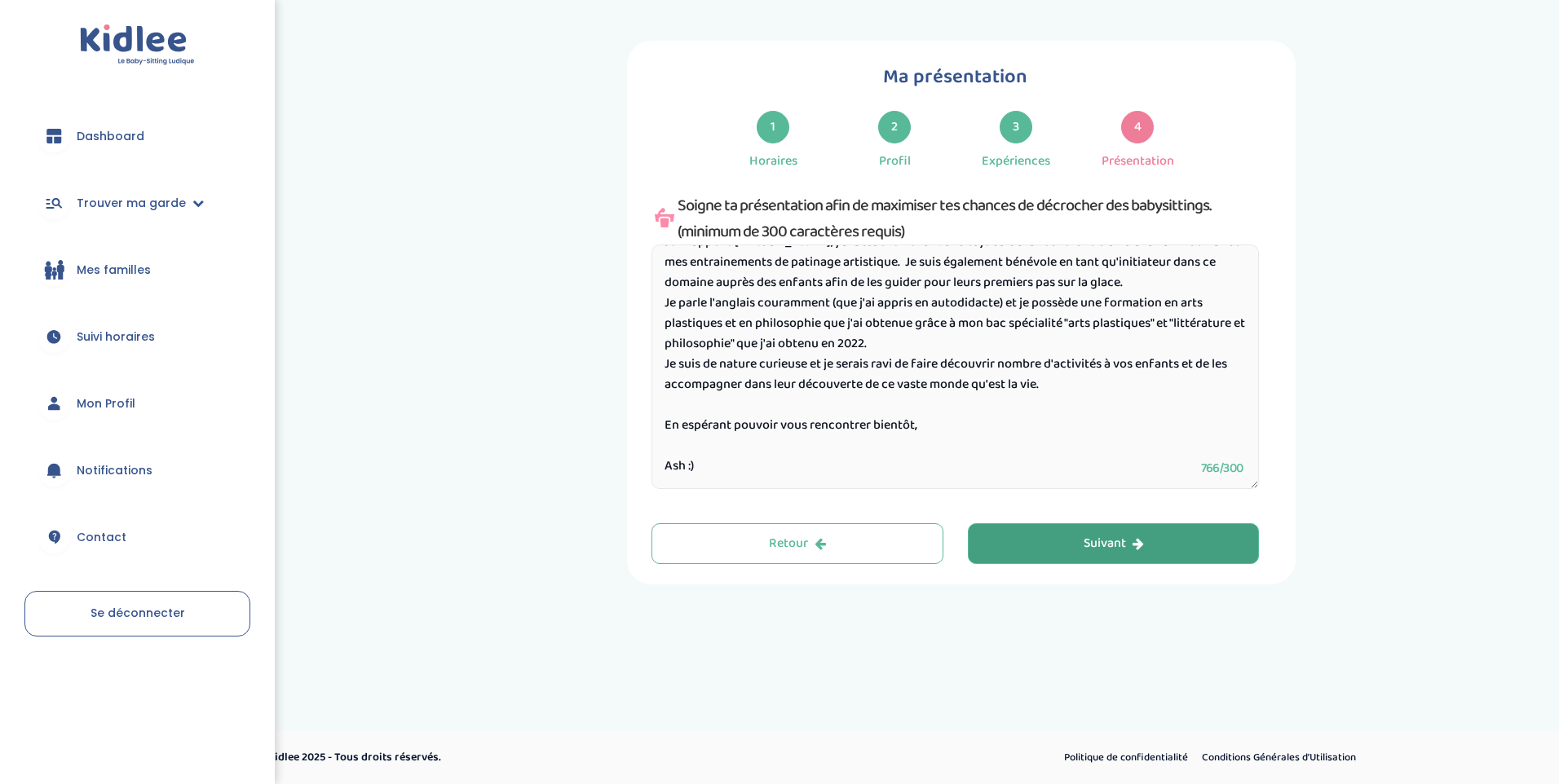
type textarea "Bonjour, Je m'appelle Ash, j'ai actuellement 21 ans et je suis à la recherche d…"
click at [1050, 541] on button "Suivant" at bounding box center [1113, 544] width 292 height 41
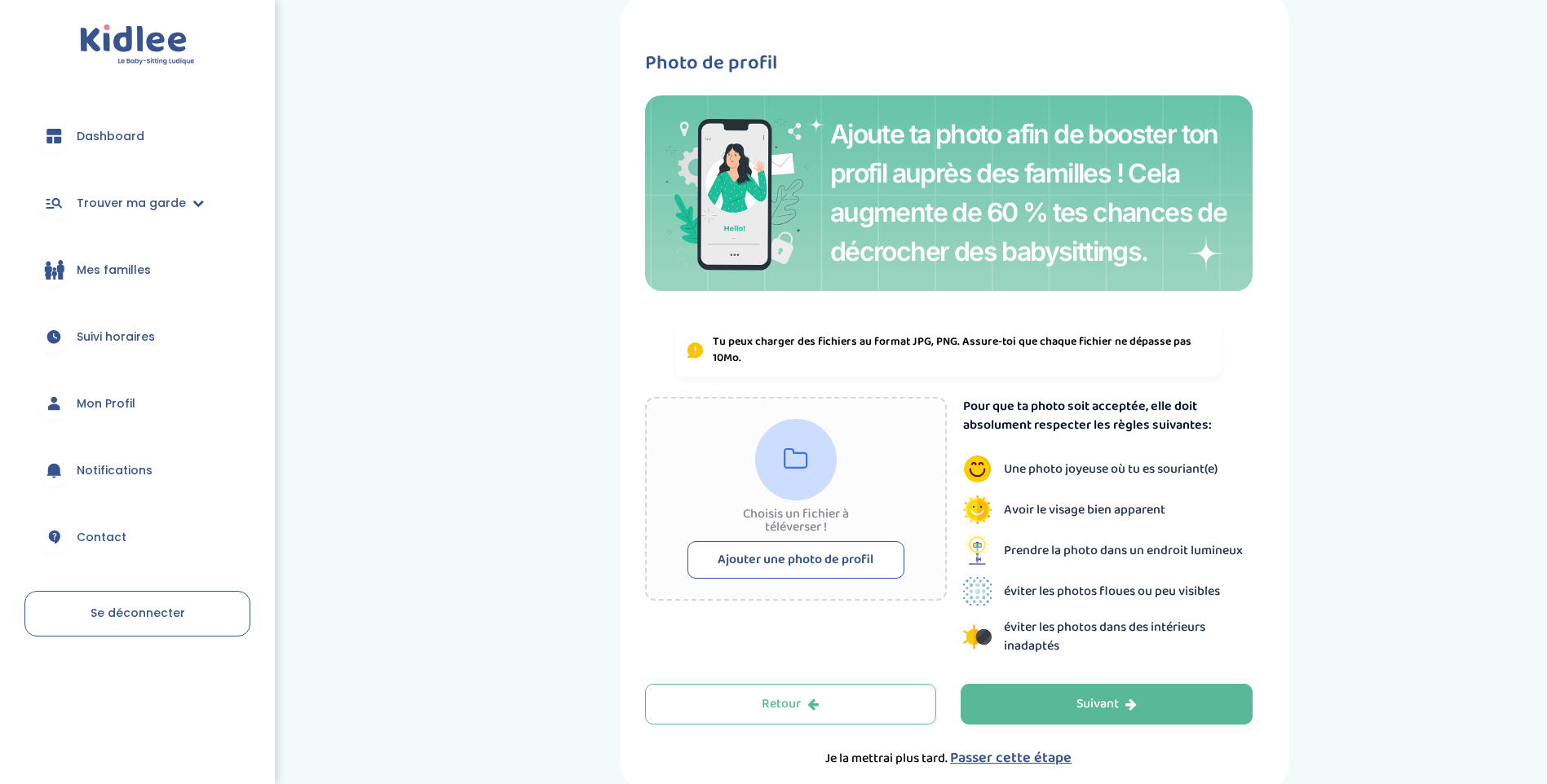
scroll to position [81, 0]
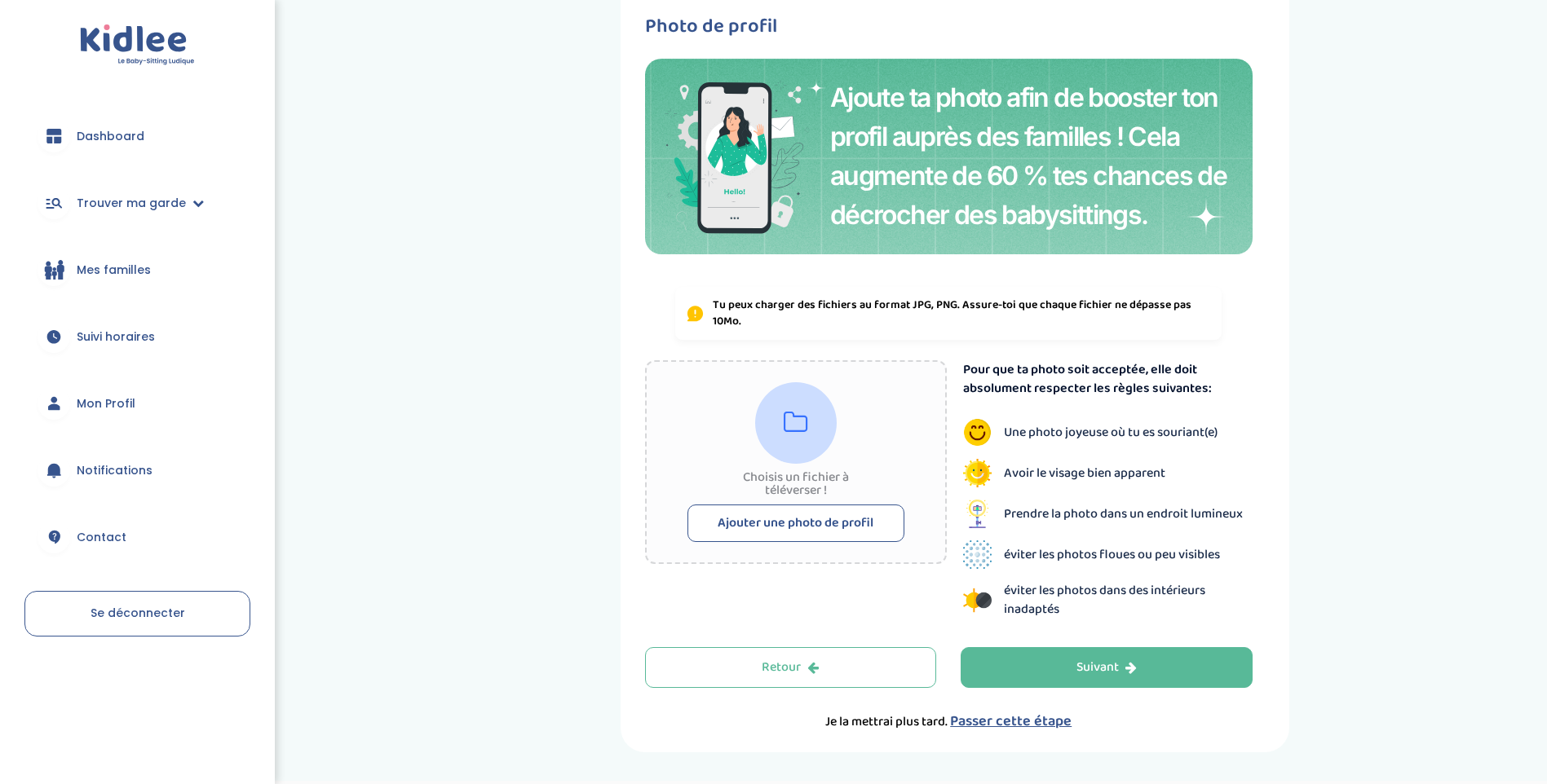
click at [1019, 721] on span "Passer cette étape" at bounding box center [1010, 721] width 121 height 23
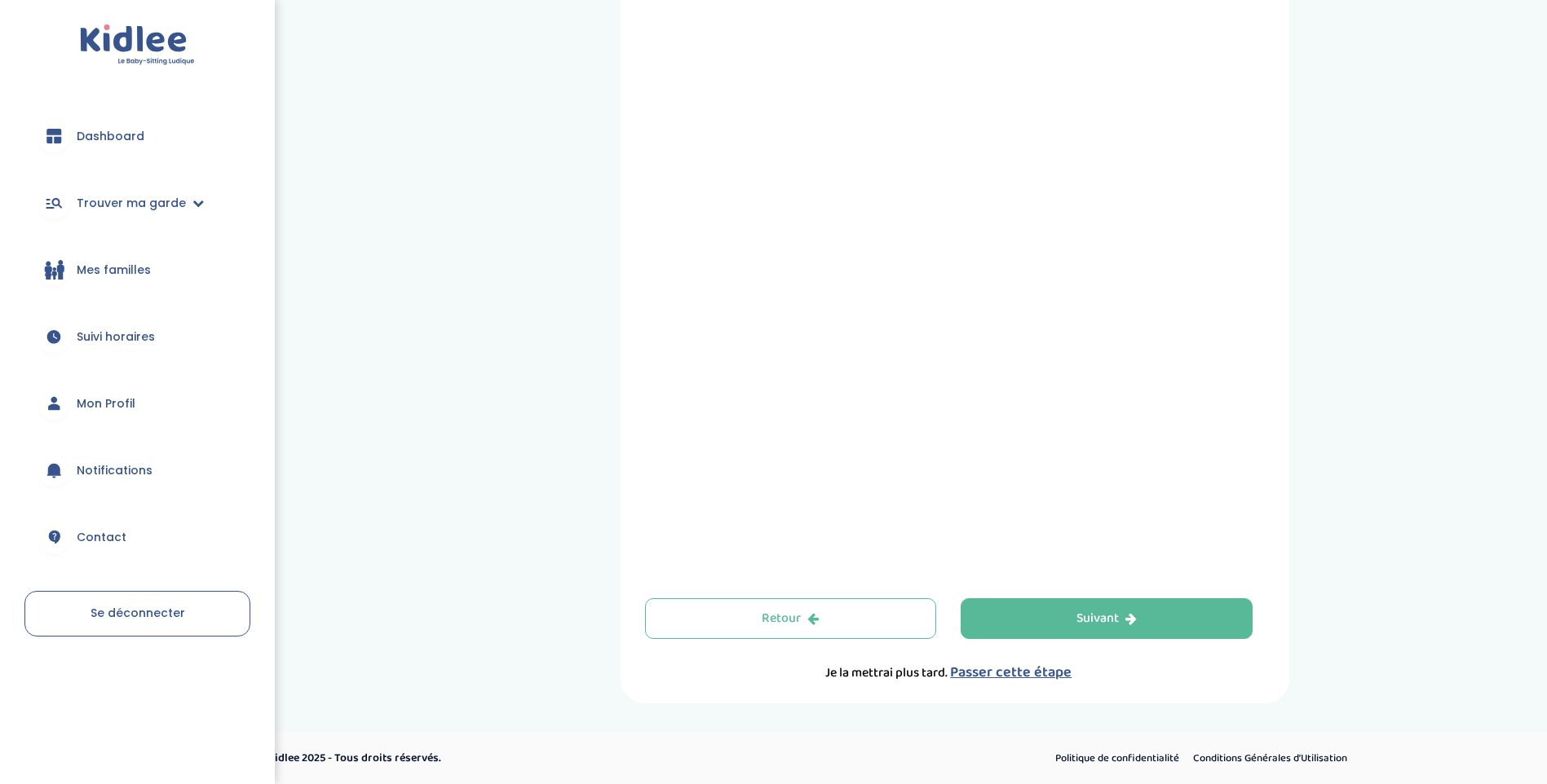
scroll to position [411, 0]
click at [1122, 613] on div "Suivant" at bounding box center [1106, 619] width 60 height 19
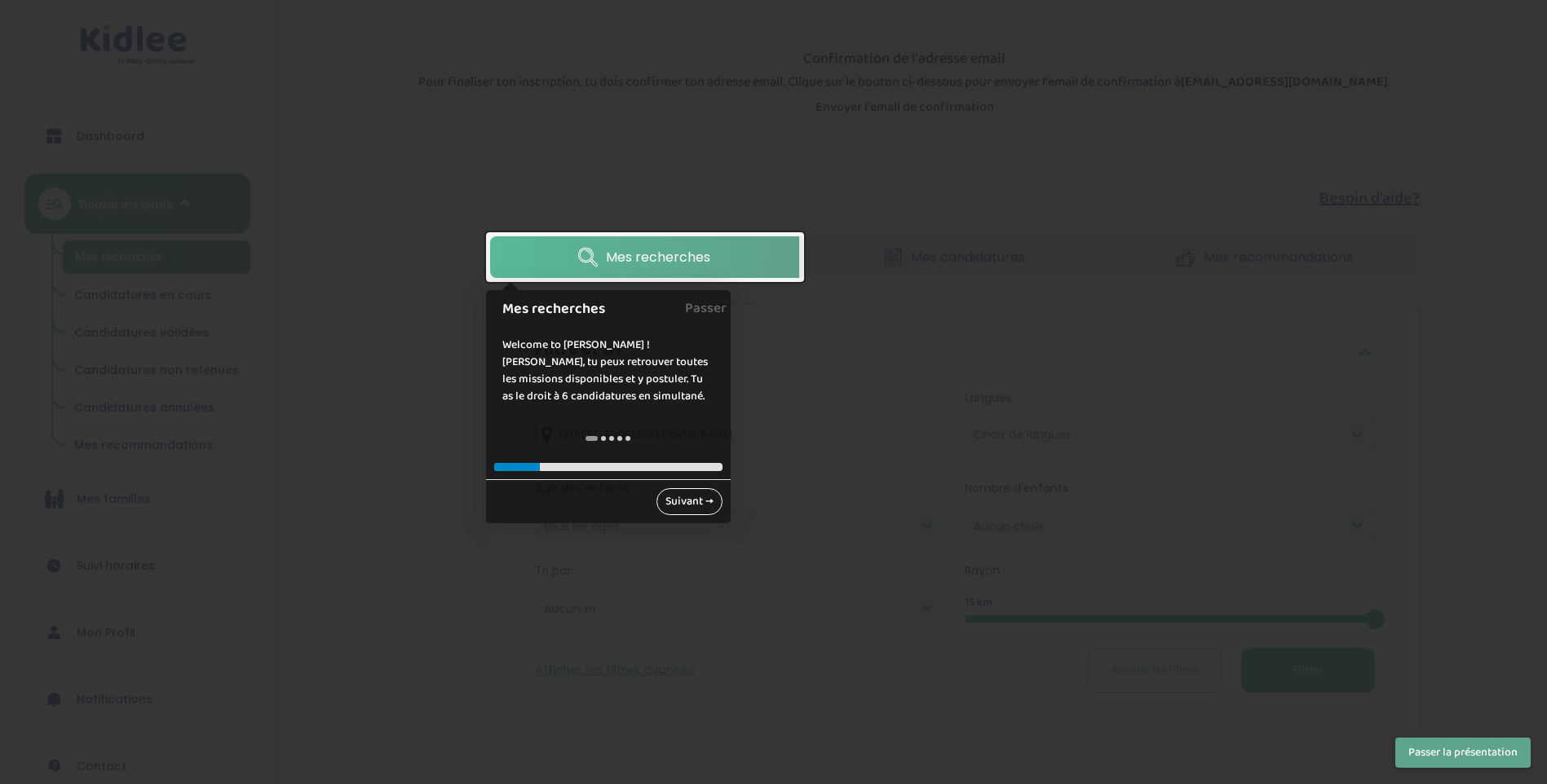
click at [683, 496] on link "Suivant →" at bounding box center [689, 502] width 66 height 27
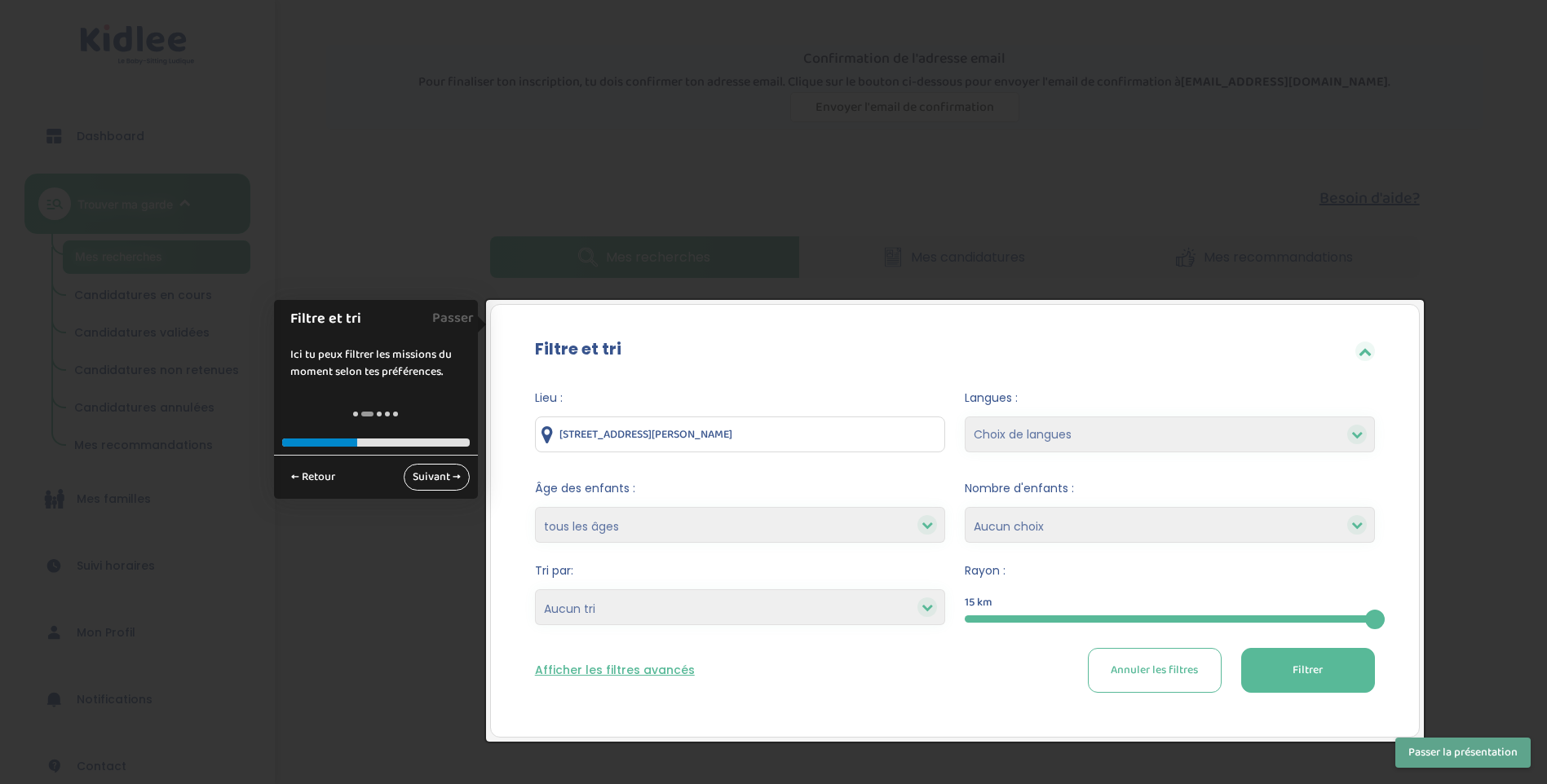
scroll to position [154, 0]
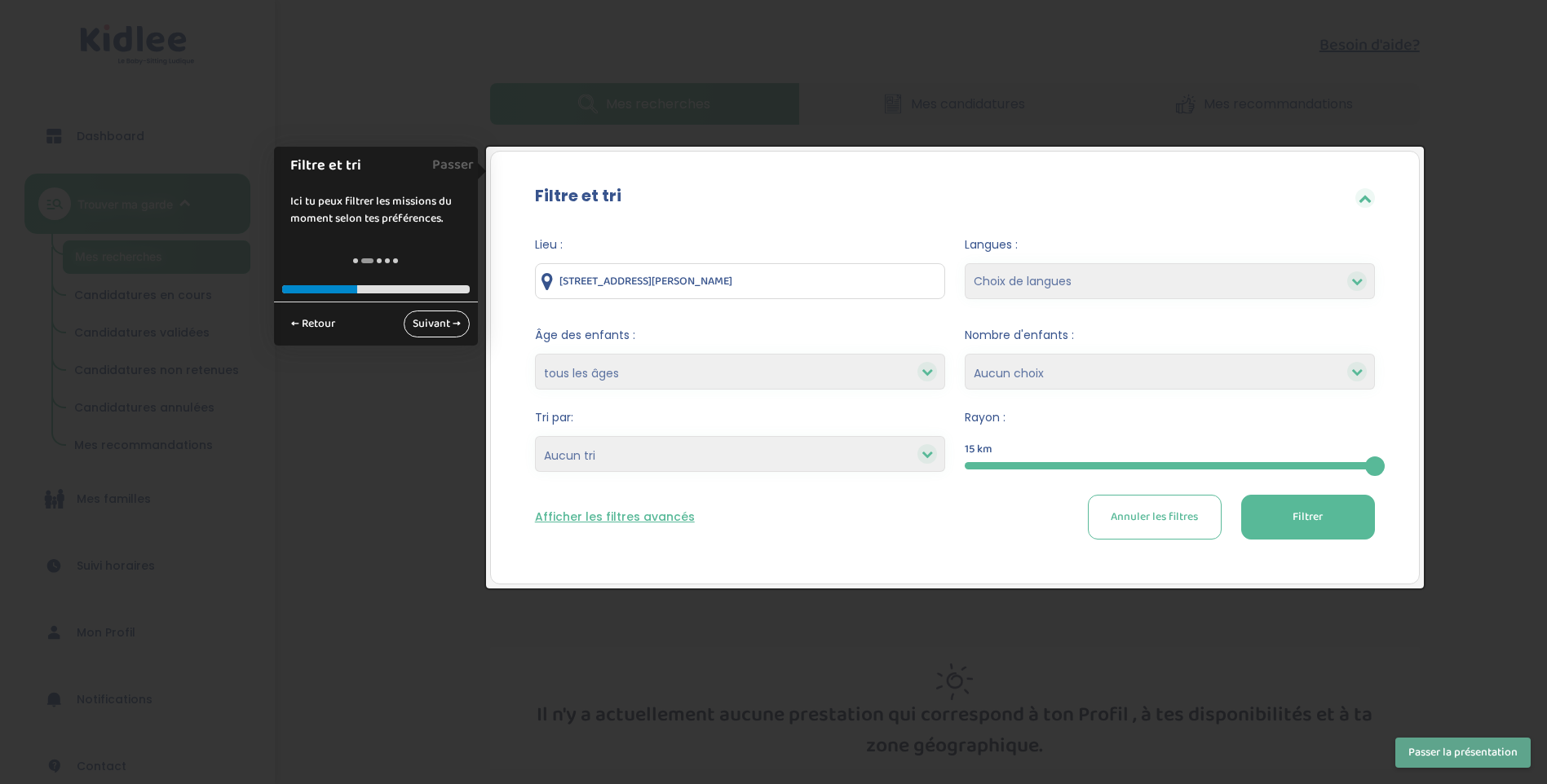
click at [434, 320] on link "Suivant →" at bounding box center [437, 324] width 66 height 27
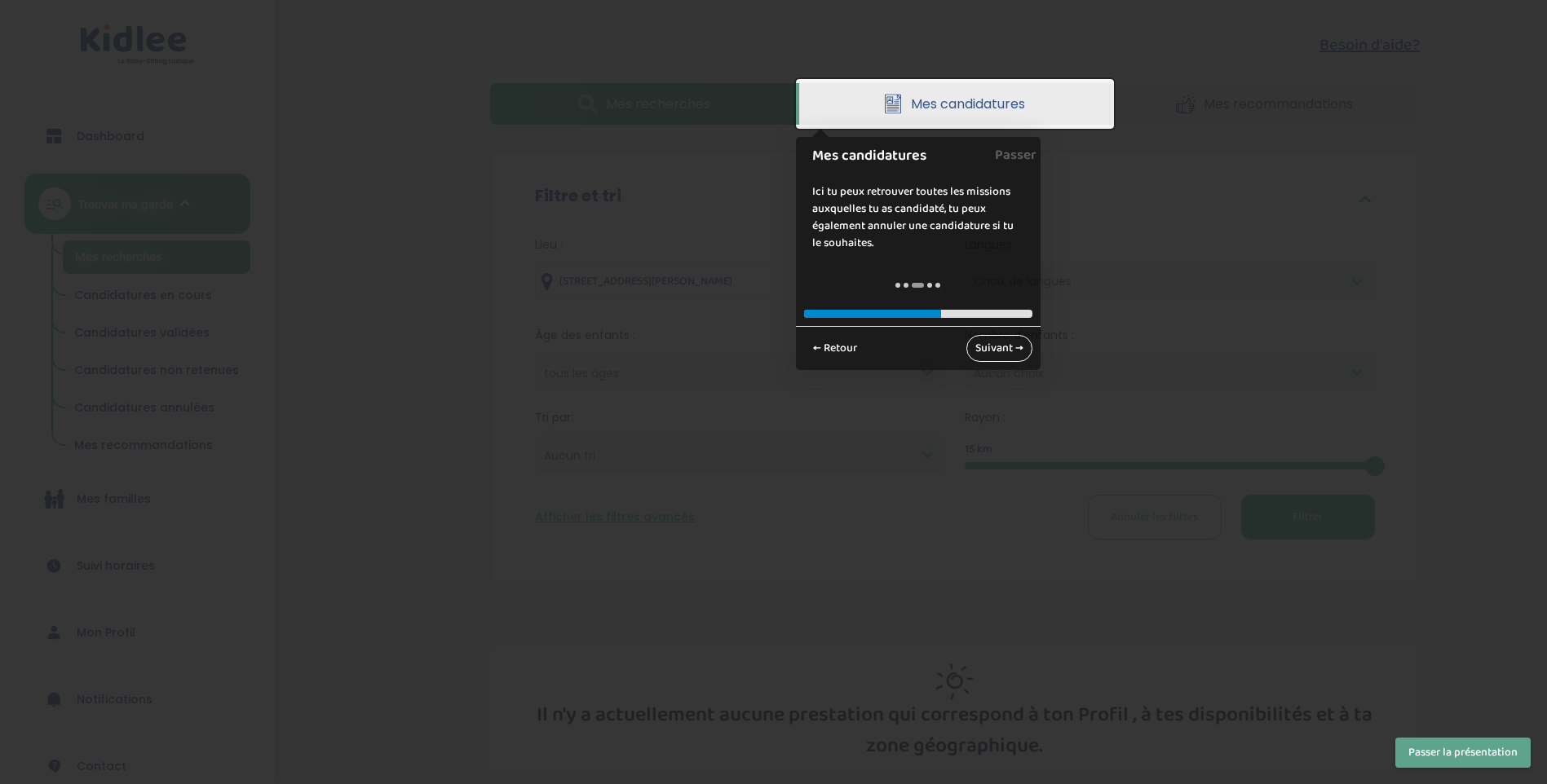
click at [991, 352] on link "Suivant →" at bounding box center [1000, 349] width 66 height 27
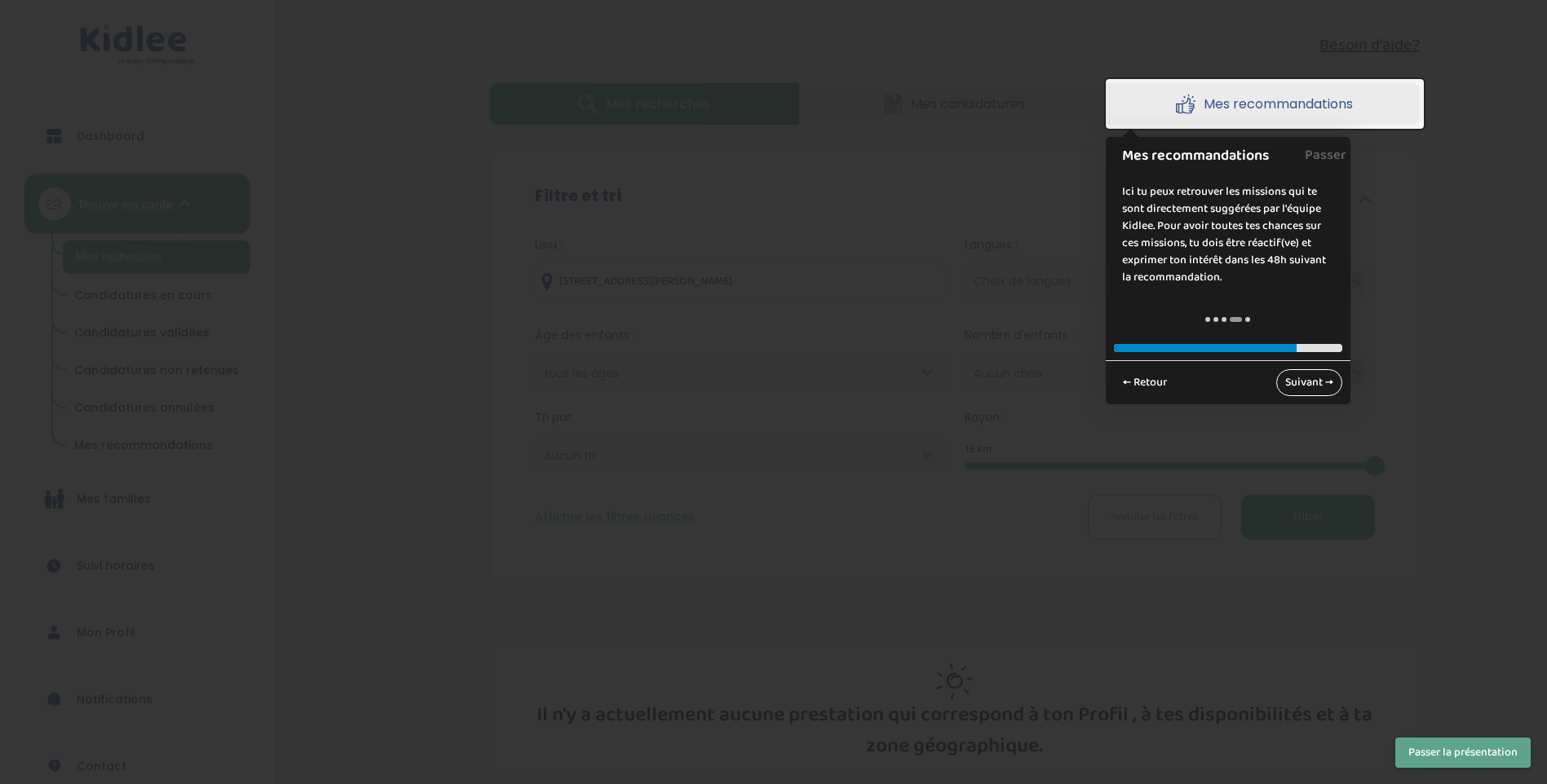
click at [1309, 380] on link "Suivant →" at bounding box center [1309, 383] width 66 height 27
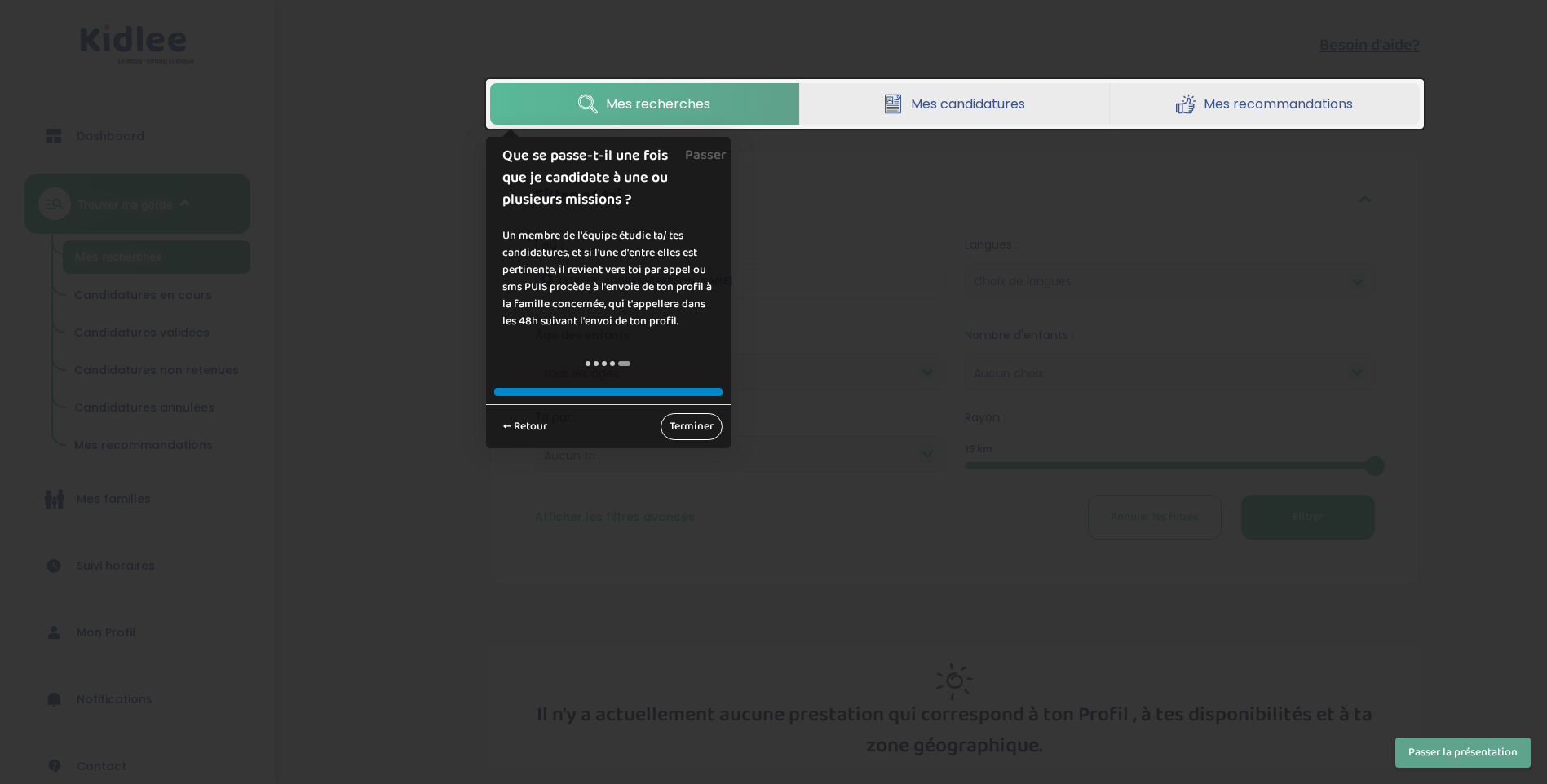
click at [685, 427] on link "Terminer" at bounding box center [691, 427] width 62 height 27
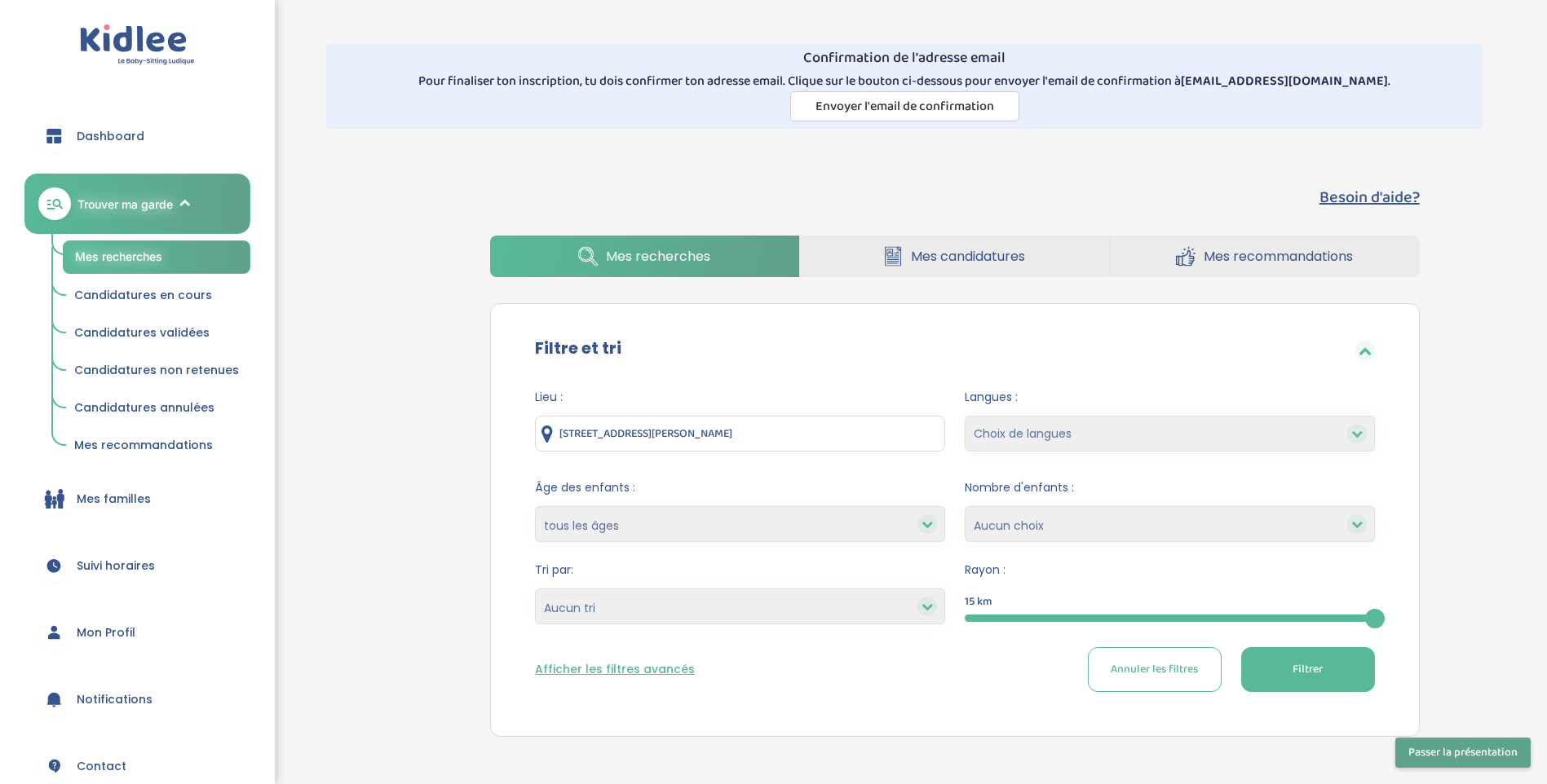
scroll to position [0, 0]
